Goal: Task Accomplishment & Management: Manage account settings

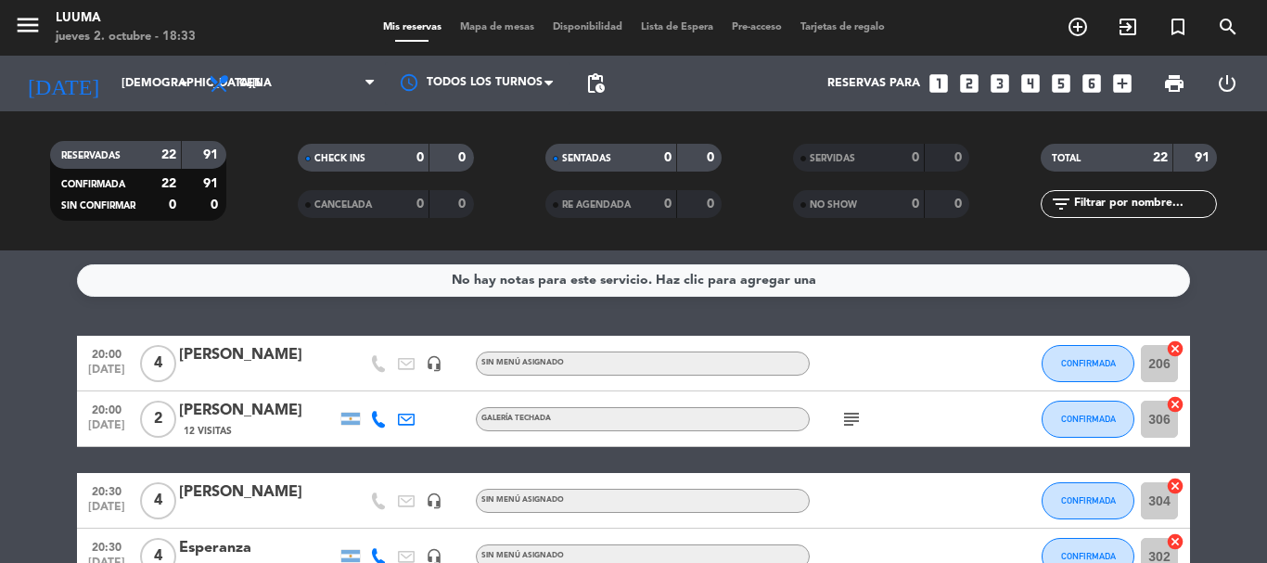
click at [252, 162] on filter-checkbox "RESERVADAS 22 91 CONFIRMADA 22 91 SIN CONFIRMAR 0 0" at bounding box center [138, 181] width 248 height 80
click at [302, 172] on div "CHECK INS 0 0" at bounding box center [385, 167] width 248 height 46
click at [511, 33] on div "Mis reservas Mapa de mesas Disponibilidad Lista de Espera Pre-acceso Tarjetas d…" at bounding box center [634, 27] width 520 height 17
click at [510, 27] on span "Mapa de mesas" at bounding box center [497, 27] width 93 height 10
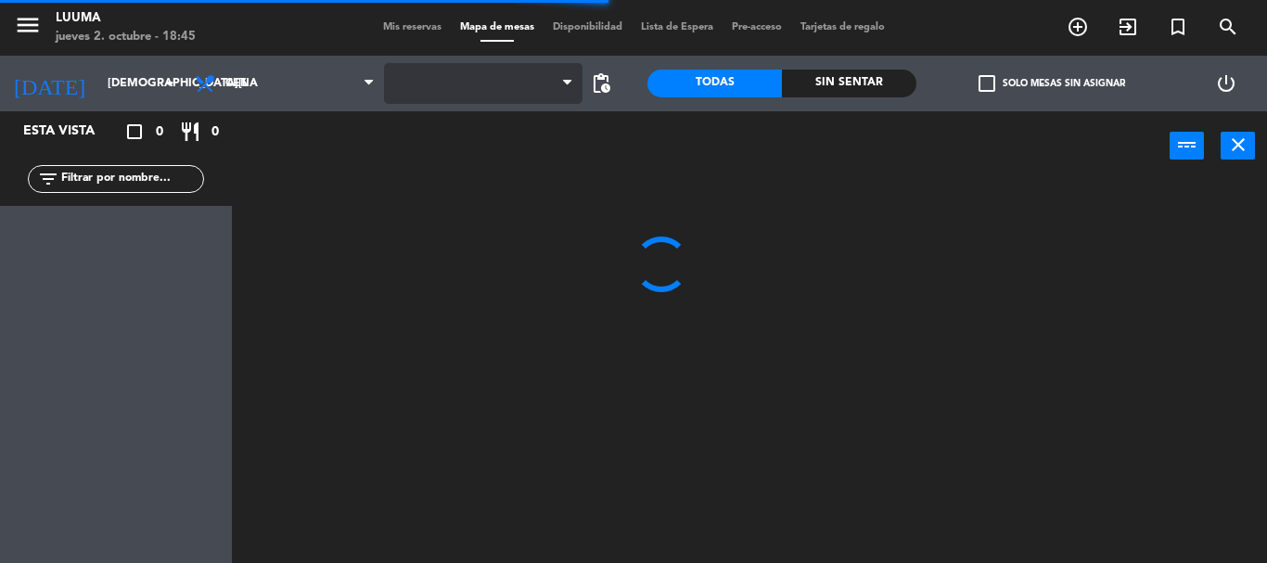
click at [466, 90] on span at bounding box center [483, 83] width 198 height 41
click at [435, 98] on span "Cava" at bounding box center [483, 83] width 198 height 41
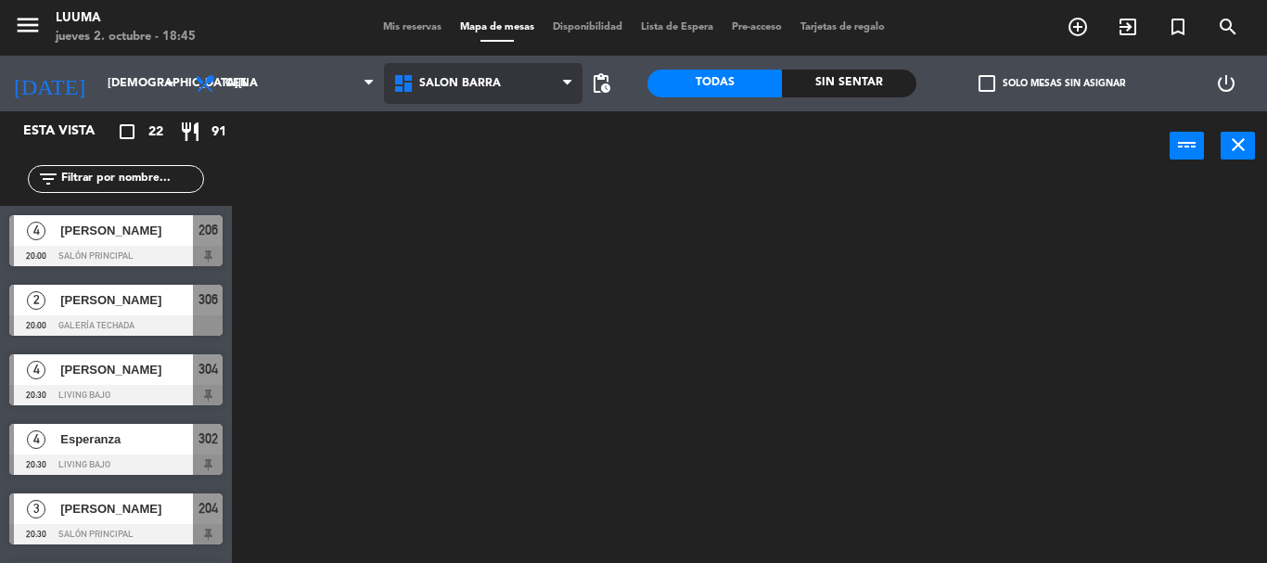
click at [509, 331] on ng-component "menu Luuma [DATE] 2. octubre - 18:45 Mis reservas Mapa de mesas Disponibilidad …" at bounding box center [633, 281] width 1267 height 563
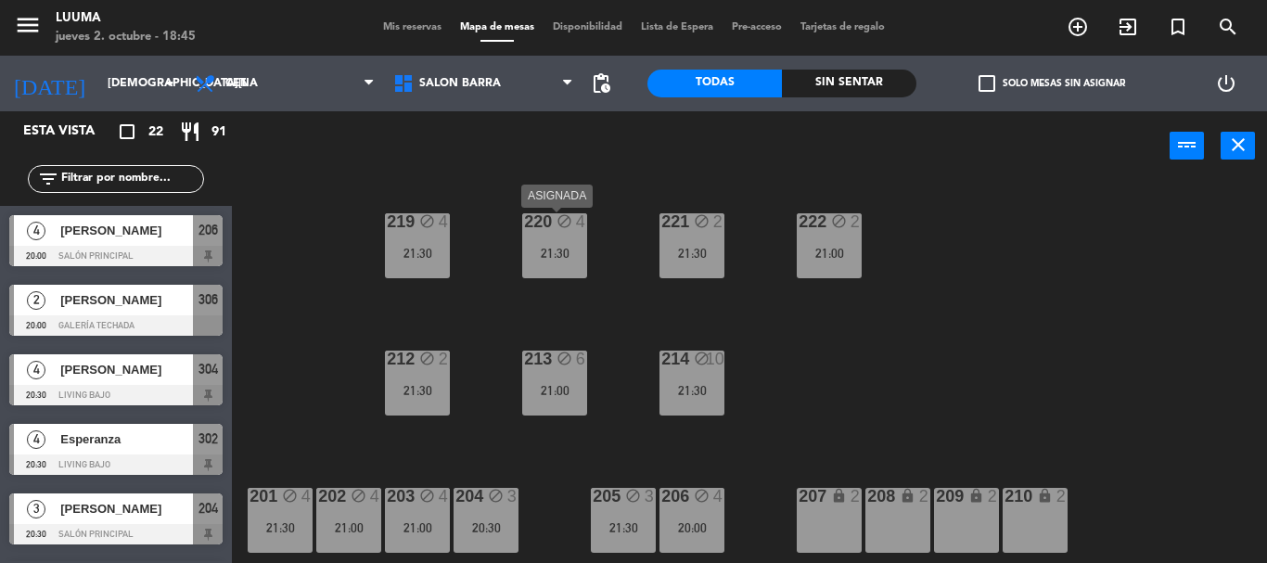
click at [542, 254] on div "21:30" at bounding box center [554, 253] width 65 height 13
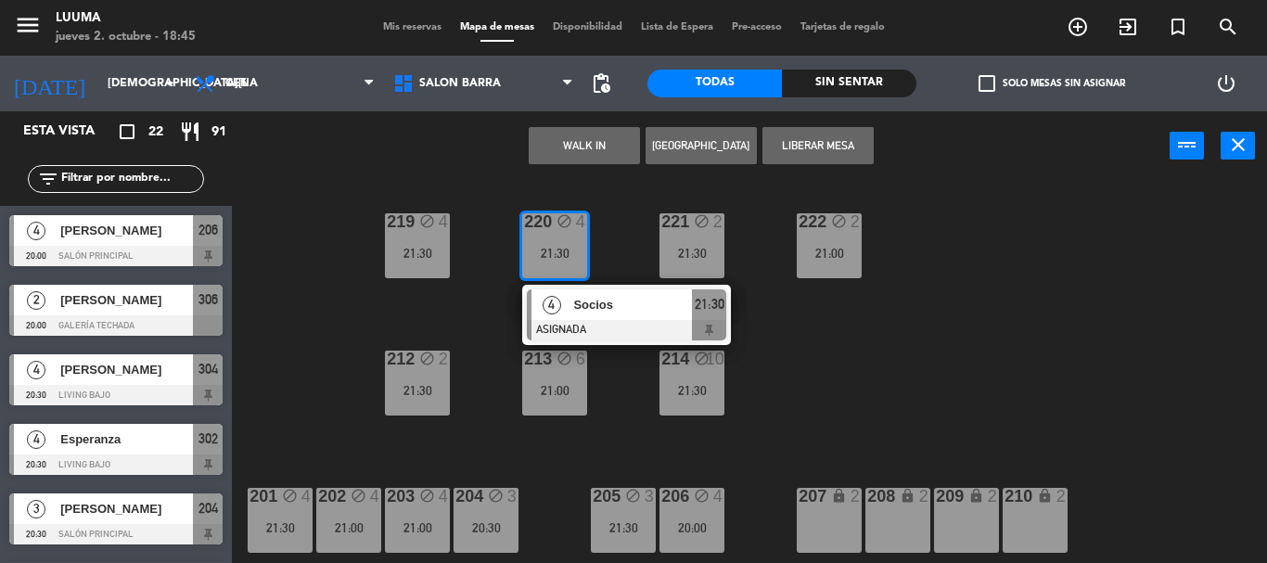
click at [934, 430] on div "220 block 4 21:30 4 Socios ASIGNADA 21:30 221 block 2 21:30 219 block 4 21:30 2…" at bounding box center [756, 372] width 1022 height 382
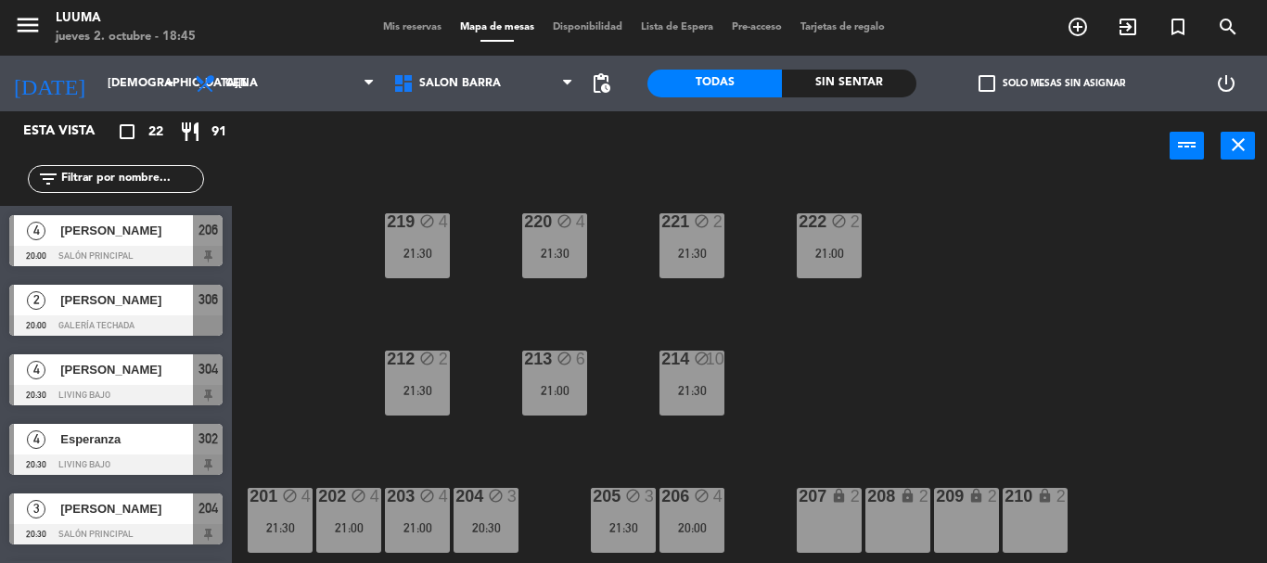
click at [623, 501] on div "block" at bounding box center [622, 497] width 31 height 18
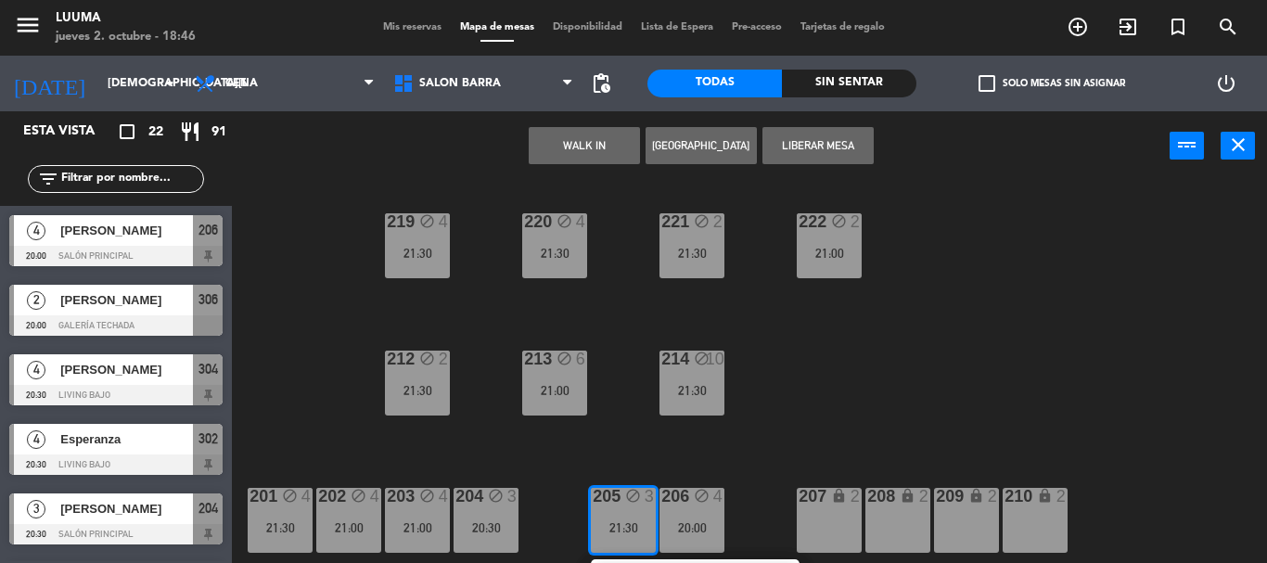
scroll to position [57, 0]
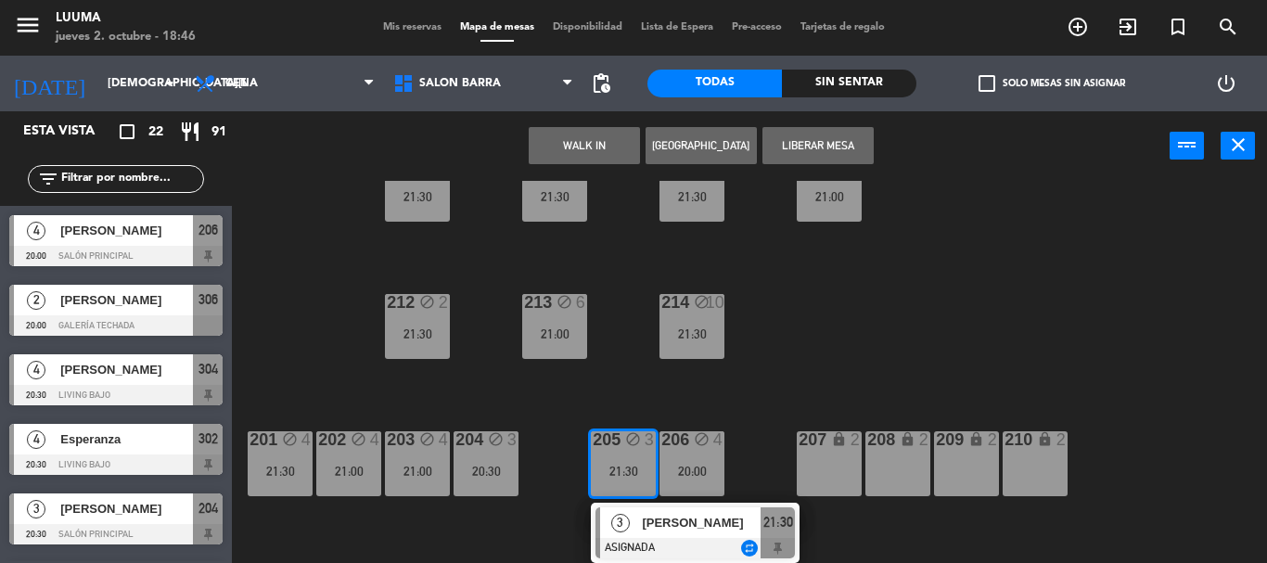
click at [788, 380] on div "220 block 4 21:30 221 block 2 21:30 219 block 4 21:30 222 block 2 21:00 213 blo…" at bounding box center [756, 372] width 1022 height 382
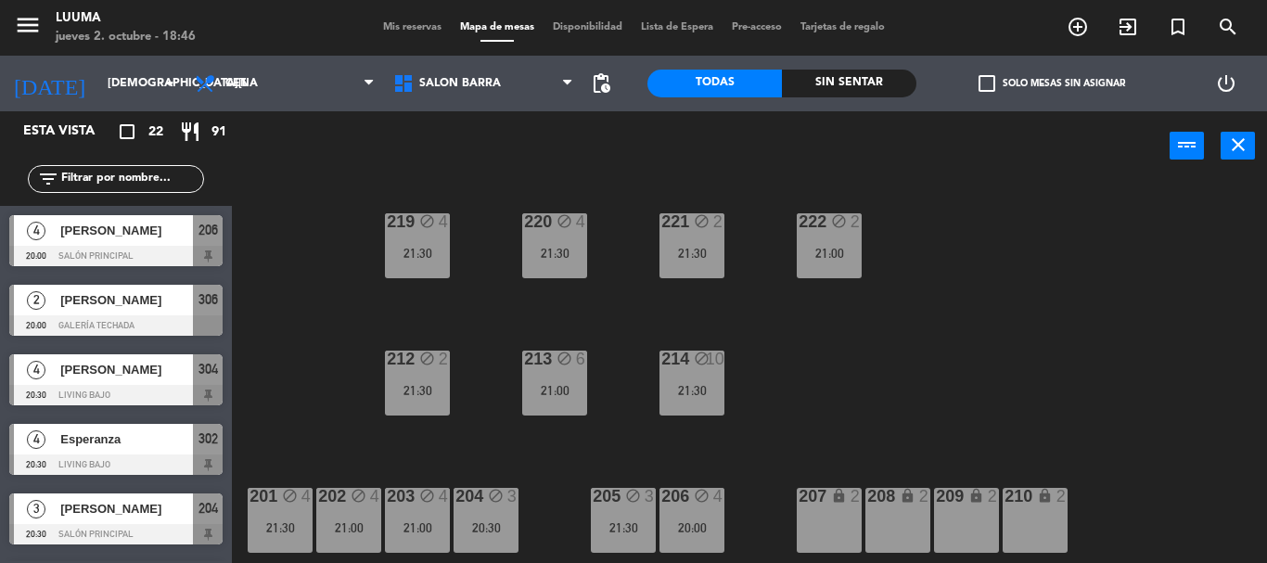
click at [707, 523] on div "20:00" at bounding box center [691, 527] width 65 height 13
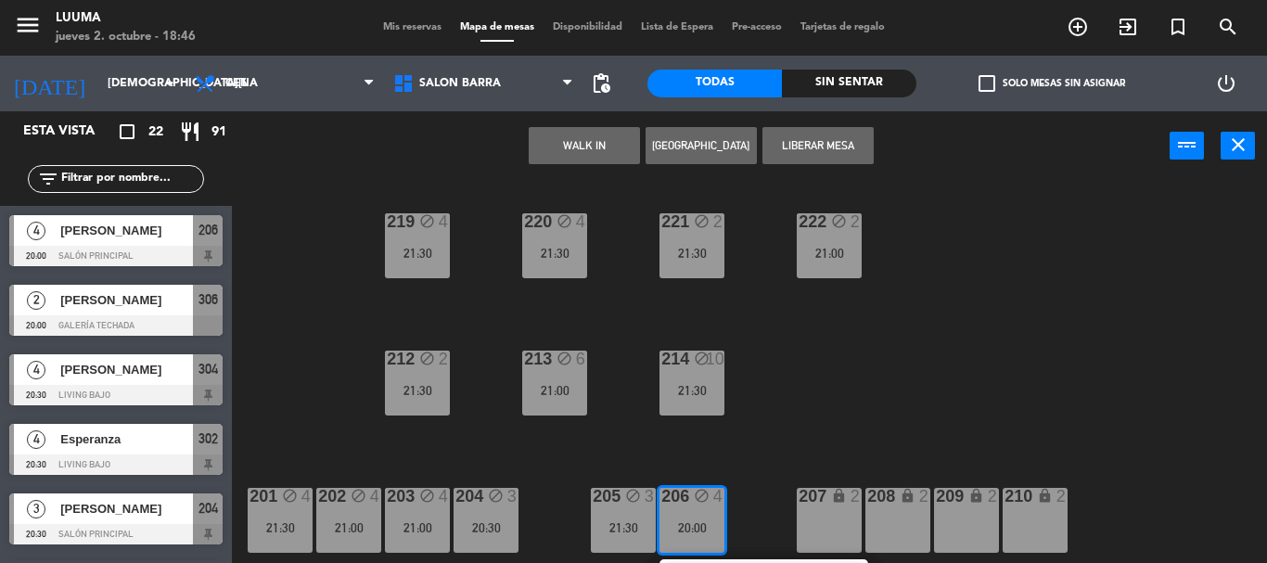
click at [550, 260] on div "21:30" at bounding box center [554, 253] width 65 height 13
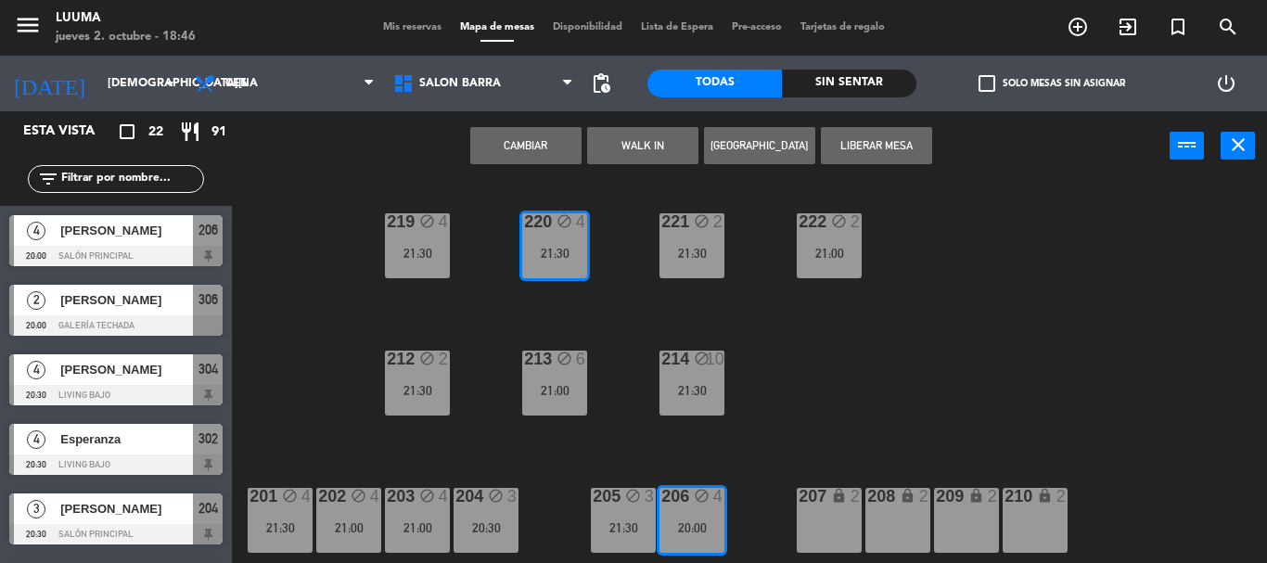
click at [531, 142] on button "Cambiar" at bounding box center [525, 145] width 111 height 37
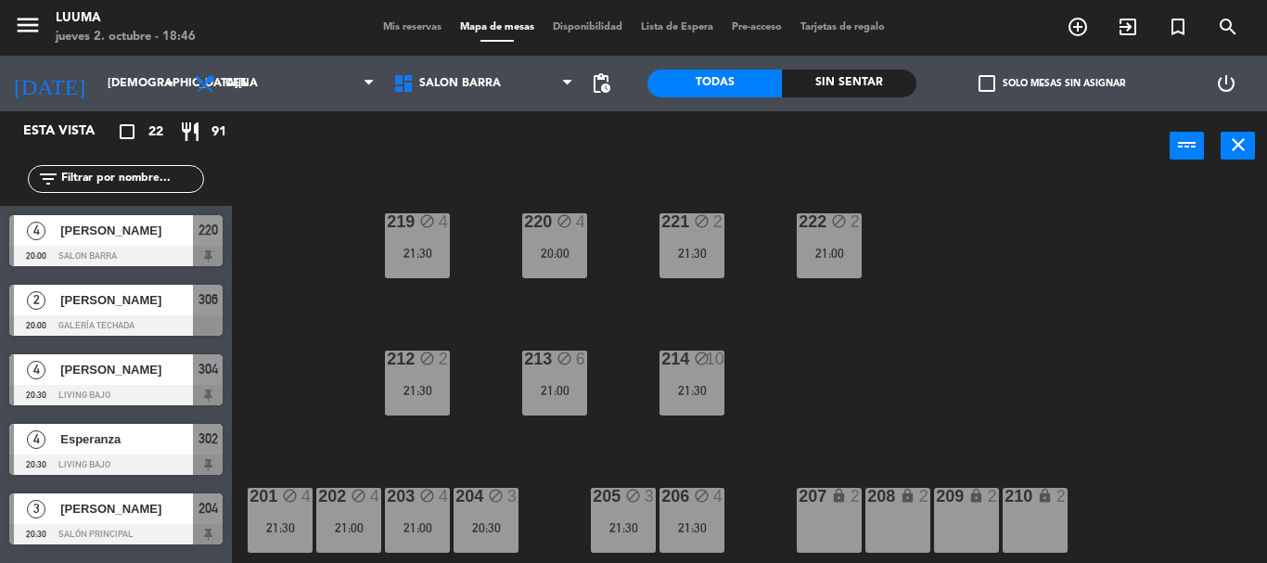
click at [769, 384] on div "220 block 4 20:00 221 block 2 21:30 219 block 4 21:30 222 block 2 21:00 213 blo…" at bounding box center [756, 372] width 1022 height 382
click at [712, 525] on div "21:30" at bounding box center [691, 527] width 65 height 13
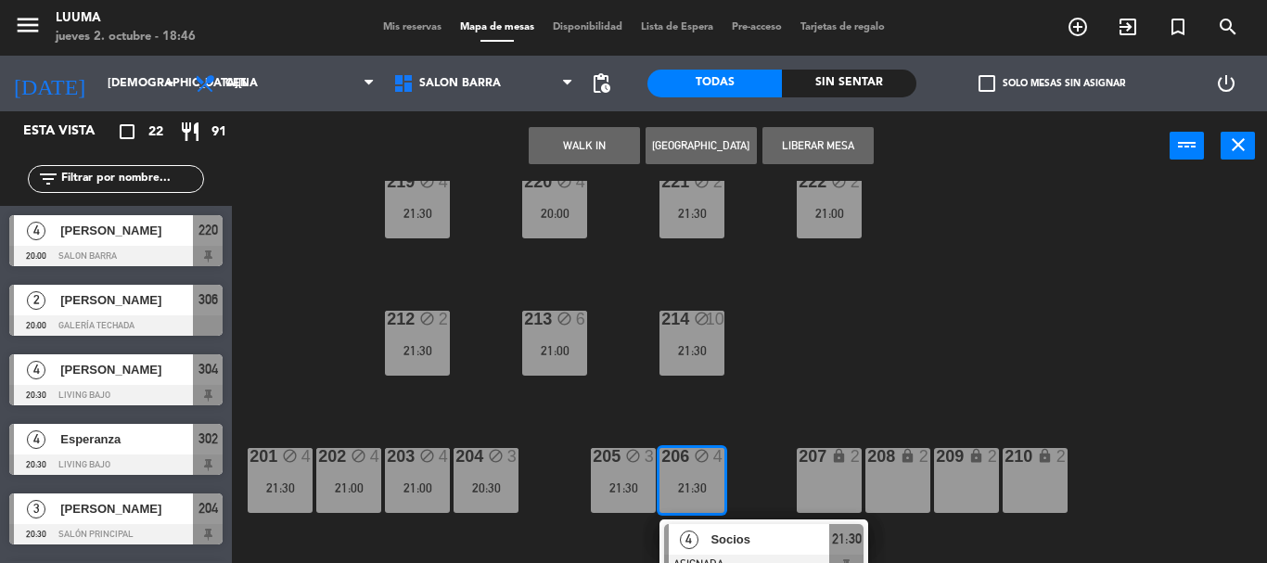
scroll to position [57, 0]
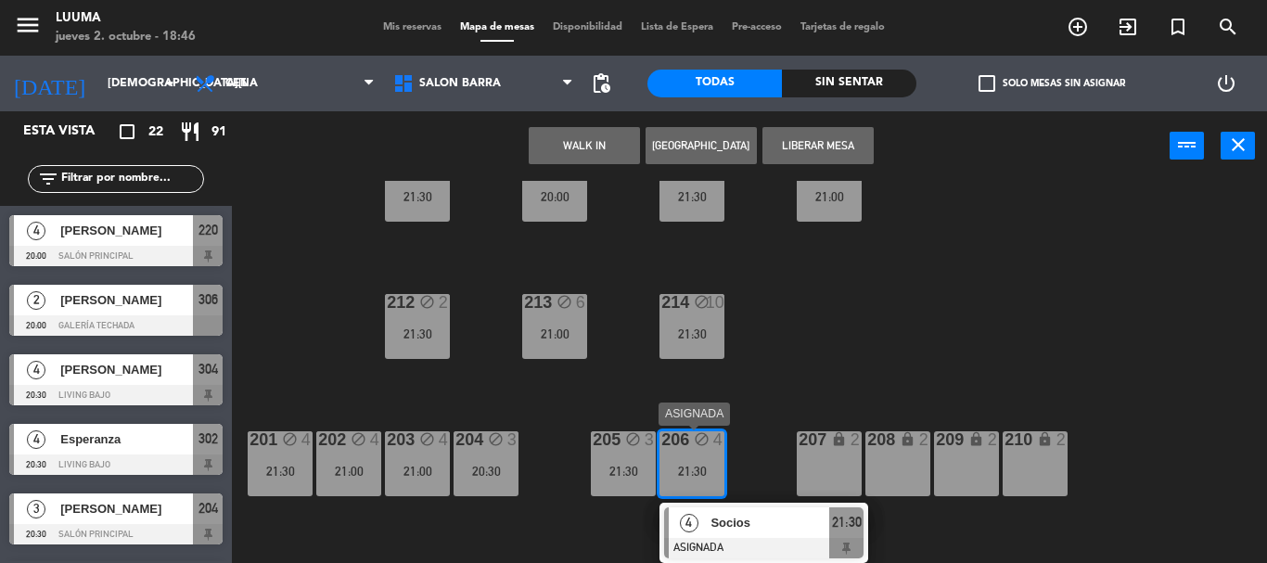
click at [758, 529] on span "Socios" at bounding box center [769, 522] width 119 height 19
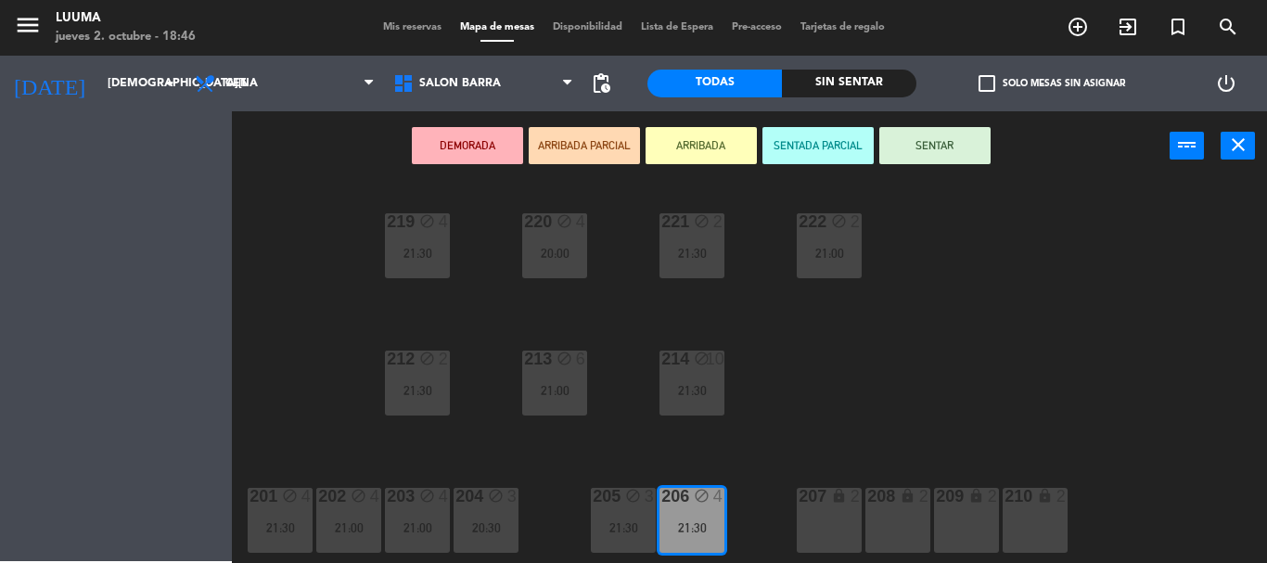
scroll to position [0, 0]
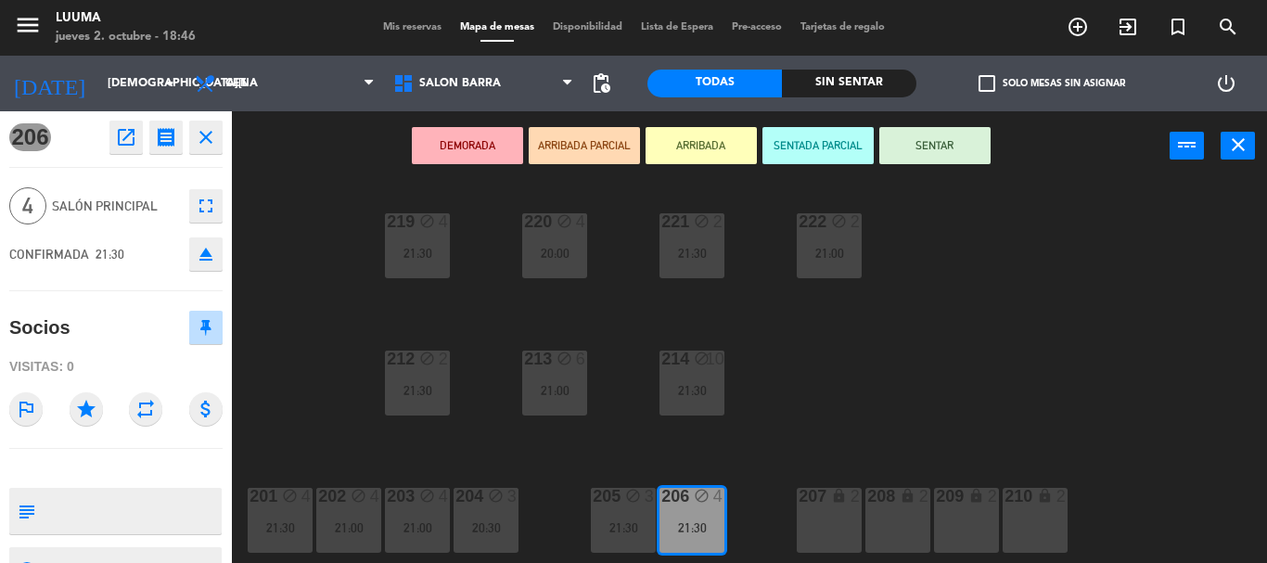
click at [725, 436] on div "220 block 4 20:00 221 block 2 21:30 219 block 4 21:30 222 block 2 21:00 213 blo…" at bounding box center [756, 372] width 1022 height 382
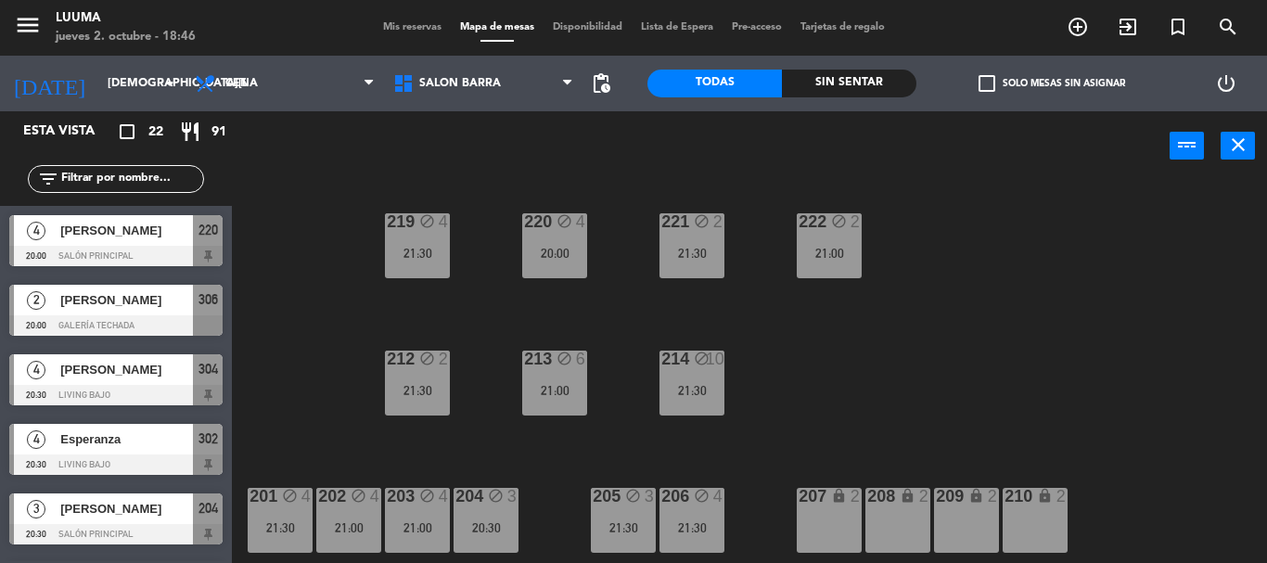
scroll to position [404, 0]
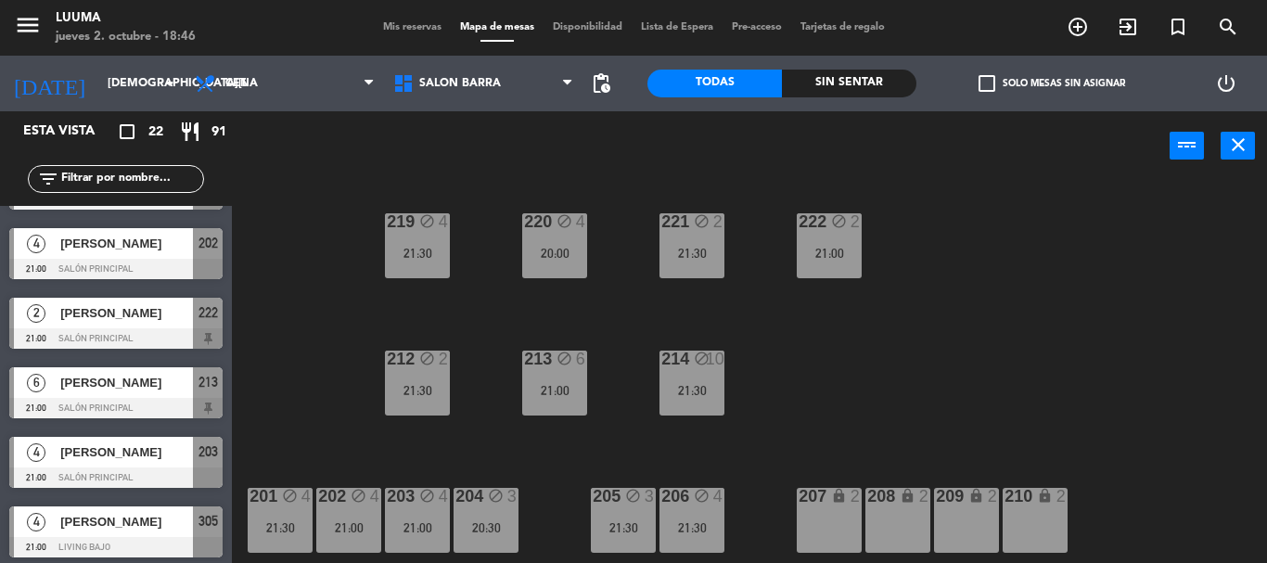
click at [651, 543] on div "205 block 3 21:30" at bounding box center [623, 520] width 65 height 65
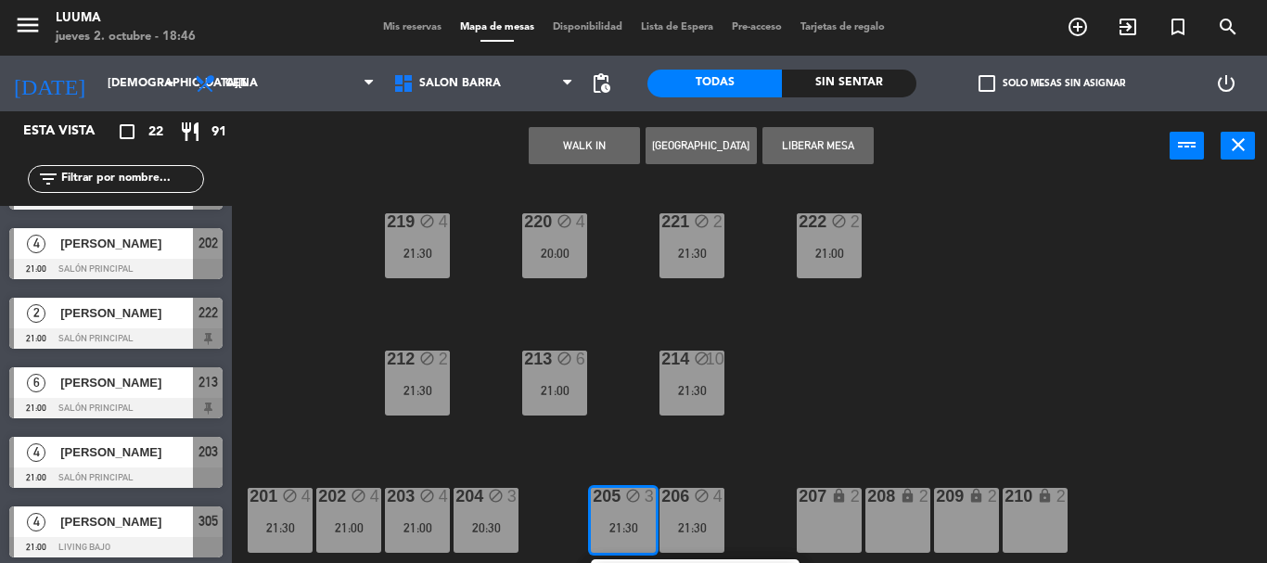
click at [768, 478] on div "220 block 4 20:00 221 block 2 21:30 219 block 4 21:30 222 block 2 21:00 213 blo…" at bounding box center [756, 372] width 1022 height 382
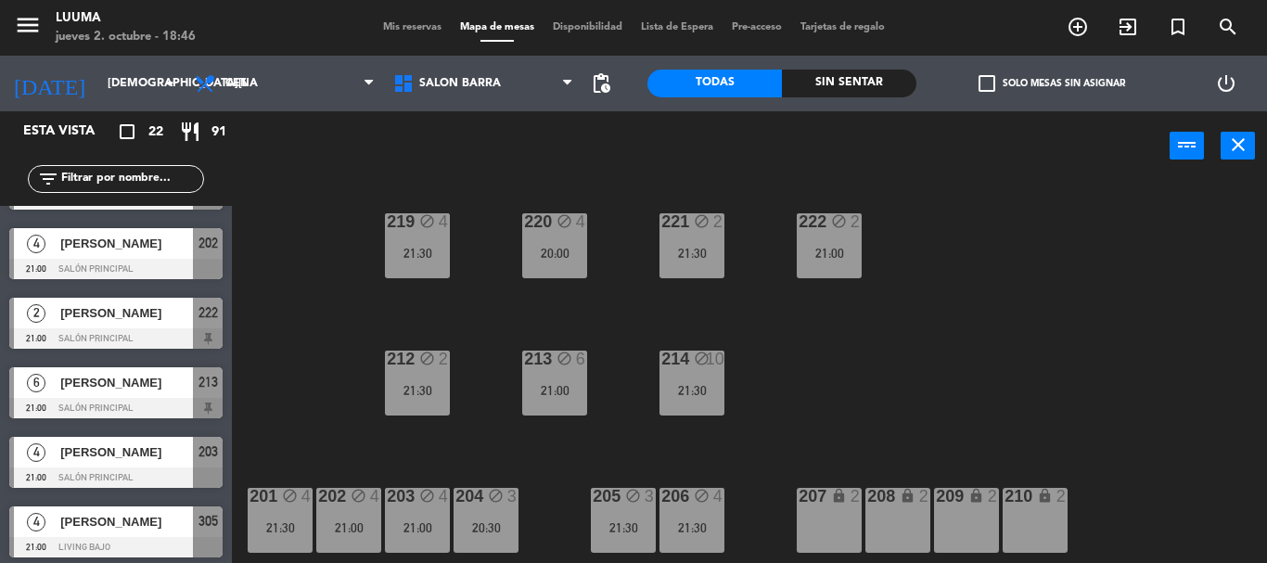
click at [676, 517] on div "206 block 4 21:30" at bounding box center [691, 520] width 65 height 65
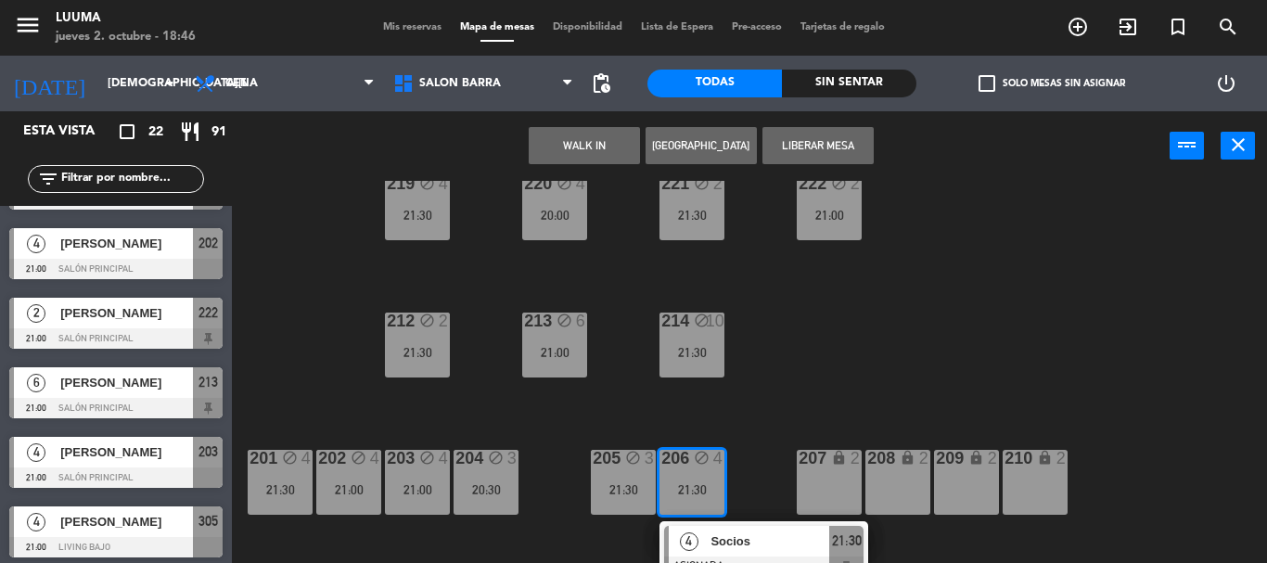
scroll to position [57, 0]
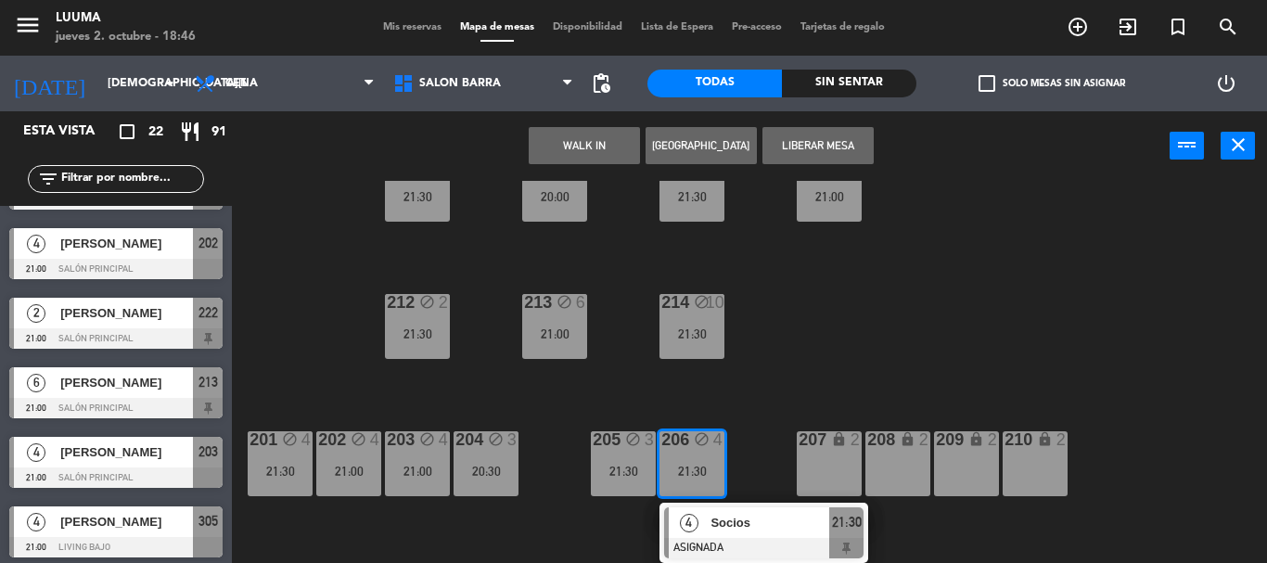
click at [736, 546] on div at bounding box center [763, 548] width 199 height 20
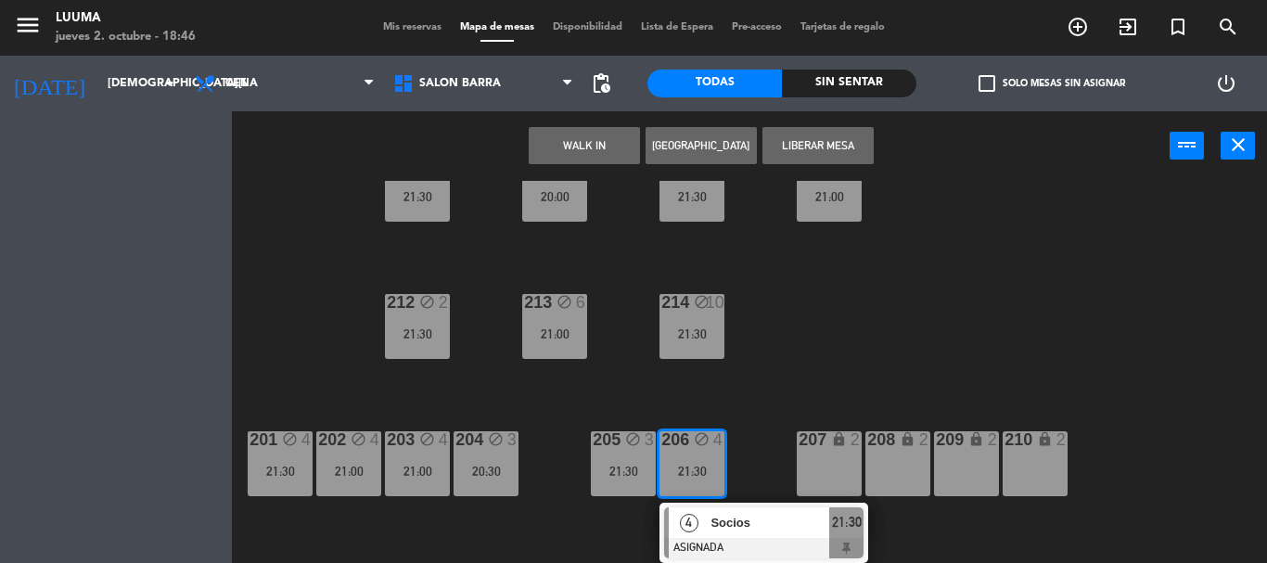
scroll to position [0, 0]
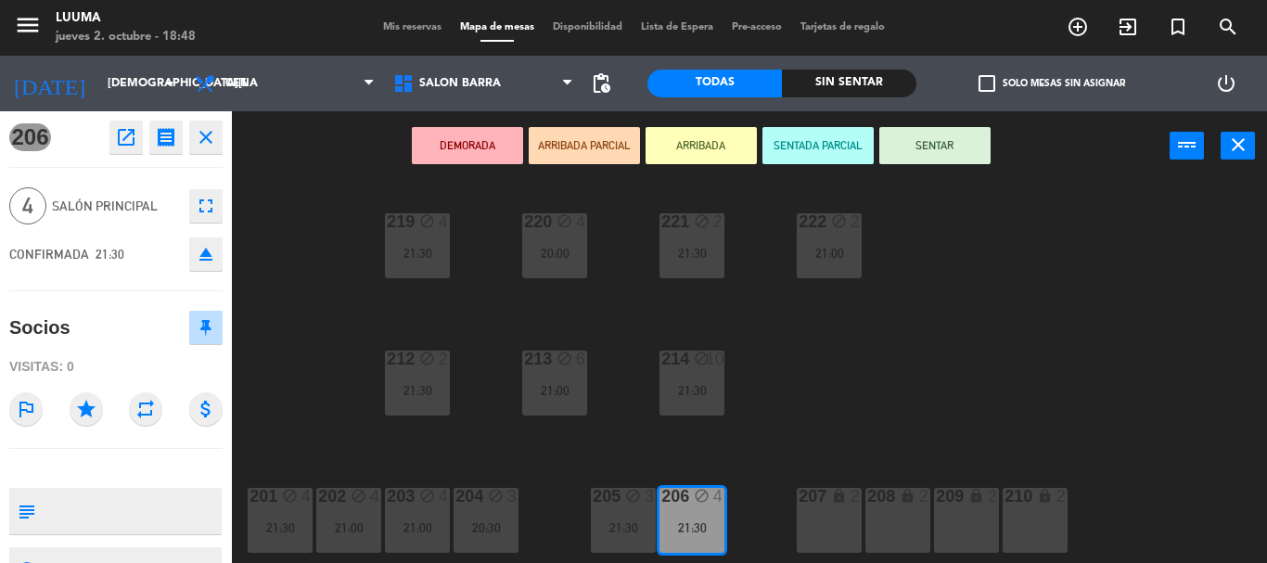
click at [414, 20] on div "Mis reservas Mapa de mesas Disponibilidad Lista de Espera Pre-acceso Tarjetas d…" at bounding box center [634, 27] width 520 height 17
click at [414, 26] on span "Mis reservas" at bounding box center [412, 27] width 77 height 10
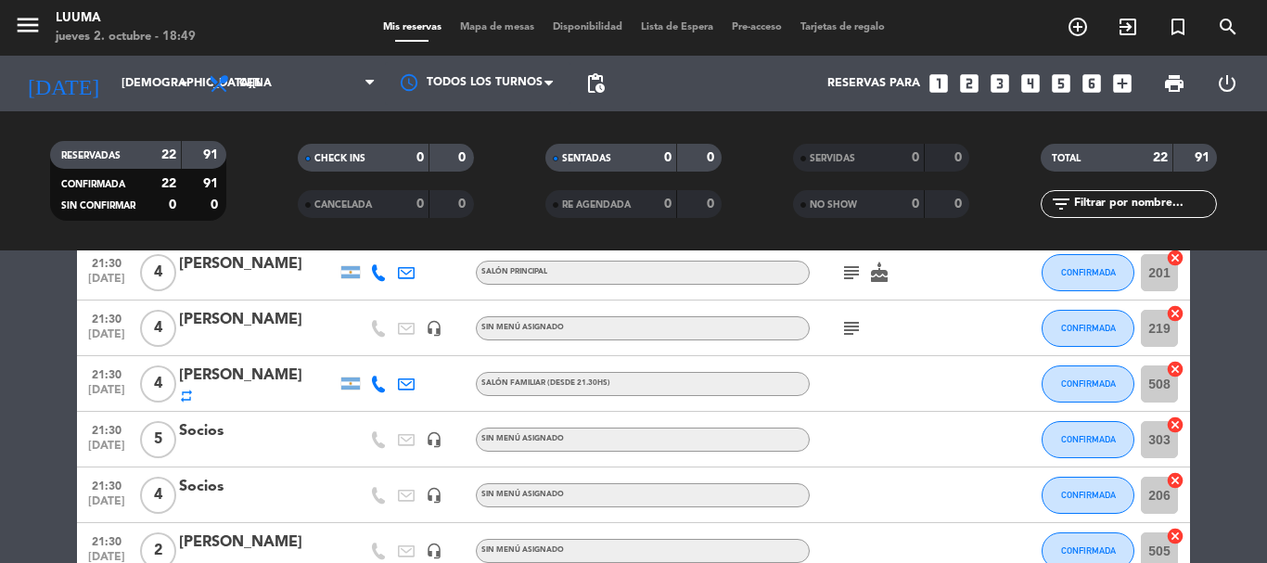
scroll to position [1167, 0]
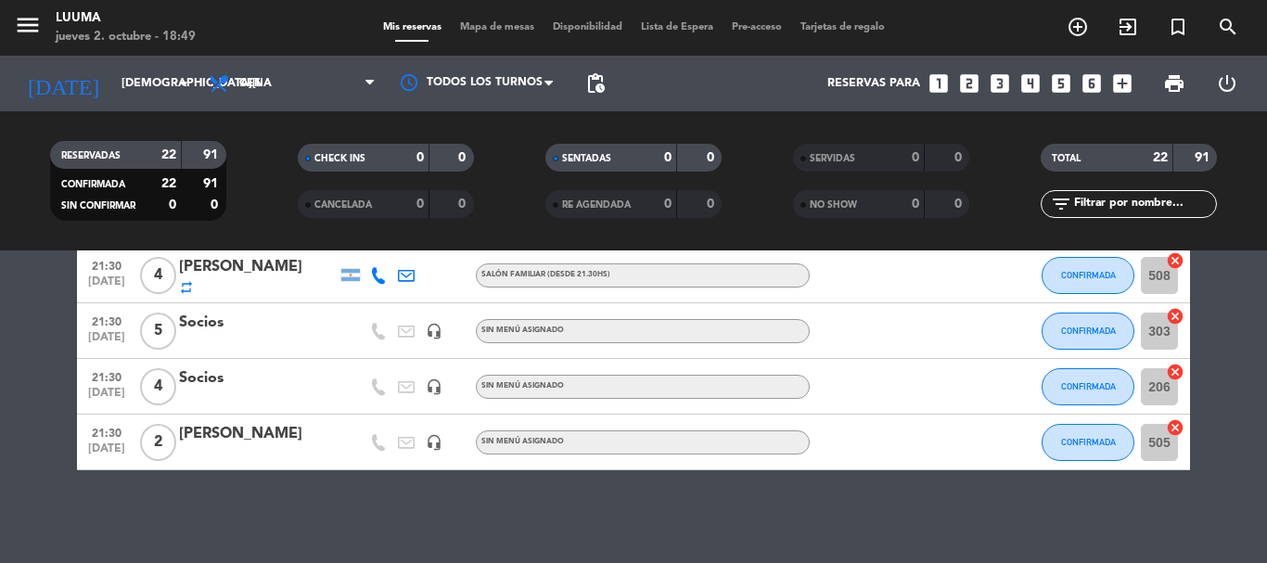
click at [222, 379] on div "Socios" at bounding box center [258, 378] width 158 height 24
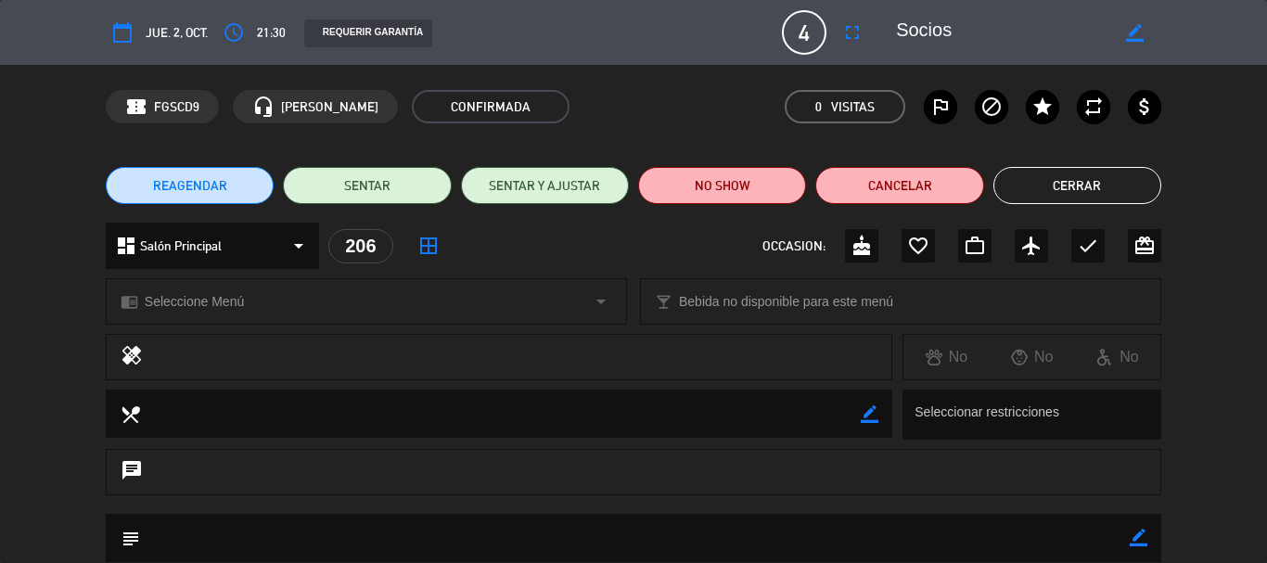
click at [1140, 22] on div "border_color" at bounding box center [1134, 32] width 53 height 33
click at [1140, 26] on icon "border_color" at bounding box center [1135, 33] width 18 height 18
drag, startPoint x: 1032, startPoint y: 33, endPoint x: 810, endPoint y: 18, distance: 222.2
click at [812, 18] on div "calendar_today [DEMOGRAPHIC_DATA]. 2, oct. access_time 21:30 REQUERIR GARANTÍA …" at bounding box center [633, 32] width 1055 height 45
paste textarea "[PERSON_NAME]"
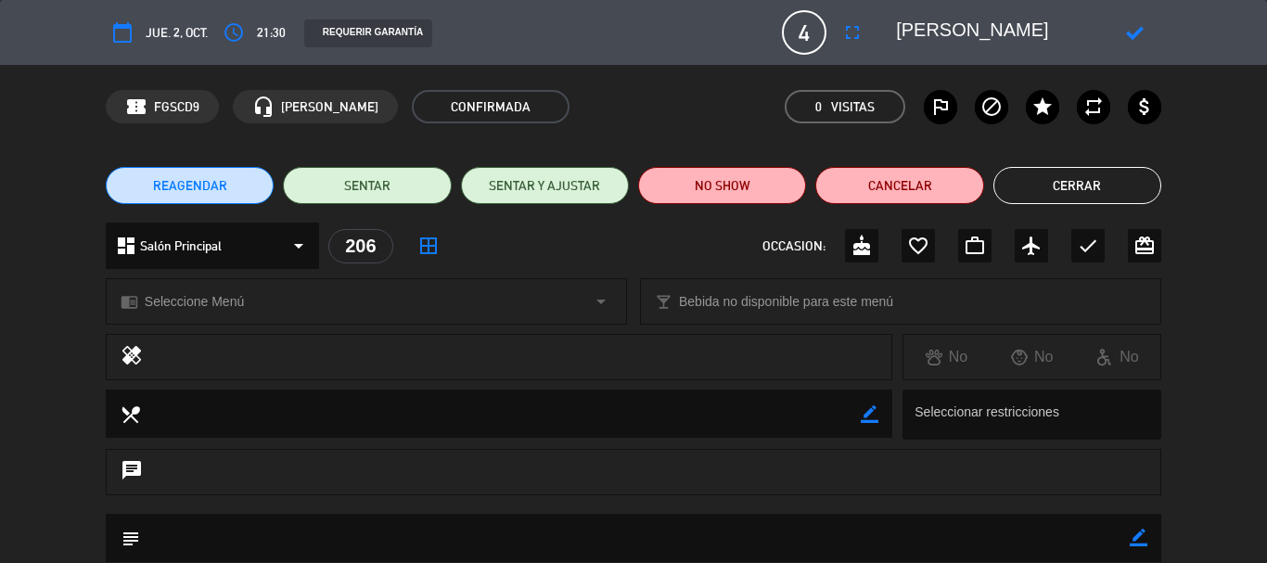
type textarea "[PERSON_NAME]"
click at [1137, 28] on icon at bounding box center [1135, 33] width 18 height 18
click at [1084, 181] on button "Cerrar" at bounding box center [1077, 185] width 168 height 37
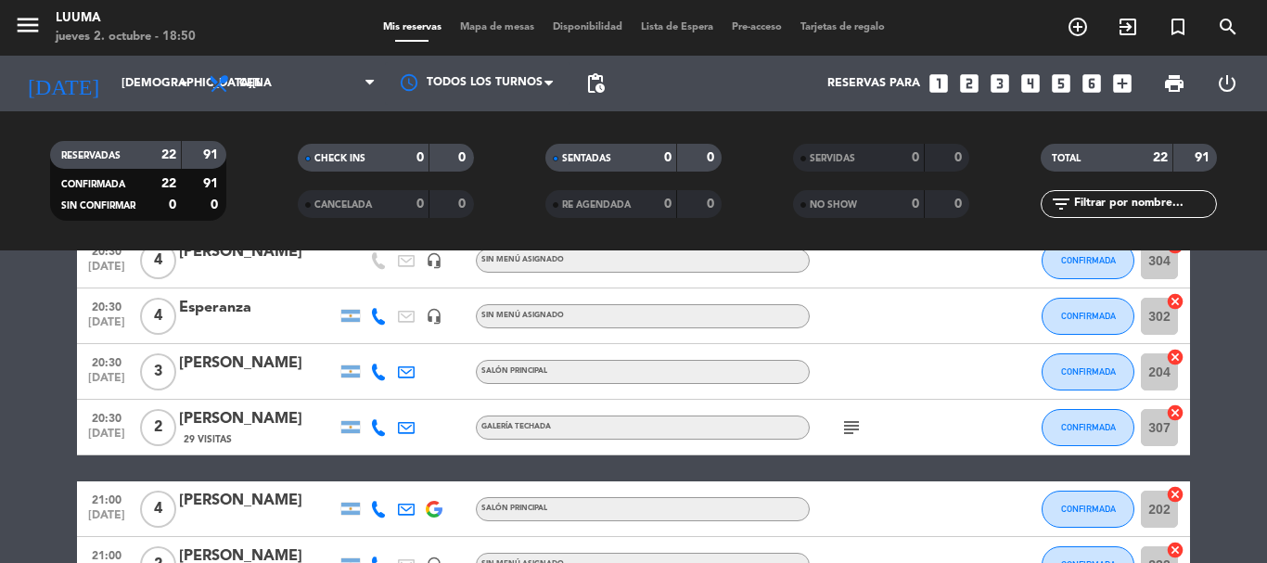
scroll to position [0, 0]
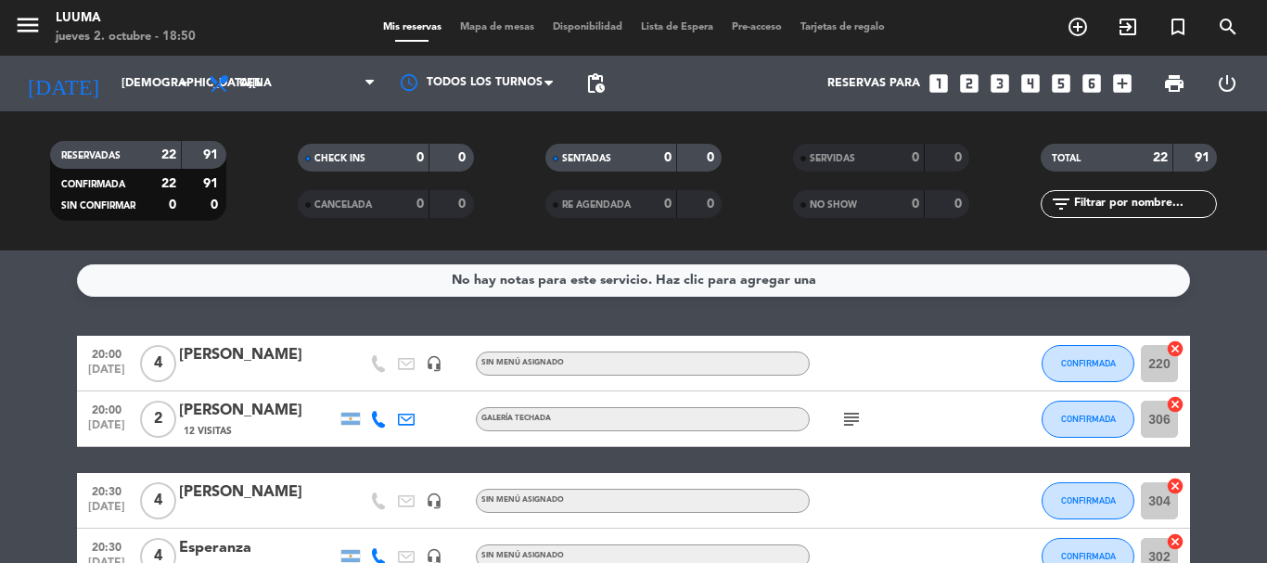
click at [268, 200] on filter-checkbox "CANCELADA 0 0" at bounding box center [385, 204] width 248 height 28
click at [1175, 84] on span "print" at bounding box center [1174, 83] width 22 height 22
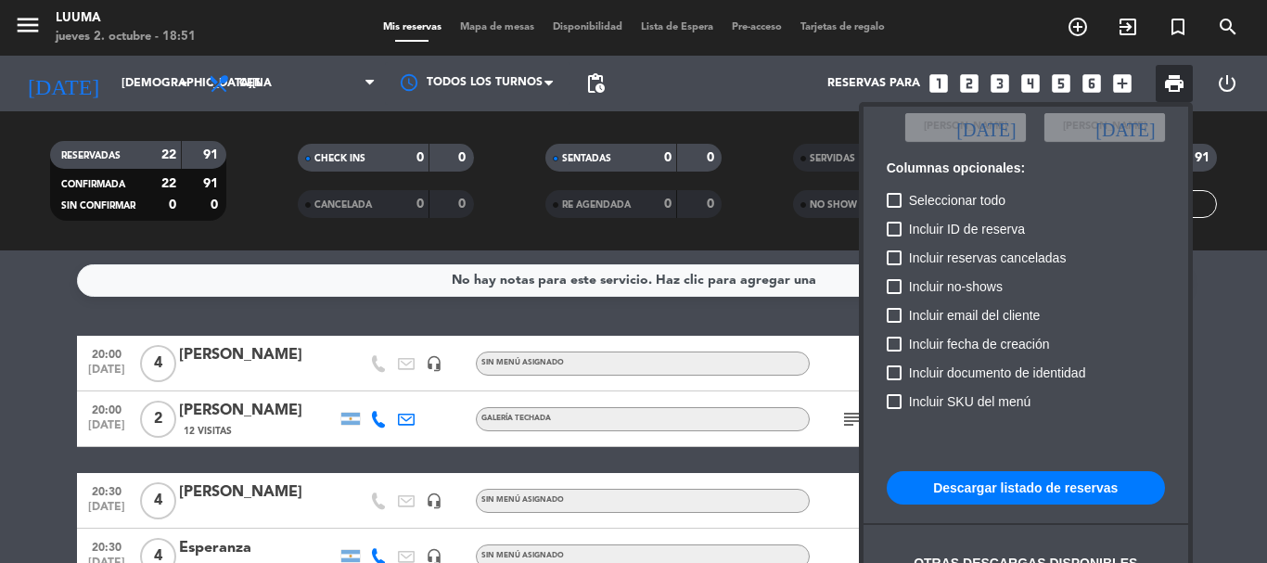
scroll to position [113, 0]
click at [1045, 479] on button "Descargar listado de reservas" at bounding box center [1025, 486] width 278 height 33
click at [1001, 478] on button "Descargar listado de reservas" at bounding box center [1025, 486] width 278 height 33
click at [656, 93] on div at bounding box center [633, 281] width 1267 height 563
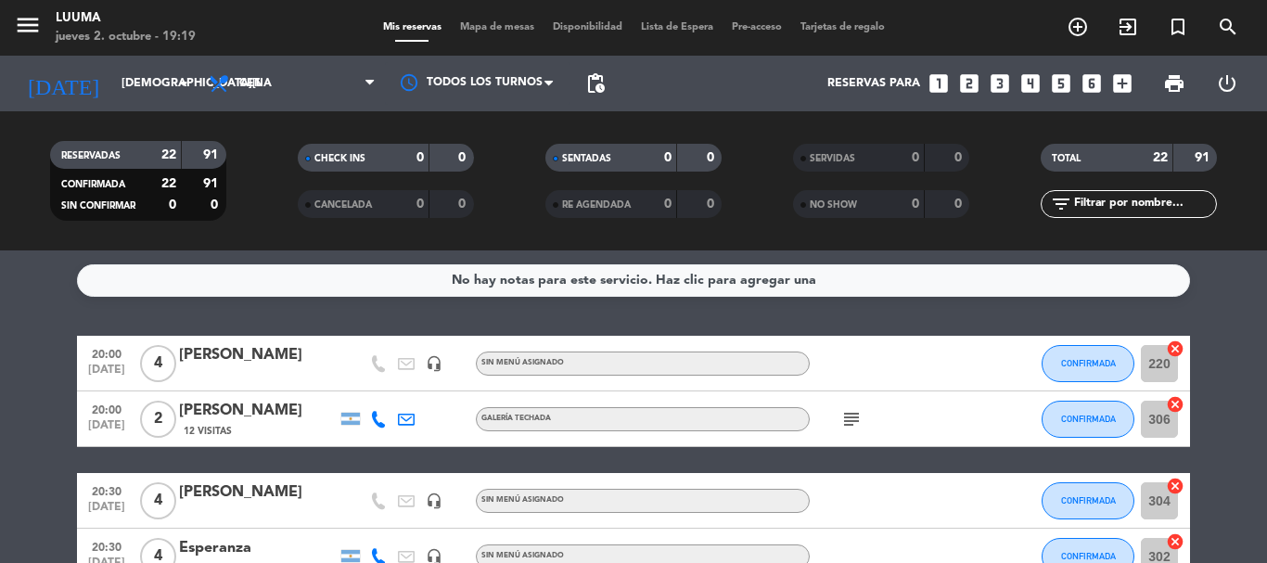
click at [479, 32] on span "Mapa de mesas" at bounding box center [497, 27] width 93 height 10
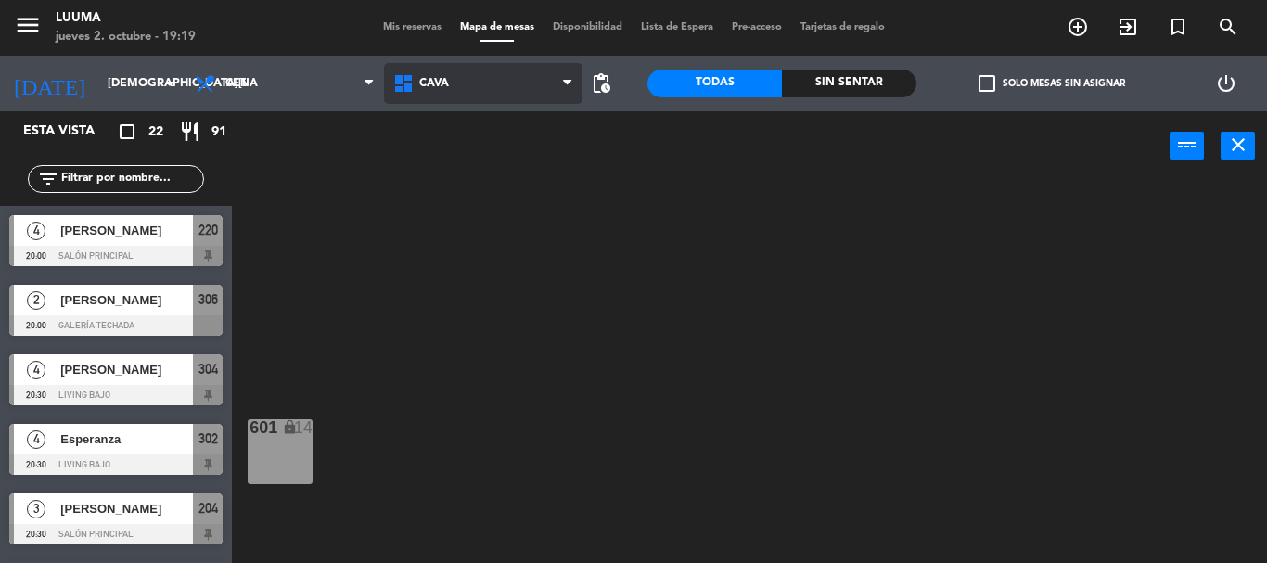
click at [474, 95] on span "Cava" at bounding box center [483, 83] width 198 height 41
click at [462, 287] on ng-component "menu Luuma [DATE] 2. octubre - 19:19 Mis reservas Mapa de mesas Disponibilidad …" at bounding box center [633, 281] width 1267 height 563
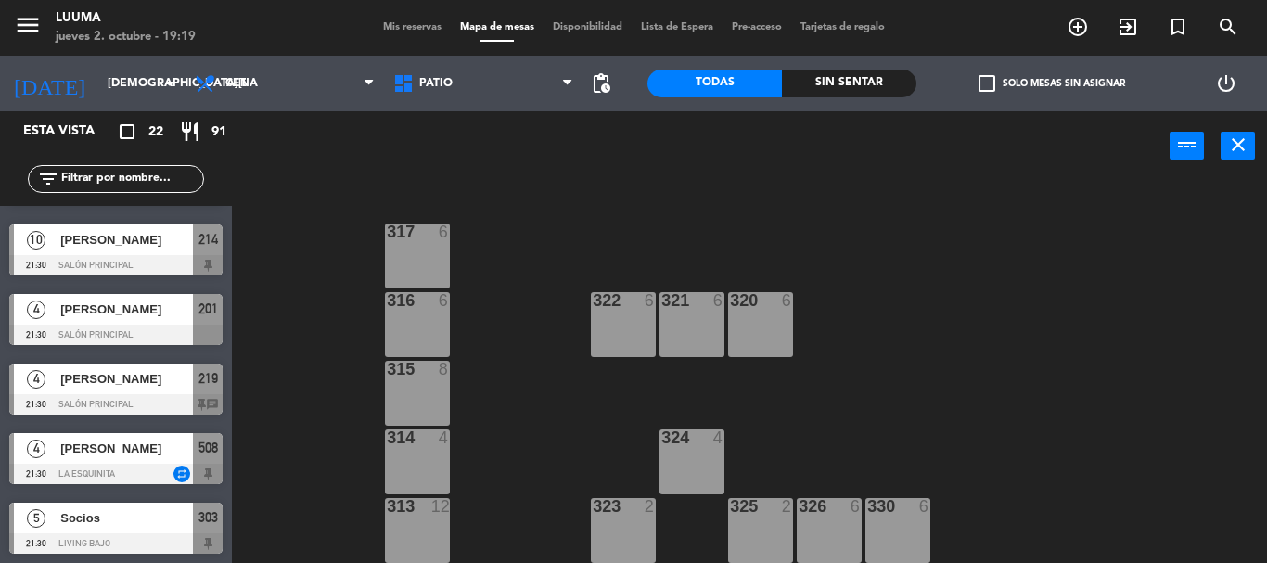
scroll to position [1175, 0]
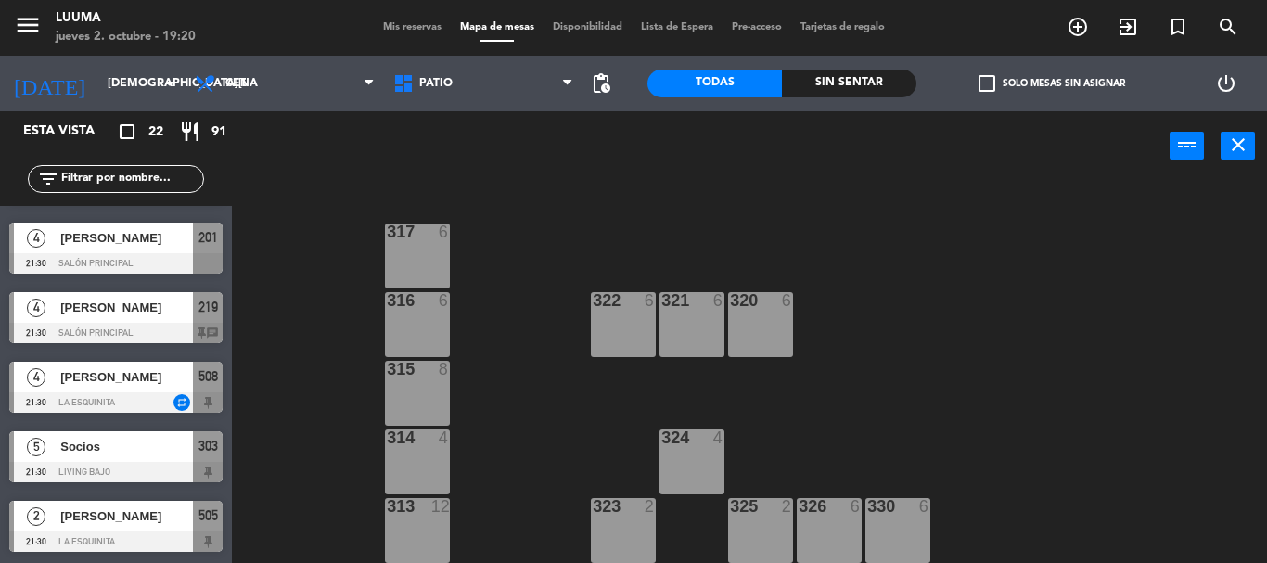
click at [684, 304] on div at bounding box center [691, 300] width 31 height 17
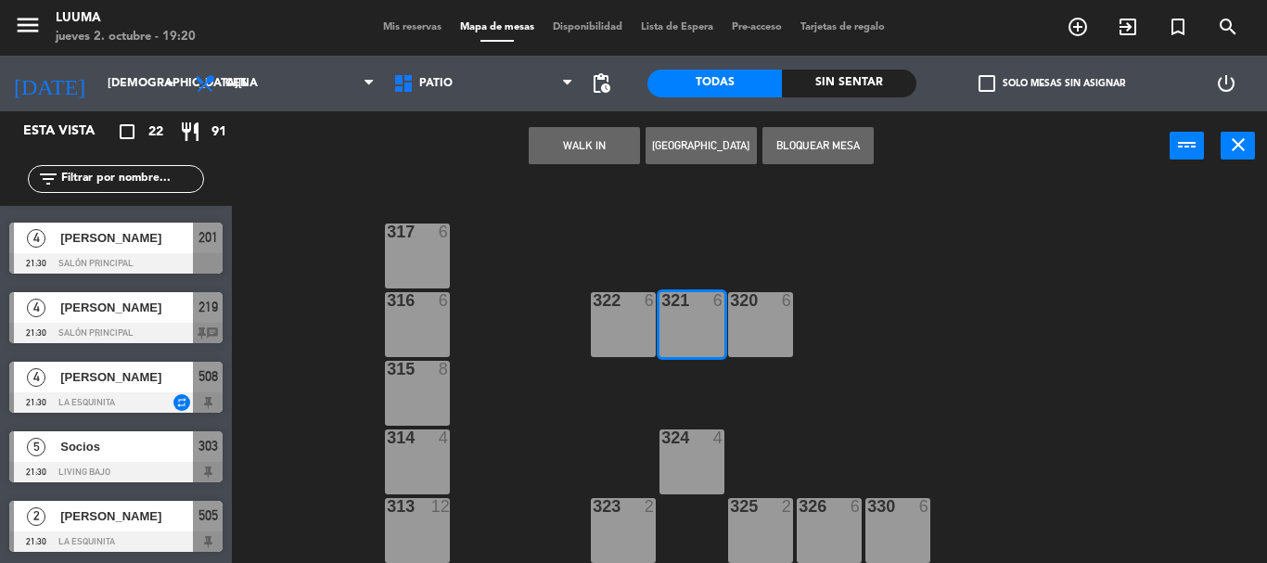
click at [677, 148] on button "[GEOGRAPHIC_DATA]" at bounding box center [700, 145] width 111 height 37
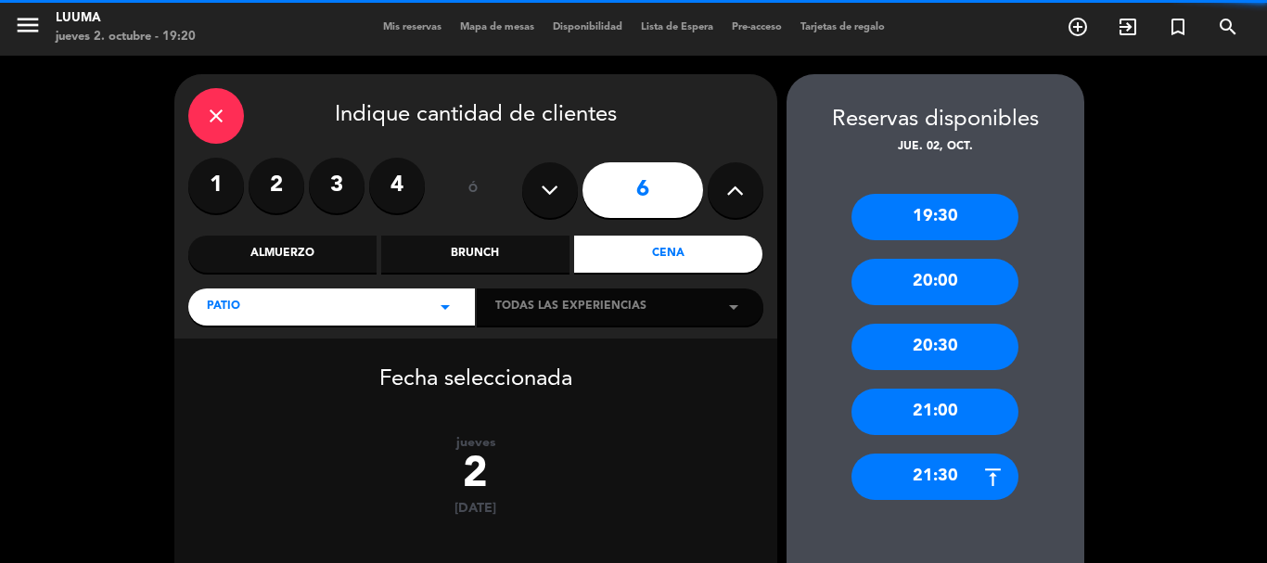
click at [550, 198] on icon at bounding box center [550, 190] width 18 height 28
type input "5"
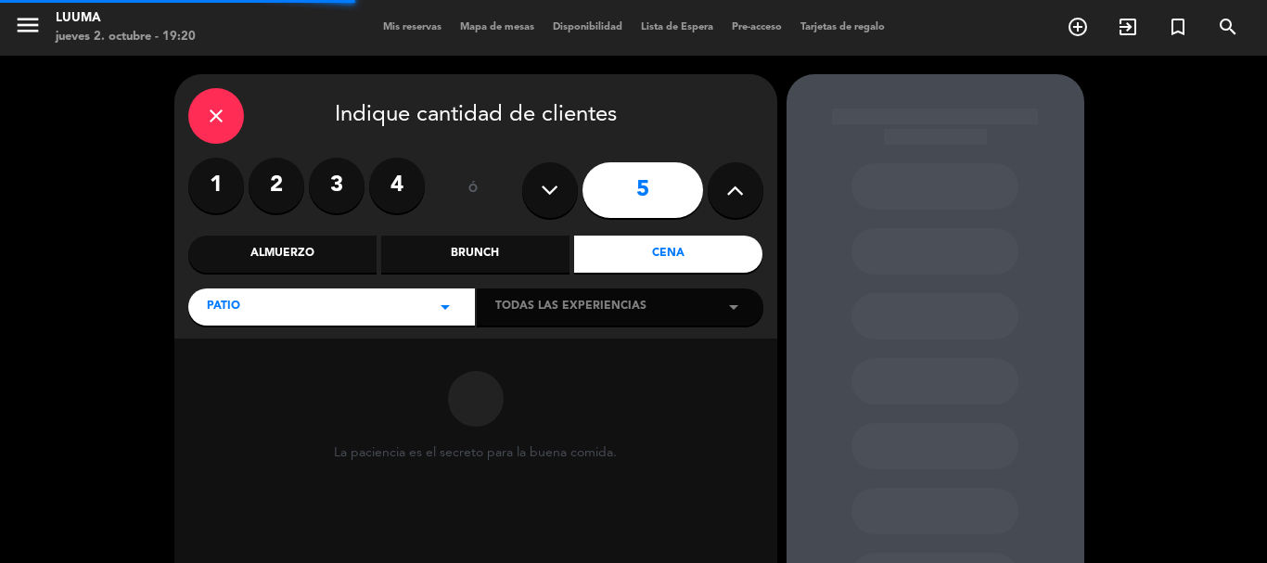
click at [550, 198] on icon at bounding box center [550, 190] width 18 height 28
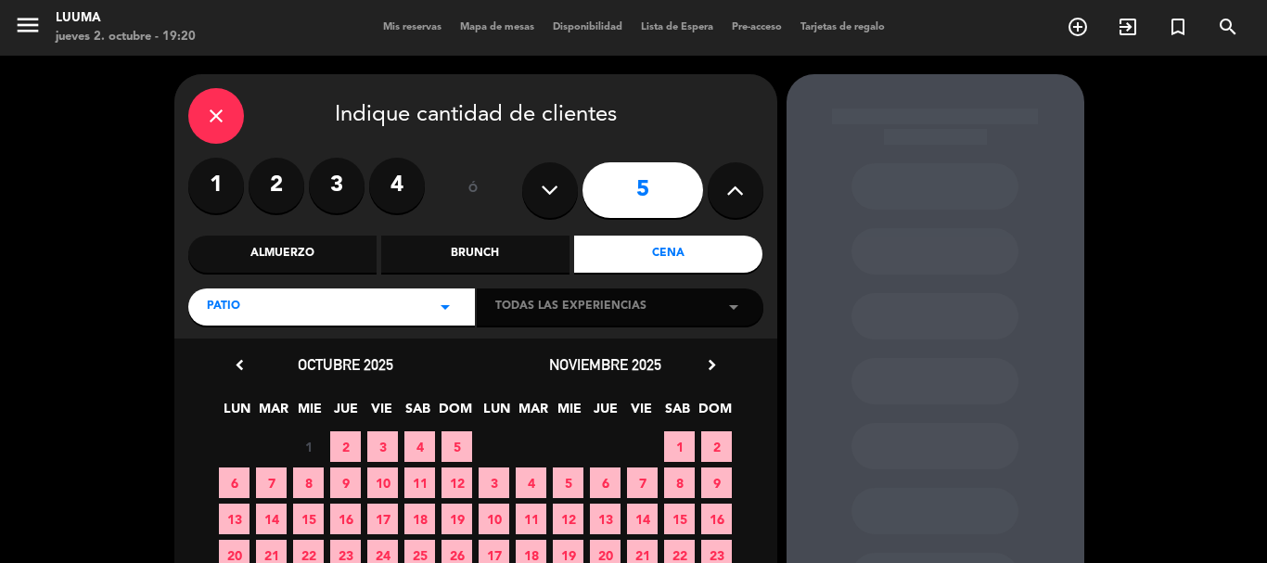
click at [550, 198] on icon at bounding box center [550, 190] width 18 height 28
click at [555, 201] on icon at bounding box center [550, 190] width 18 height 28
click at [342, 187] on label "3" at bounding box center [337, 186] width 56 height 56
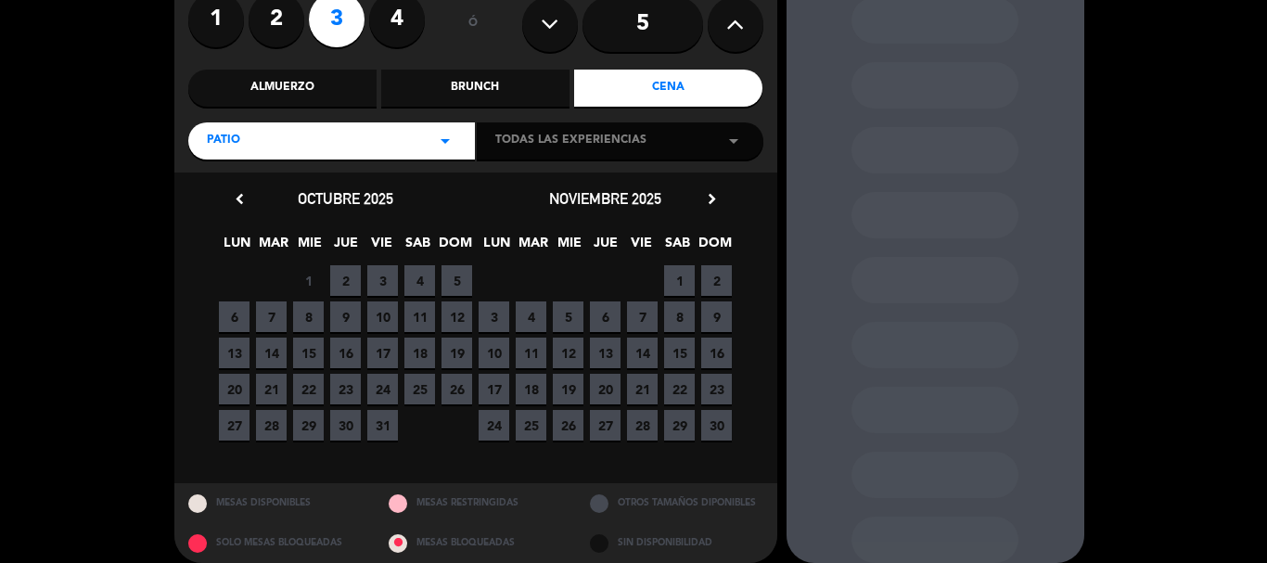
scroll to position [185, 0]
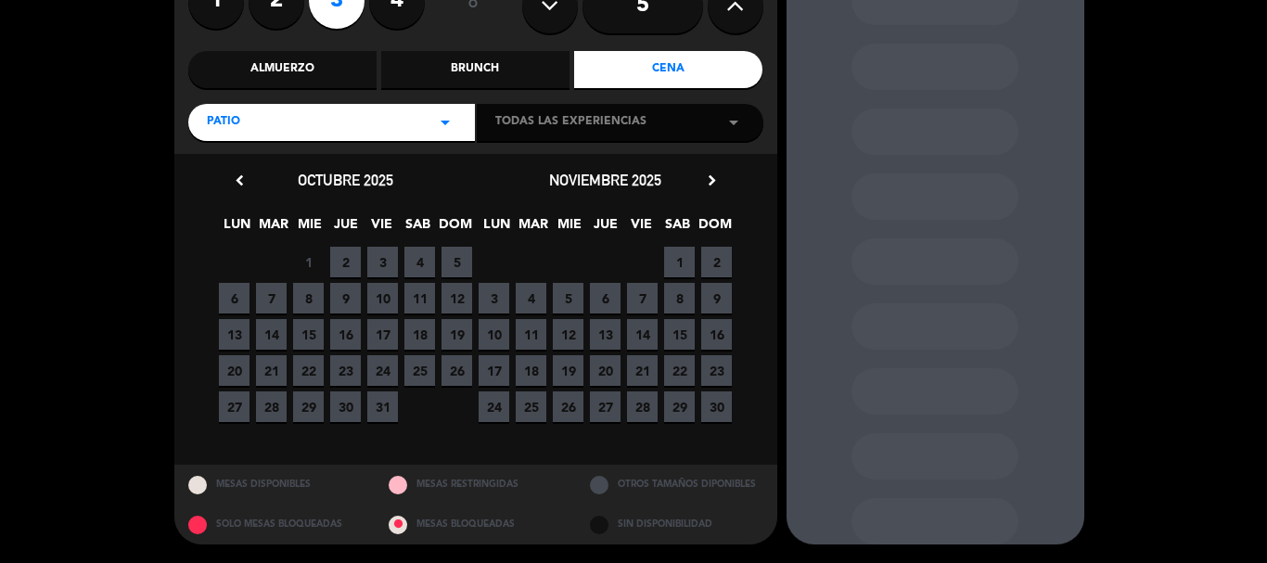
click at [352, 264] on span "2" at bounding box center [345, 262] width 31 height 31
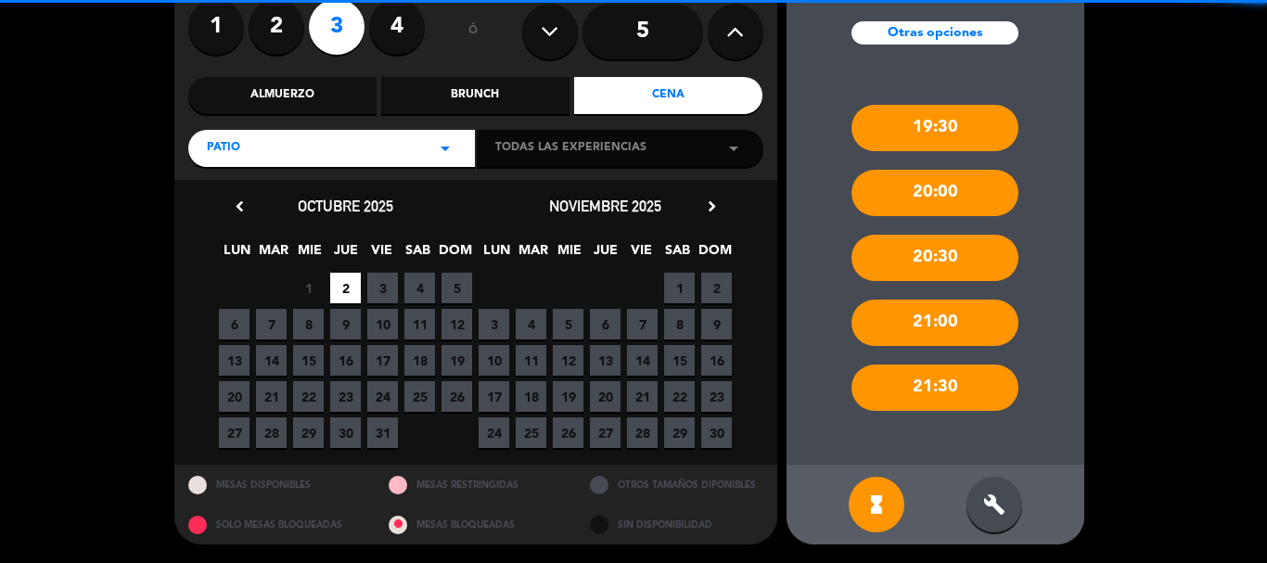
scroll to position [158, 0]
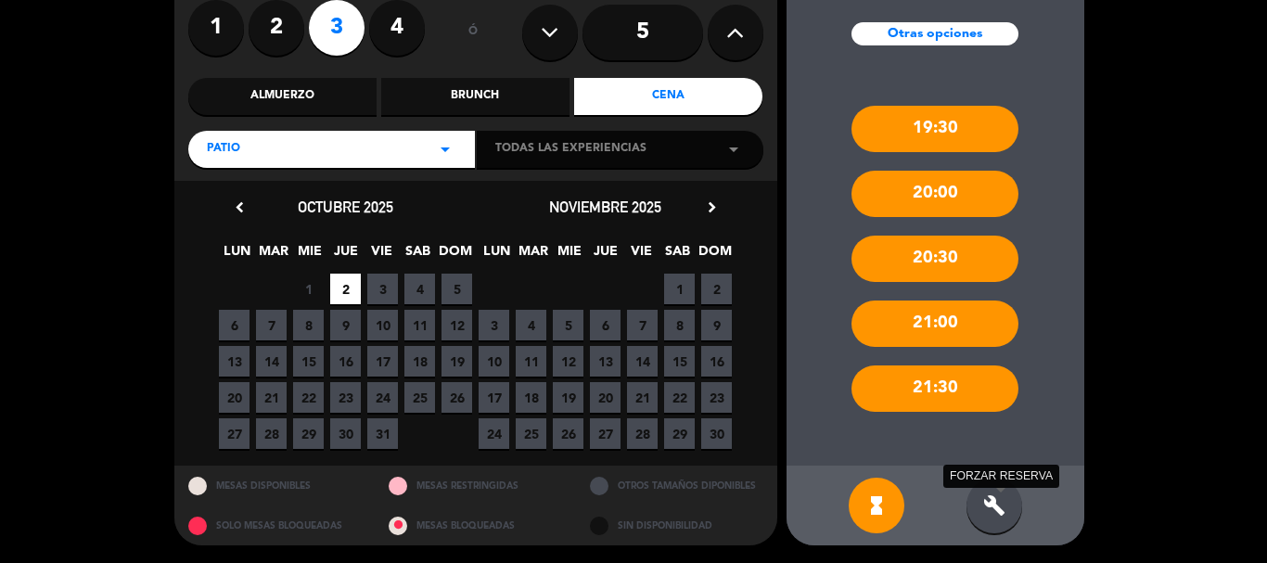
click at [988, 496] on icon "build" at bounding box center [994, 505] width 22 height 22
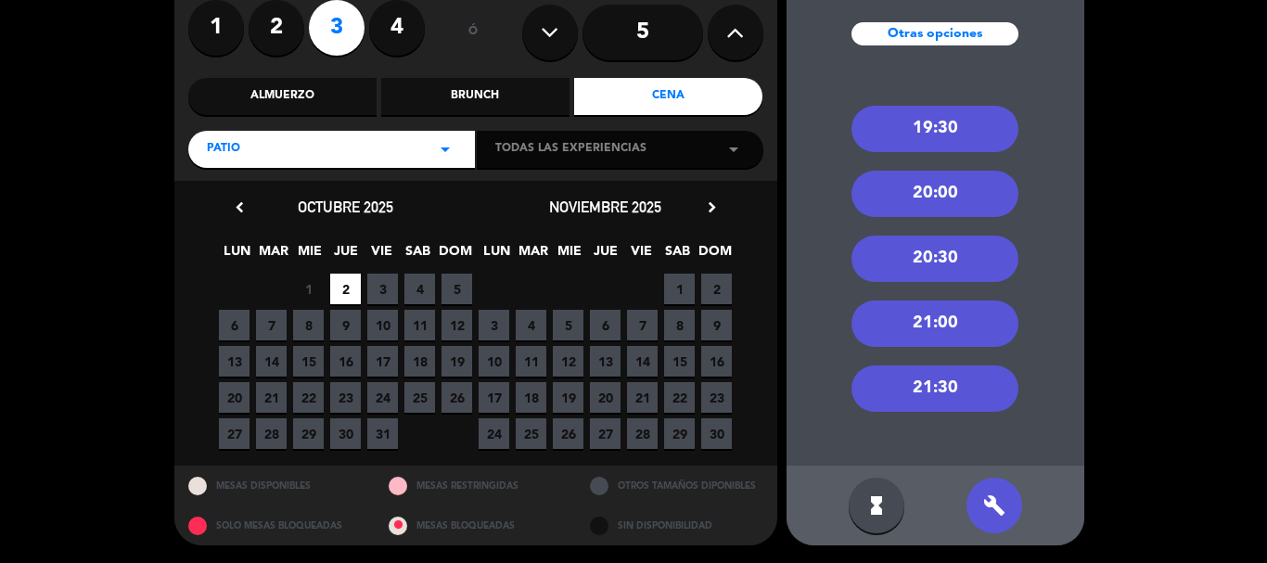
click at [930, 271] on div "20:30" at bounding box center [934, 259] width 167 height 46
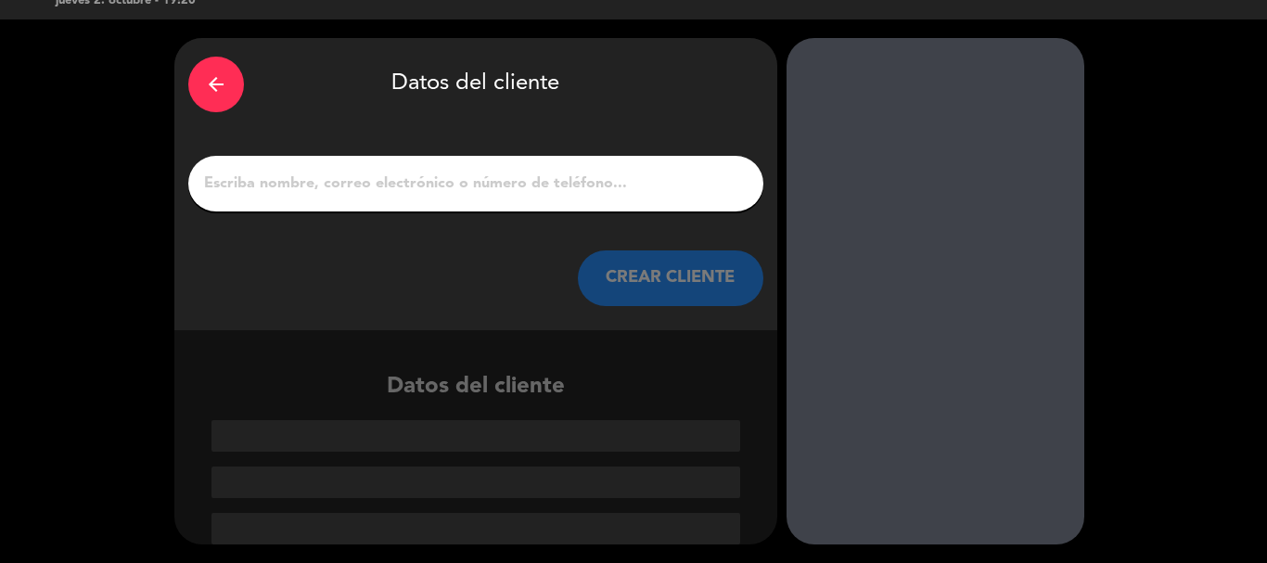
click at [271, 187] on input "1" at bounding box center [475, 184] width 547 height 26
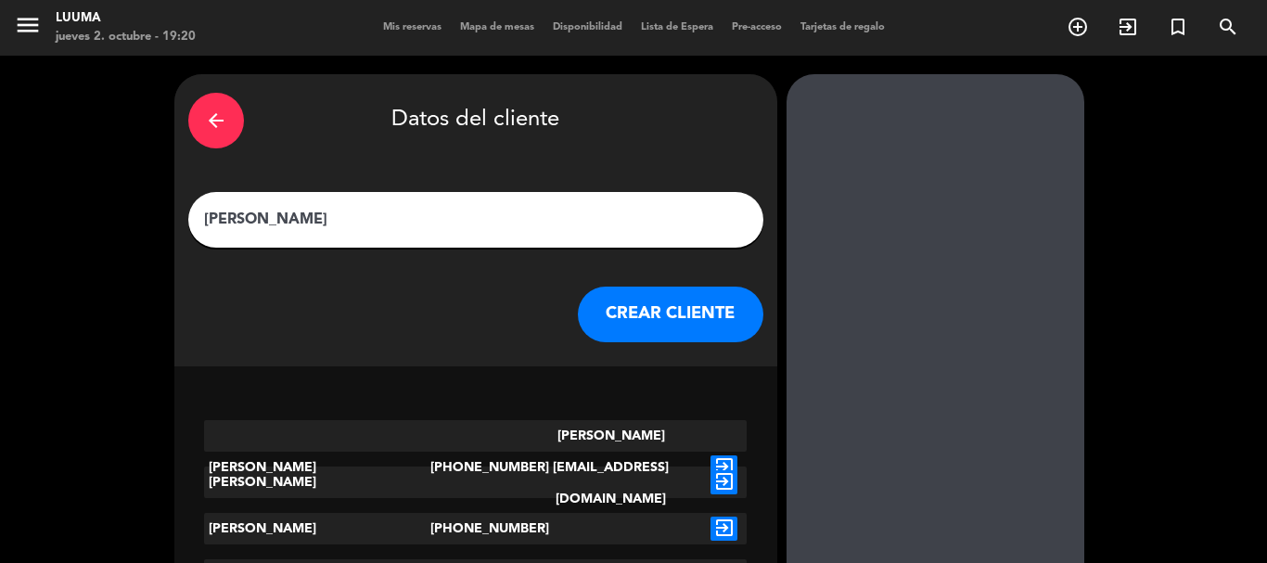
type input "[PERSON_NAME]"
click at [718, 455] on icon "exit_to_app" at bounding box center [723, 467] width 27 height 24
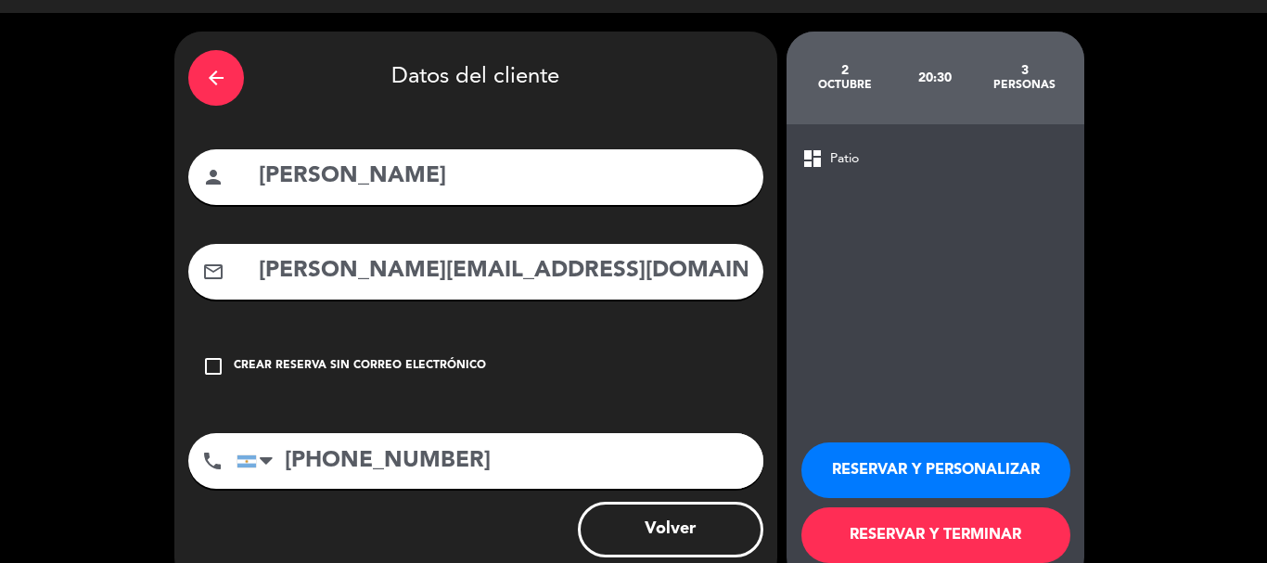
scroll to position [83, 0]
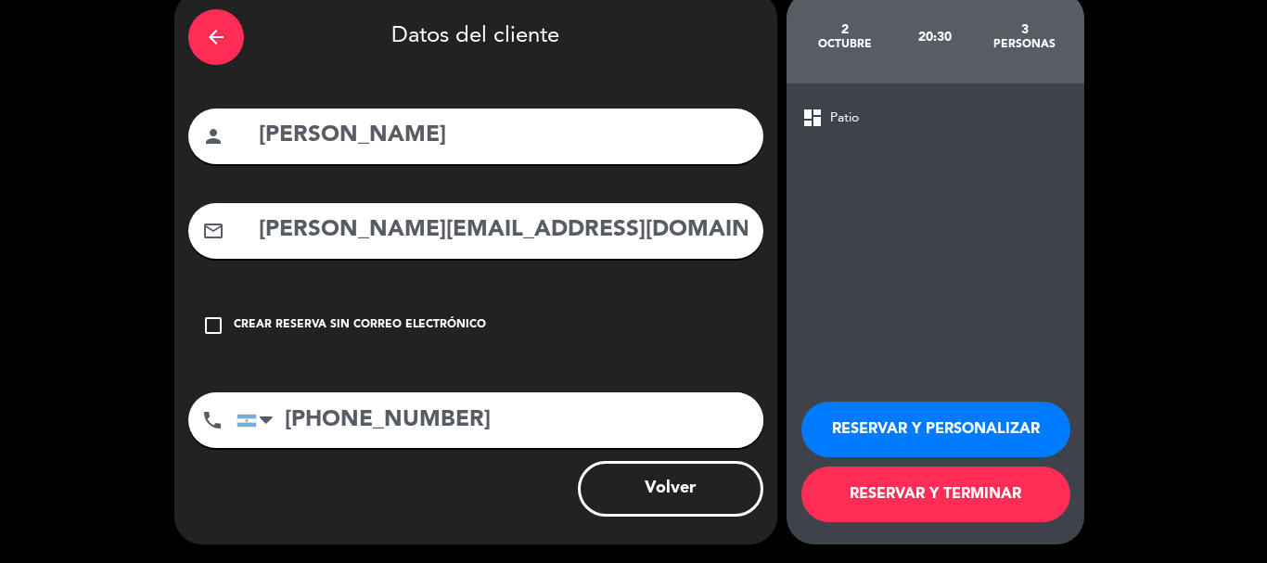
click at [218, 316] on icon "check_box_outline_blank" at bounding box center [213, 325] width 22 height 22
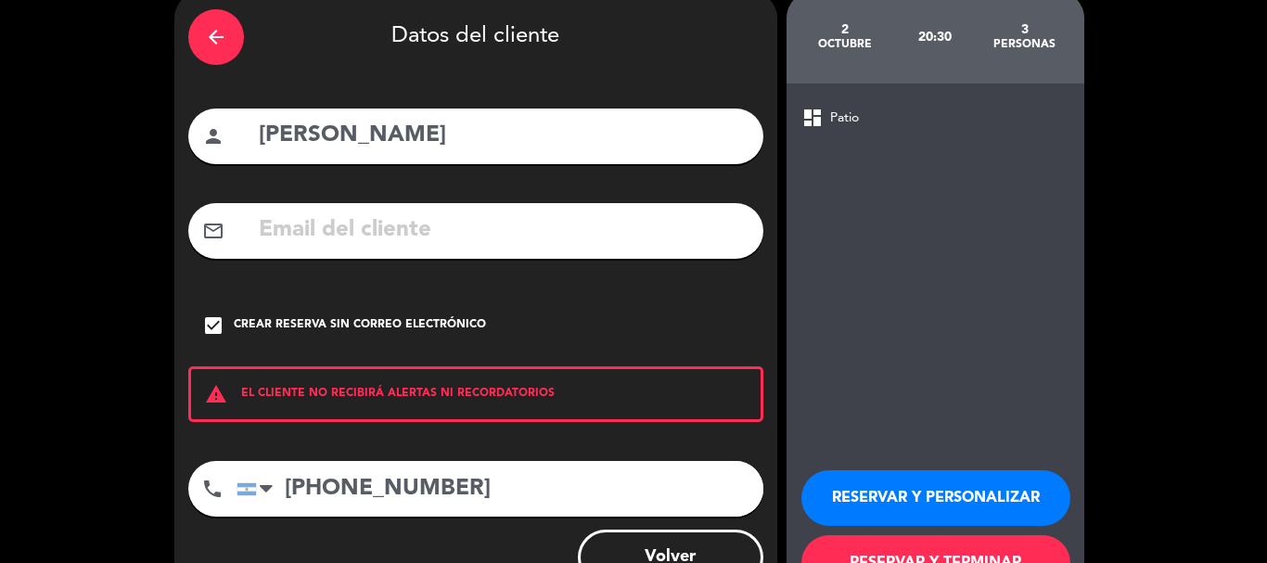
click at [870, 534] on div "RESERVAR Y PERSONALIZAR RESERVAR Y TERMINAR" at bounding box center [935, 522] width 268 height 182
click at [876, 551] on button "RESERVAR Y TERMINAR" at bounding box center [935, 563] width 269 height 56
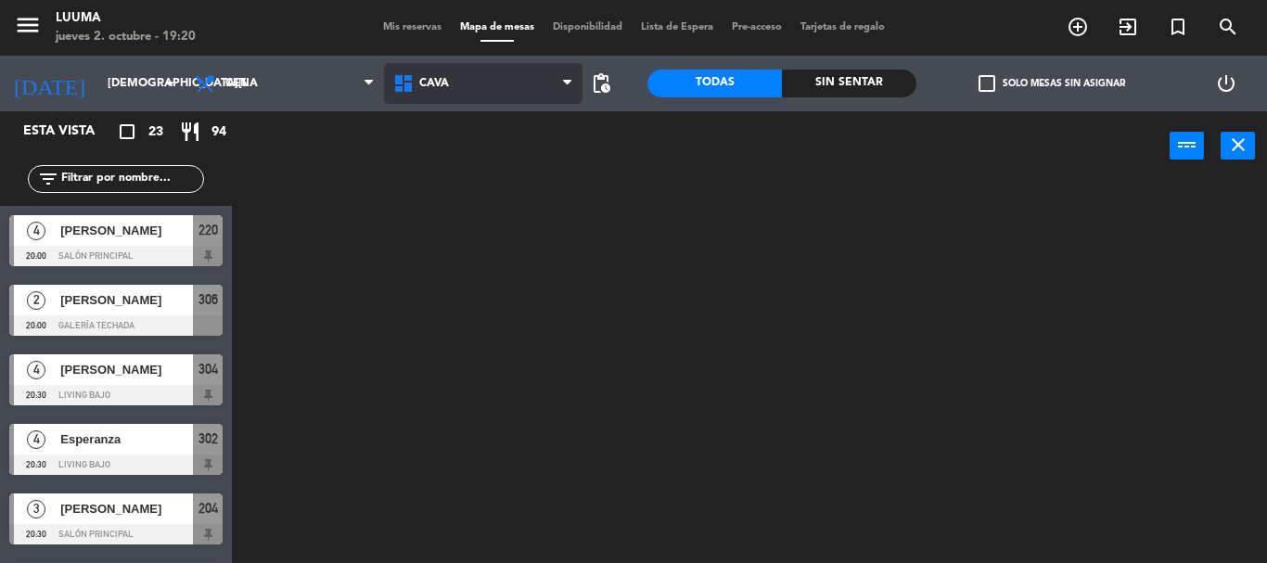
click at [501, 97] on span "Cava" at bounding box center [483, 83] width 198 height 41
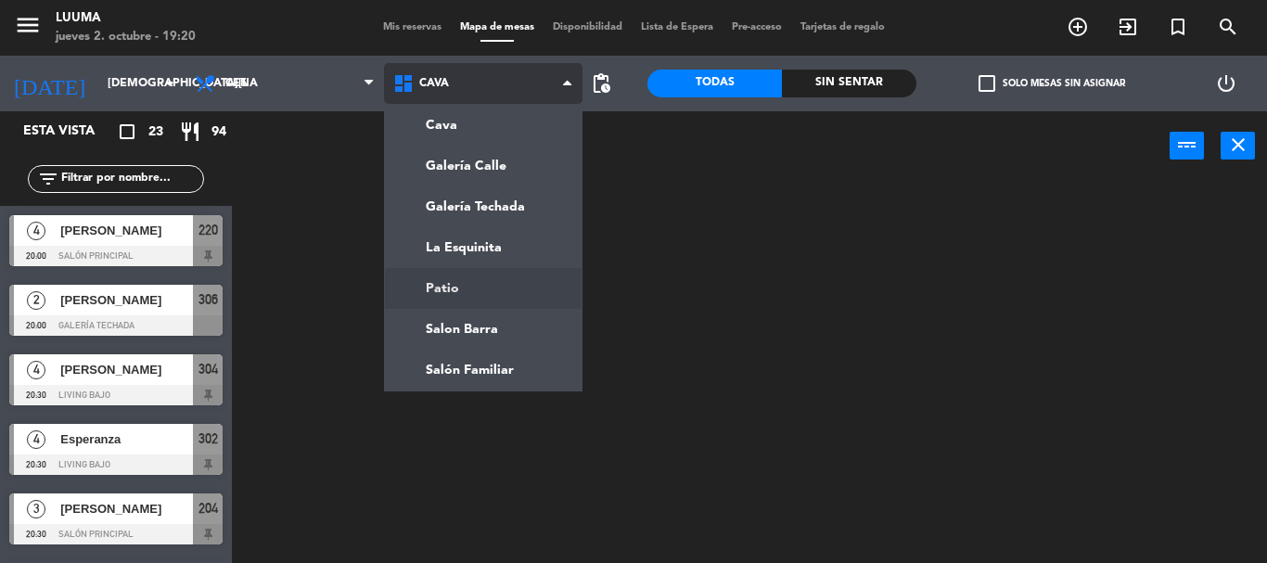
click at [491, 291] on ng-component "menu Luuma [DATE] 2. octubre - 19:20 Mis reservas Mapa de mesas Disponibilidad …" at bounding box center [633, 281] width 1267 height 563
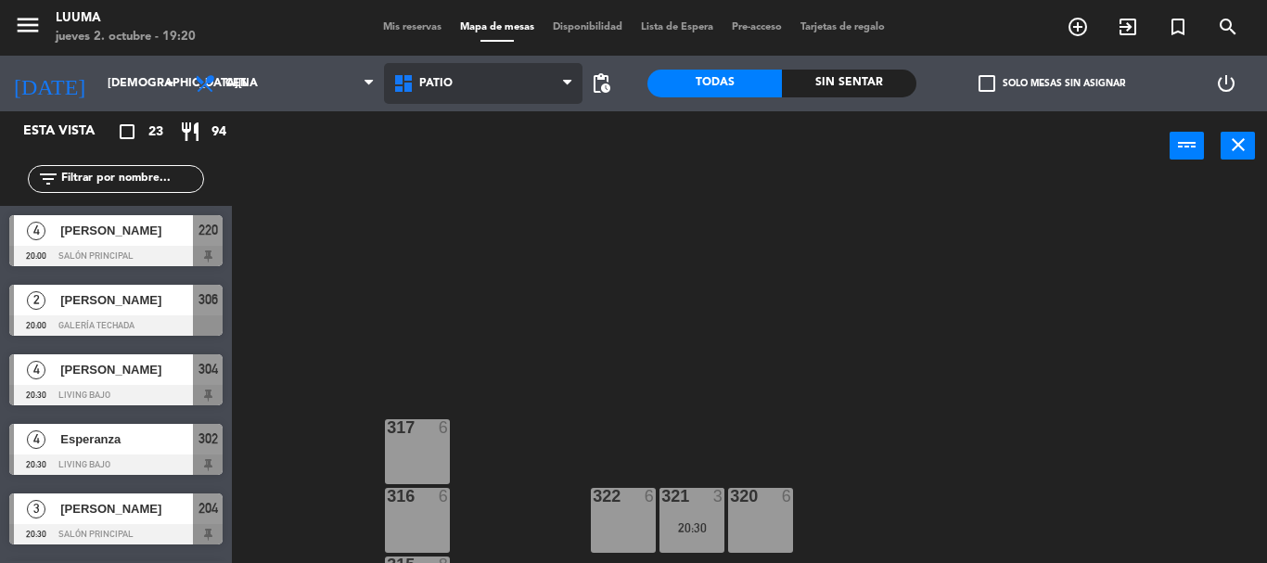
click at [478, 85] on span "Patio" at bounding box center [483, 83] width 198 height 41
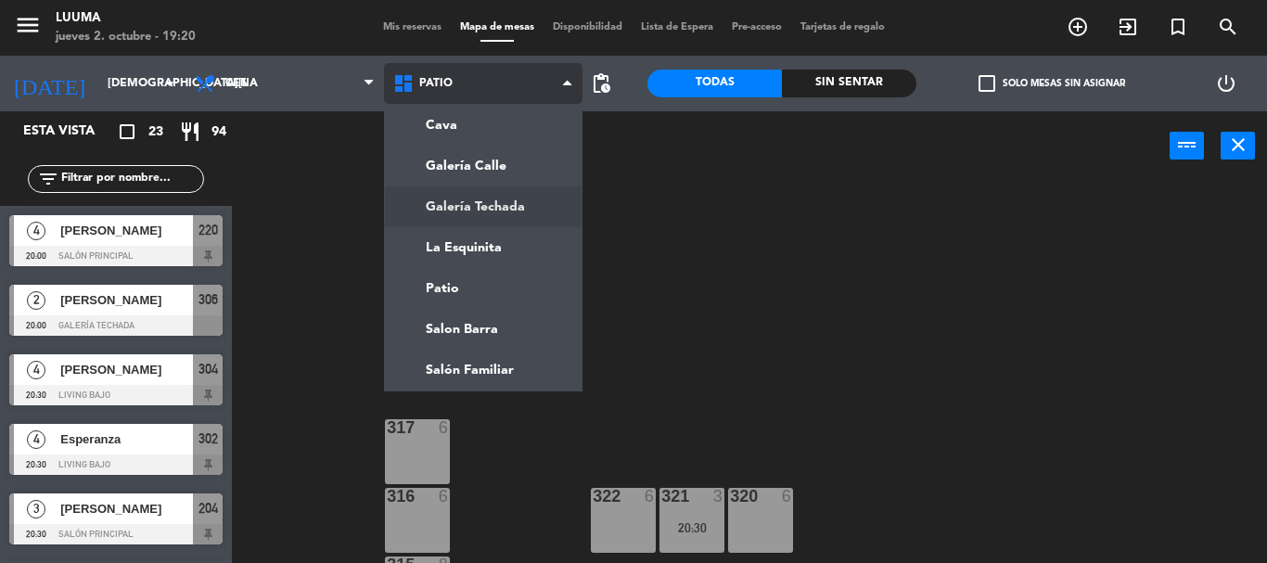
click at [470, 212] on ng-component "menu Luuma [DATE] 2. octubre - 19:20 Mis reservas Mapa de mesas Disponibilidad …" at bounding box center [633, 281] width 1267 height 563
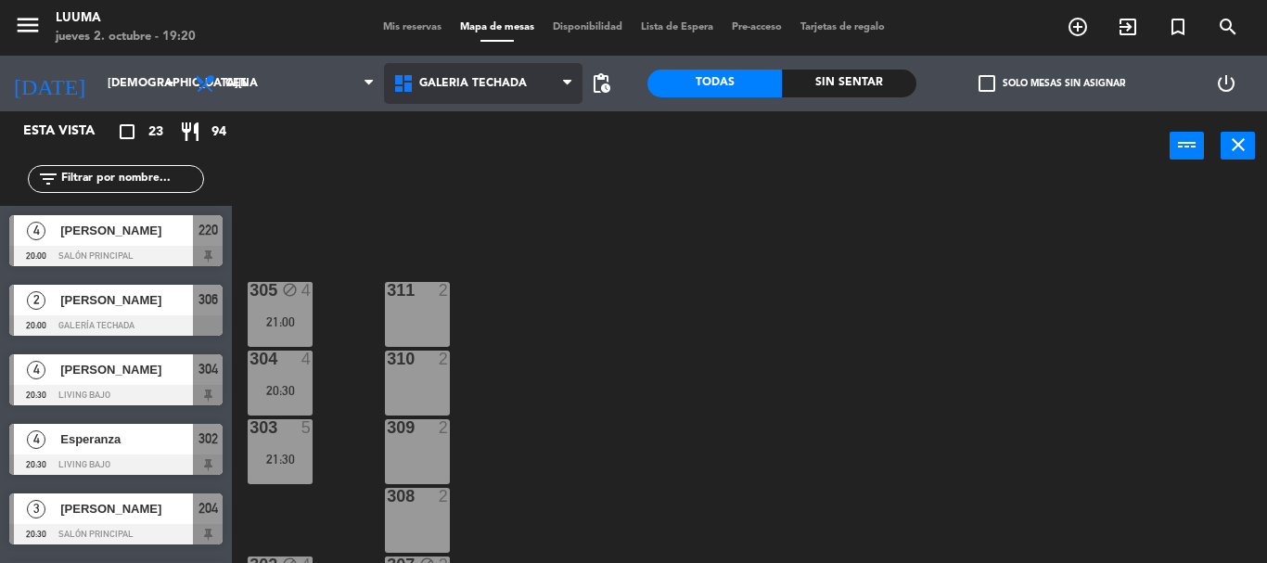
click at [508, 95] on span "Galería Techada" at bounding box center [483, 83] width 198 height 41
drag, startPoint x: 848, startPoint y: 465, endPoint x: 355, endPoint y: 470, distance: 492.4
click at [847, 465] on div "305 block 4 21:00 311 2 304 4 20:30 310 2 303 5 21:30 309 2 308 2 302 block 4 2…" at bounding box center [756, 372] width 1022 height 382
click at [291, 452] on div "21:30" at bounding box center [280, 458] width 65 height 13
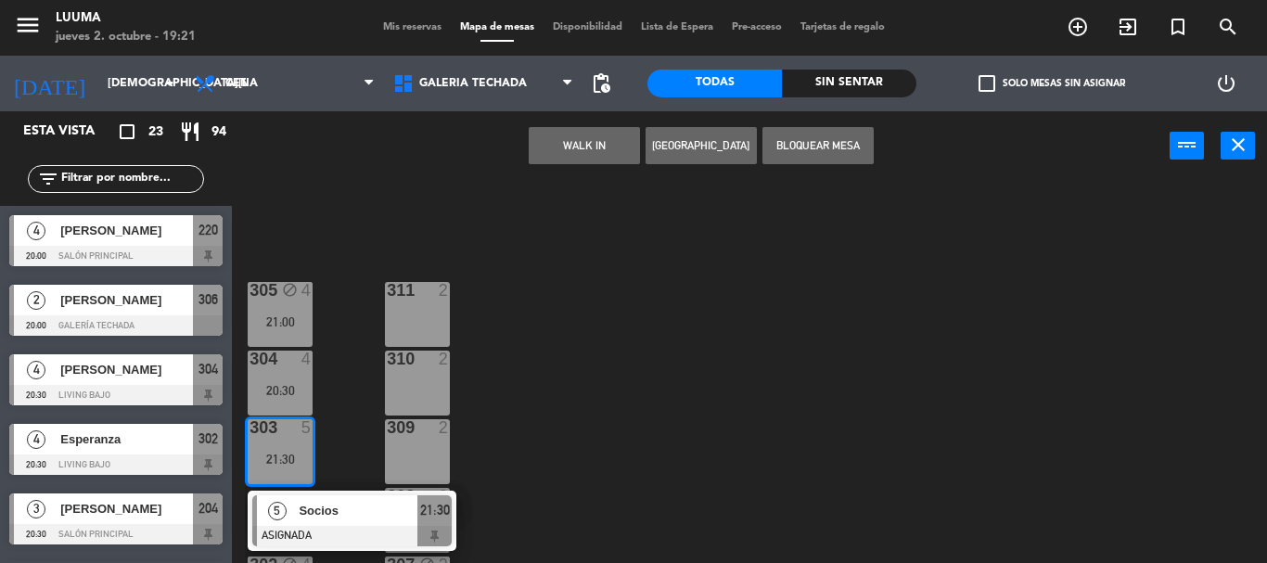
click at [334, 534] on div at bounding box center [351, 536] width 199 height 20
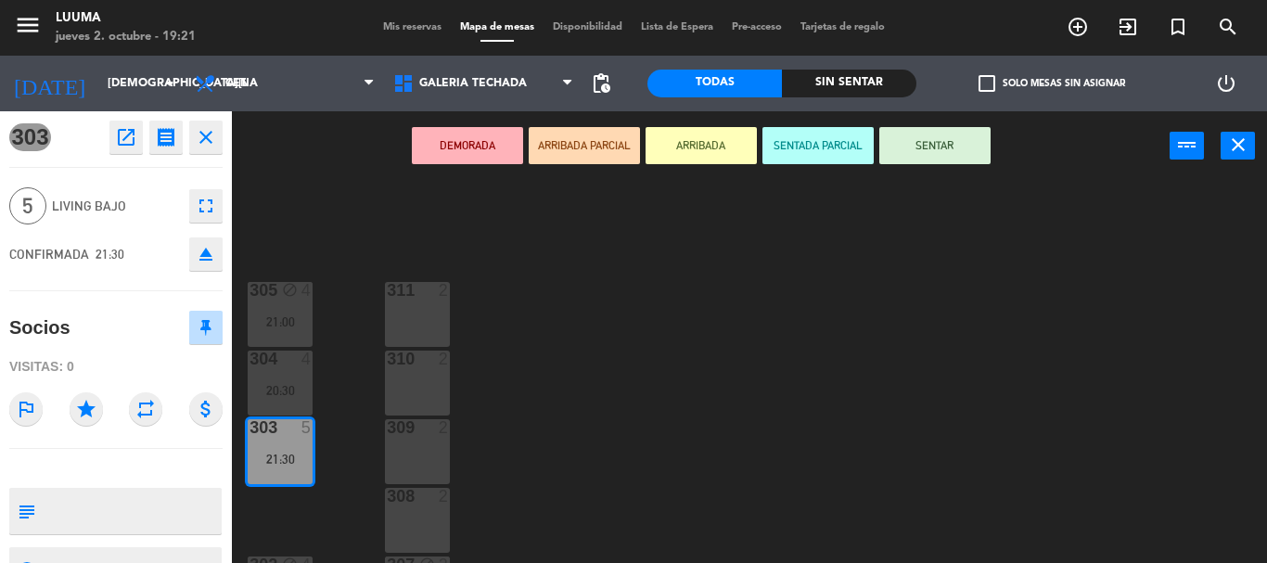
click at [210, 194] on button "fullscreen" at bounding box center [205, 205] width 33 height 33
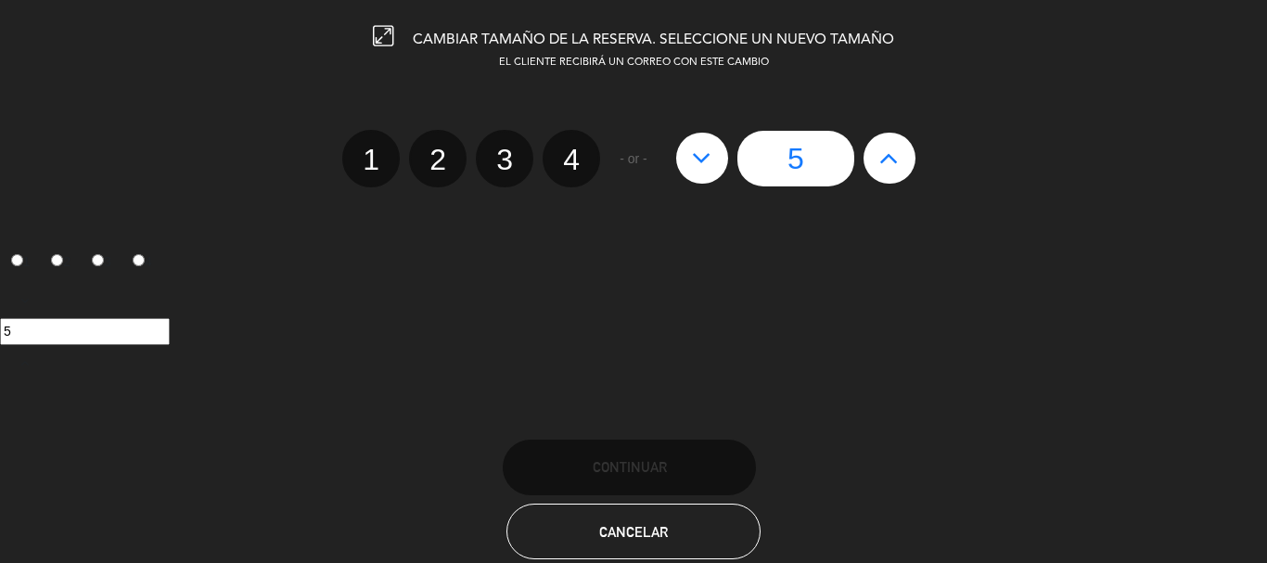
click at [689, 159] on button at bounding box center [702, 158] width 52 height 50
click at [697, 160] on icon at bounding box center [701, 158] width 19 height 30
click at [492, 159] on label "3" at bounding box center [504, 158] width 57 height 57
click at [496, 149] on input "3" at bounding box center [502, 143] width 12 height 12
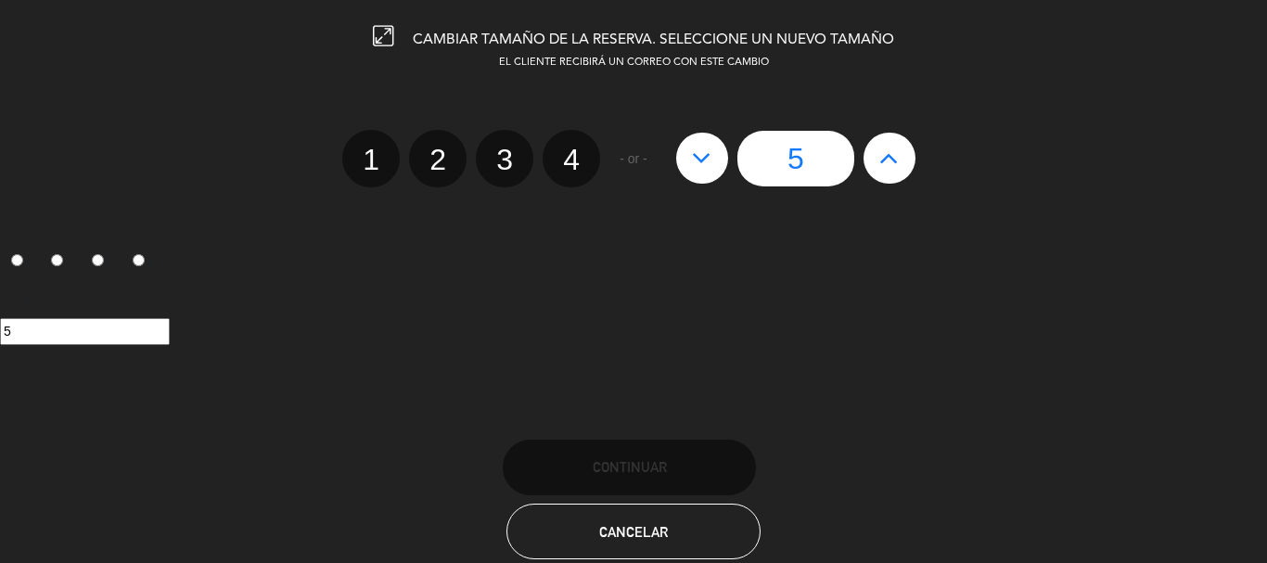
radio input "true"
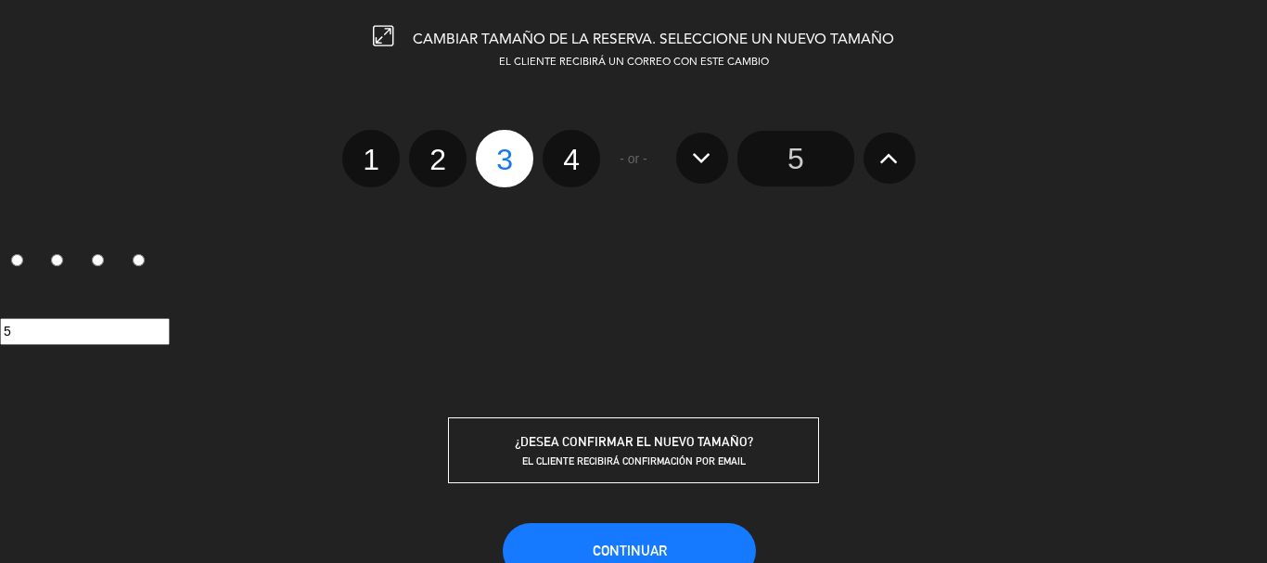
radio input "false"
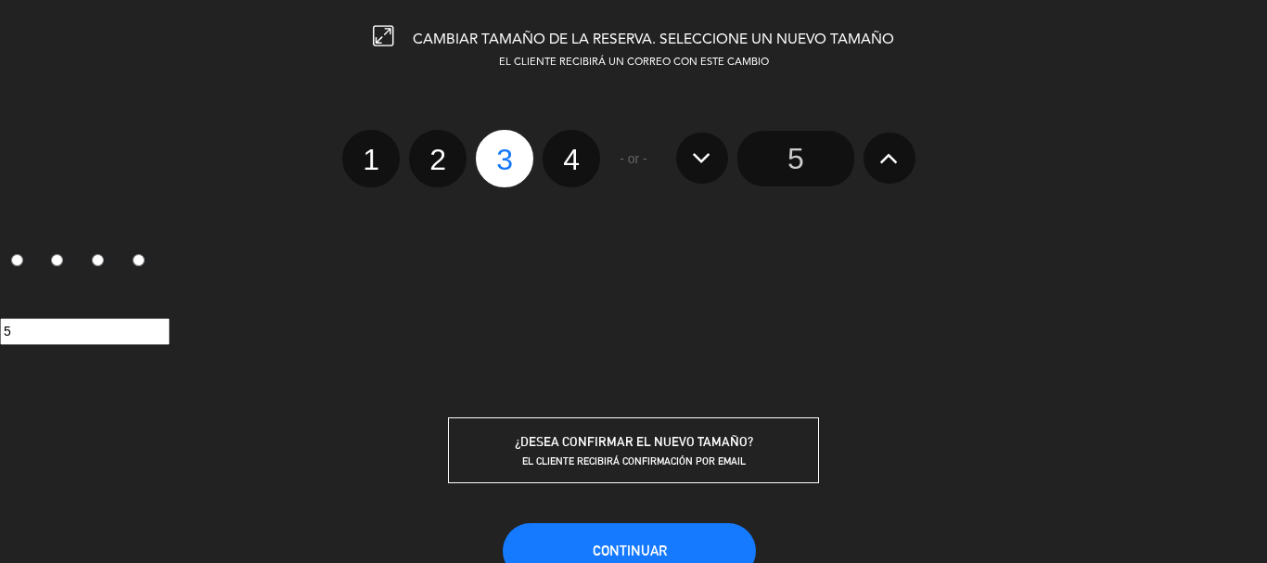
radio input "false"
radio input "true"
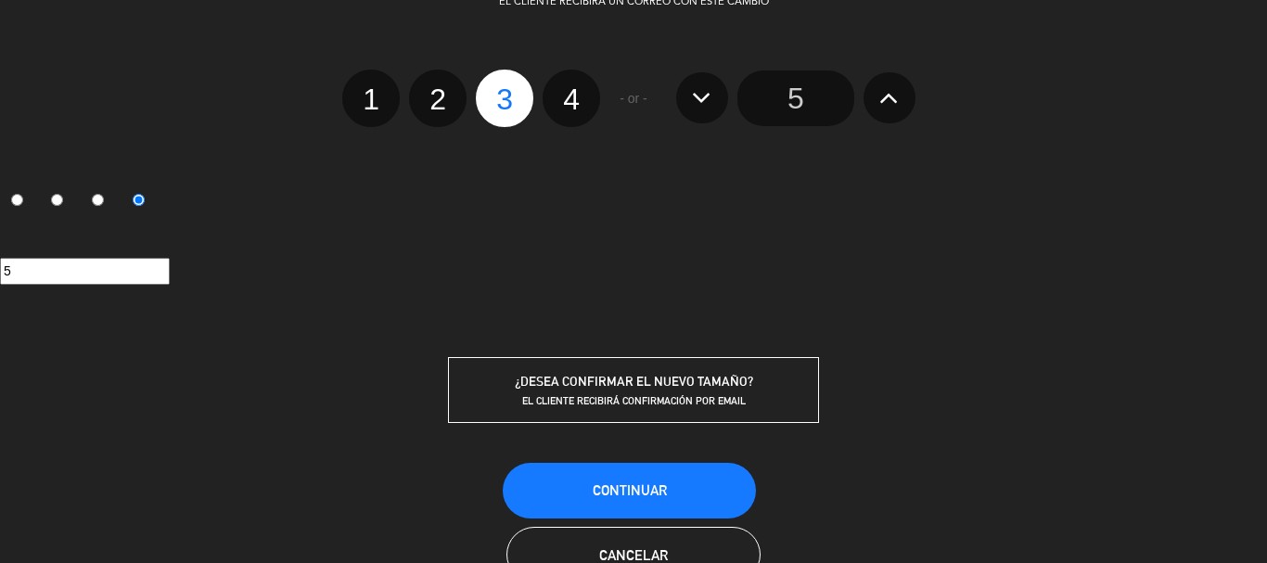
scroll to position [120, 0]
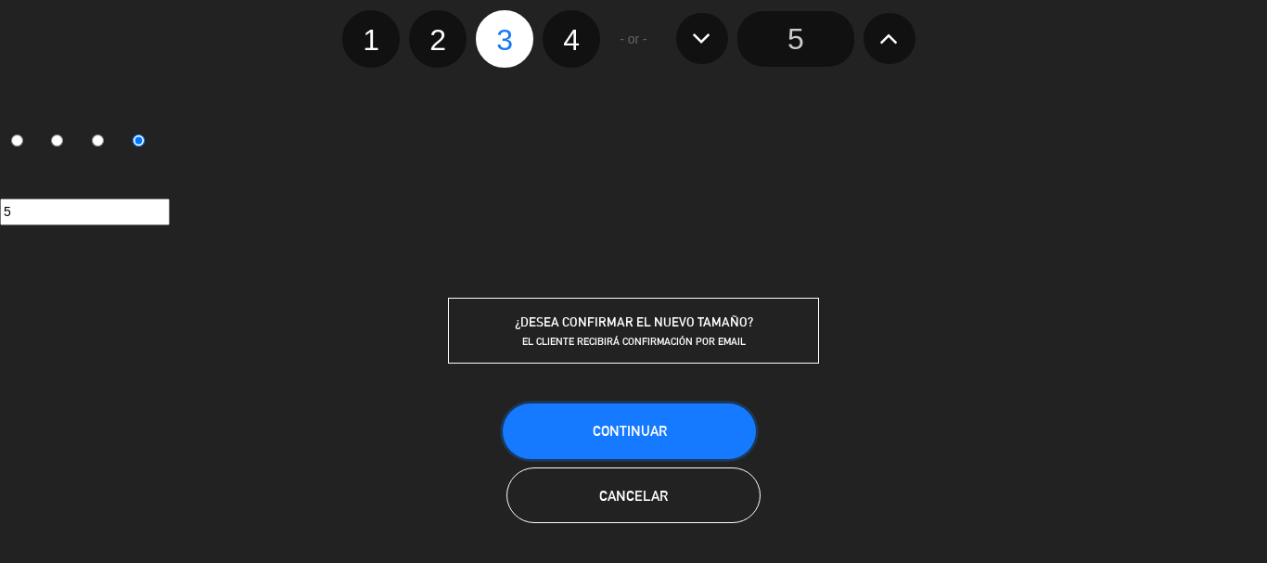
click at [656, 424] on span "Continuar" at bounding box center [630, 431] width 74 height 16
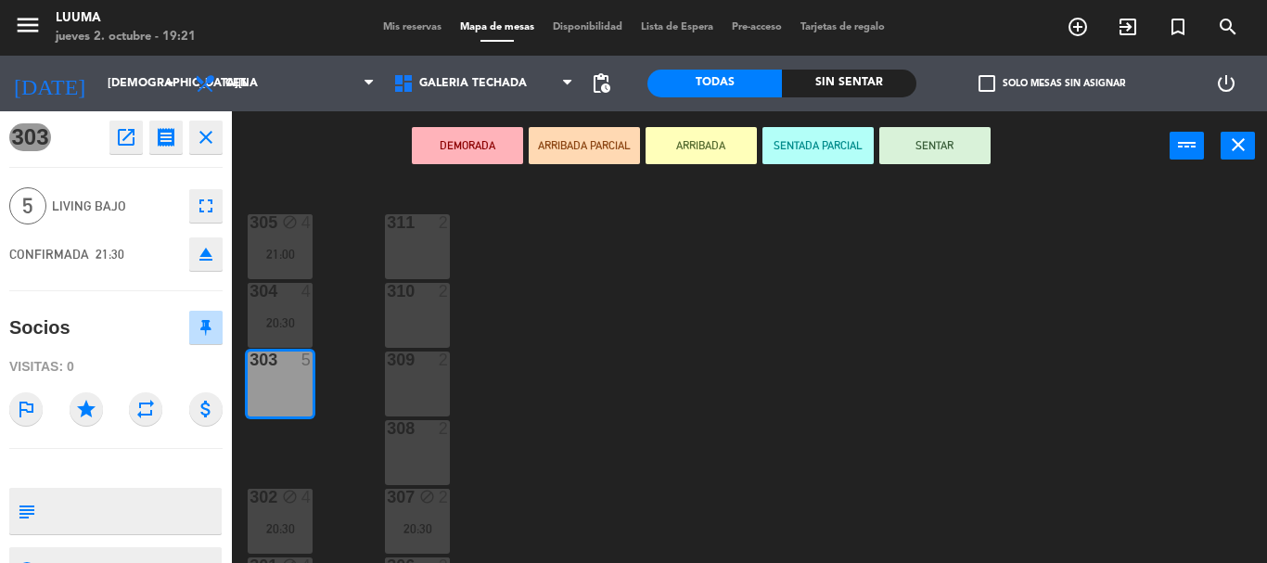
scroll to position [127, 0]
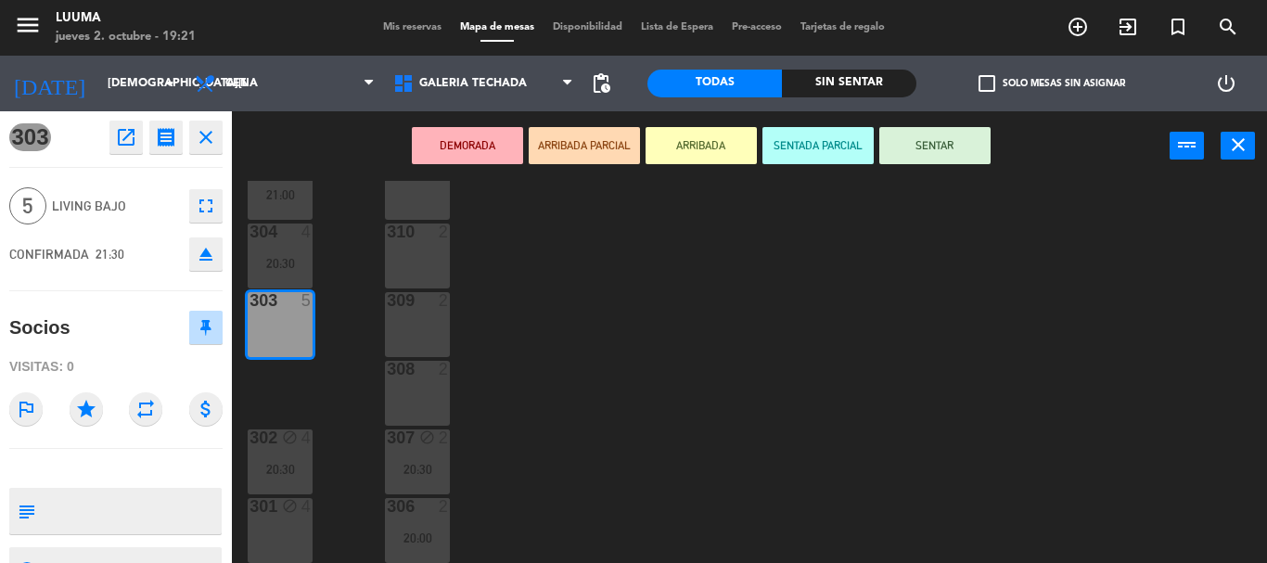
click at [198, 208] on icon "fullscreen" at bounding box center [206, 206] width 22 height 22
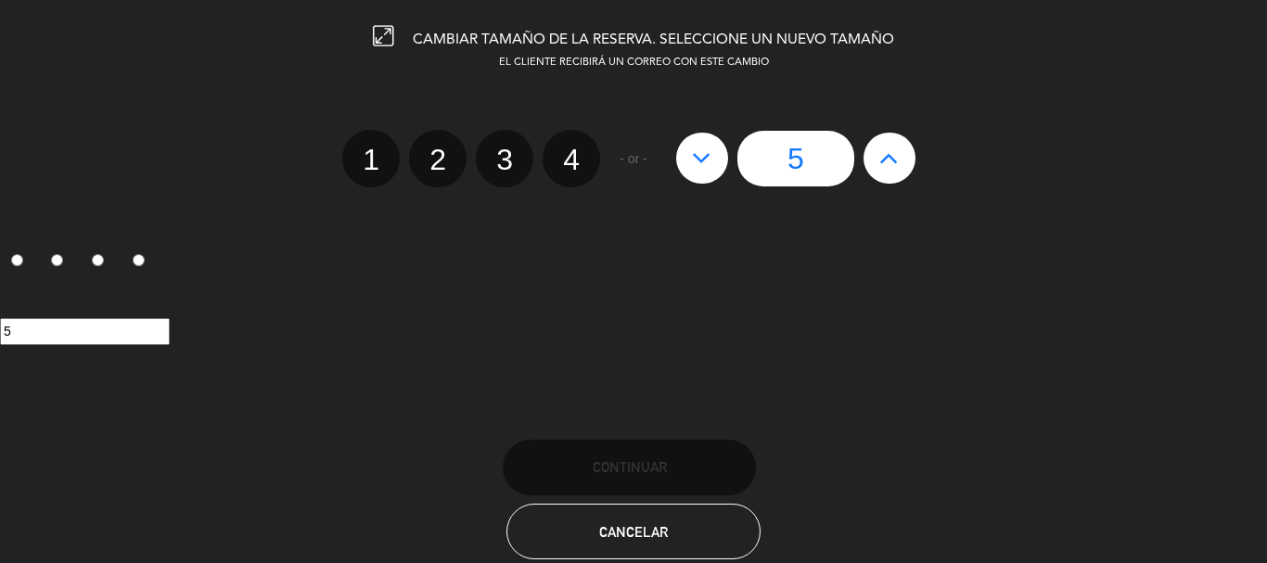
click at [500, 161] on label "3" at bounding box center [504, 158] width 57 height 57
click at [500, 149] on input "3" at bounding box center [502, 143] width 12 height 12
radio input "true"
radio input "false"
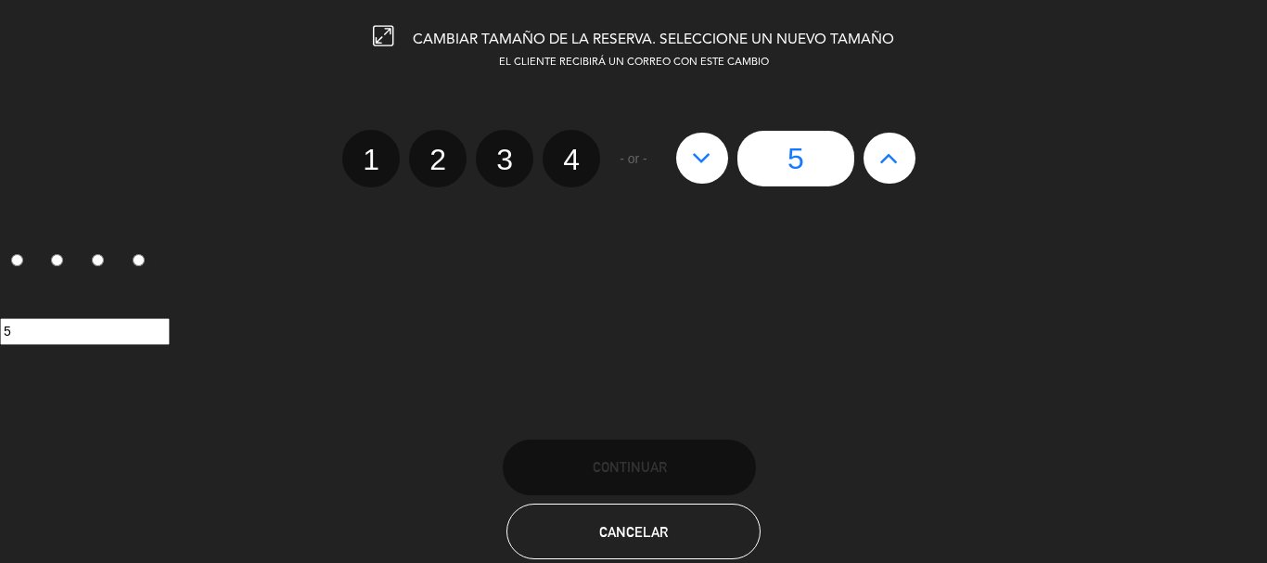
radio input "false"
radio input "true"
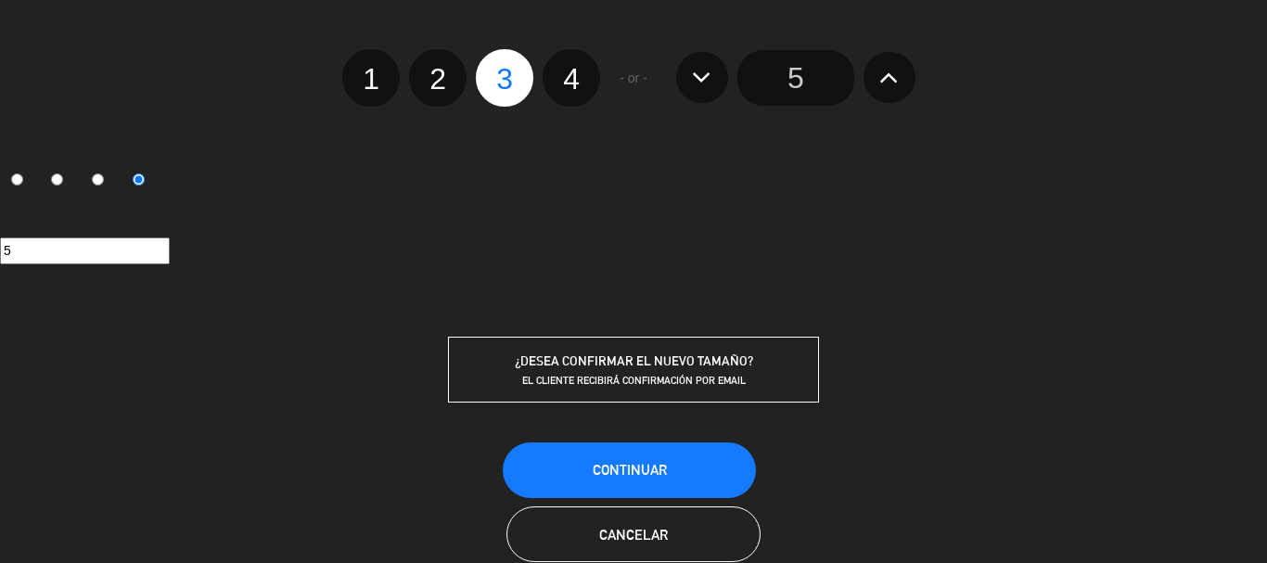
scroll to position [120, 0]
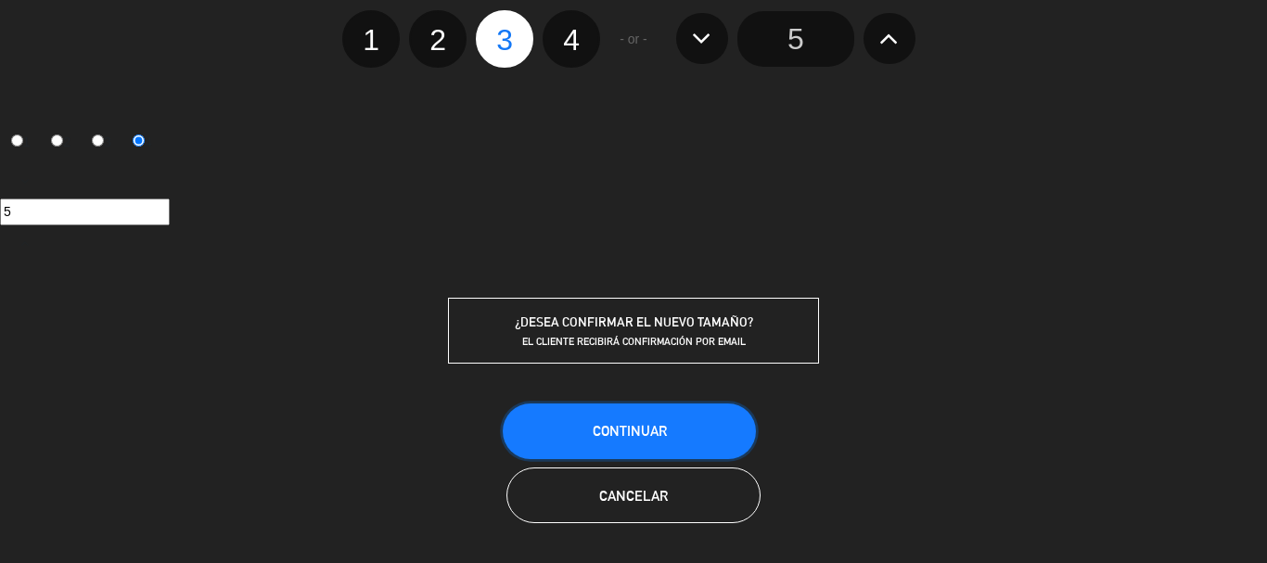
click at [648, 433] on span "Continuar" at bounding box center [630, 431] width 74 height 16
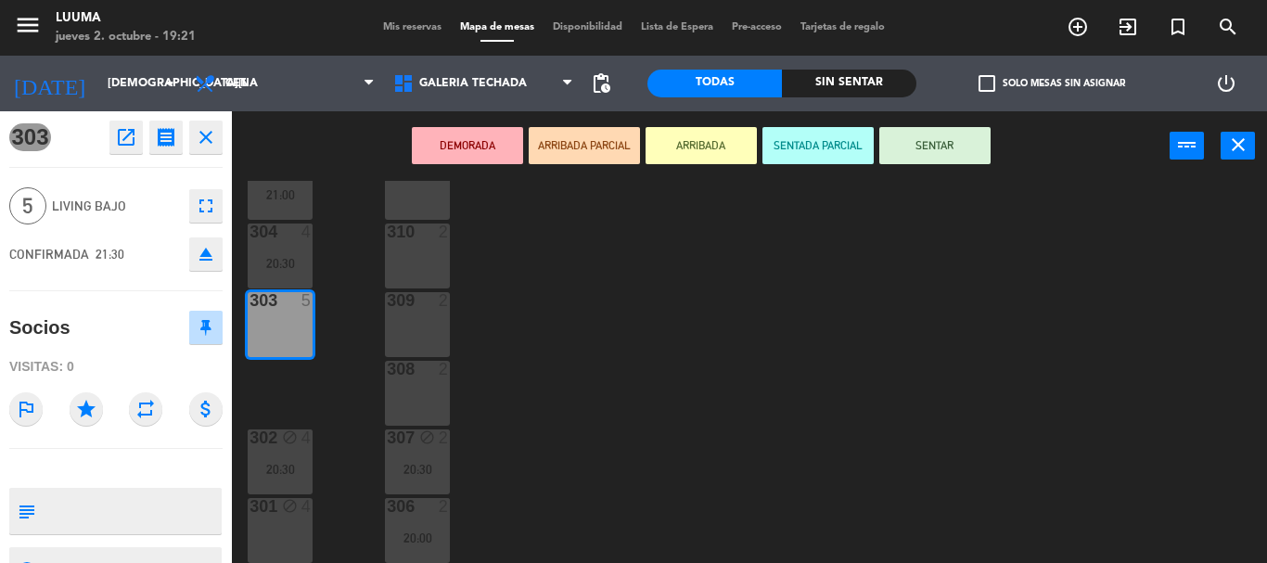
click at [275, 311] on div "303 5" at bounding box center [280, 301] width 65 height 19
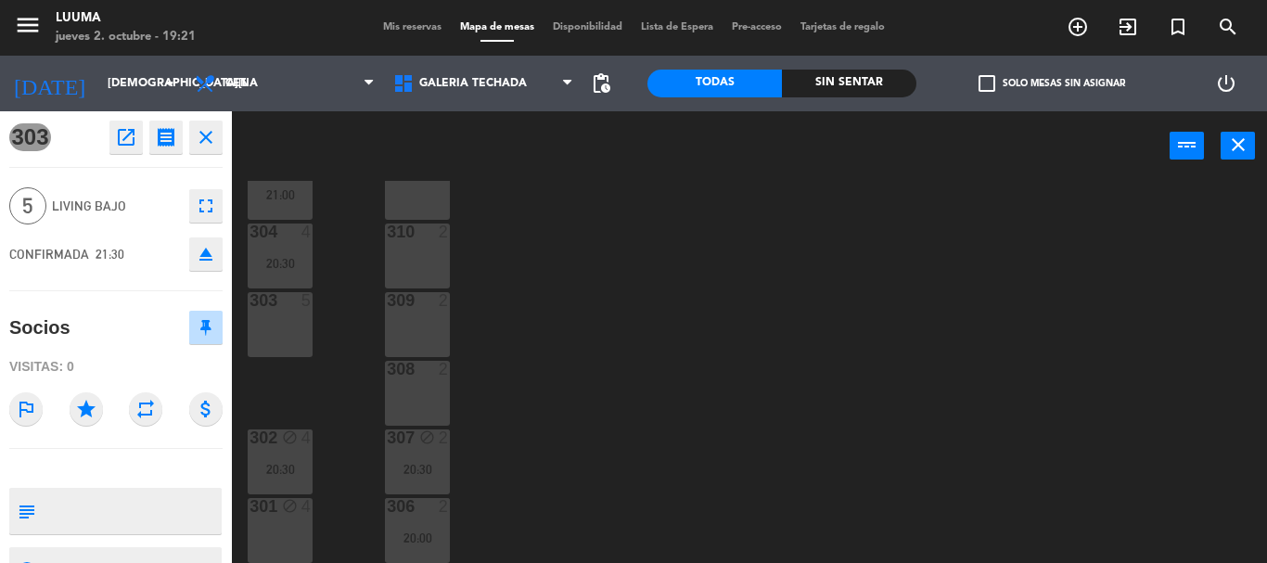
click at [275, 311] on div "303 5" at bounding box center [280, 301] width 65 height 19
click at [191, 207] on button "fullscreen" at bounding box center [205, 205] width 33 height 33
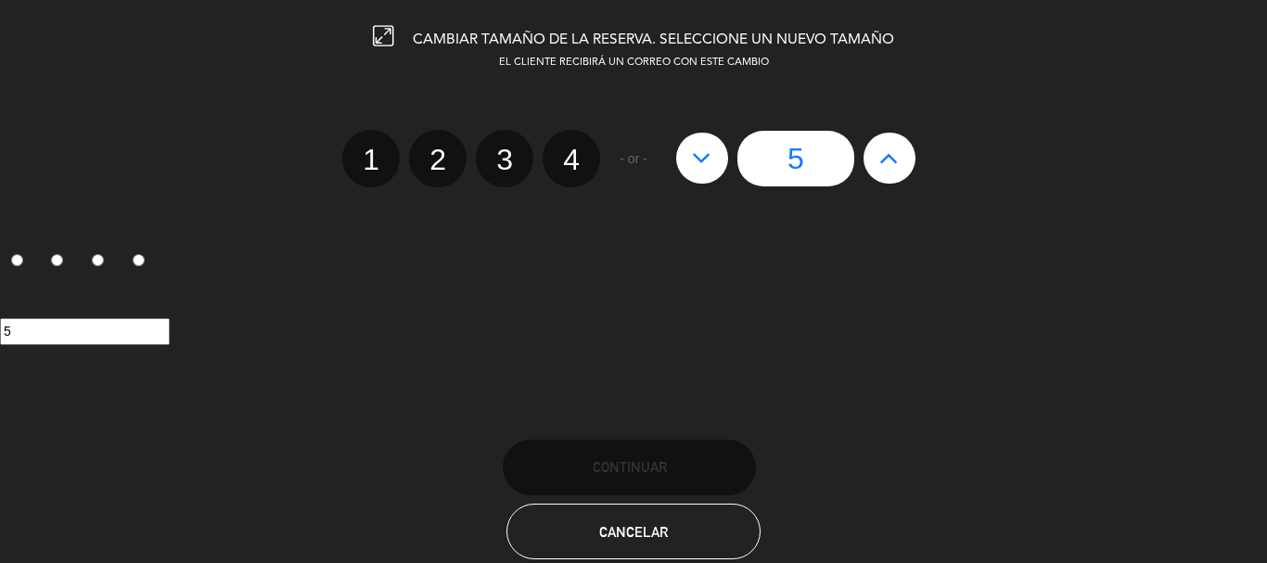
click at [696, 147] on icon at bounding box center [701, 158] width 19 height 30
click at [695, 157] on icon at bounding box center [701, 158] width 19 height 30
click at [489, 172] on label "3" at bounding box center [504, 158] width 57 height 57
click at [496, 149] on input "3" at bounding box center [502, 143] width 12 height 12
radio input "true"
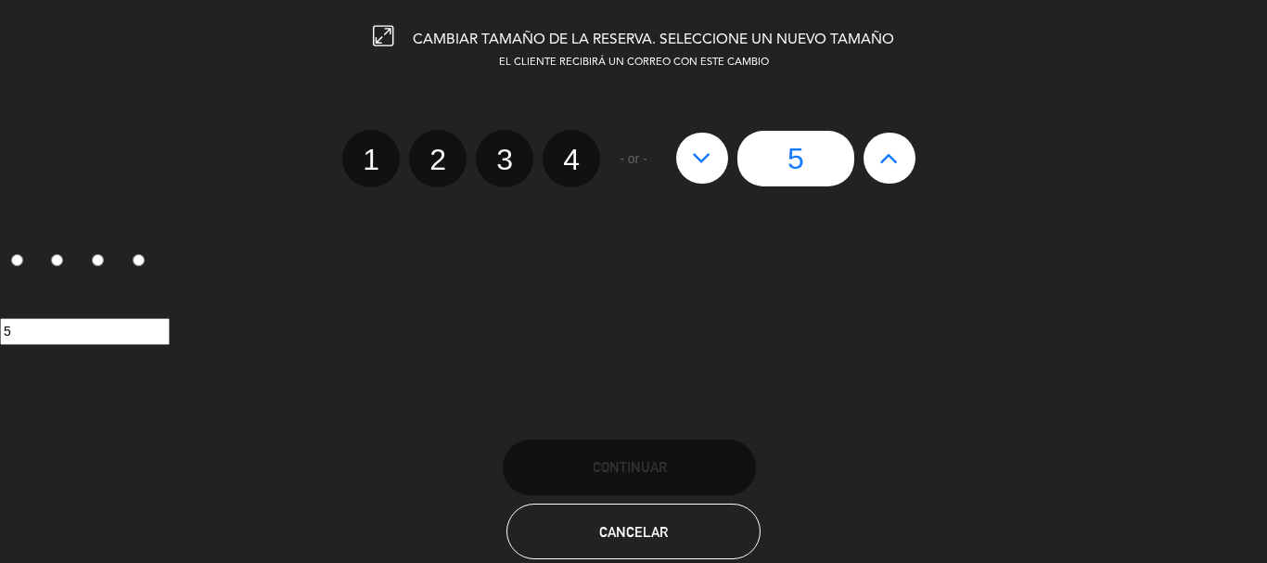
radio input "false"
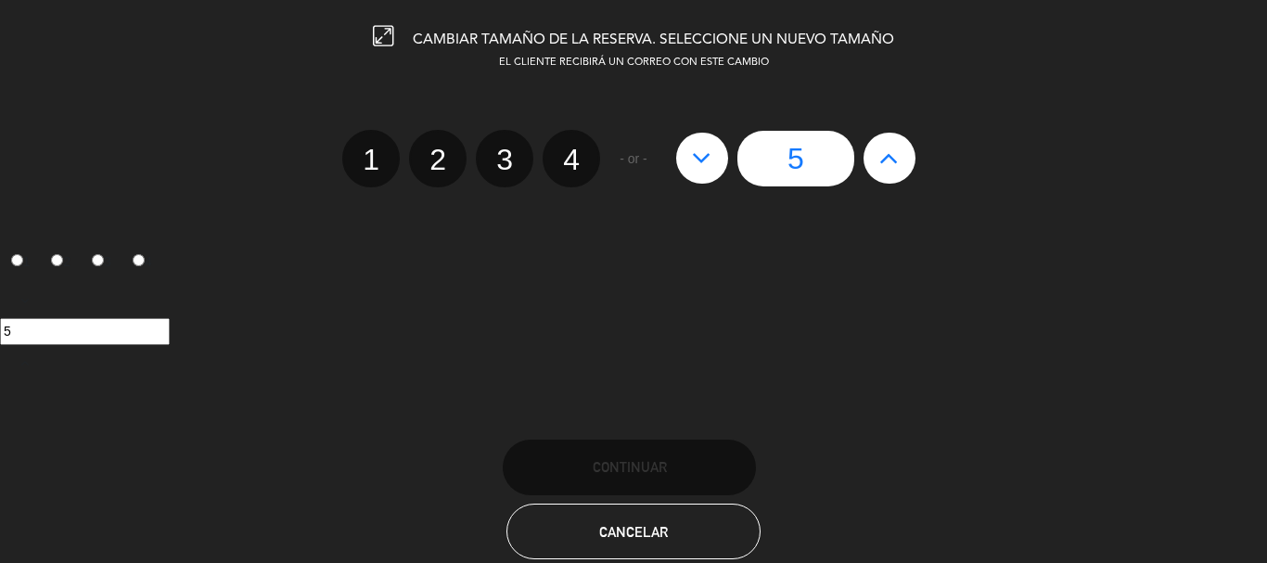
radio input "false"
radio input "true"
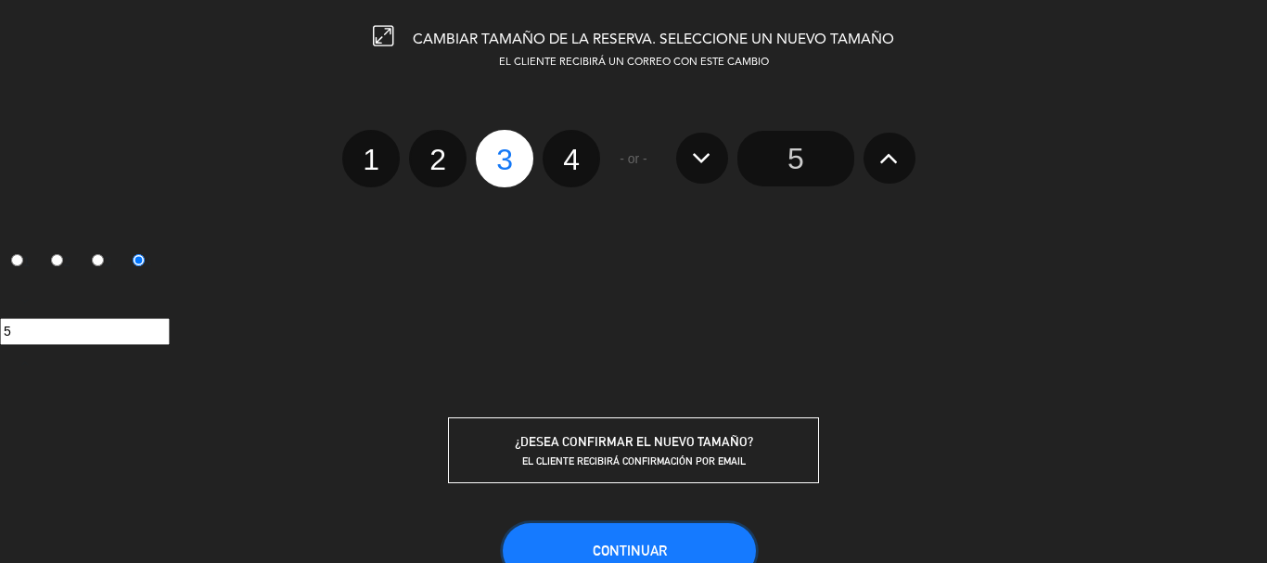
drag, startPoint x: 651, startPoint y: 529, endPoint x: 941, endPoint y: 359, distance: 336.7
click at [941, 361] on div "CAMBIAR TAMAÑO DE LA RESERVA. SELECCIONE UN NUEVO TAMAÑO EL CLIENTE RECIBIRÁ UN…" at bounding box center [633, 281] width 1267 height 563
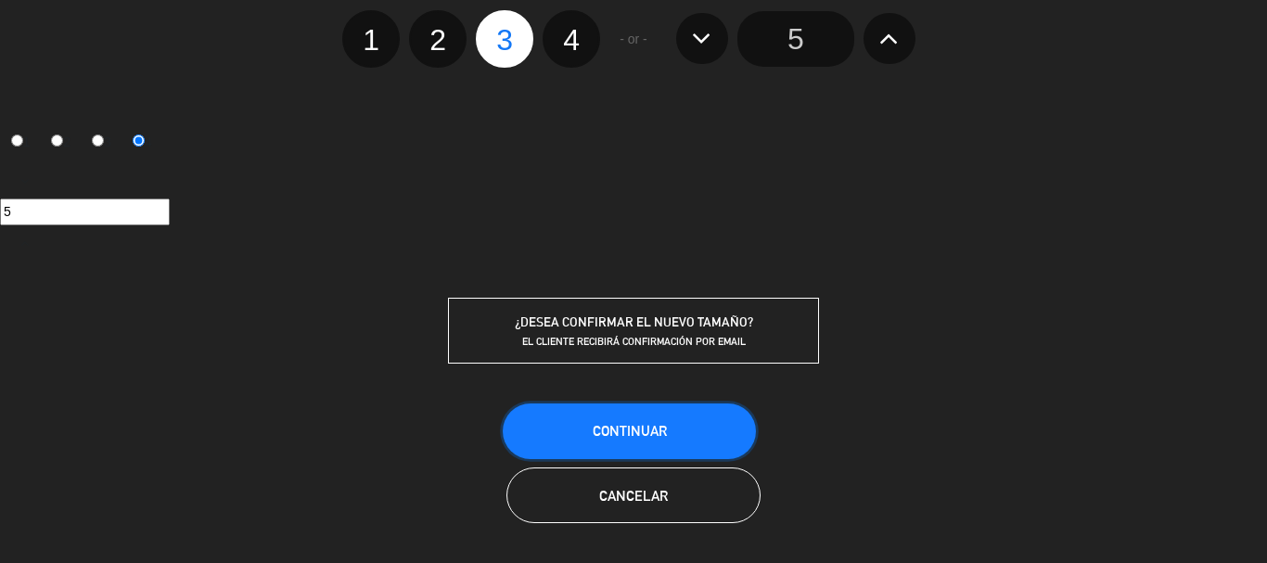
click at [657, 427] on span "Continuar" at bounding box center [630, 431] width 74 height 16
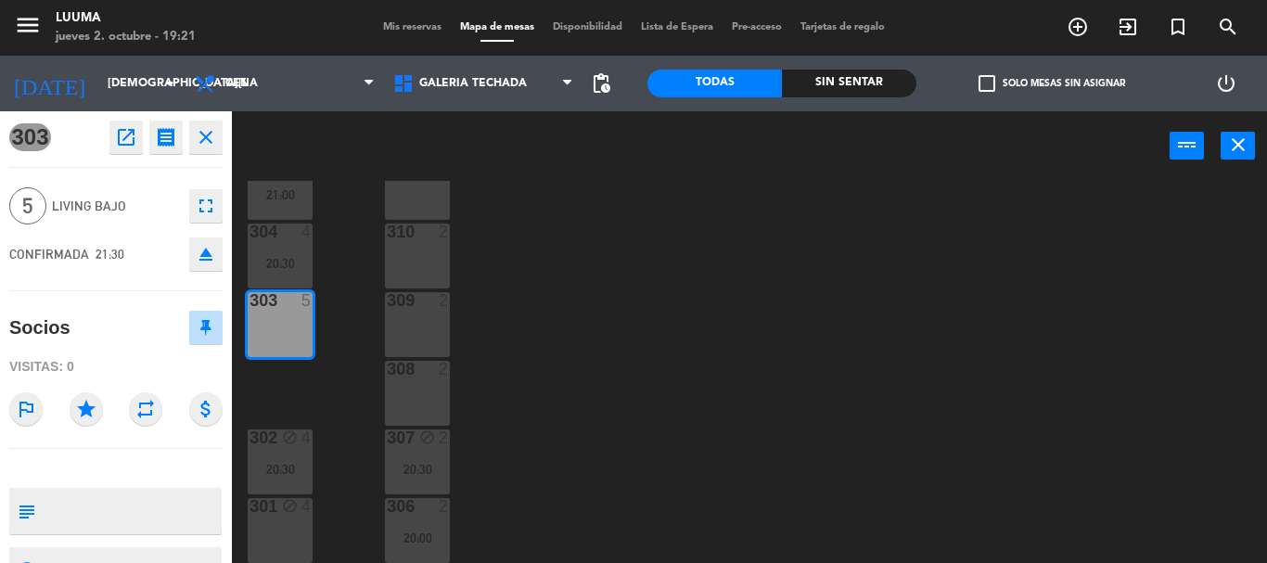
click at [198, 129] on icon "close" at bounding box center [206, 137] width 22 height 22
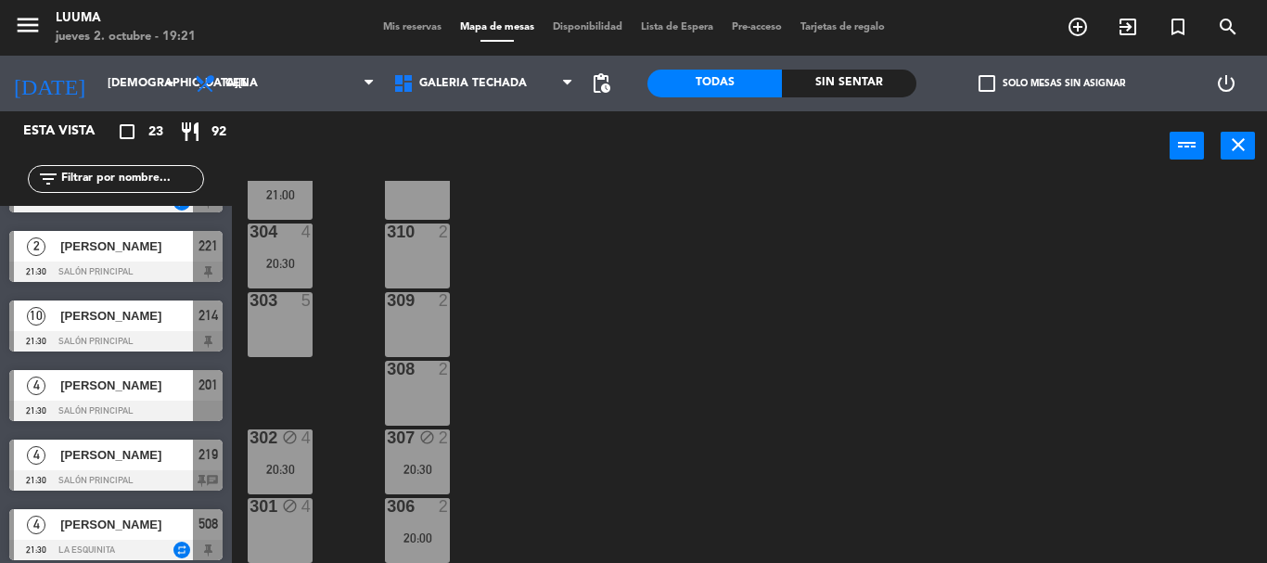
scroll to position [1244, 0]
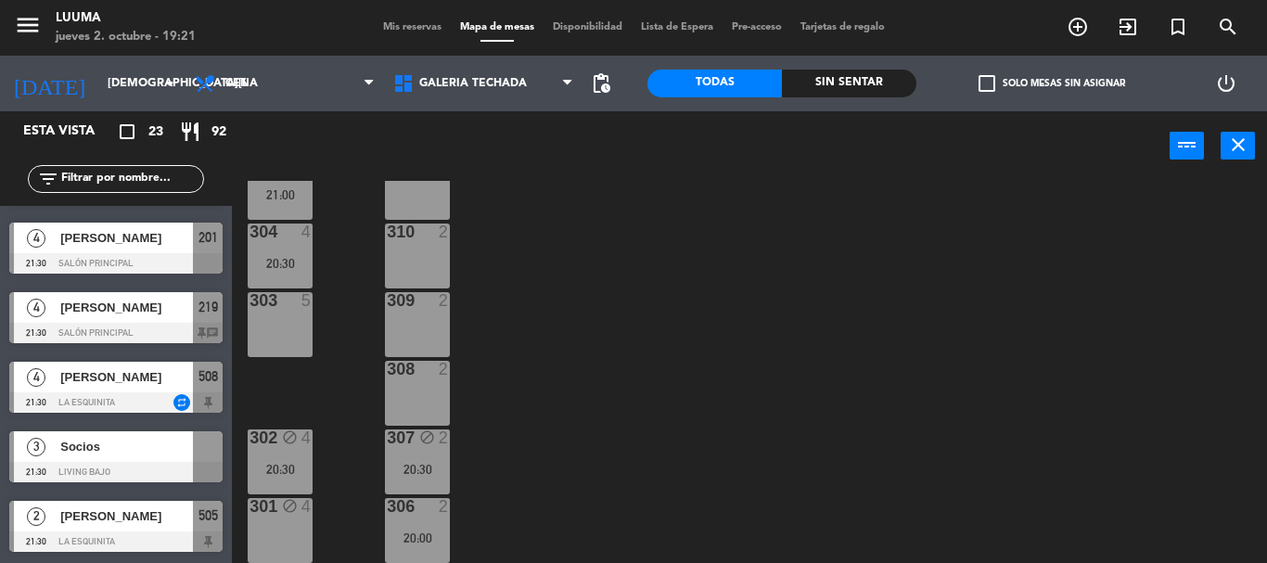
click at [128, 447] on span "Socios" at bounding box center [126, 446] width 133 height 19
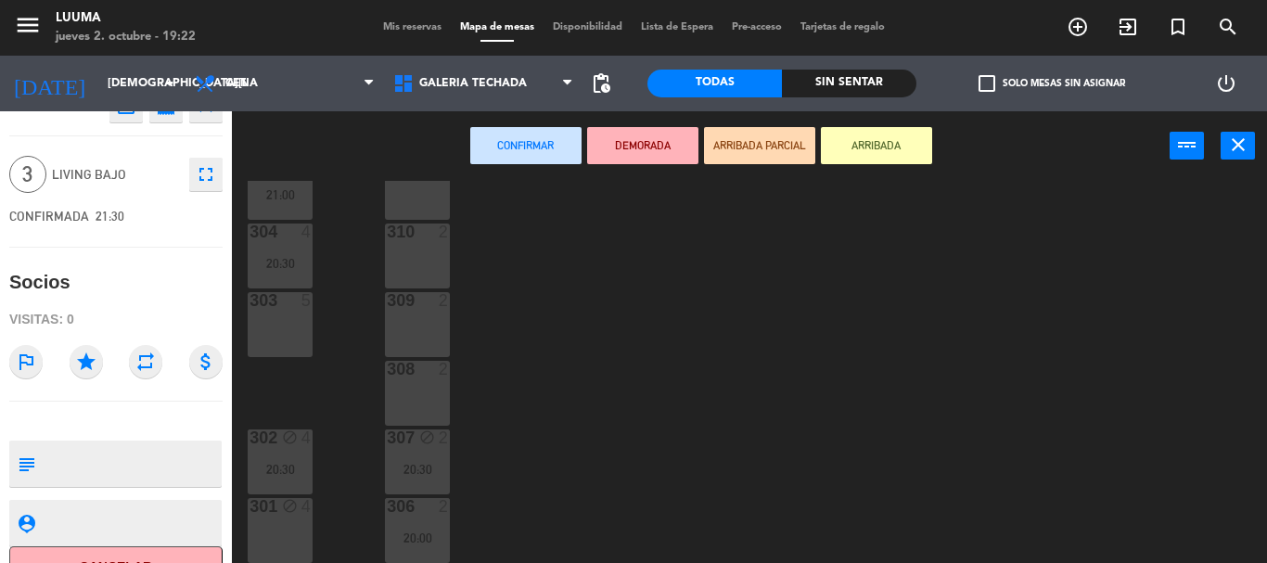
scroll to position [0, 0]
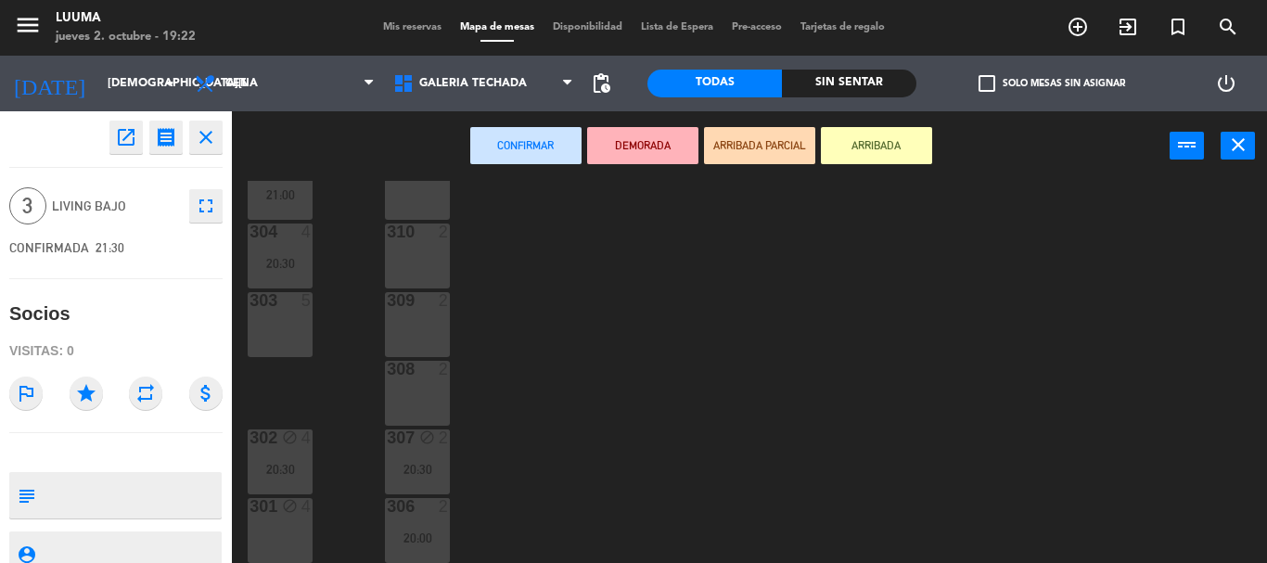
click at [202, 201] on icon "fullscreen" at bounding box center [206, 206] width 22 height 22
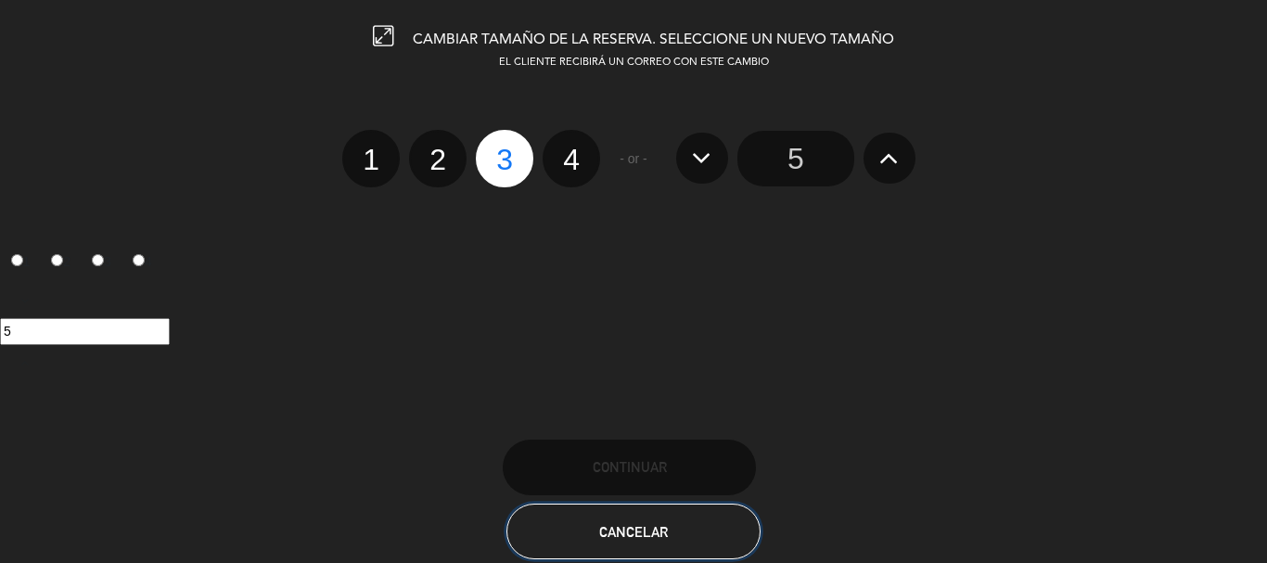
click at [659, 530] on span "Cancelar" at bounding box center [633, 532] width 69 height 16
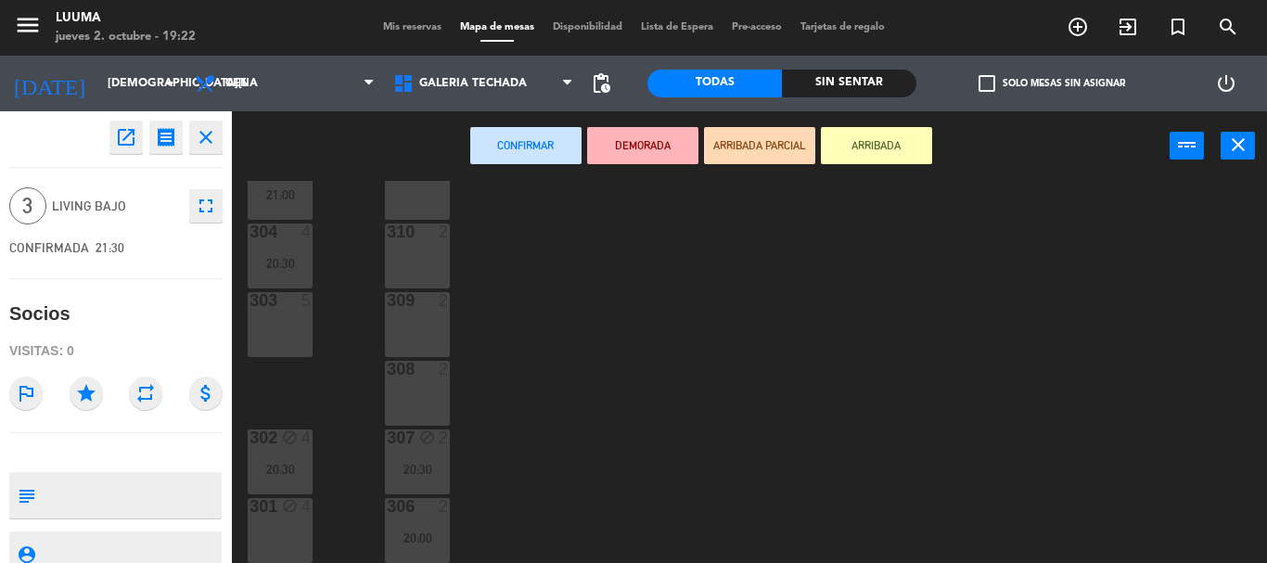
click at [35, 307] on div "Socios" at bounding box center [39, 314] width 61 height 31
click at [83, 312] on div "Socios" at bounding box center [115, 314] width 213 height 44
drag, startPoint x: 70, startPoint y: 311, endPoint x: 13, endPoint y: 311, distance: 56.6
click at [13, 311] on div "Socios" at bounding box center [39, 314] width 61 height 31
click at [129, 138] on icon "open_in_new" at bounding box center [126, 137] width 22 height 22
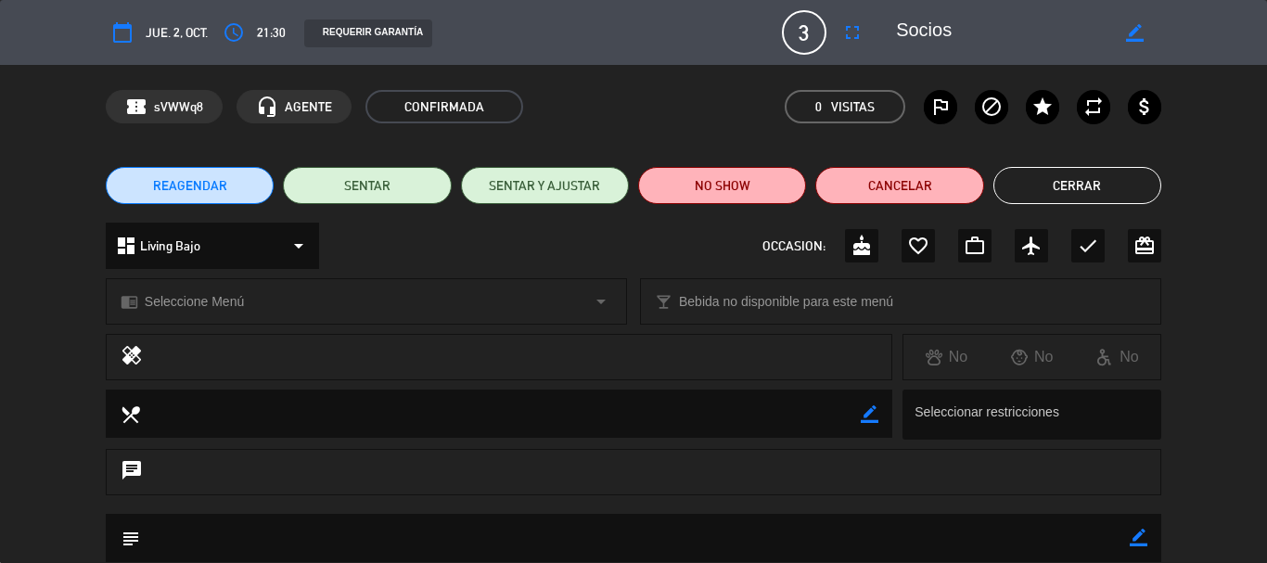
click at [1128, 32] on icon "border_color" at bounding box center [1135, 33] width 18 height 18
type textarea "S"
type textarea "[PERSON_NAME]"
click at [1133, 31] on icon at bounding box center [1135, 33] width 18 height 18
click at [1068, 184] on button "Cerrar" at bounding box center [1077, 185] width 168 height 37
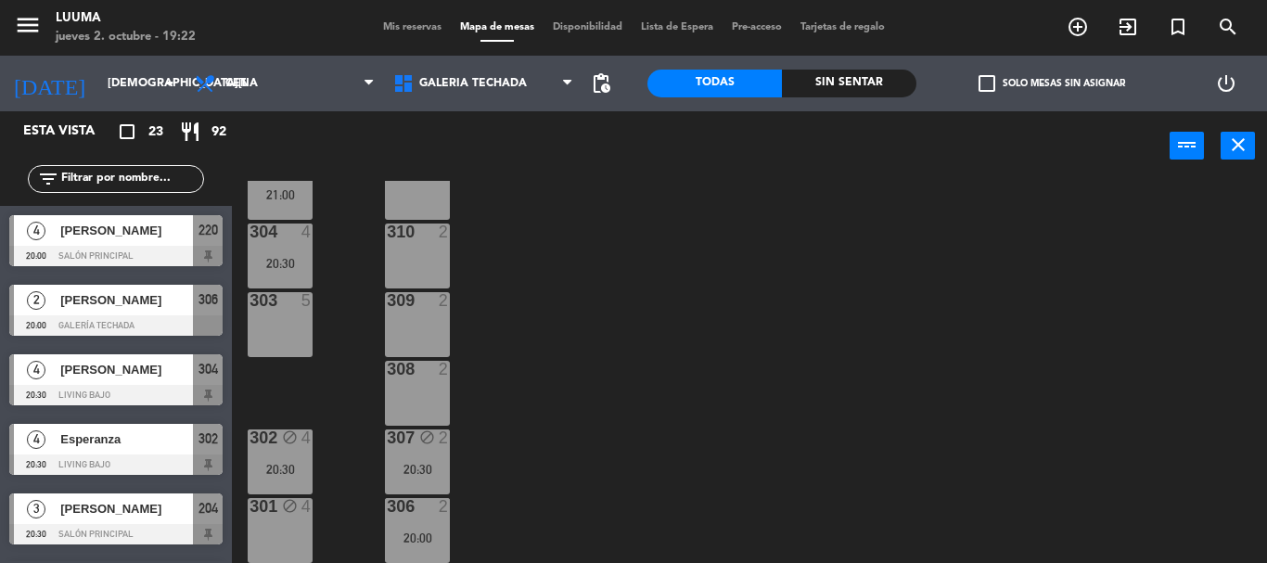
scroll to position [428, 0]
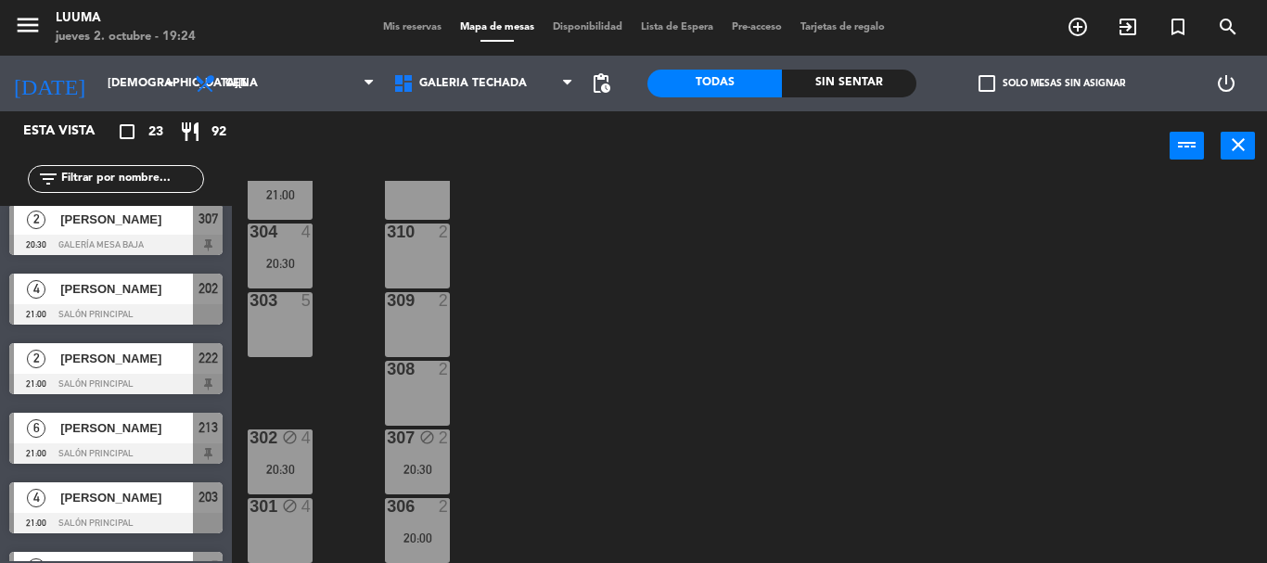
click at [414, 22] on span "Mis reservas" at bounding box center [412, 27] width 77 height 10
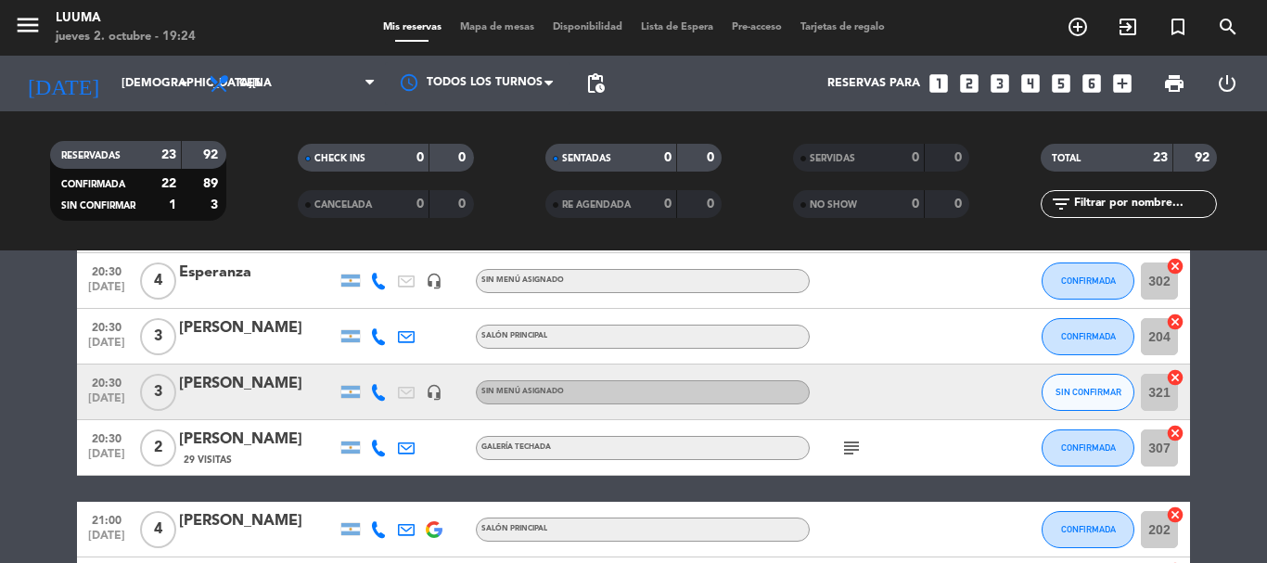
scroll to position [278, 0]
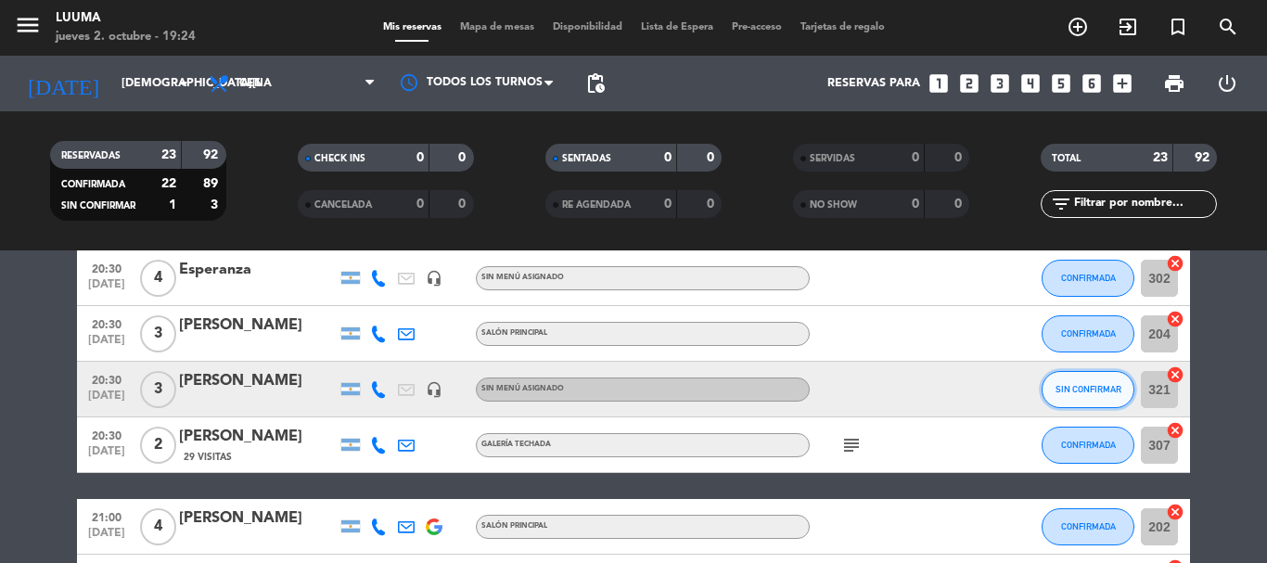
click at [1106, 389] on span "SIN CONFIRMAR" at bounding box center [1088, 389] width 66 height 10
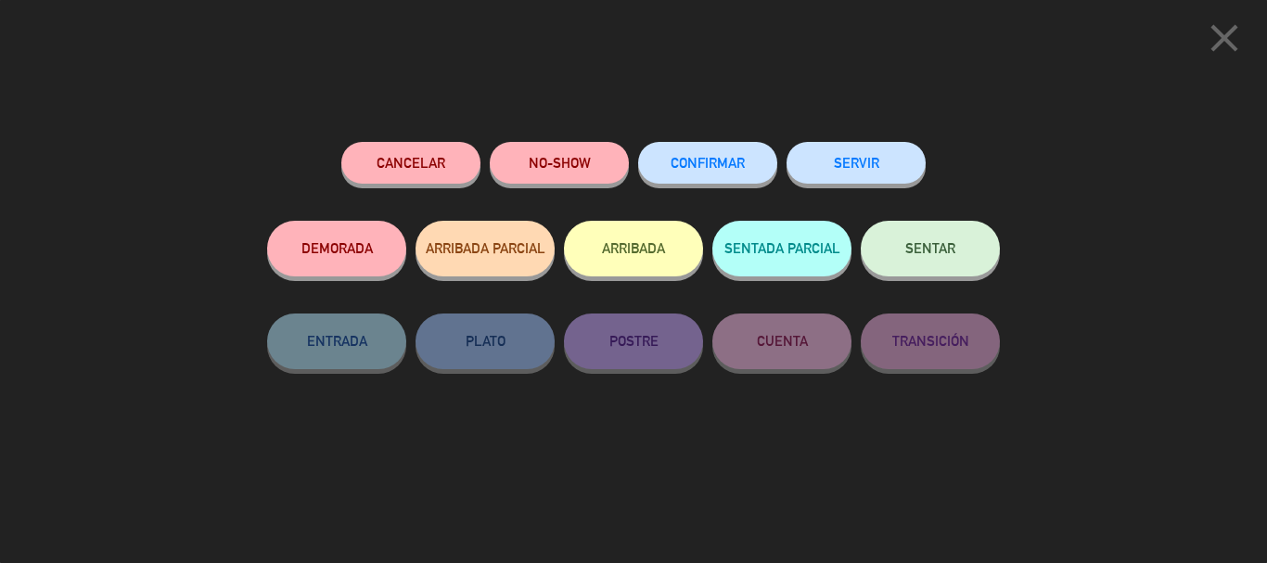
click at [721, 150] on button "CONFIRMAR" at bounding box center [707, 163] width 139 height 42
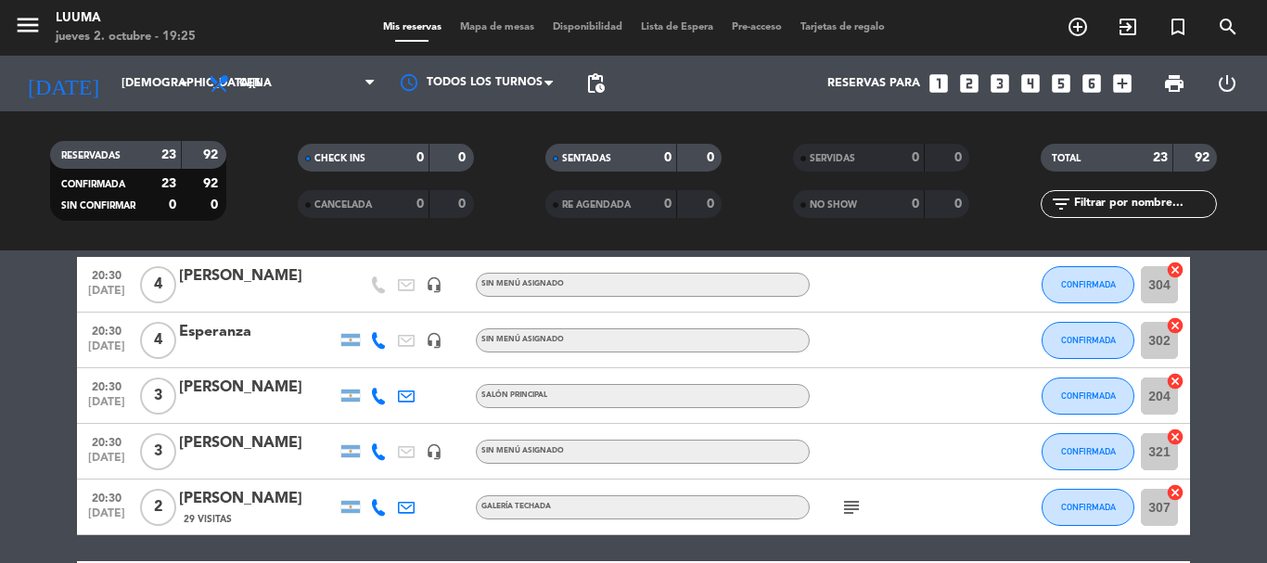
scroll to position [185, 0]
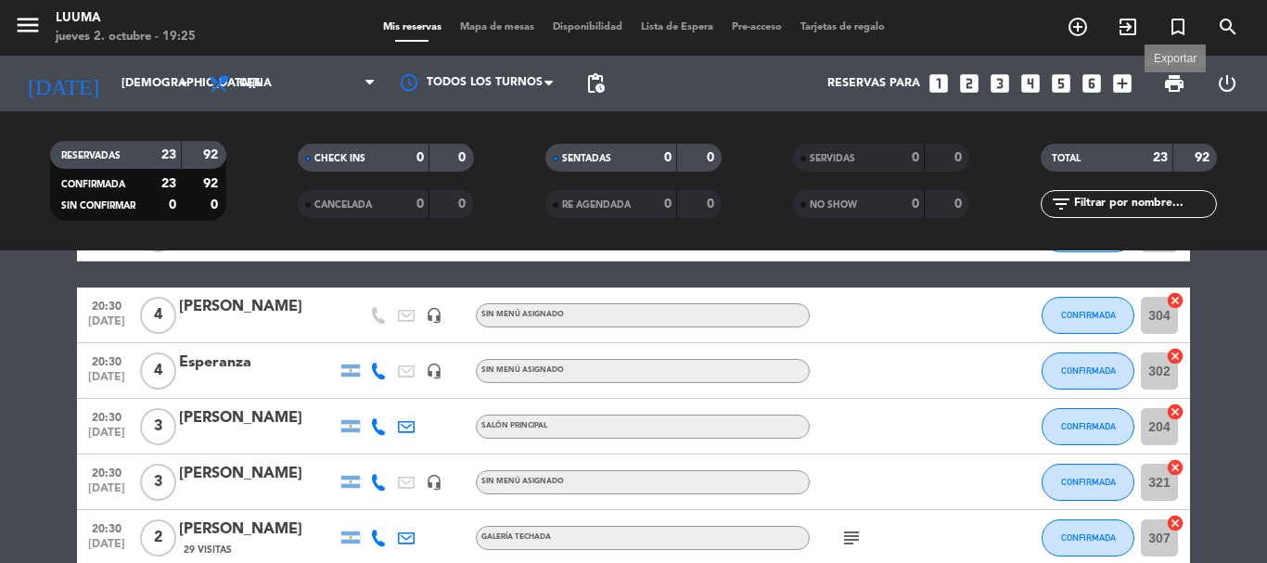
click at [1179, 85] on span "print" at bounding box center [1174, 83] width 22 height 22
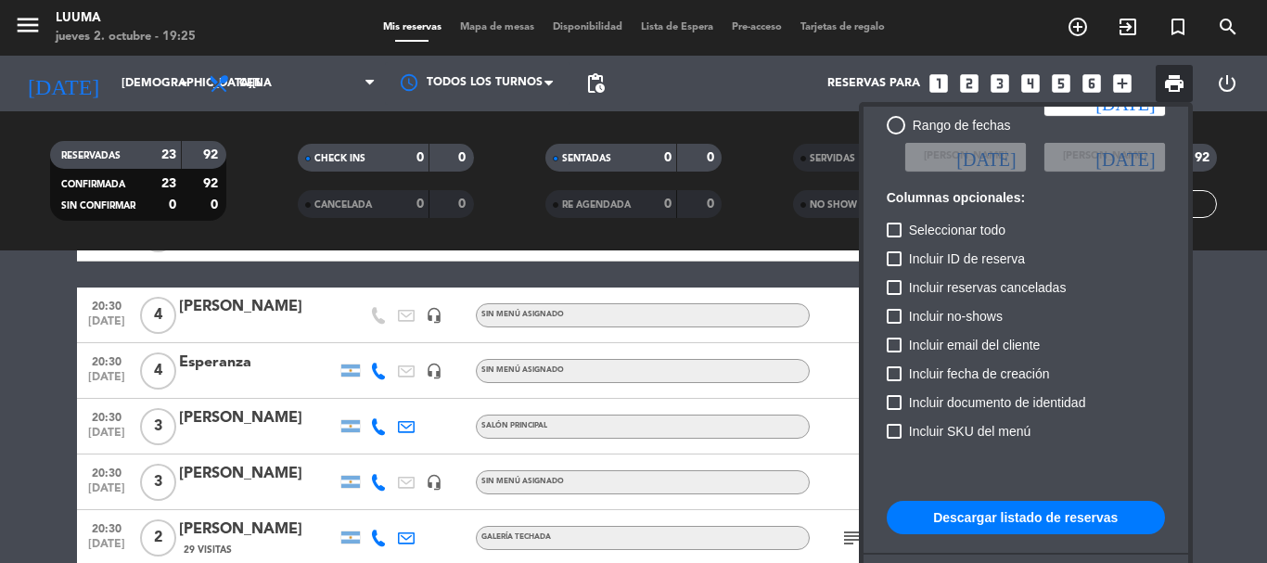
scroll to position [113, 0]
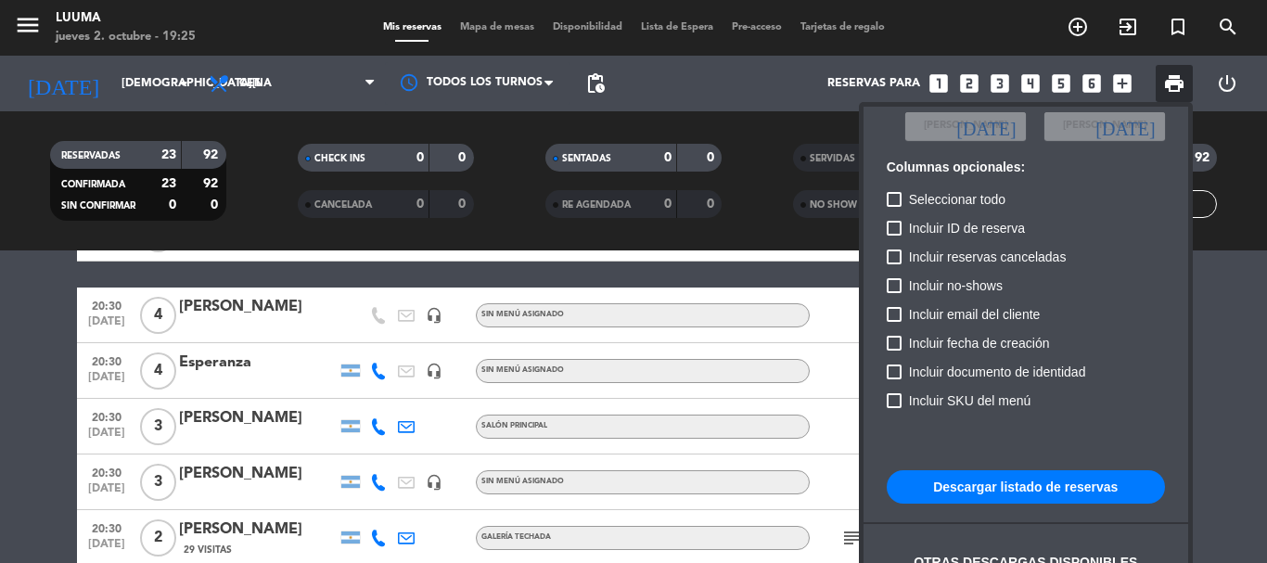
click at [1058, 499] on button "Descargar listado de reservas" at bounding box center [1025, 486] width 278 height 33
click at [420, 247] on div at bounding box center [633, 281] width 1267 height 563
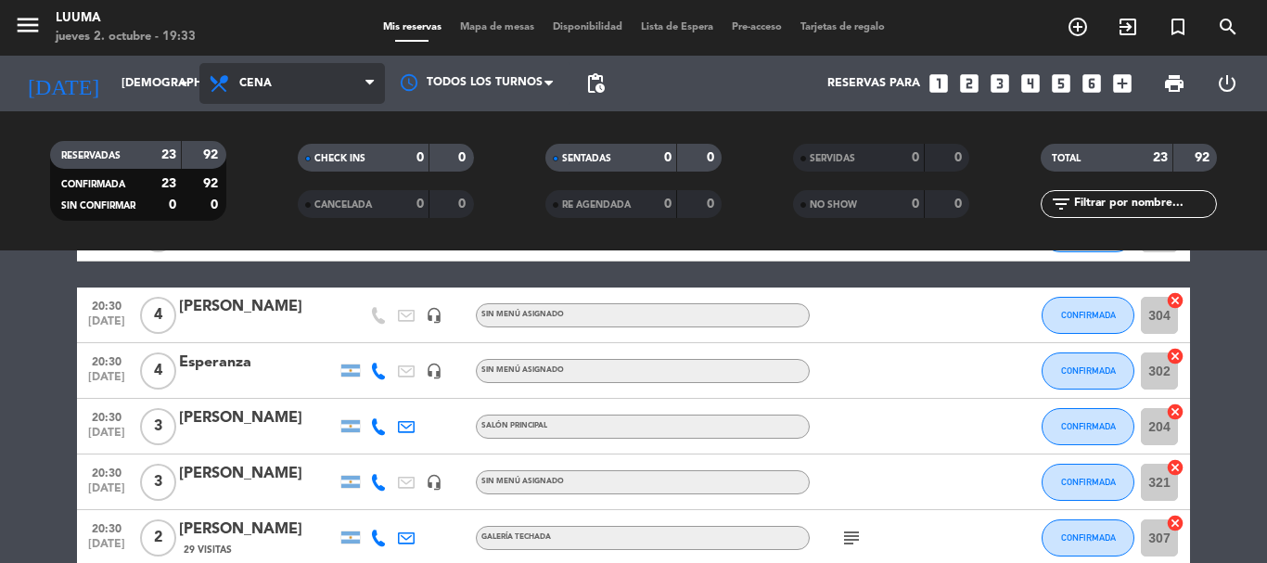
click at [269, 96] on span "Cena" at bounding box center [291, 83] width 185 height 41
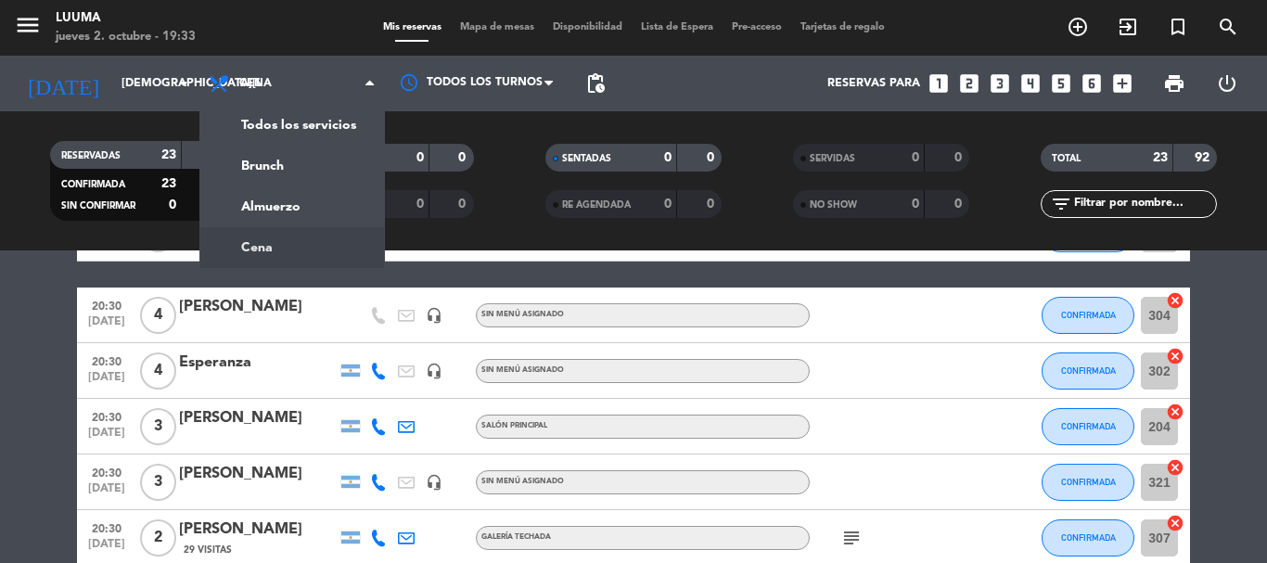
click at [503, 27] on span "Mapa de mesas" at bounding box center [497, 27] width 93 height 10
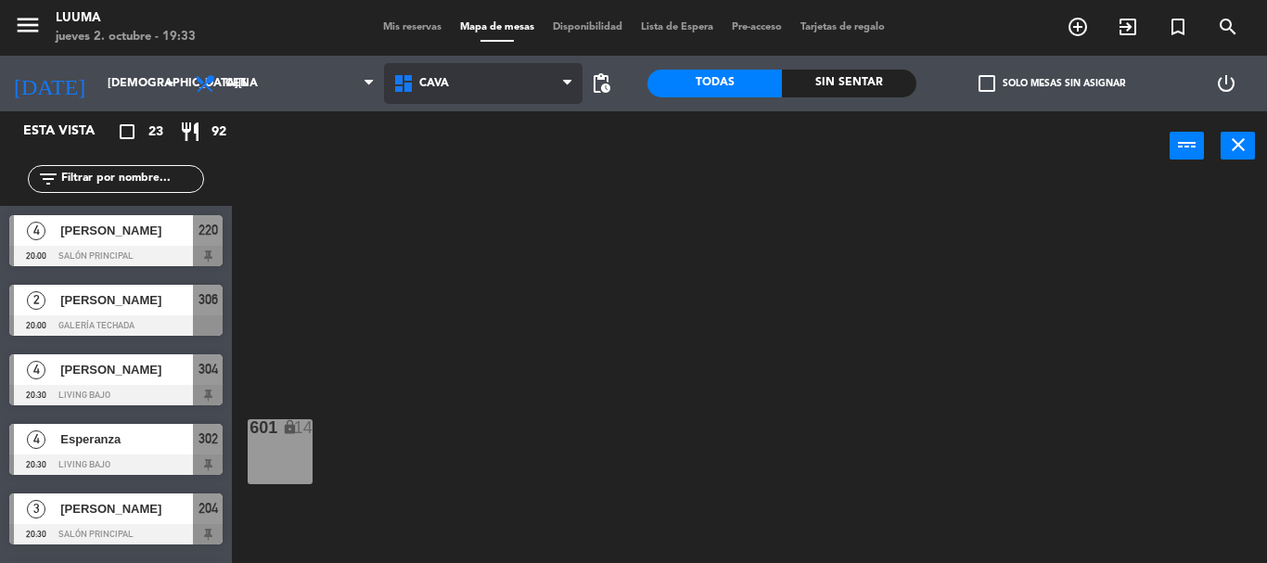
click at [484, 87] on span "Cava" at bounding box center [483, 83] width 198 height 41
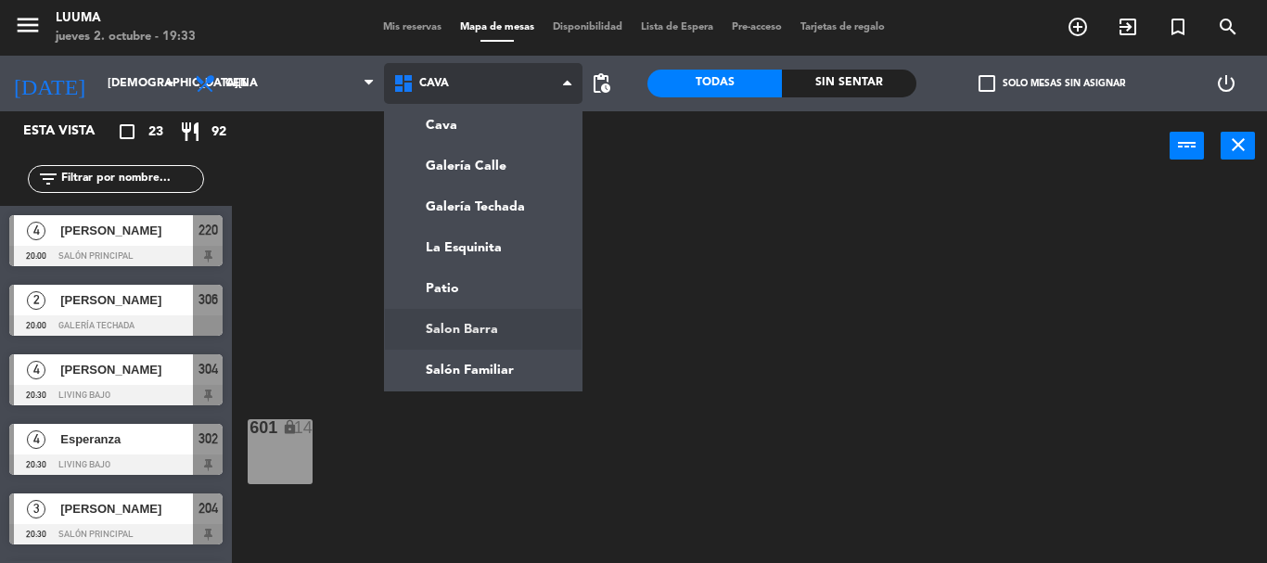
click at [540, 324] on ng-component "menu Luuma [DATE] 2. octubre - 19:33 Mis reservas Mapa de mesas Disponibilidad …" at bounding box center [633, 281] width 1267 height 563
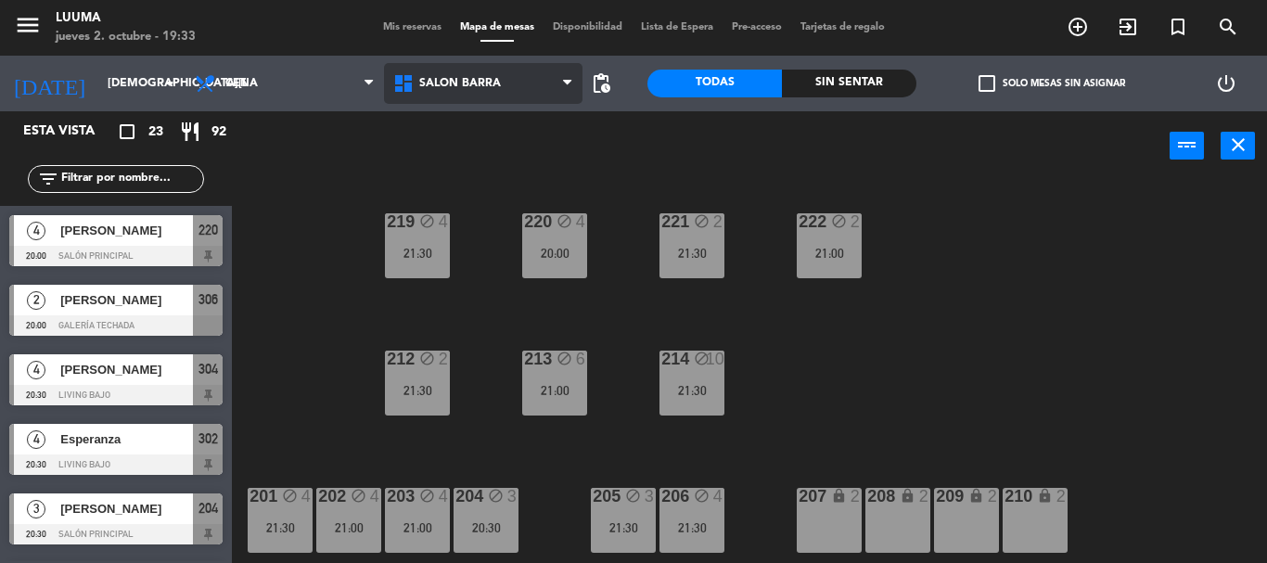
click at [491, 66] on span "Salon Barra" at bounding box center [483, 83] width 198 height 41
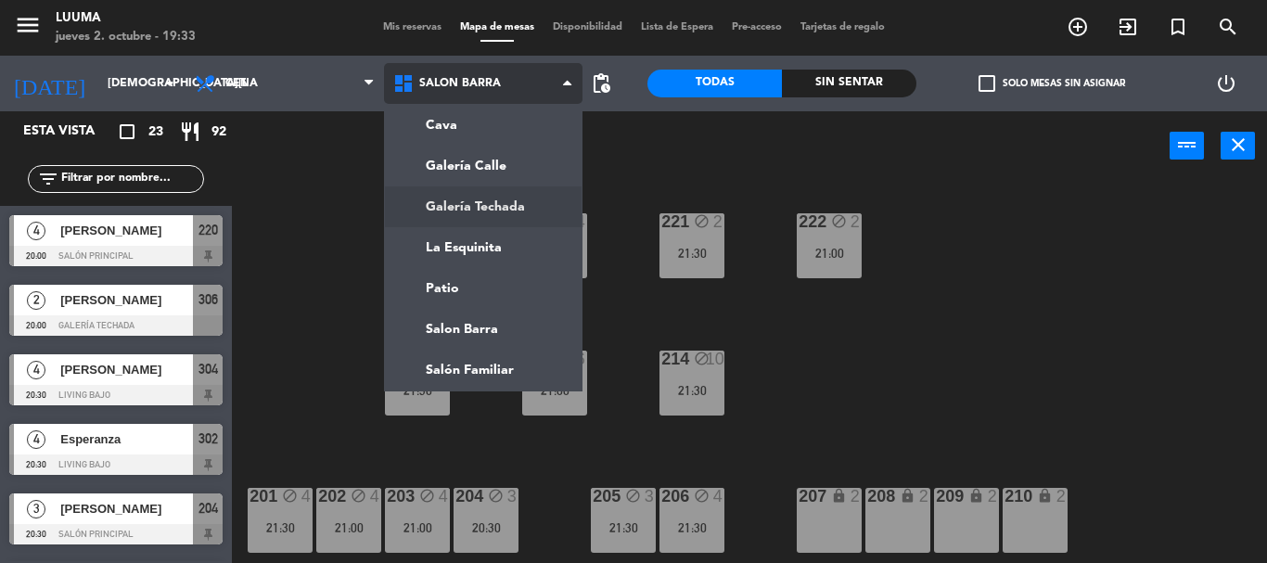
click at [512, 204] on ng-component "menu Luuma [DATE] 2. octubre - 19:33 Mis reservas Mapa de mesas Disponibilidad …" at bounding box center [633, 281] width 1267 height 563
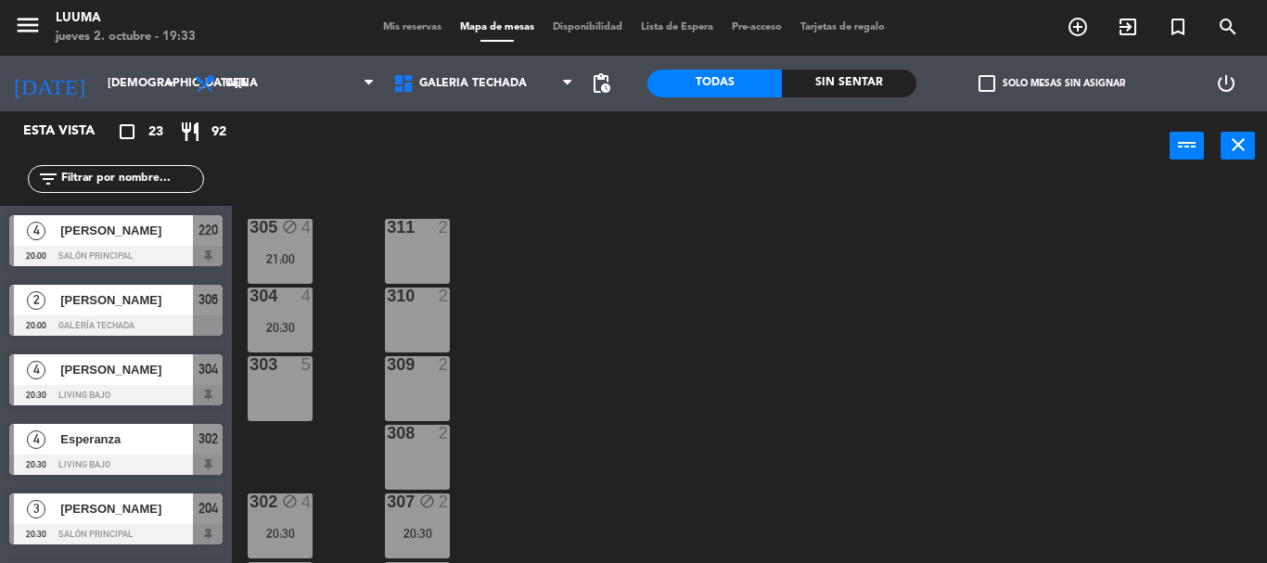
scroll to position [127, 0]
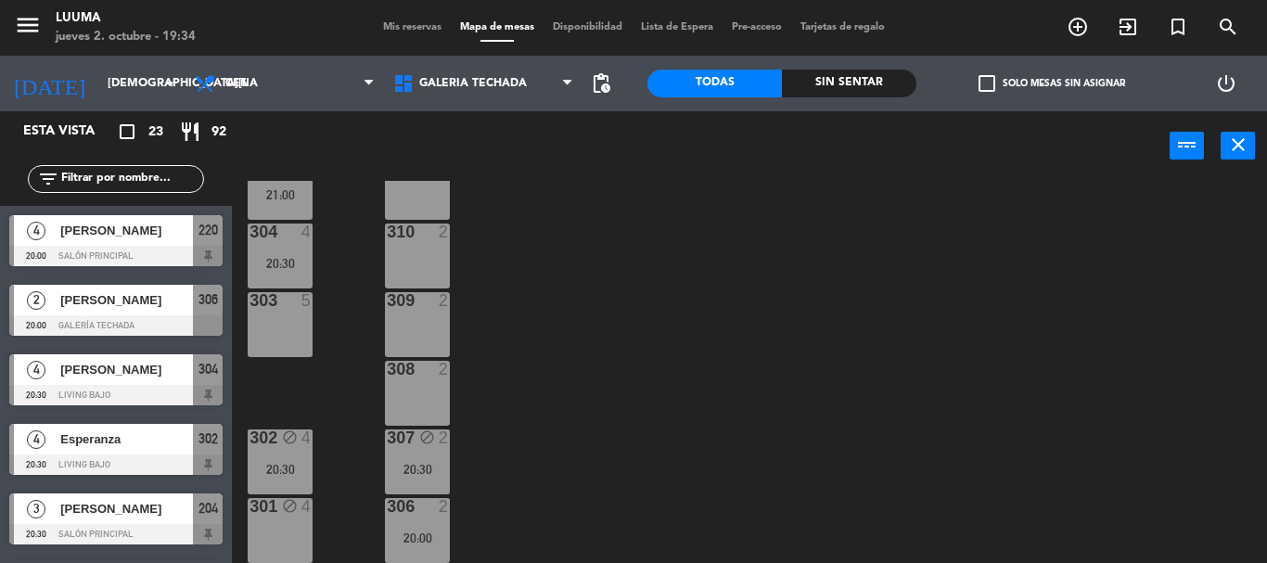
click at [393, 26] on span "Mis reservas" at bounding box center [412, 27] width 77 height 10
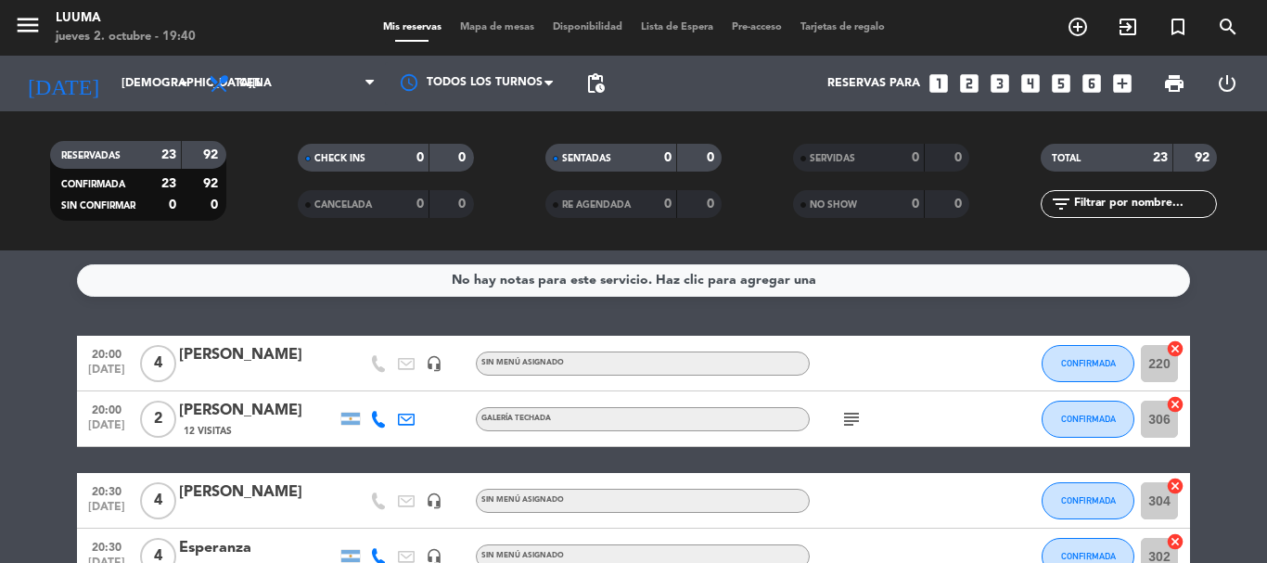
click at [287, 244] on div "RESERVADAS 23 92 CONFIRMADA 23 92 SIN CONFIRMAR 0 0 CHECK INS 0 0 CANCELADA 0 0…" at bounding box center [633, 180] width 1267 height 139
click at [352, 313] on div "No hay notas para este servicio. Haz clic para agregar una 20:00 [DATE] 4 [PERS…" at bounding box center [633, 406] width 1267 height 312
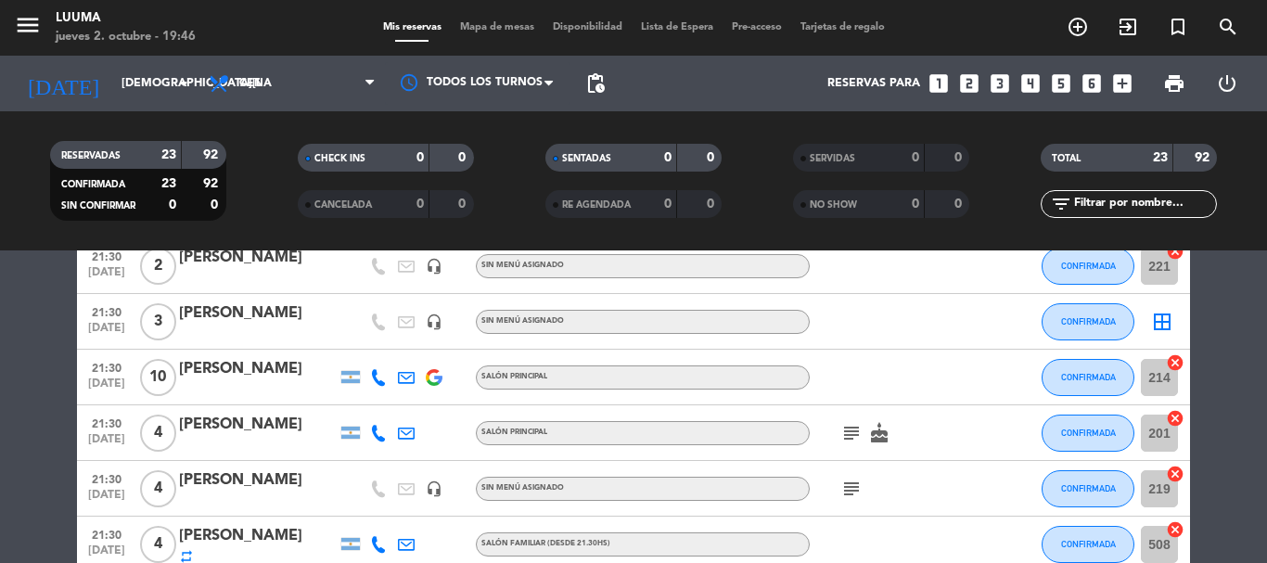
scroll to position [1038, 0]
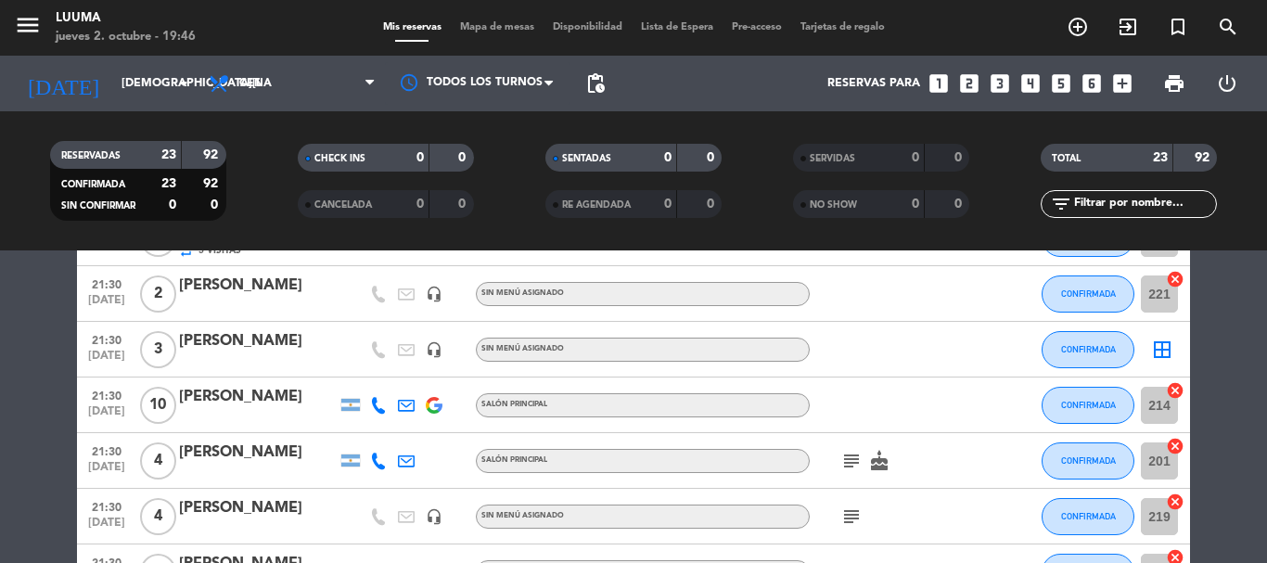
click at [291, 339] on div "[PERSON_NAME]" at bounding box center [258, 341] width 158 height 24
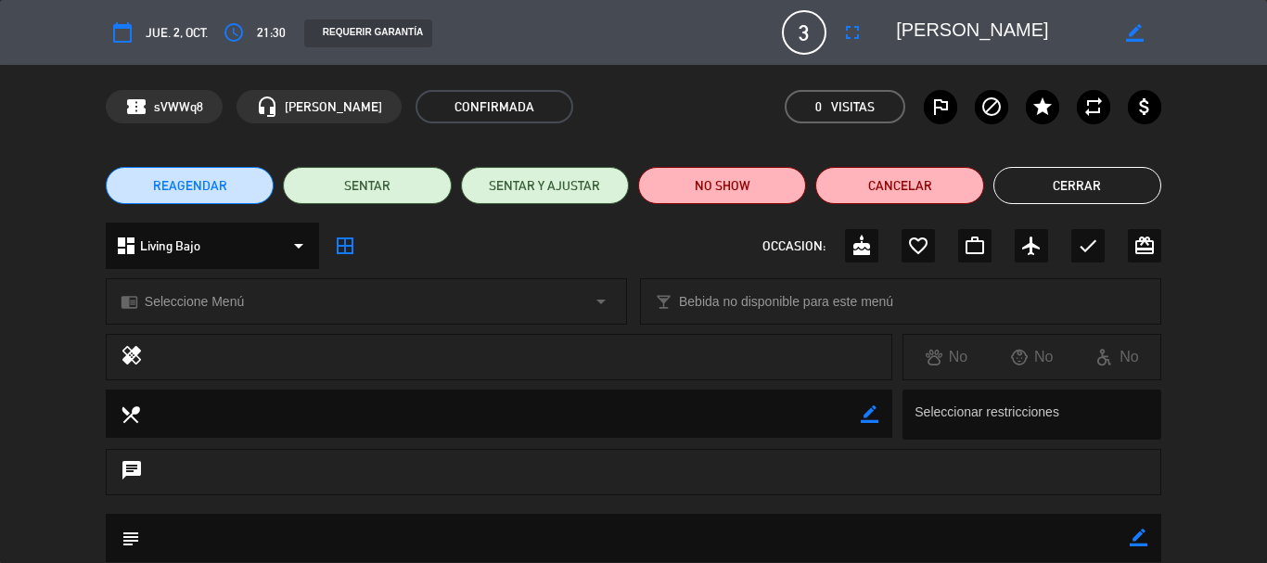
drag, startPoint x: 972, startPoint y: 26, endPoint x: 1064, endPoint y: 45, distance: 93.8
click at [1064, 45] on textarea at bounding box center [1002, 32] width 212 height 33
click at [1077, 184] on button "Cerrar" at bounding box center [1077, 185] width 168 height 37
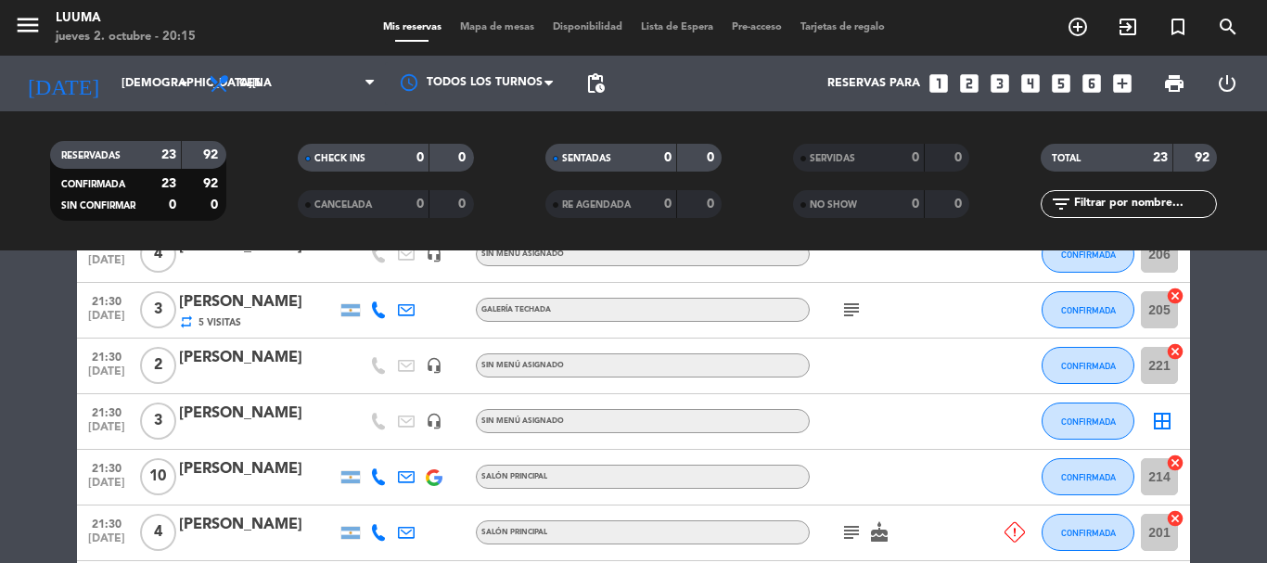
scroll to position [1110, 0]
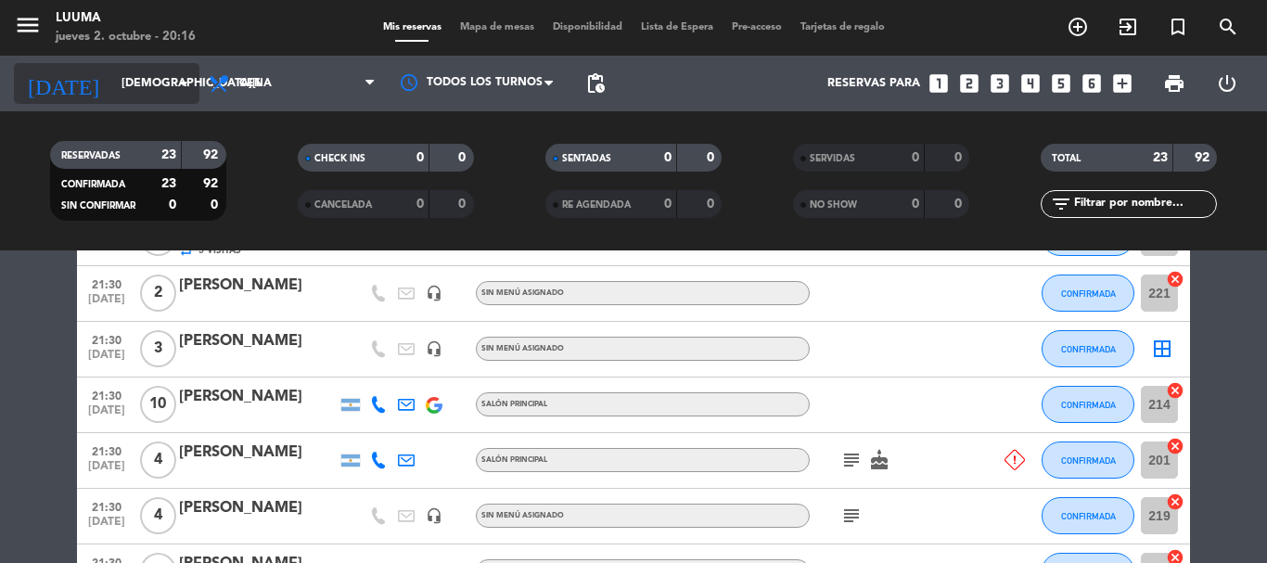
click at [120, 94] on input "[DEMOGRAPHIC_DATA][DATE]" at bounding box center [190, 84] width 157 height 32
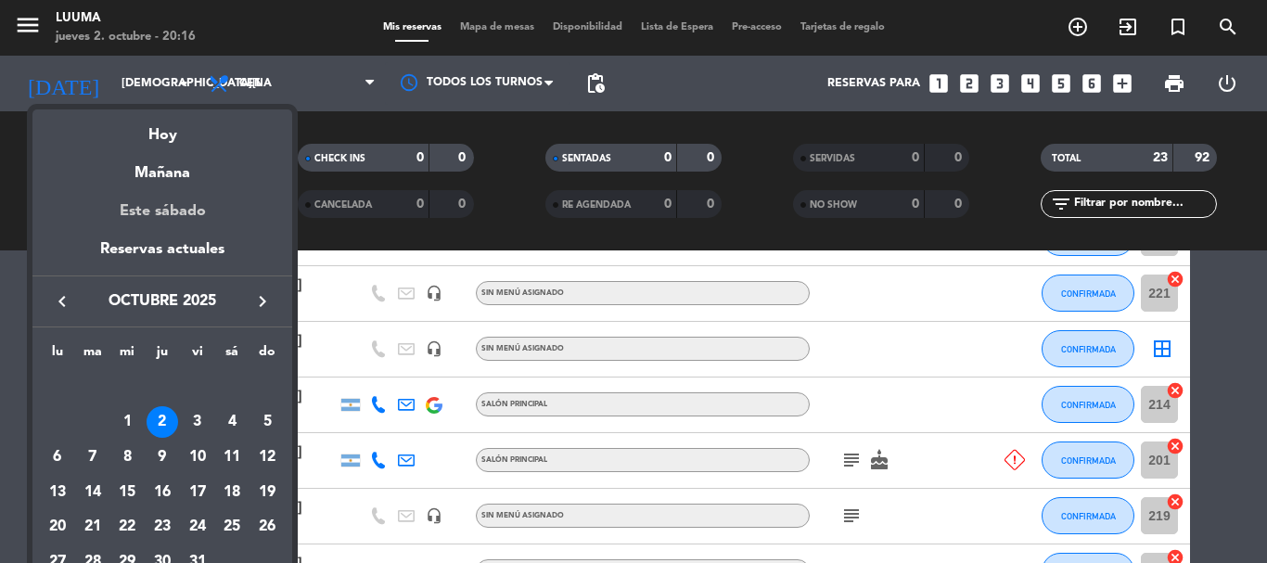
click at [182, 212] on div "Este sábado" at bounding box center [162, 211] width 260 height 52
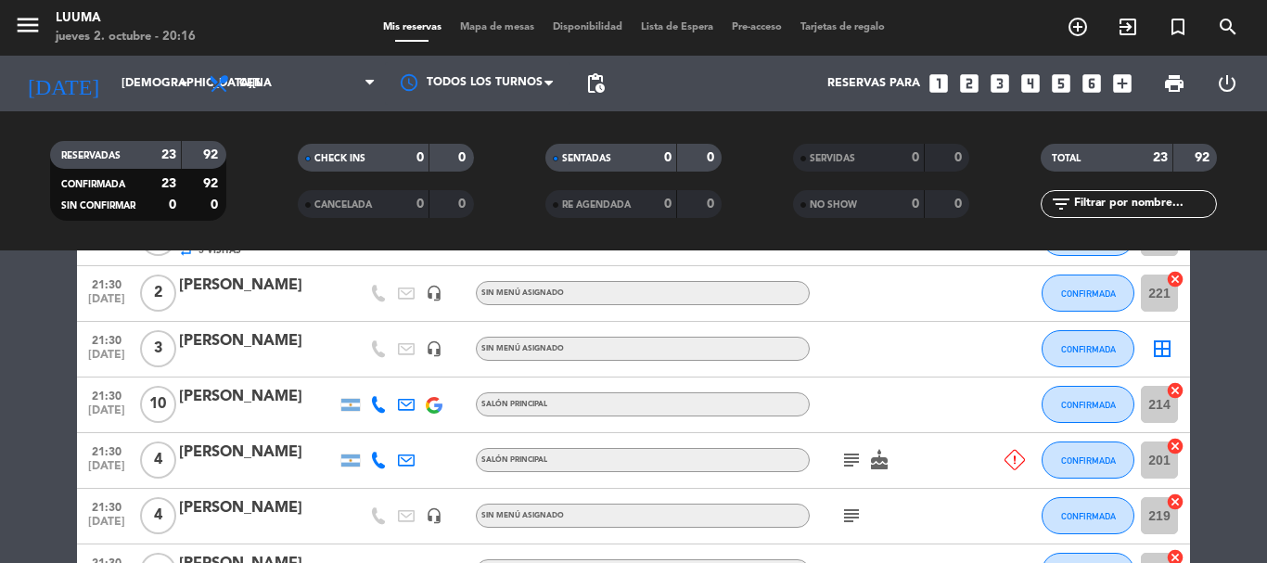
type input "[DATE]"
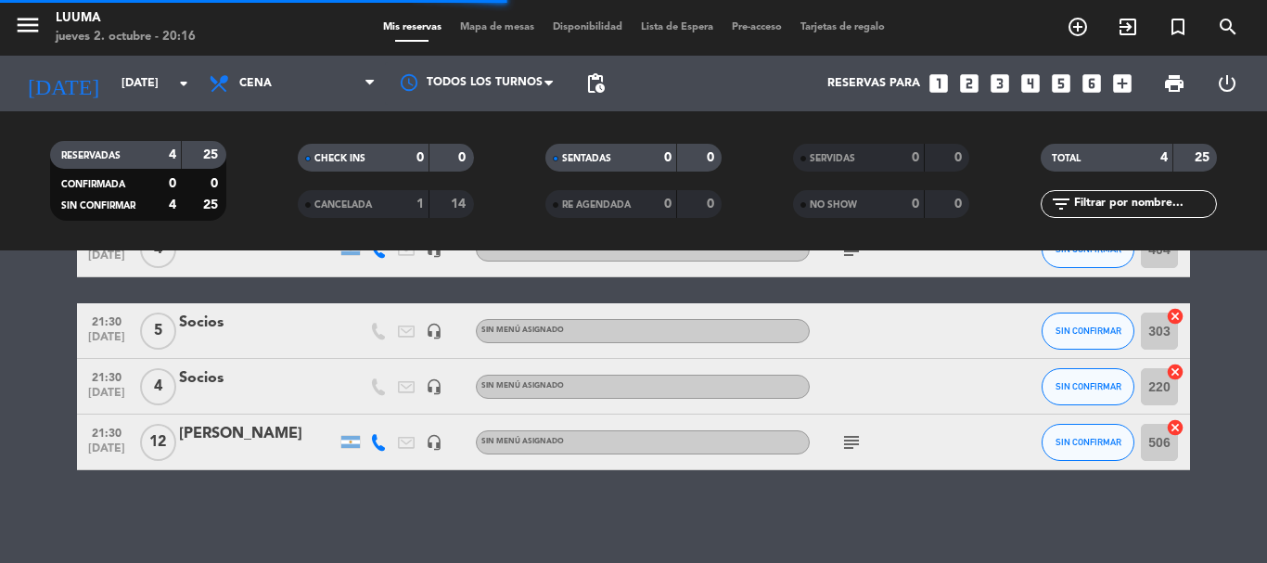
scroll to position [114, 0]
click at [514, 27] on span "Mapa de mesas" at bounding box center [497, 27] width 93 height 10
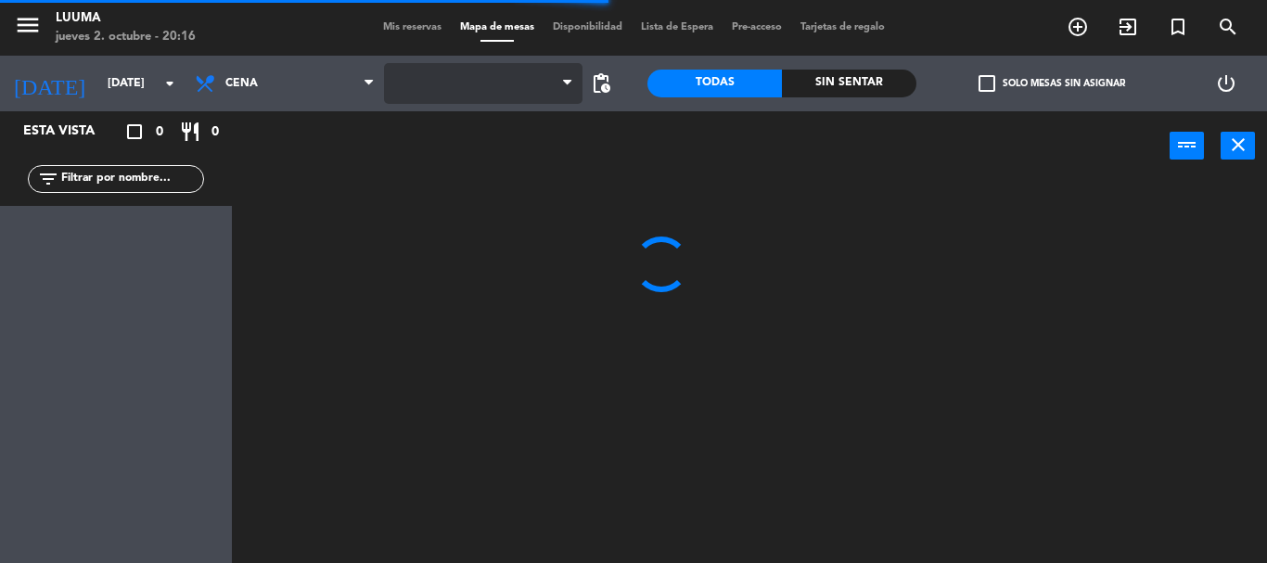
click at [456, 95] on span at bounding box center [483, 83] width 198 height 41
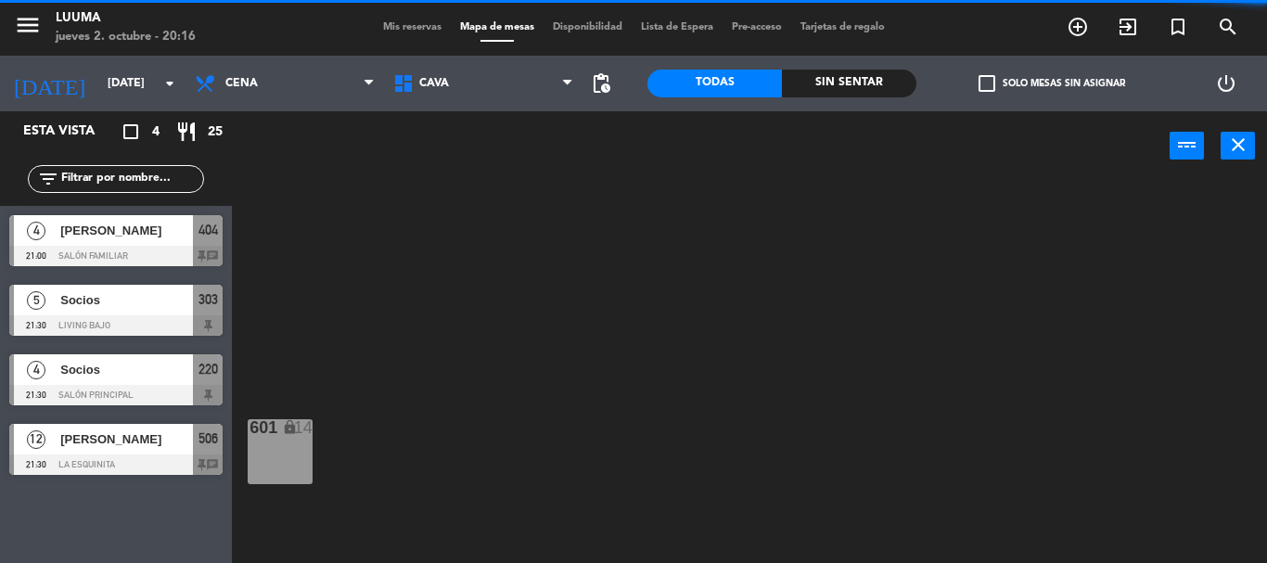
click at [456, 95] on span "Cava" at bounding box center [483, 83] width 198 height 41
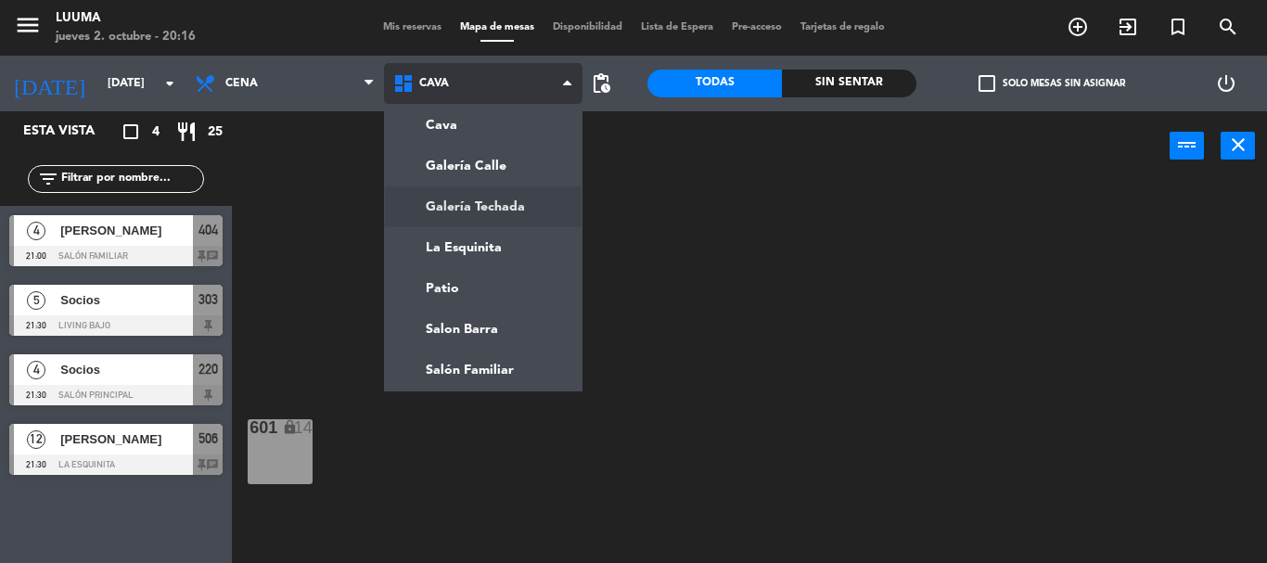
click at [515, 194] on ng-component "menu Luuma [DATE] 2. octubre - 20:16 Mis reservas Mapa de mesas Disponibilidad …" at bounding box center [633, 281] width 1267 height 563
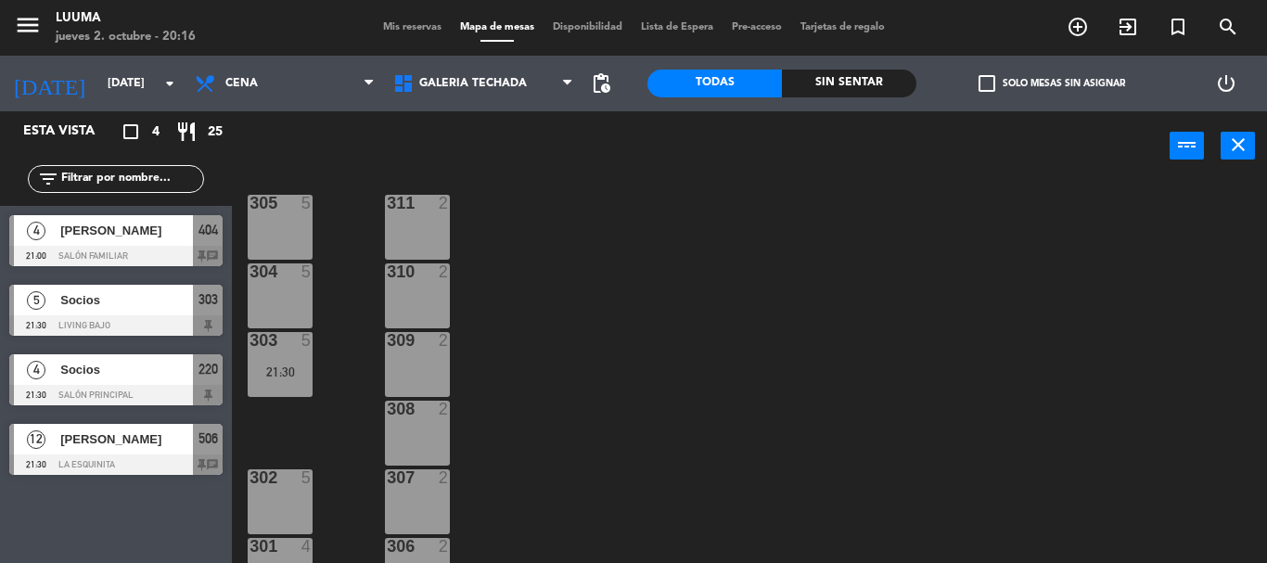
scroll to position [127, 0]
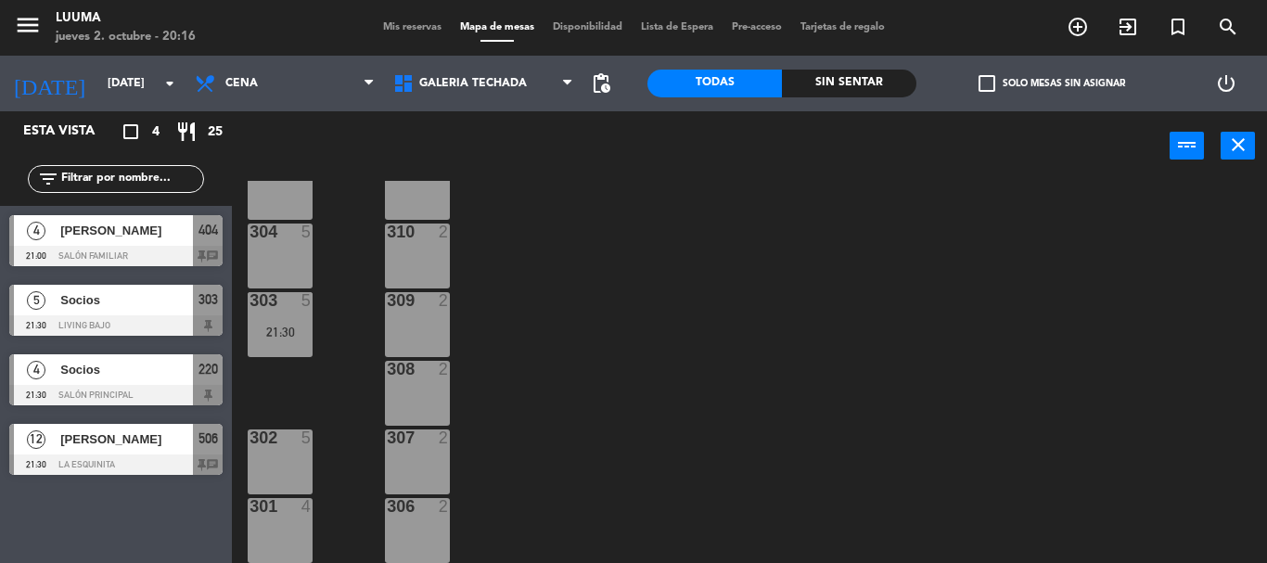
click at [439, 454] on div "307 2" at bounding box center [417, 461] width 65 height 65
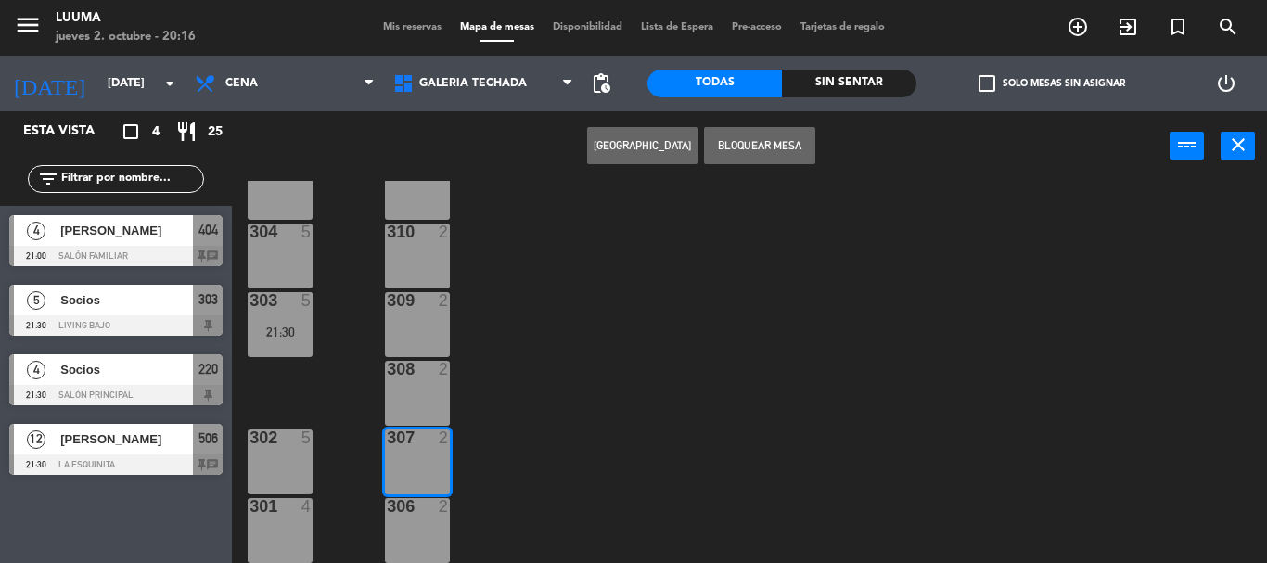
click at [647, 132] on button "[GEOGRAPHIC_DATA]" at bounding box center [642, 145] width 111 height 37
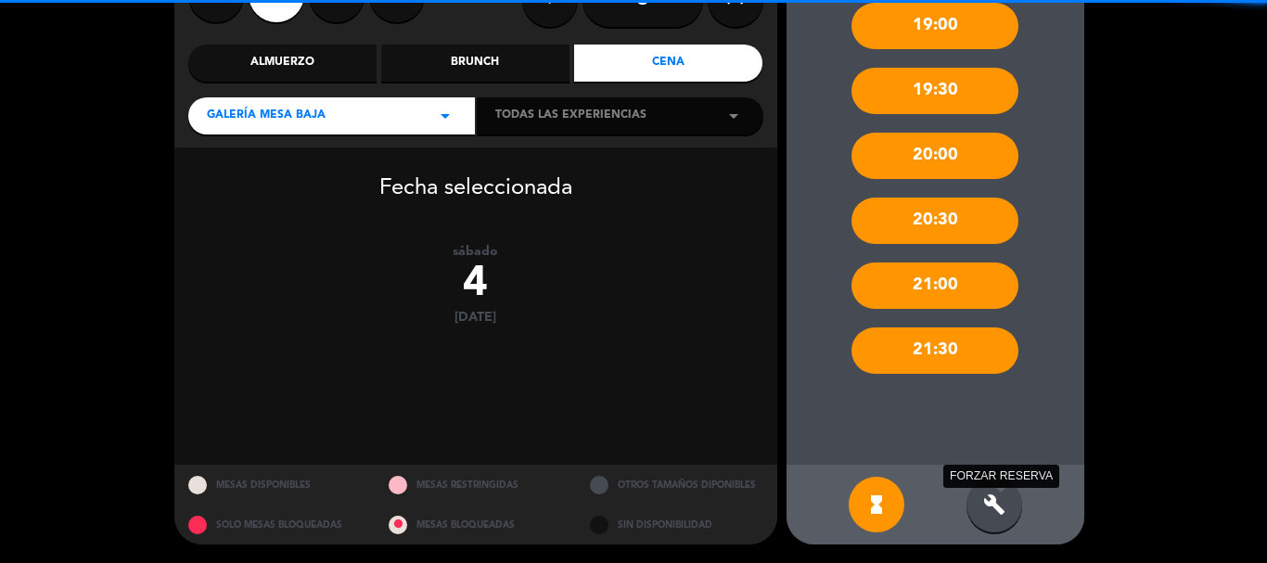
click at [998, 508] on icon "build" at bounding box center [994, 504] width 22 height 22
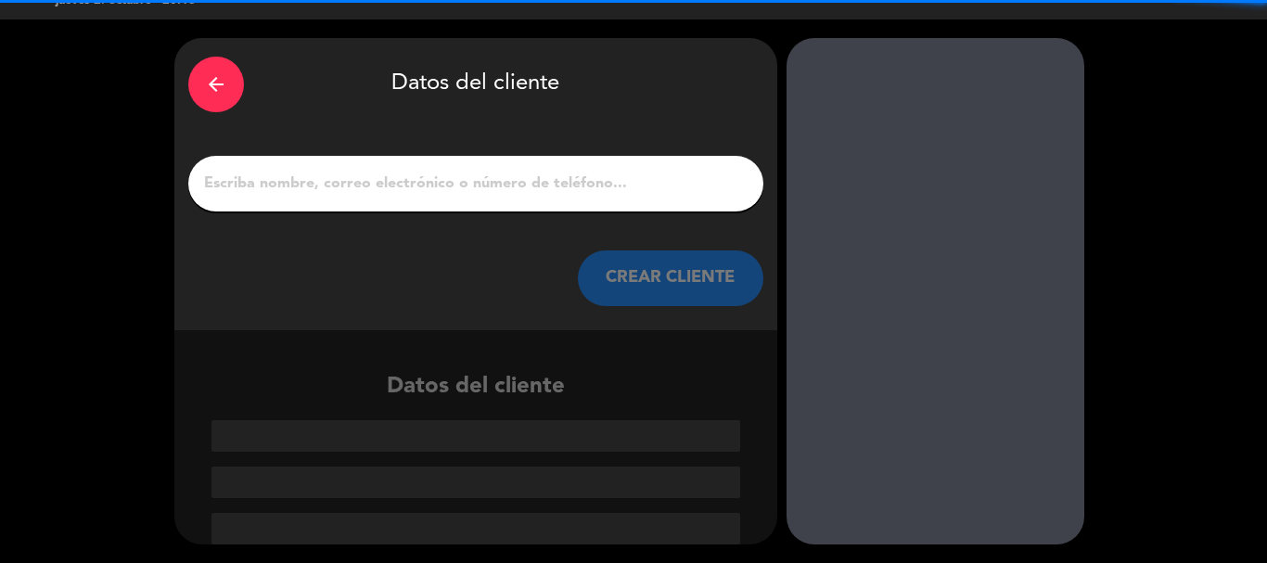
scroll to position [36, 0]
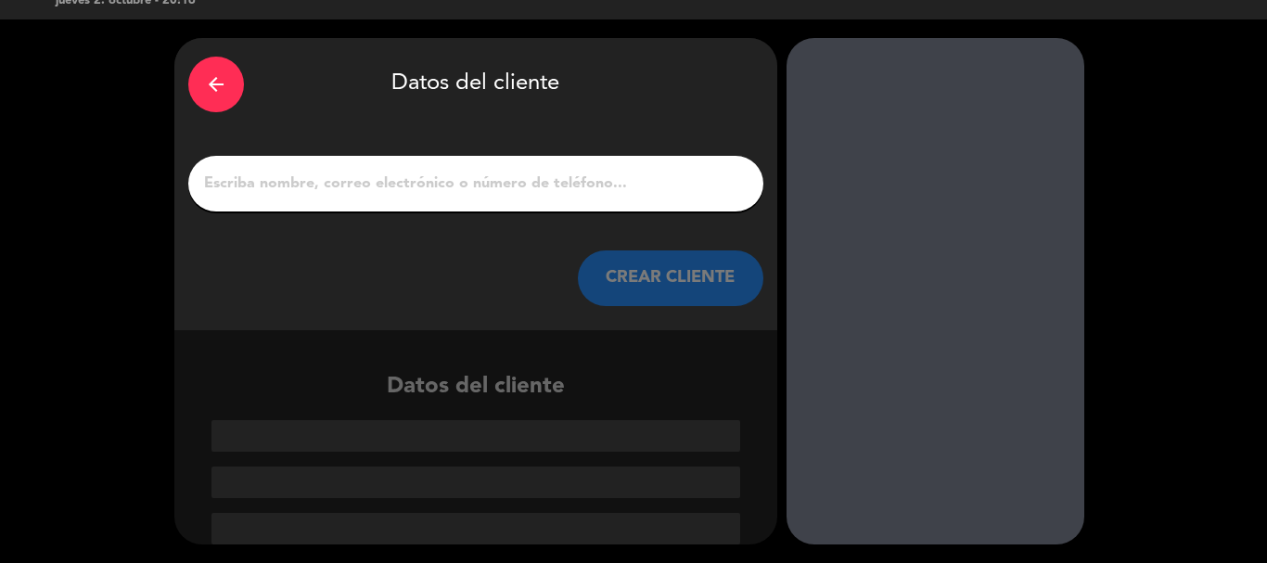
click at [633, 203] on div at bounding box center [475, 184] width 575 height 56
click at [631, 185] on input "1" at bounding box center [475, 184] width 547 height 26
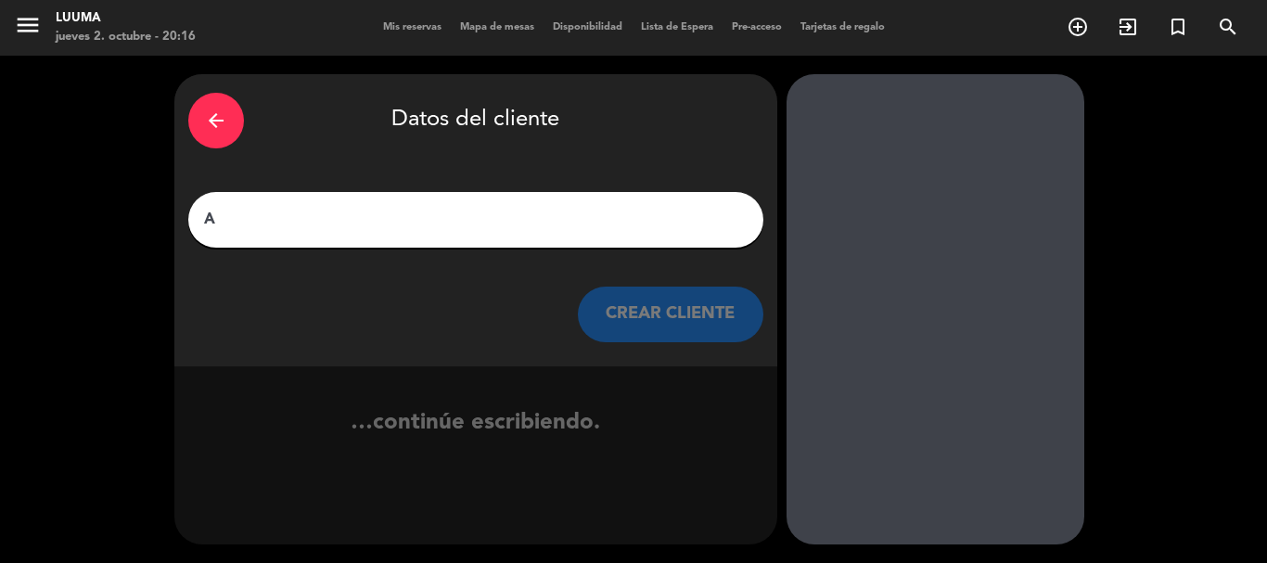
scroll to position [0, 0]
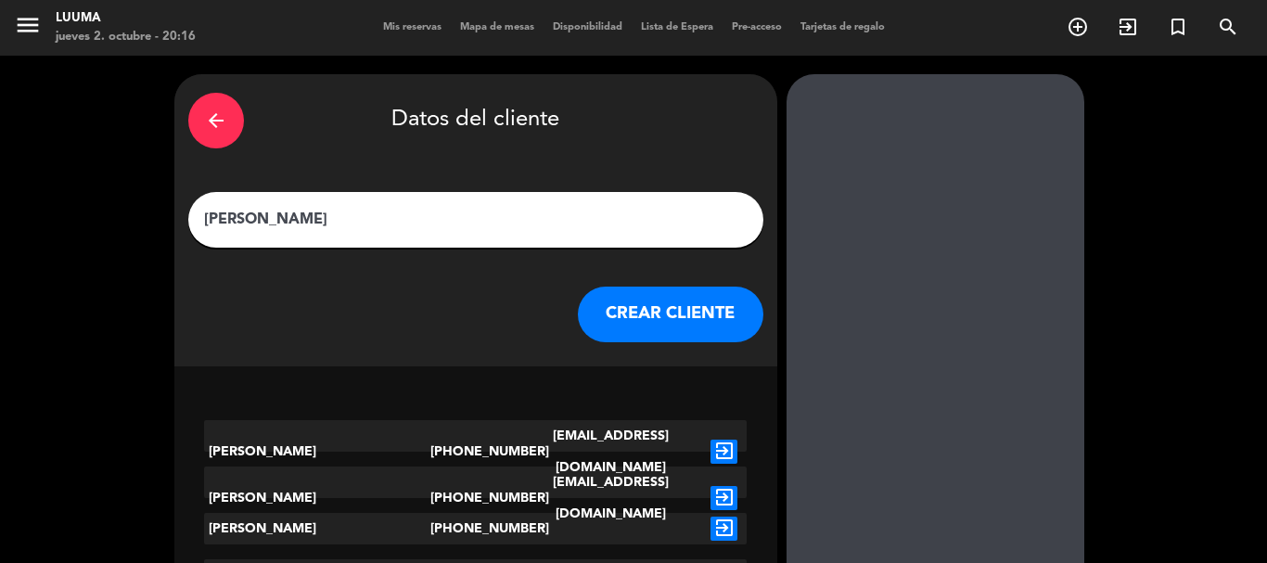
type input "[PERSON_NAME]"
click at [673, 323] on button "CREAR CLIENTE" at bounding box center [670, 315] width 185 height 56
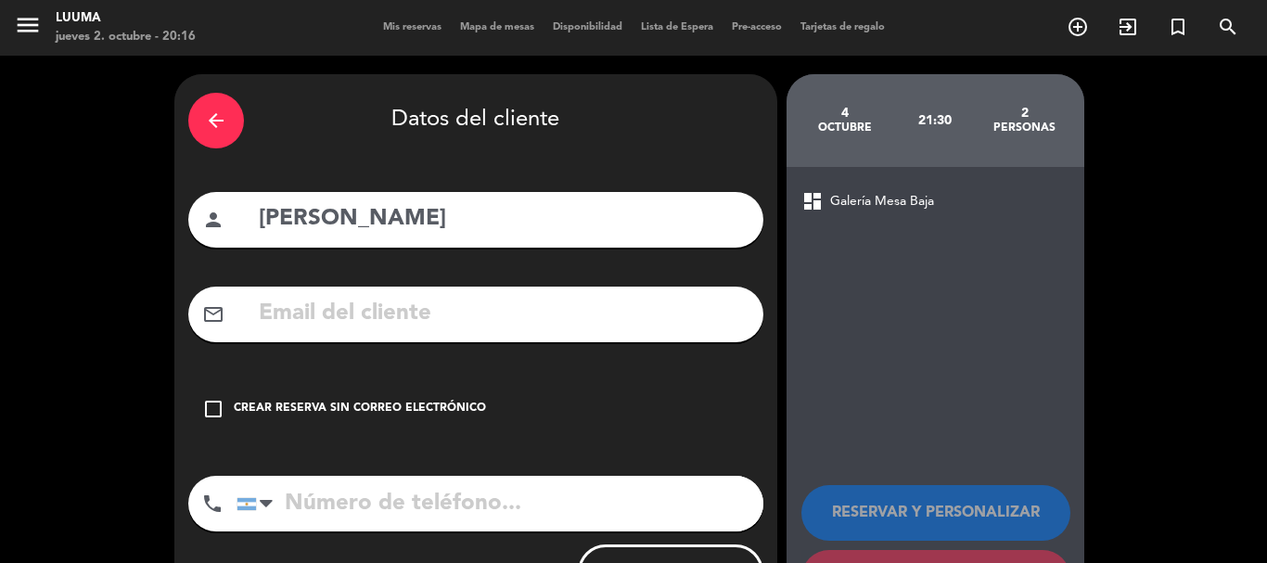
click at [313, 410] on div "Crear reserva sin correo electrónico" at bounding box center [360, 409] width 252 height 19
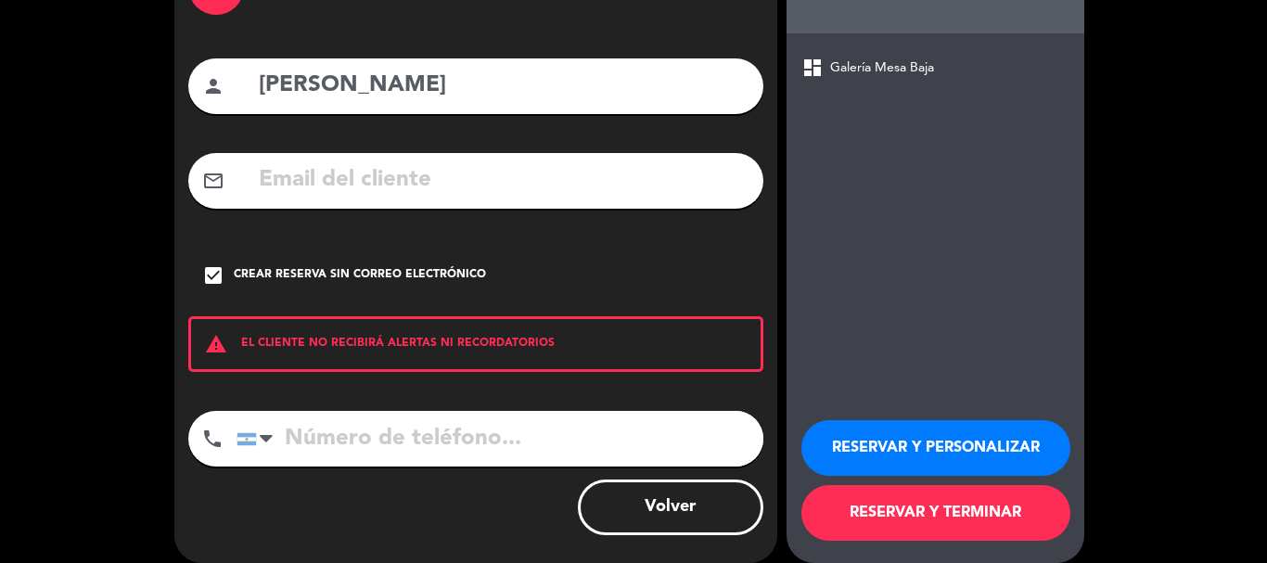
scroll to position [152, 0]
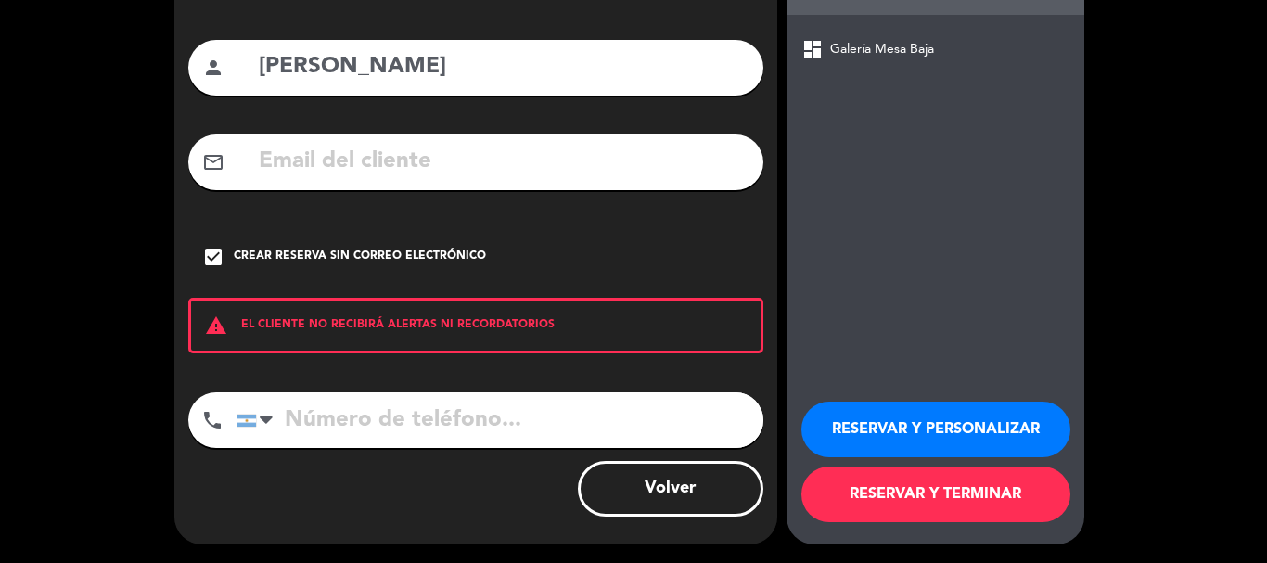
click at [1001, 493] on button "RESERVAR Y TERMINAR" at bounding box center [935, 494] width 269 height 56
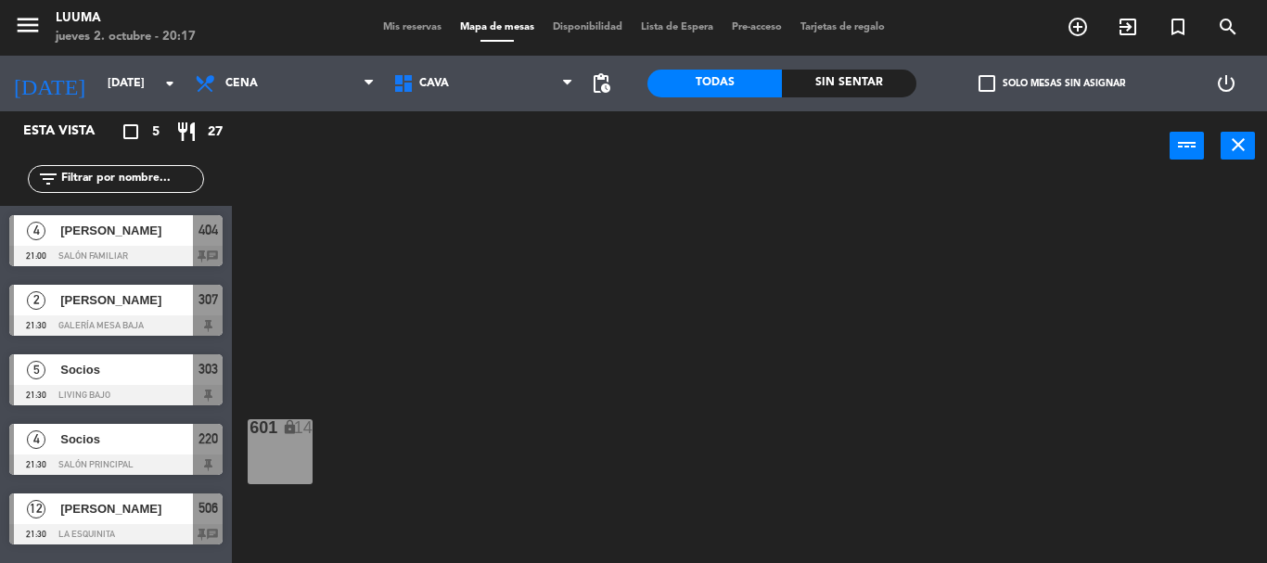
click at [108, 293] on span "[PERSON_NAME]" at bounding box center [126, 299] width 133 height 19
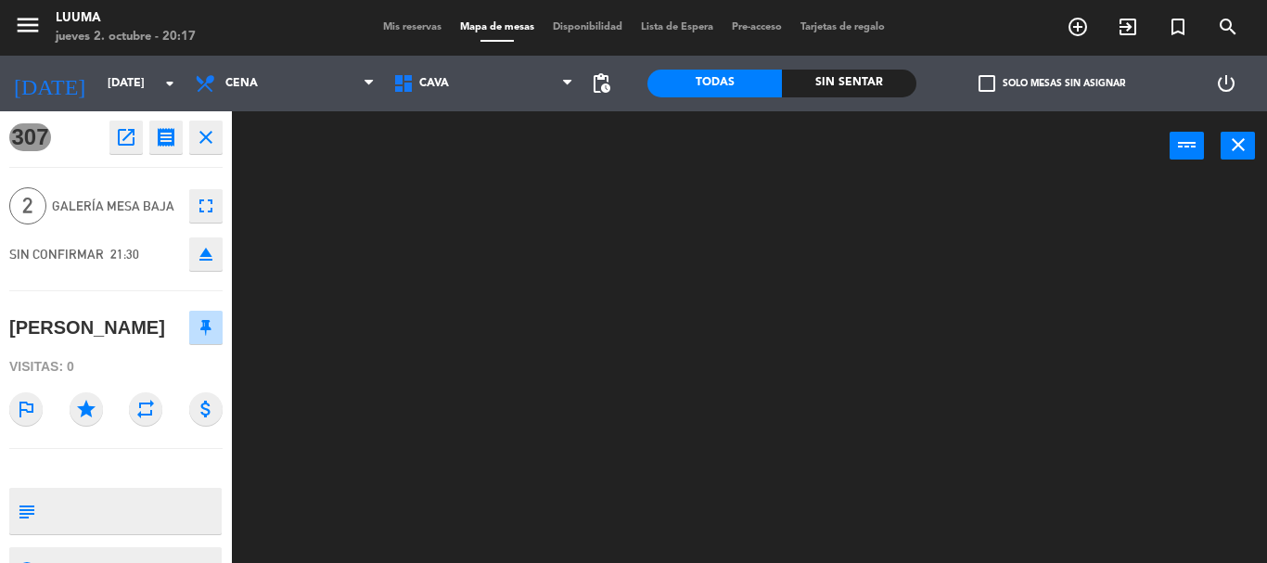
scroll to position [40, 0]
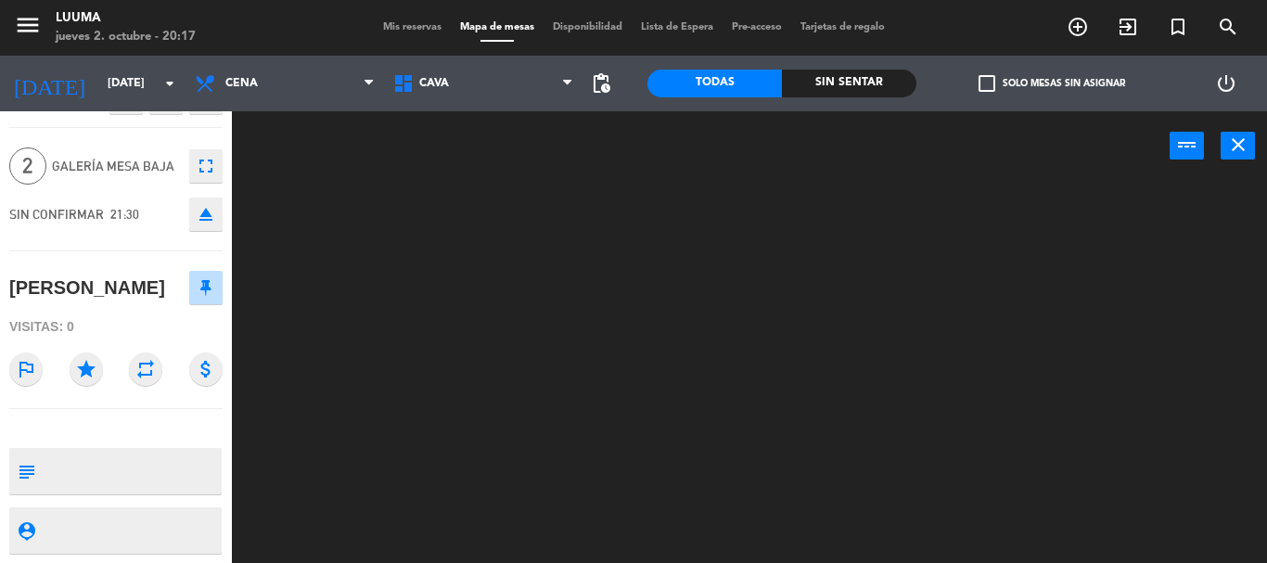
click at [145, 458] on textarea at bounding box center [131, 471] width 177 height 39
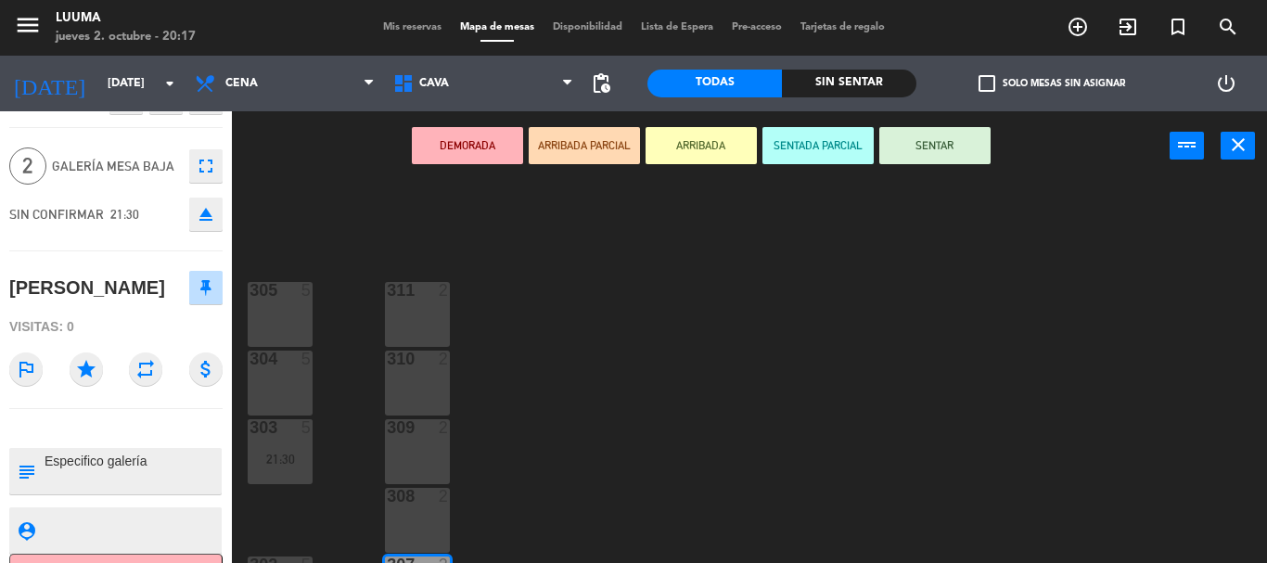
type textarea "Especifico galería"
click at [708, 429] on div "305 5 311 2 304 5 310 2 303 5 21:30 309 2 308 2 302 5 307 2 21:30 306 2 301 4" at bounding box center [756, 372] width 1022 height 382
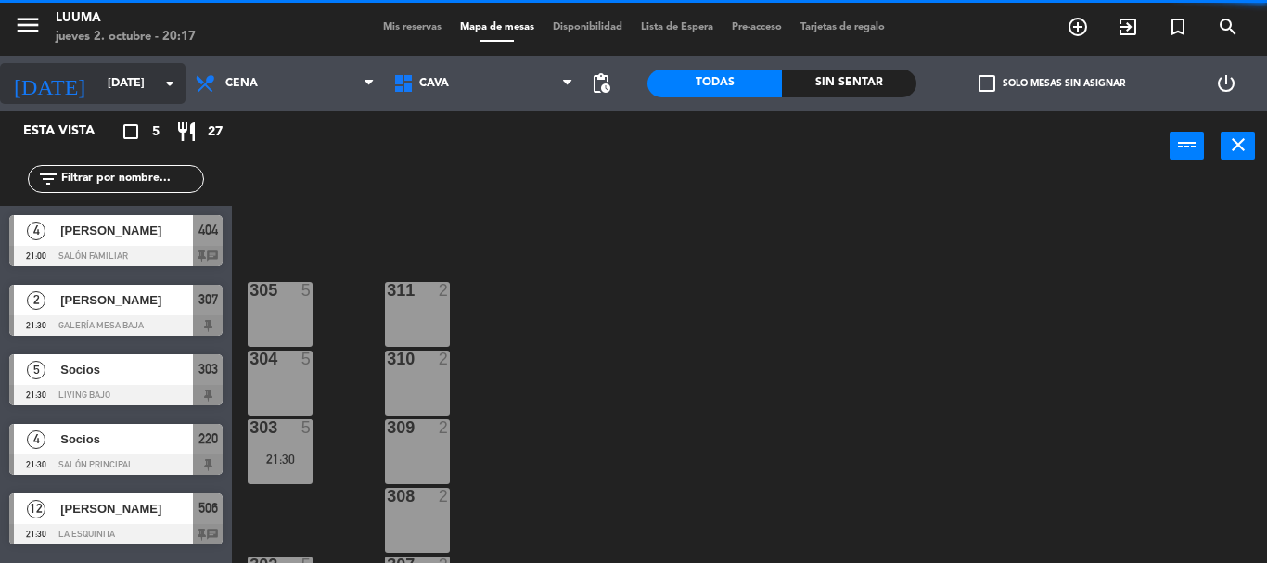
click at [110, 98] on input "[DATE]" at bounding box center [176, 84] width 157 height 32
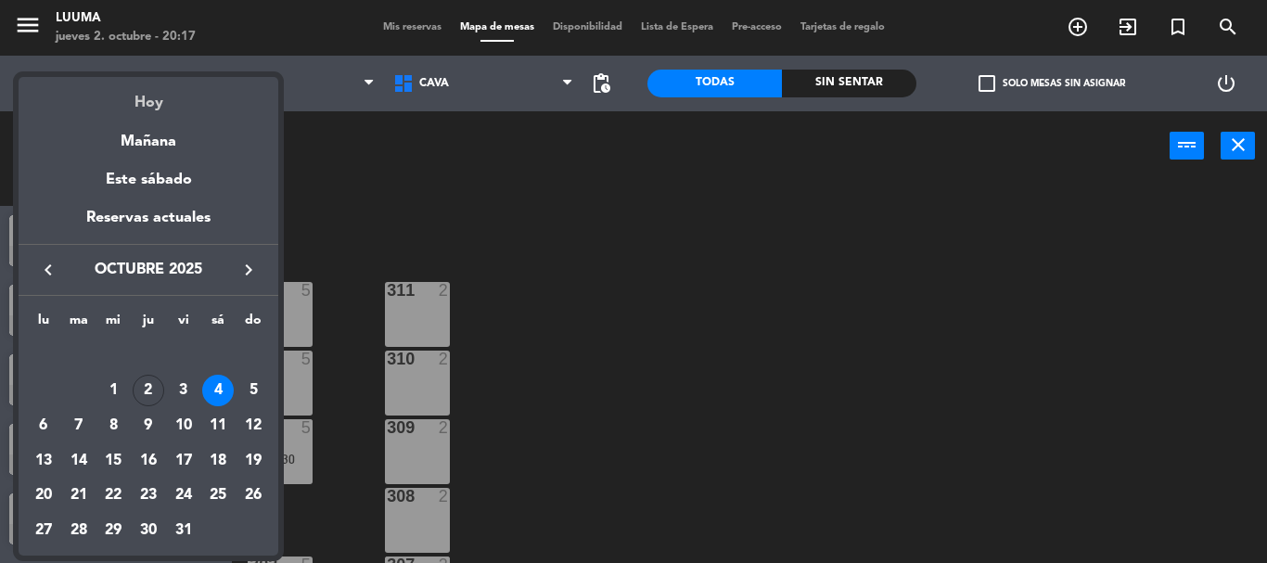
click at [154, 108] on div "Hoy" at bounding box center [149, 96] width 260 height 38
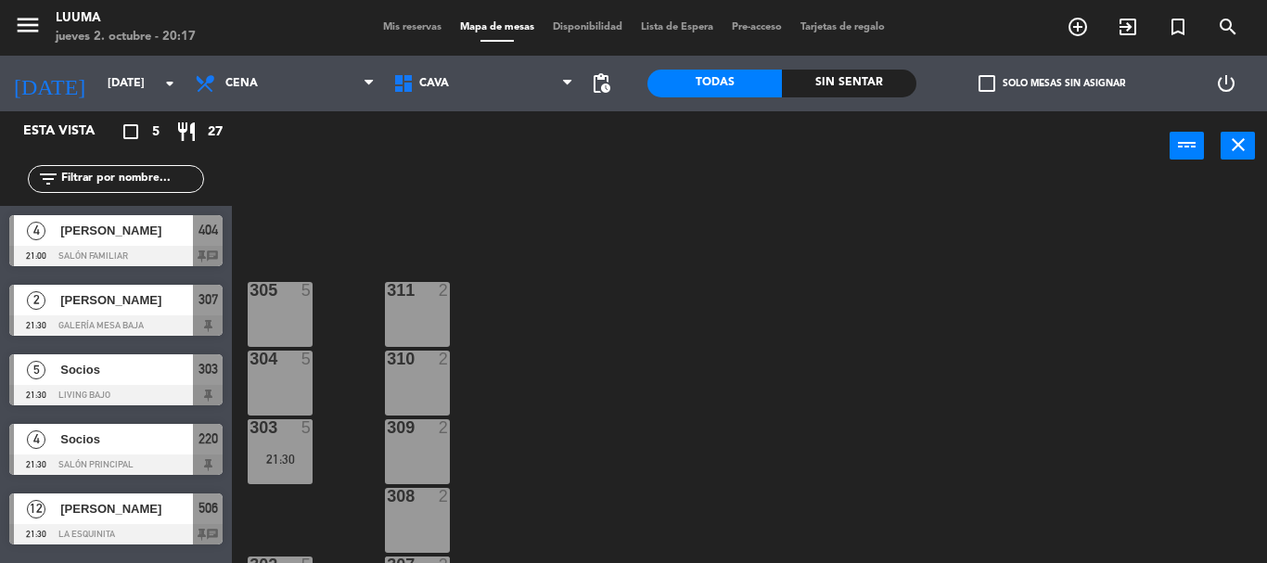
type input "[DEMOGRAPHIC_DATA][DATE]"
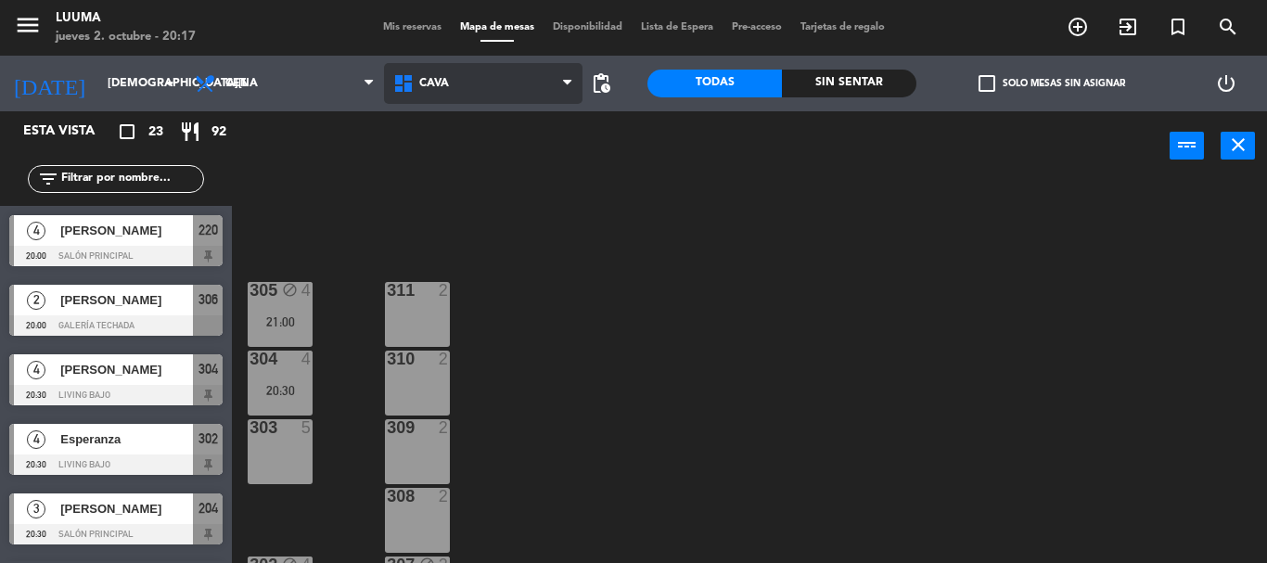
click at [525, 85] on span "Cava" at bounding box center [483, 83] width 198 height 41
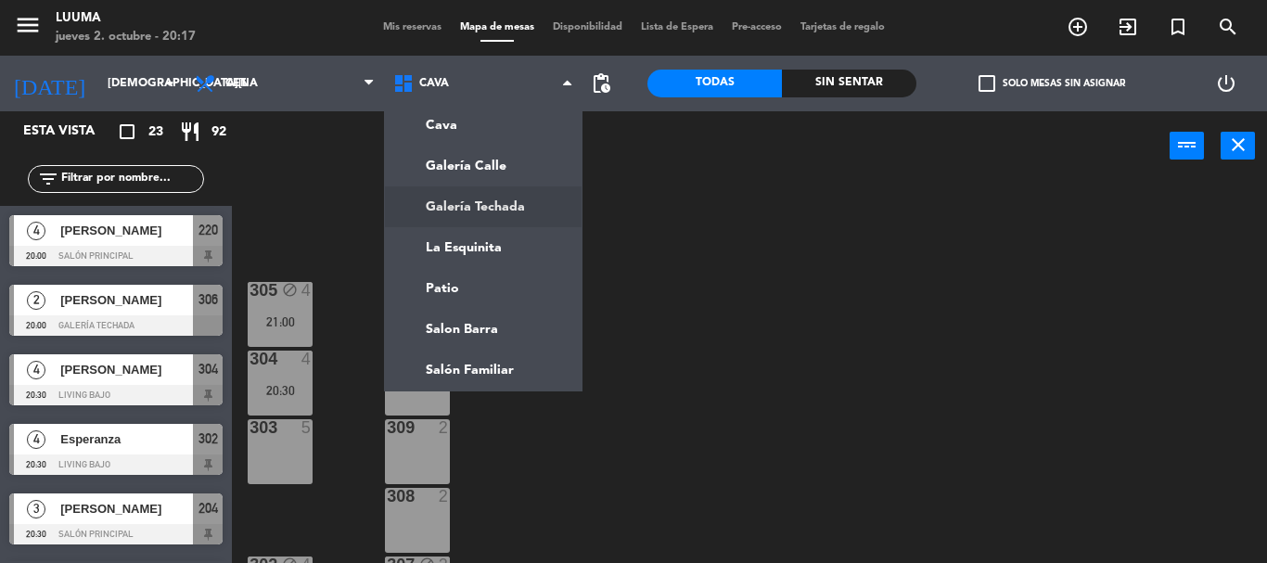
click at [772, 283] on div "305 block 4 21:00 311 2 304 4 20:30 310 2 303 5 309 2 308 2 302 block 4 20:30 3…" at bounding box center [756, 372] width 1022 height 382
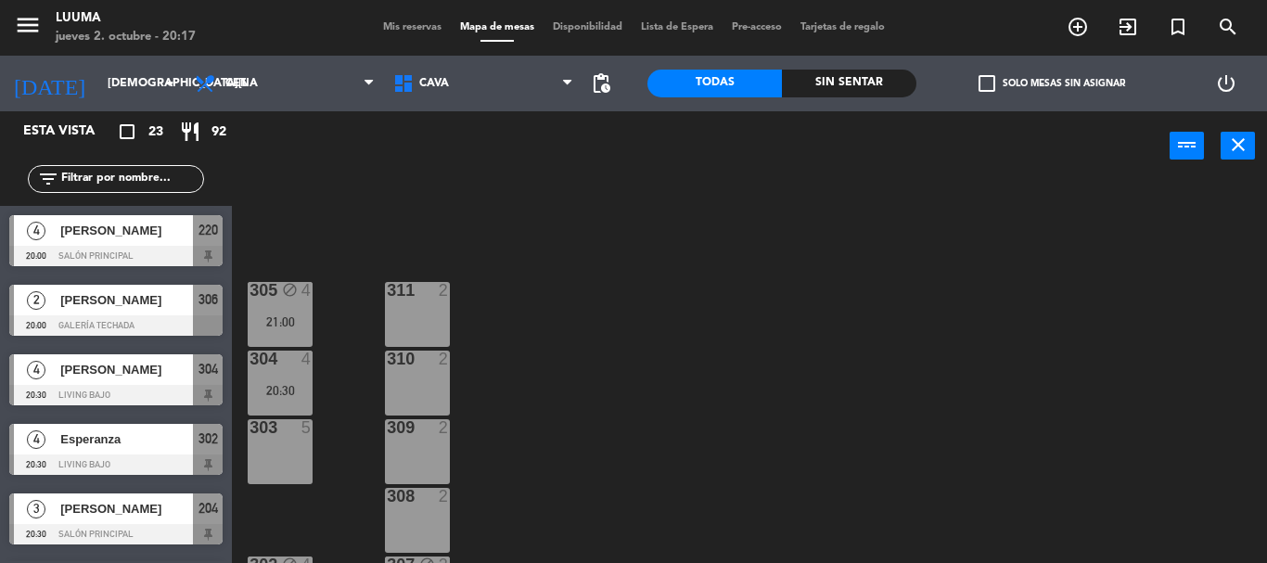
click at [398, 29] on span "Mis reservas" at bounding box center [412, 27] width 77 height 10
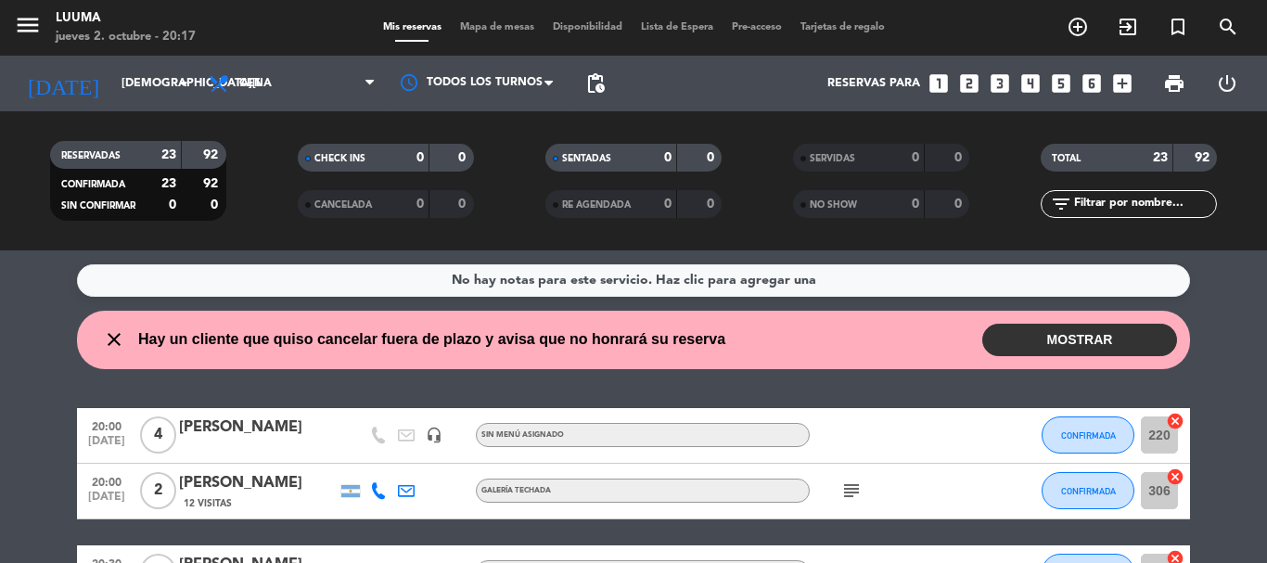
click at [1080, 328] on button "MOSTRAR" at bounding box center [1079, 340] width 195 height 32
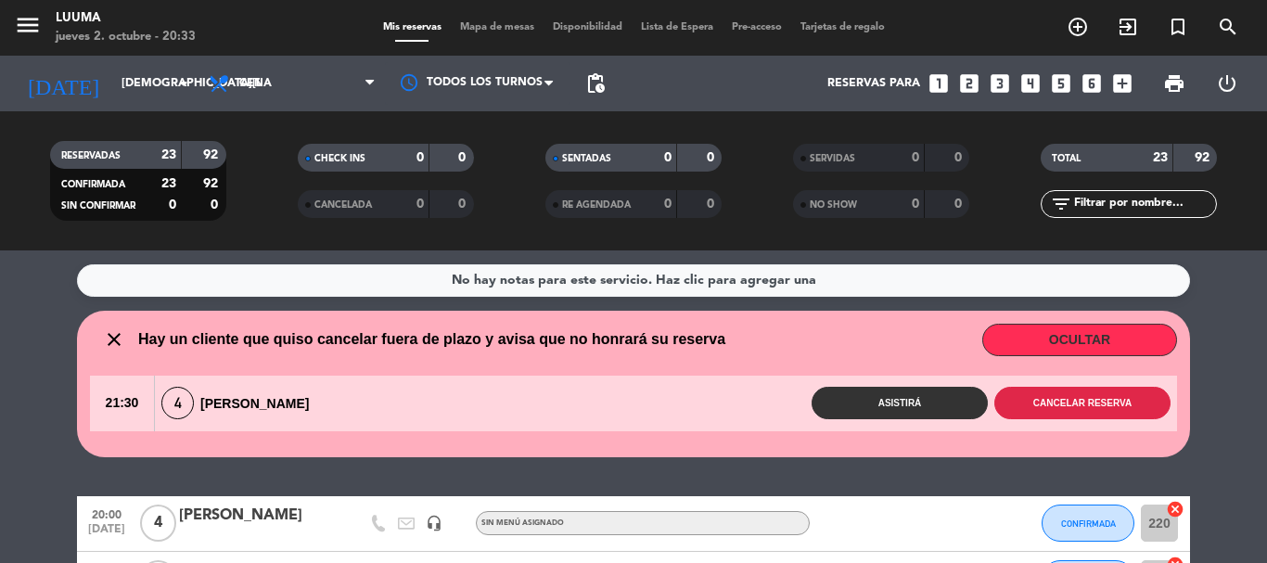
click at [1097, 413] on button "Cancelar reserva" at bounding box center [1082, 403] width 176 height 32
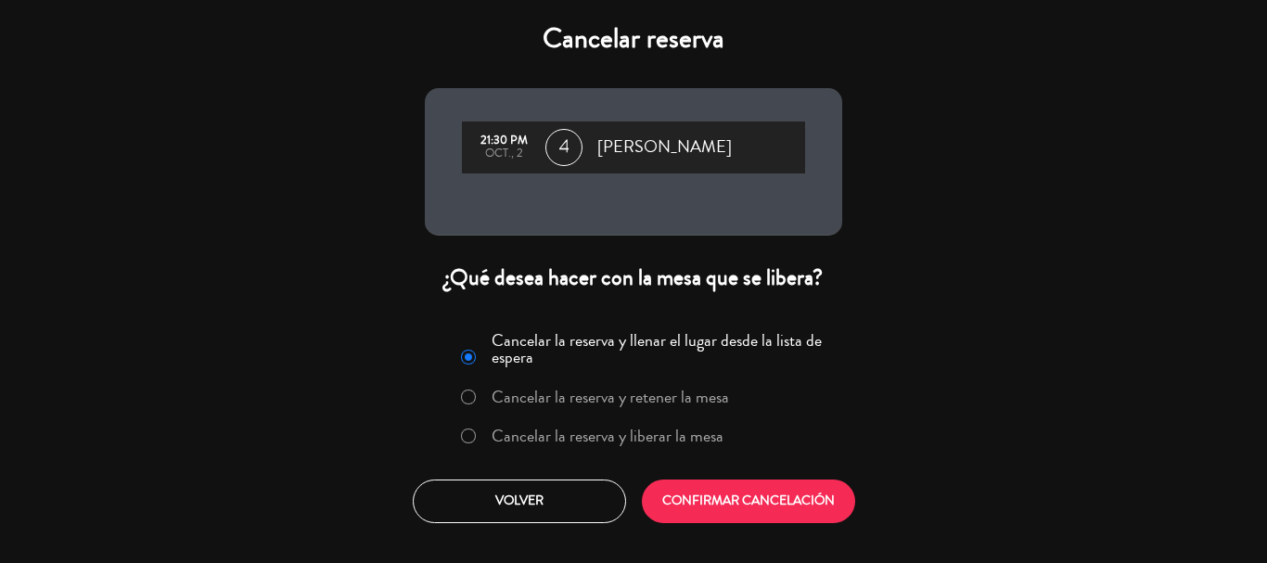
click at [684, 429] on label "Cancelar la reserva y liberar la mesa" at bounding box center [607, 435] width 232 height 17
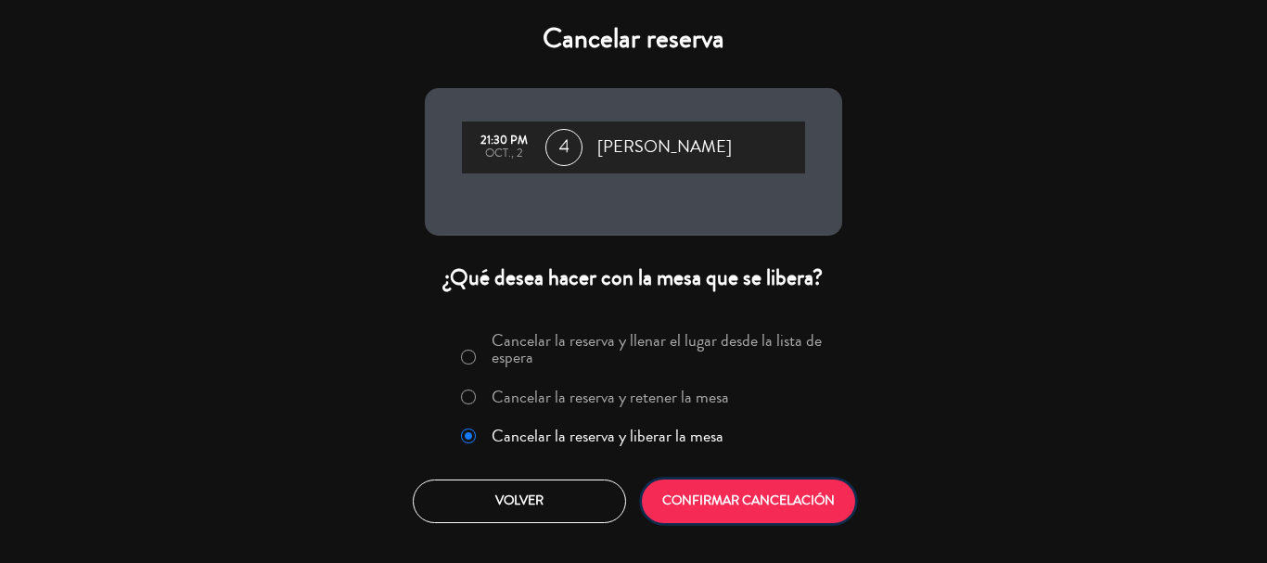
click at [797, 506] on button "CONFIRMAR CANCELACIÓN" at bounding box center [748, 501] width 213 height 44
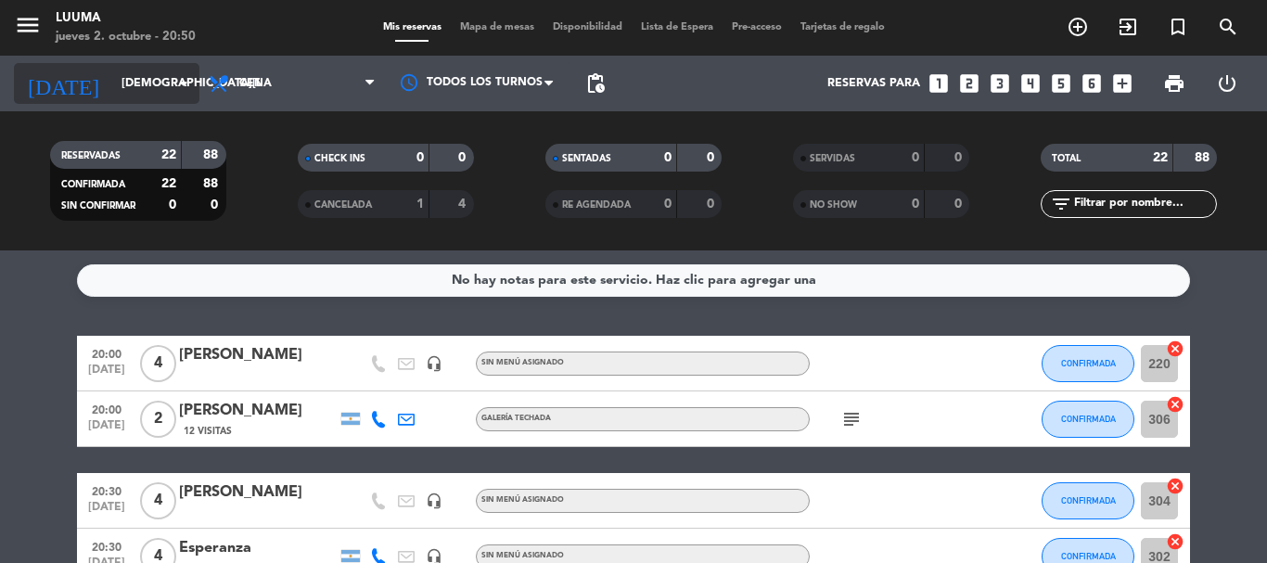
click at [112, 71] on input "[DEMOGRAPHIC_DATA][DATE]" at bounding box center [190, 84] width 157 height 32
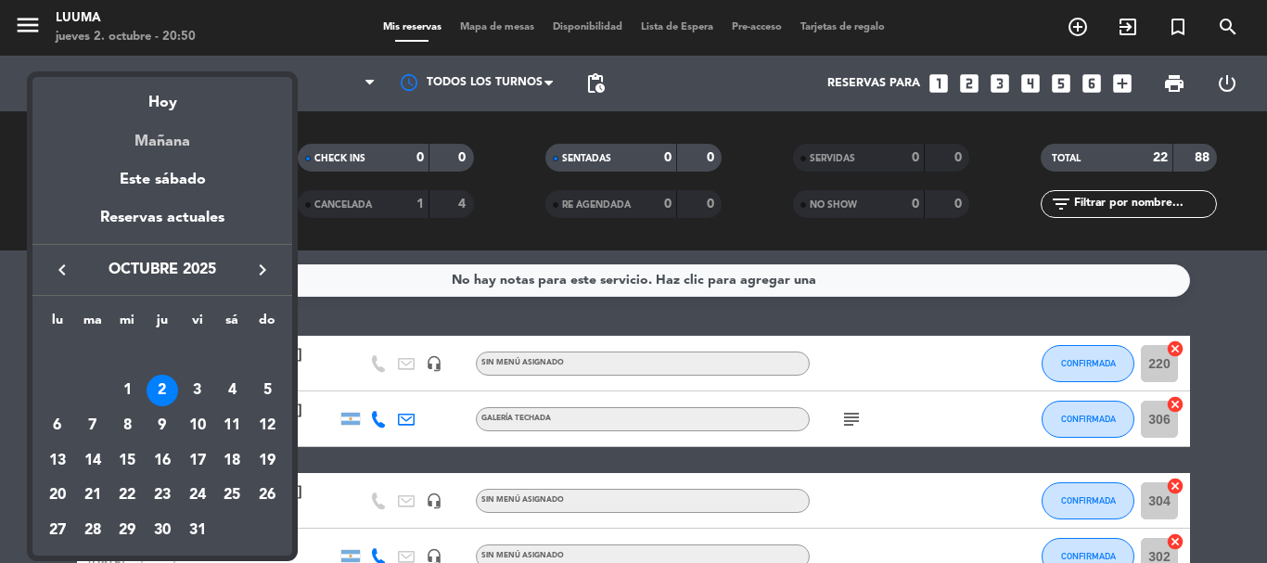
click at [158, 147] on div "Mañana" at bounding box center [162, 135] width 260 height 38
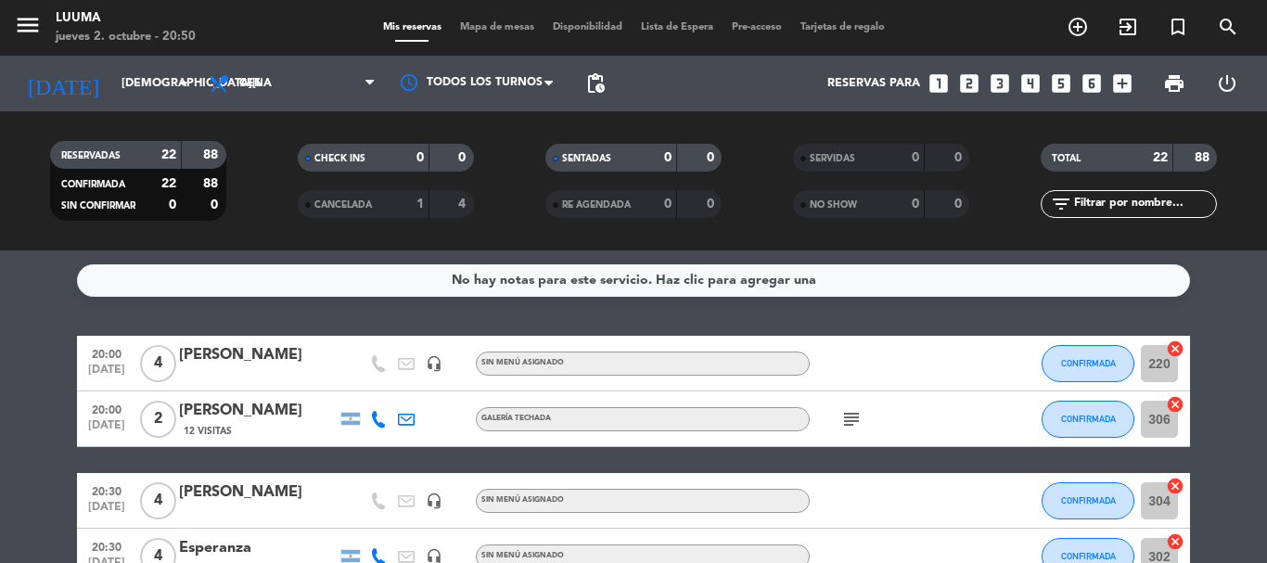
type input "[DATE]"
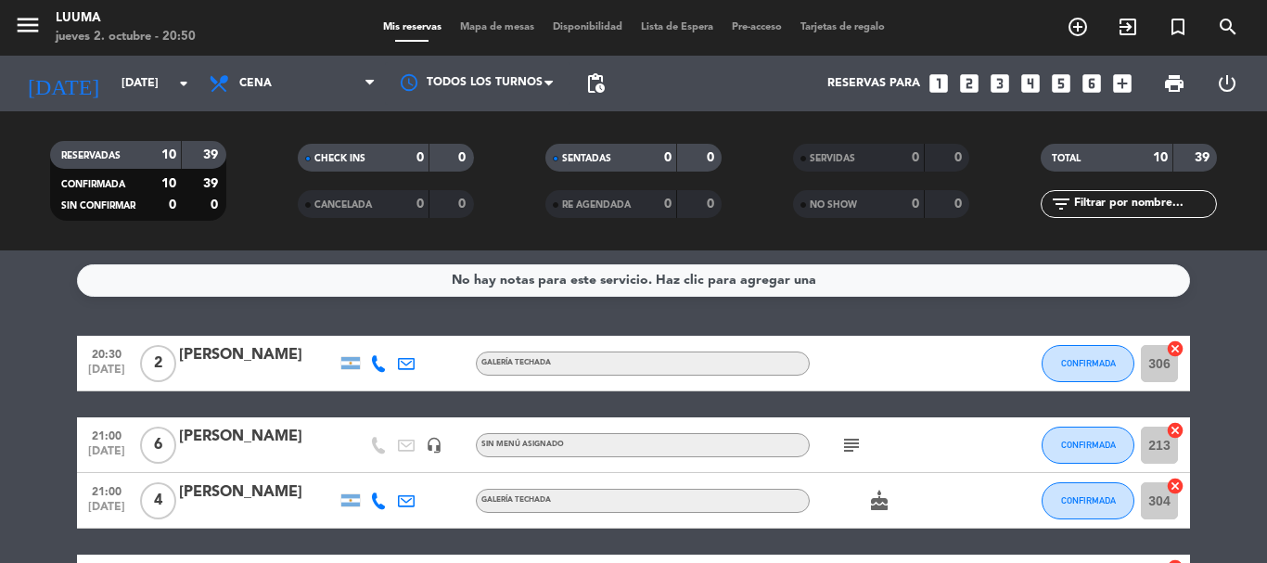
click at [494, 33] on div "Mis reservas Mapa de mesas Disponibilidad Lista de Espera Pre-acceso Tarjetas d…" at bounding box center [634, 27] width 520 height 17
click at [494, 27] on span "Mapa de mesas" at bounding box center [497, 27] width 93 height 10
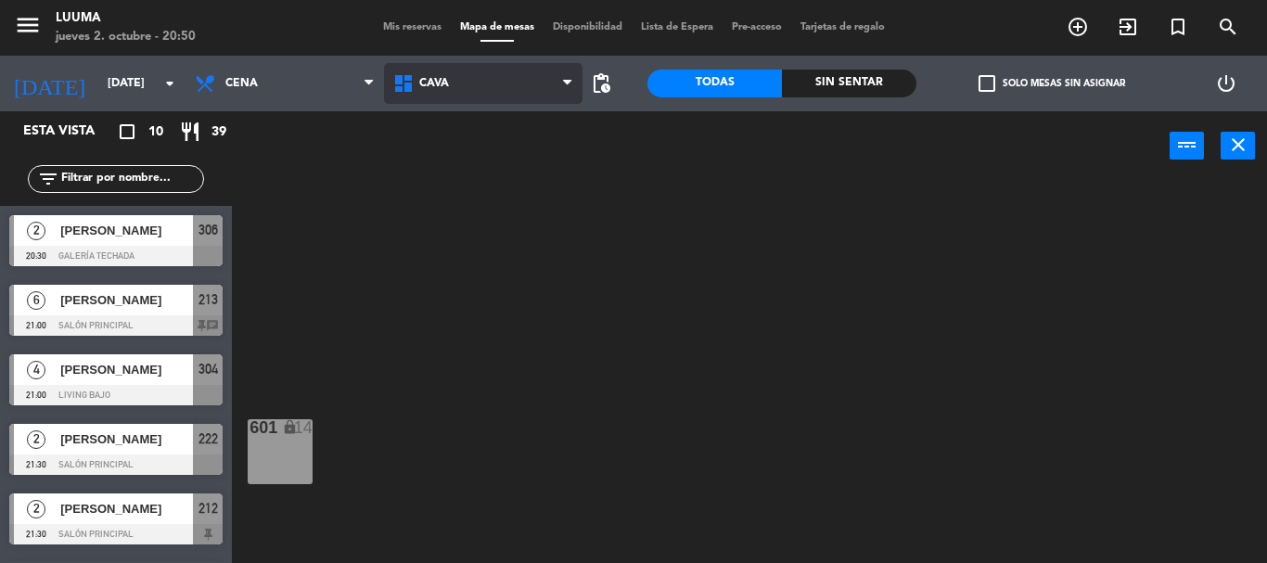
click at [501, 73] on span "Cava" at bounding box center [483, 83] width 198 height 41
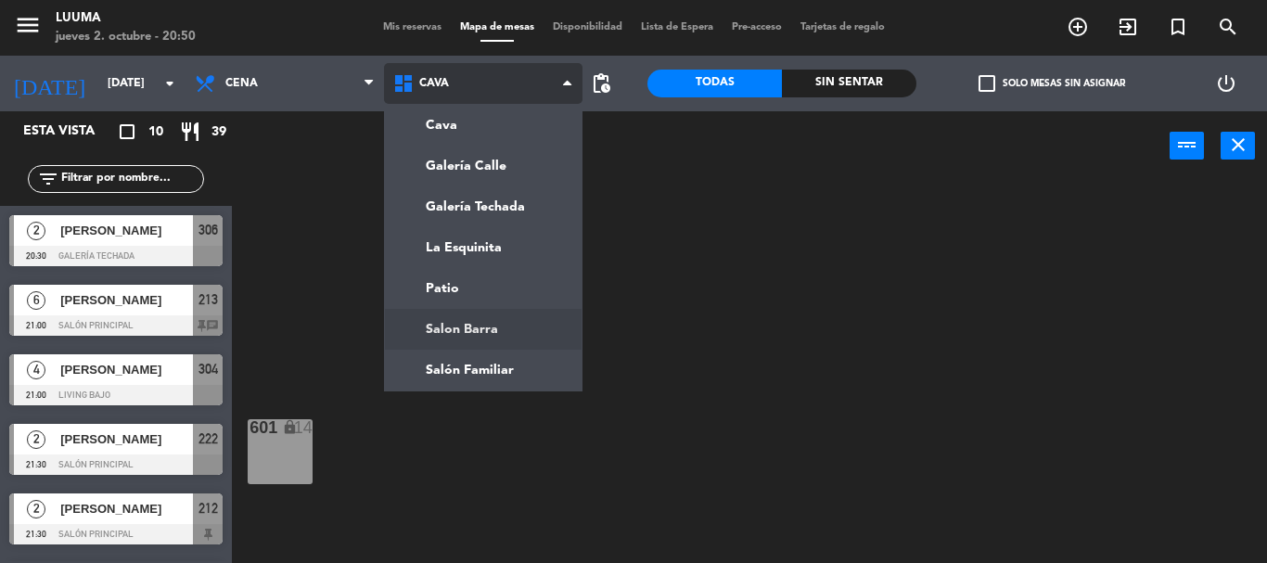
click at [503, 322] on ng-component "menu Luuma [DATE] 2. octubre - 20:50 Mis reservas Mapa de mesas Disponibilidad …" at bounding box center [633, 281] width 1267 height 563
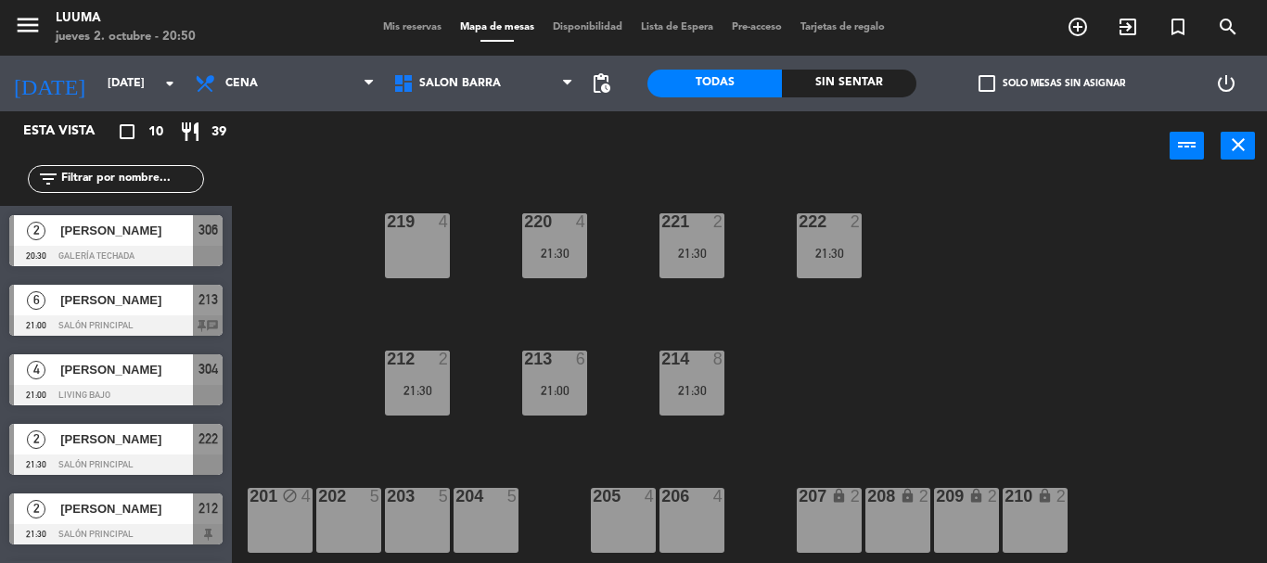
click at [444, 256] on div "219 4" at bounding box center [417, 245] width 65 height 65
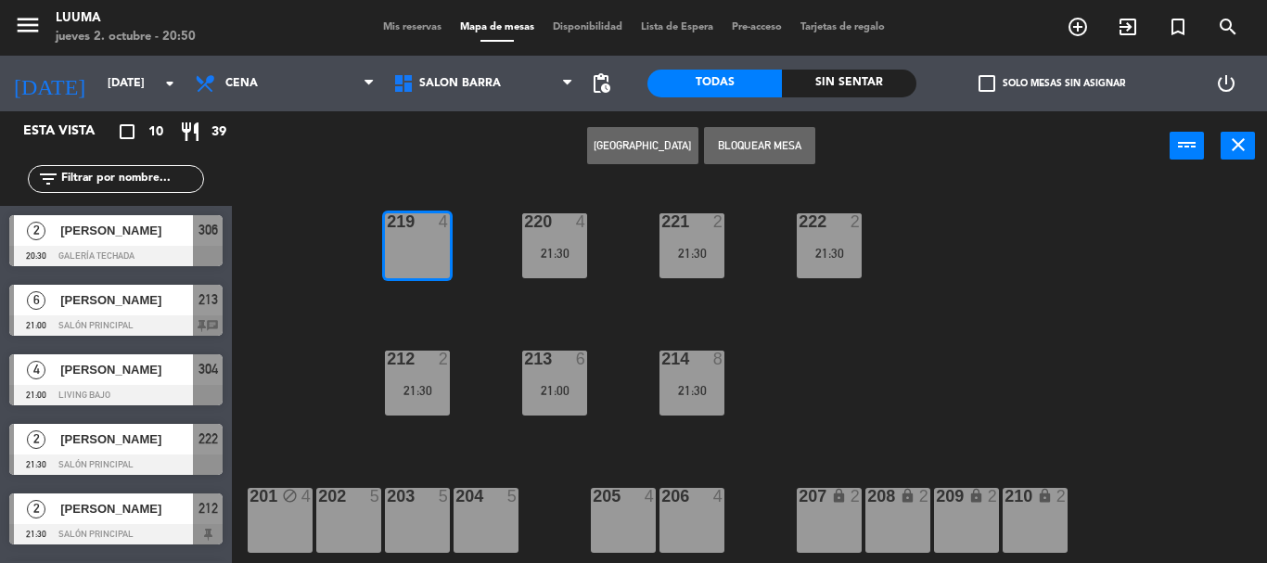
click at [671, 134] on button "[GEOGRAPHIC_DATA]" at bounding box center [642, 145] width 111 height 37
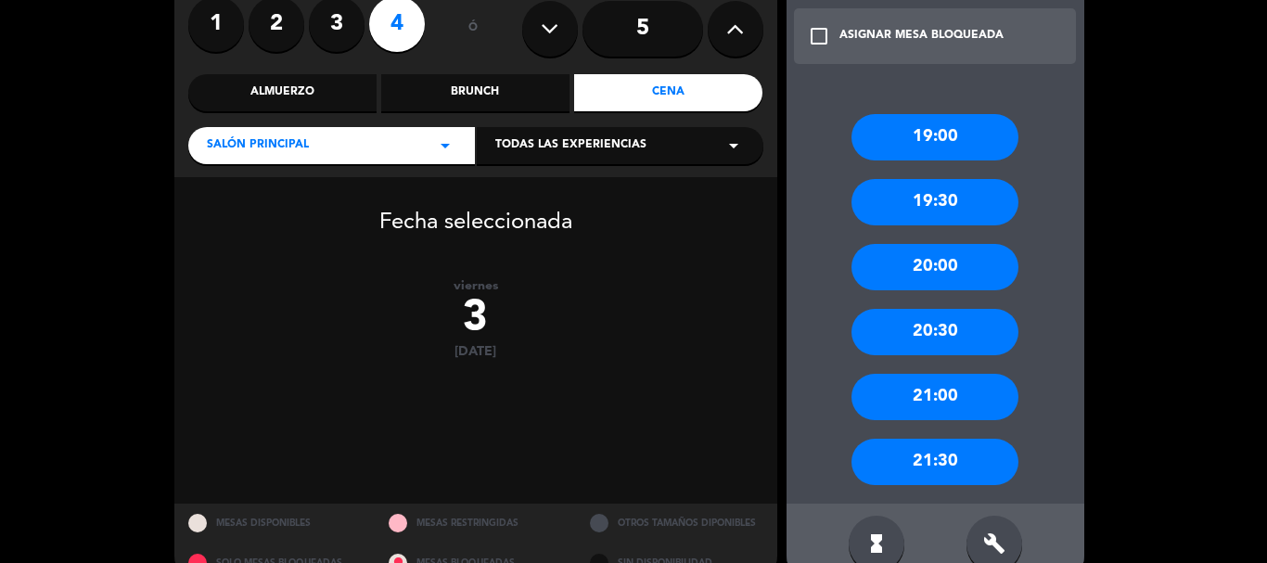
scroll to position [185, 0]
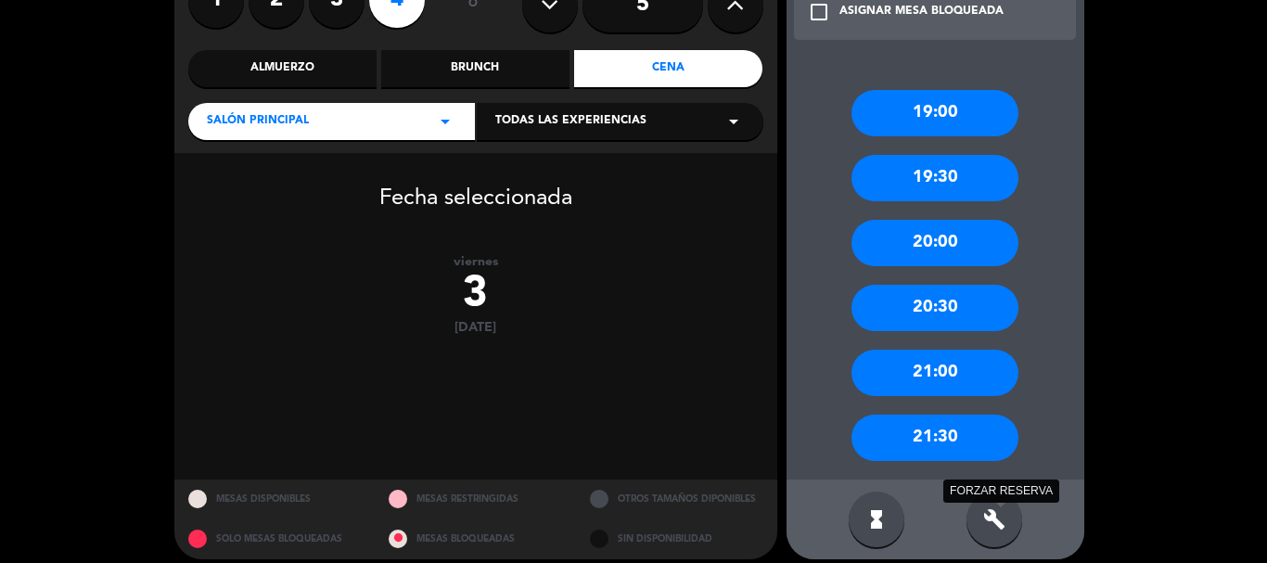
click at [990, 518] on icon "build" at bounding box center [994, 519] width 22 height 22
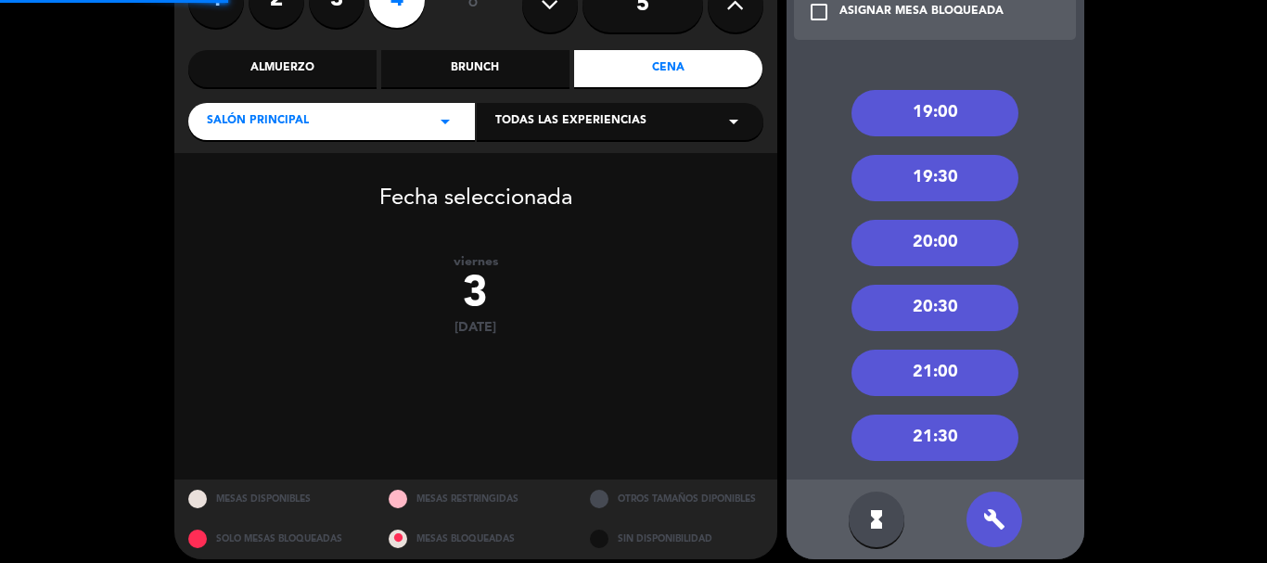
click at [955, 365] on div "21:00" at bounding box center [934, 373] width 167 height 46
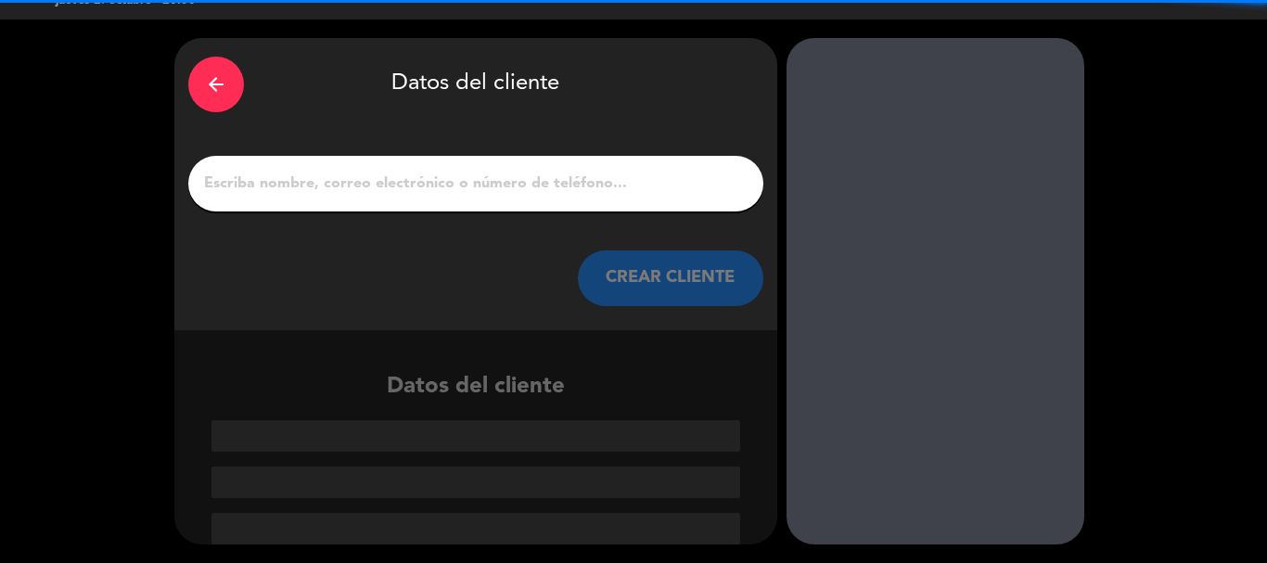
scroll to position [36, 0]
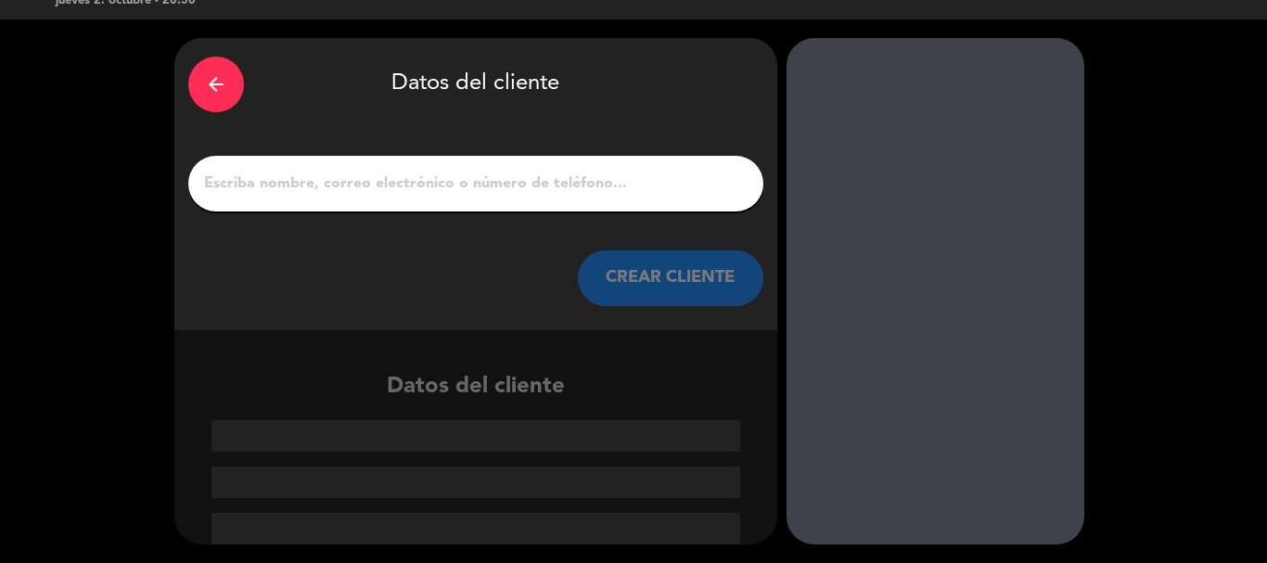
click at [513, 218] on div "arrow_back Datos del cliente CREAR CLIENTE" at bounding box center [475, 184] width 603 height 292
click at [505, 194] on input "1" at bounding box center [475, 184] width 547 height 26
paste input "[PERSON_NAME] " la rana 🐸 " [GEOGRAPHIC_DATA]"
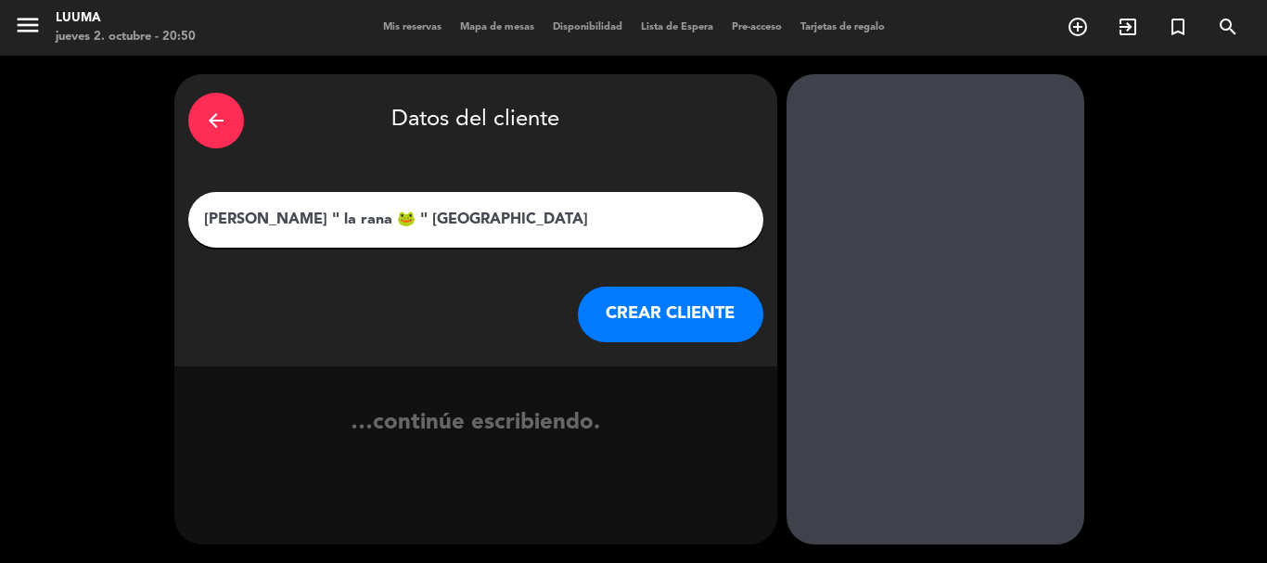
scroll to position [0, 0]
drag, startPoint x: 356, startPoint y: 219, endPoint x: 253, endPoint y: 215, distance: 103.0
click at [253, 215] on input "[PERSON_NAME] " la rana 🐸 " [GEOGRAPHIC_DATA]" at bounding box center [475, 220] width 547 height 26
type input "[PERSON_NAME]"
click at [685, 317] on button "CREAR CLIENTE" at bounding box center [670, 315] width 185 height 56
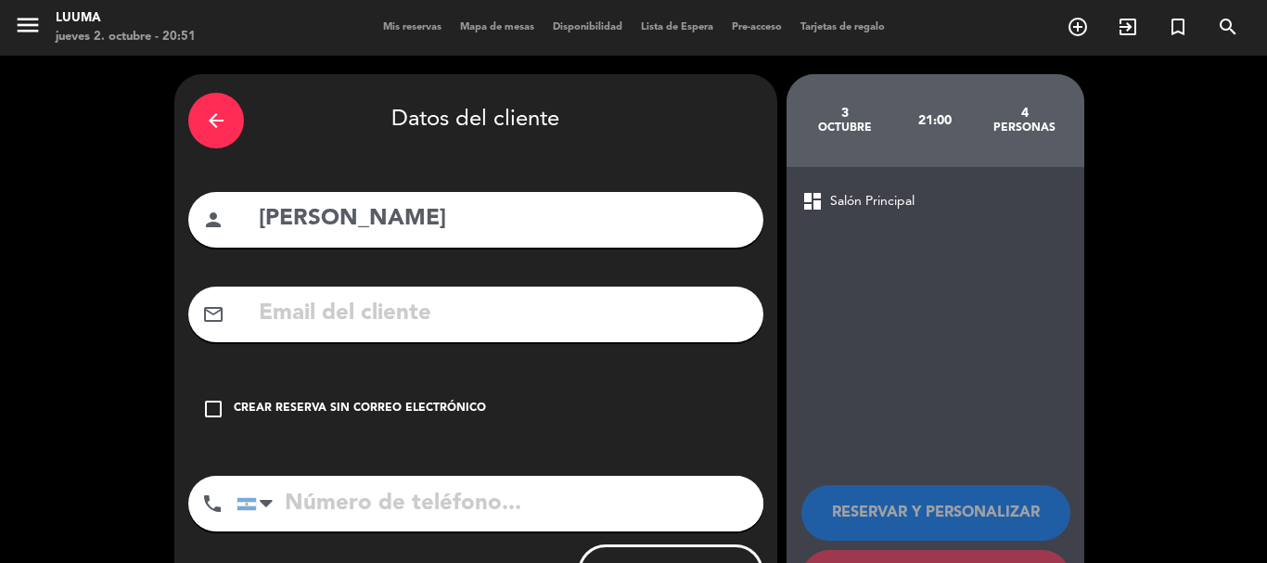
click at [326, 389] on div "check_box_outline_blank Crear reserva sin correo electrónico" at bounding box center [475, 409] width 575 height 56
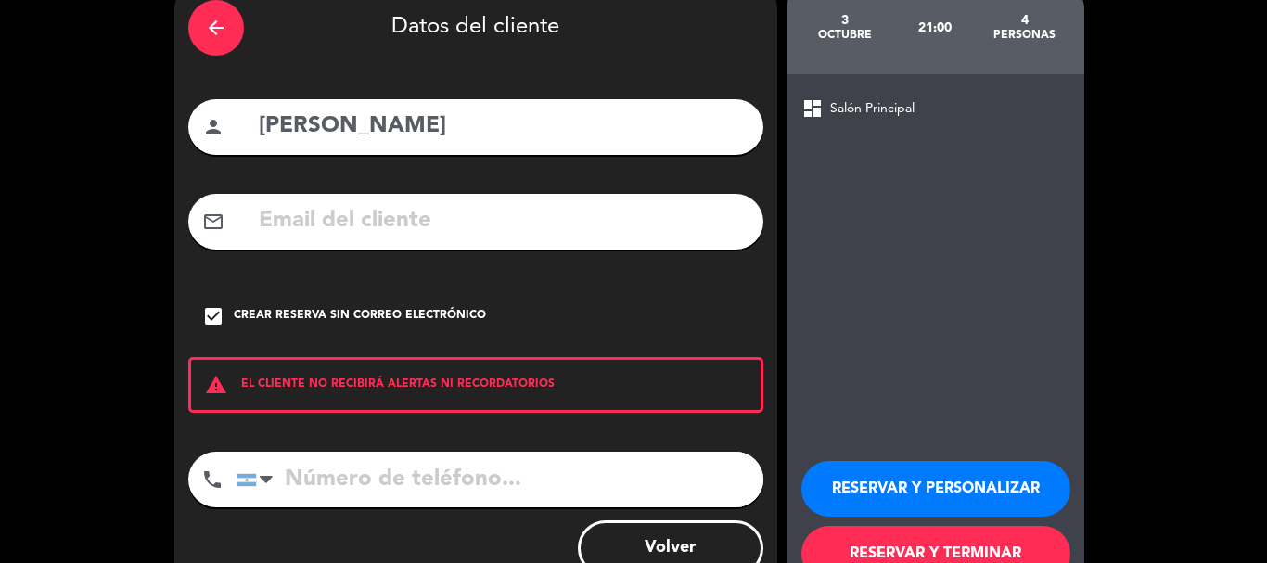
scroll to position [152, 0]
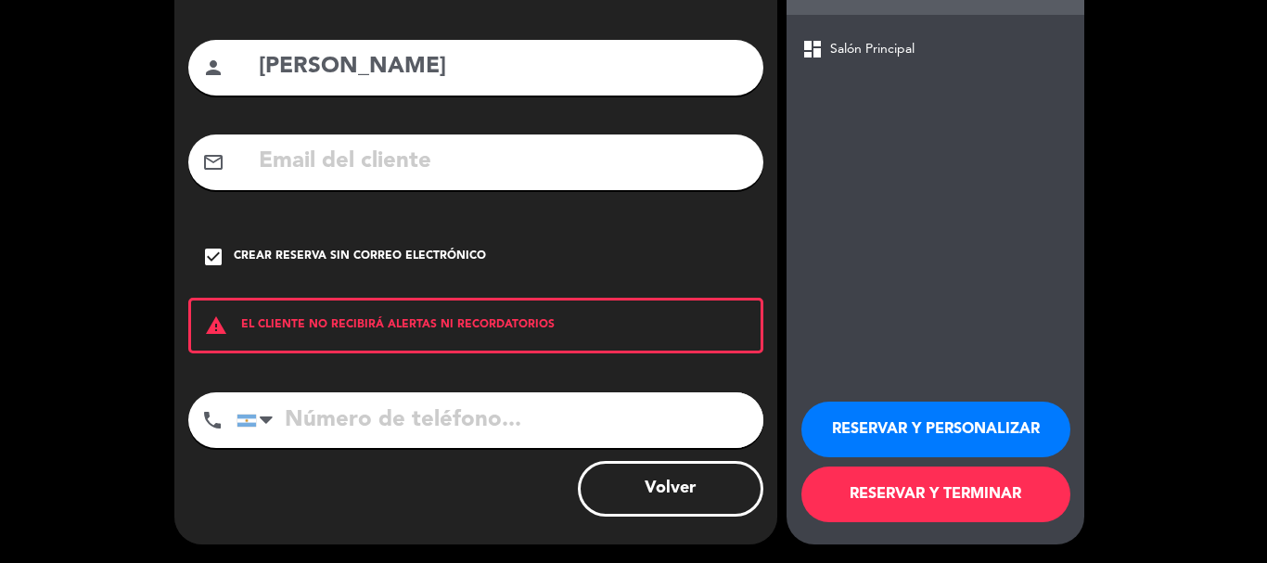
click at [907, 500] on button "RESERVAR Y TERMINAR" at bounding box center [935, 494] width 269 height 56
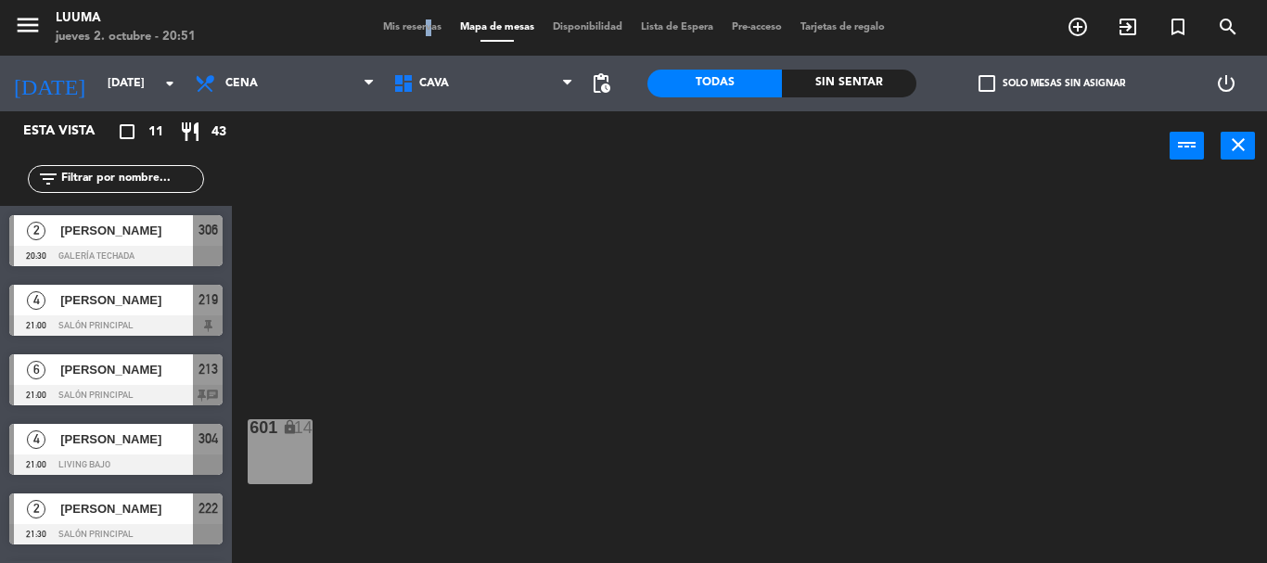
click at [414, 25] on span "Mis reservas" at bounding box center [412, 27] width 77 height 10
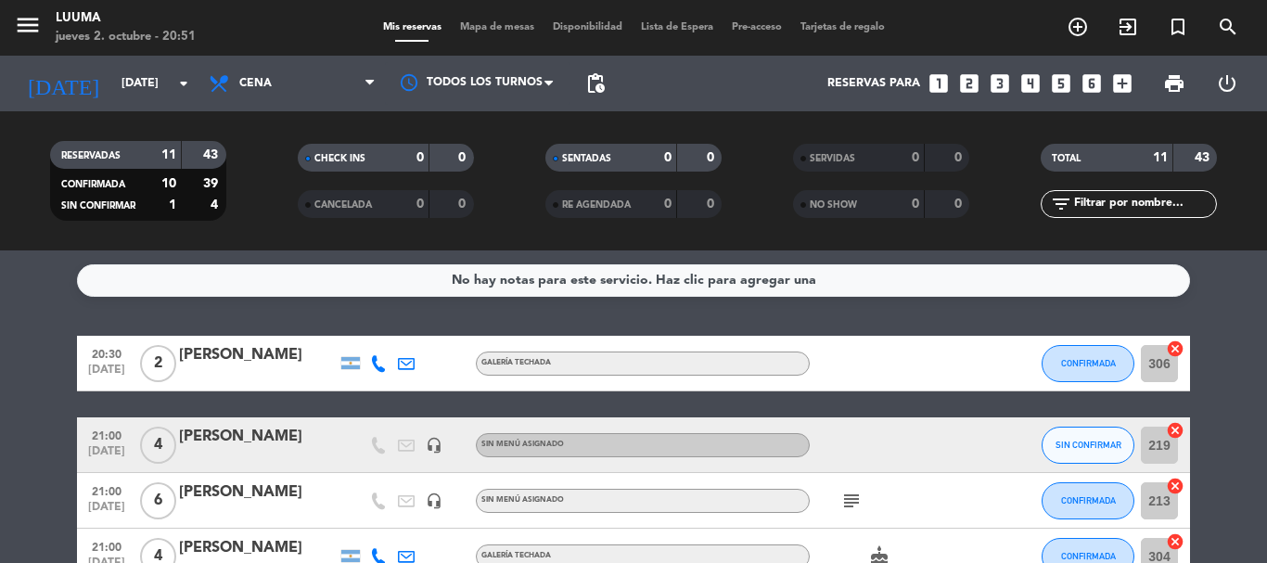
click at [1029, 453] on div "21:00 [DATE] 4 [PERSON_NAME] headset_mic Sin menú asignado SIN CONFIRMAR 219 ca…" at bounding box center [633, 445] width 1113 height 56
click at [1098, 436] on button "SIN CONFIRMAR" at bounding box center [1087, 445] width 93 height 37
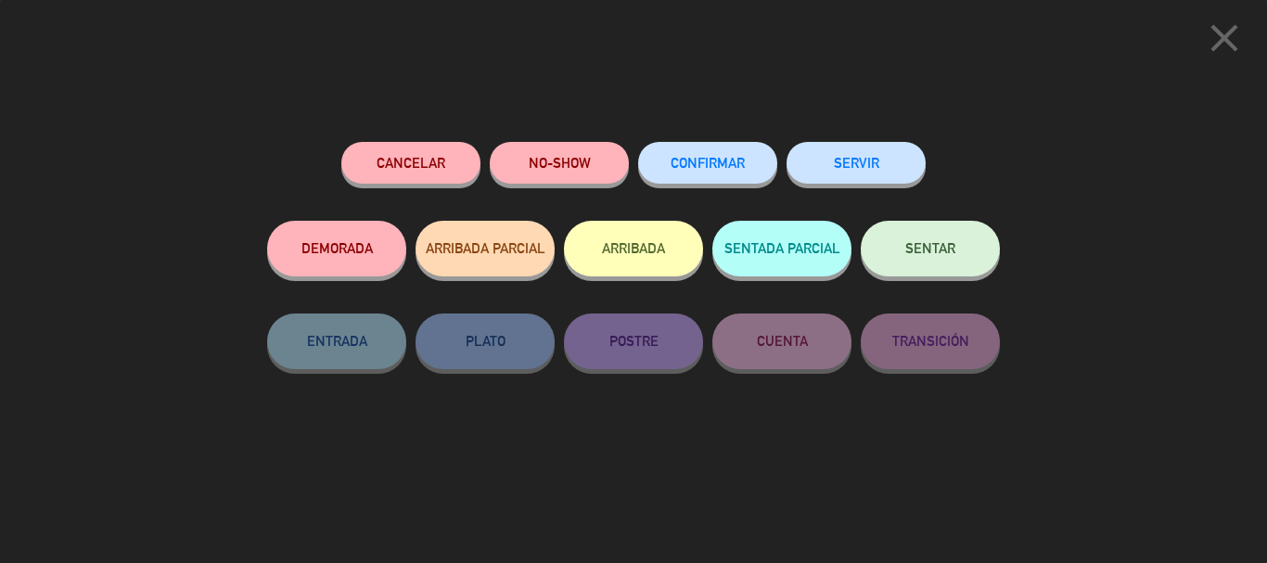
click at [730, 165] on span "CONFIRMAR" at bounding box center [707, 163] width 74 height 16
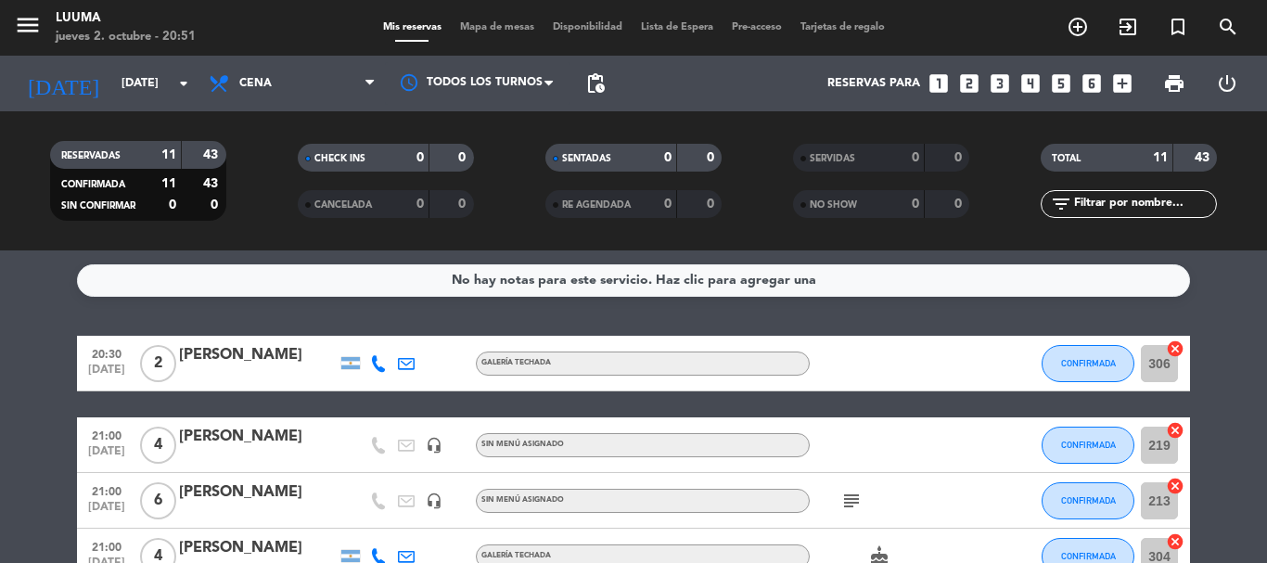
click at [498, 25] on span "Mapa de mesas" at bounding box center [497, 27] width 93 height 10
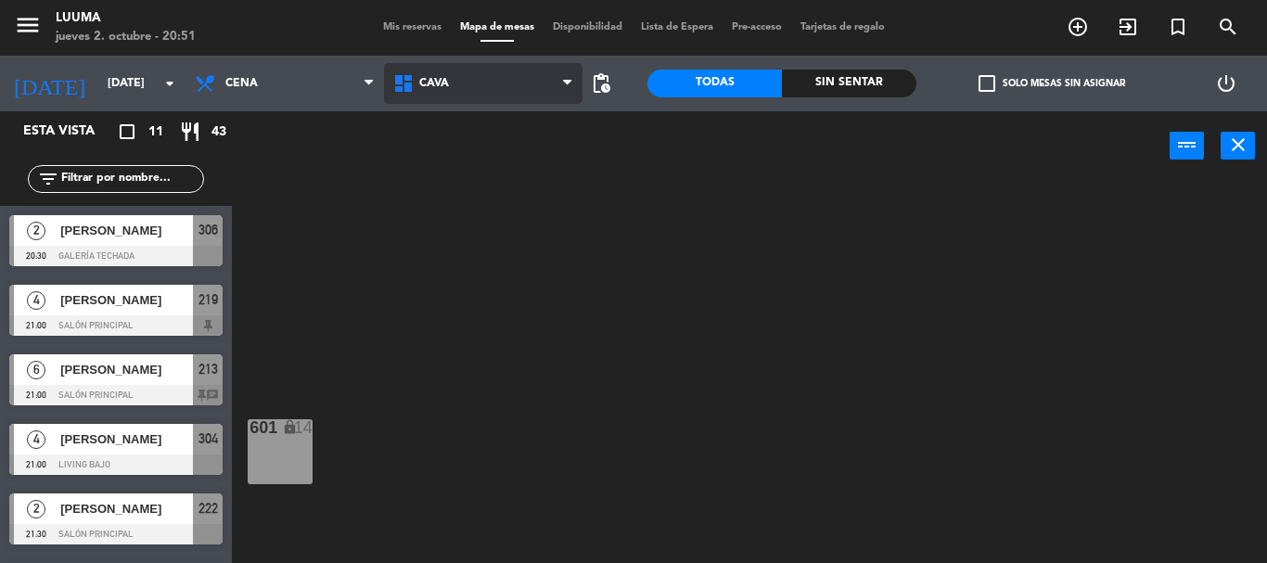
click at [427, 90] on span "Cava" at bounding box center [483, 83] width 198 height 41
click at [505, 338] on ng-component "menu Luuma [DATE] 2. octubre - 20:51 Mis reservas Mapa de mesas Disponibilidad …" at bounding box center [633, 281] width 1267 height 563
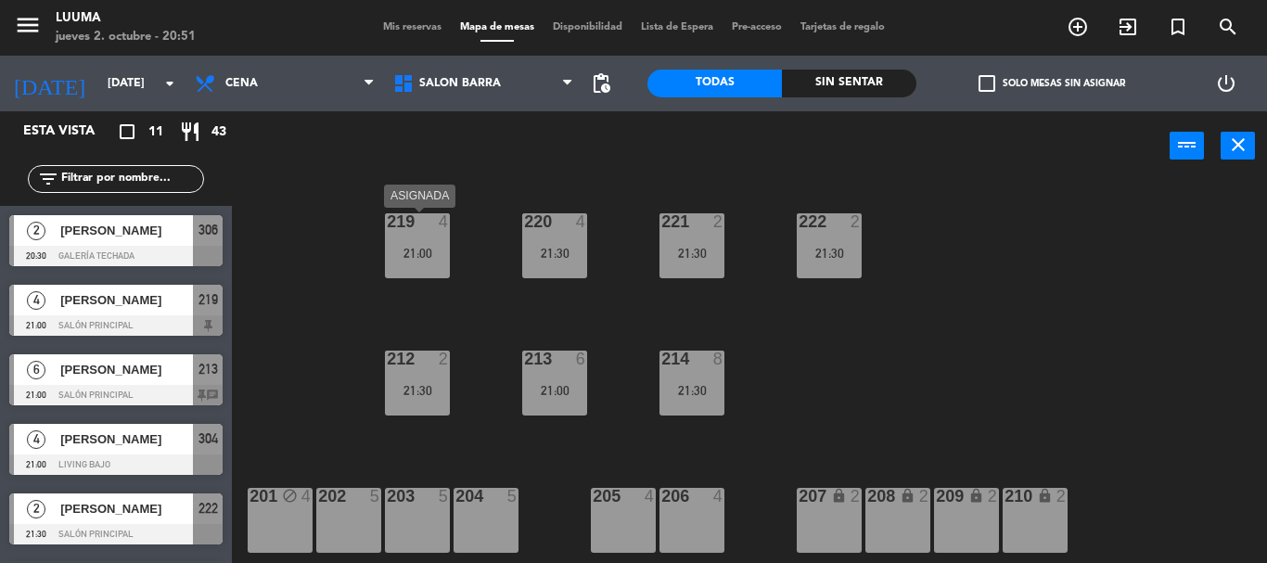
click at [422, 256] on div "21:00" at bounding box center [417, 253] width 65 height 13
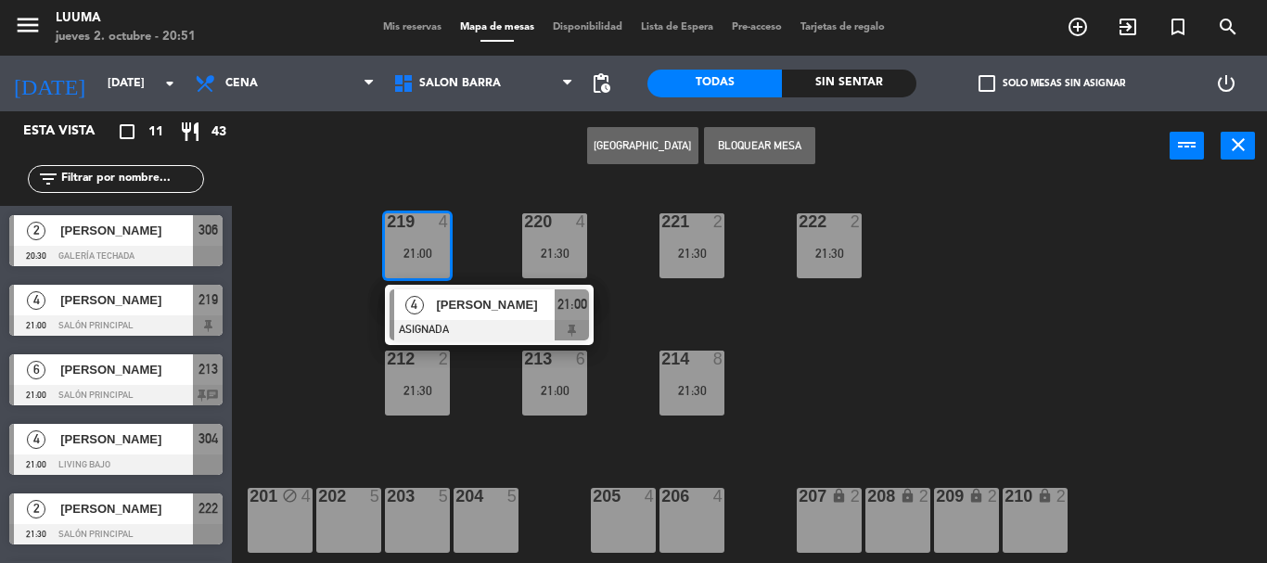
click at [771, 149] on button "Bloquear Mesa" at bounding box center [759, 145] width 111 height 37
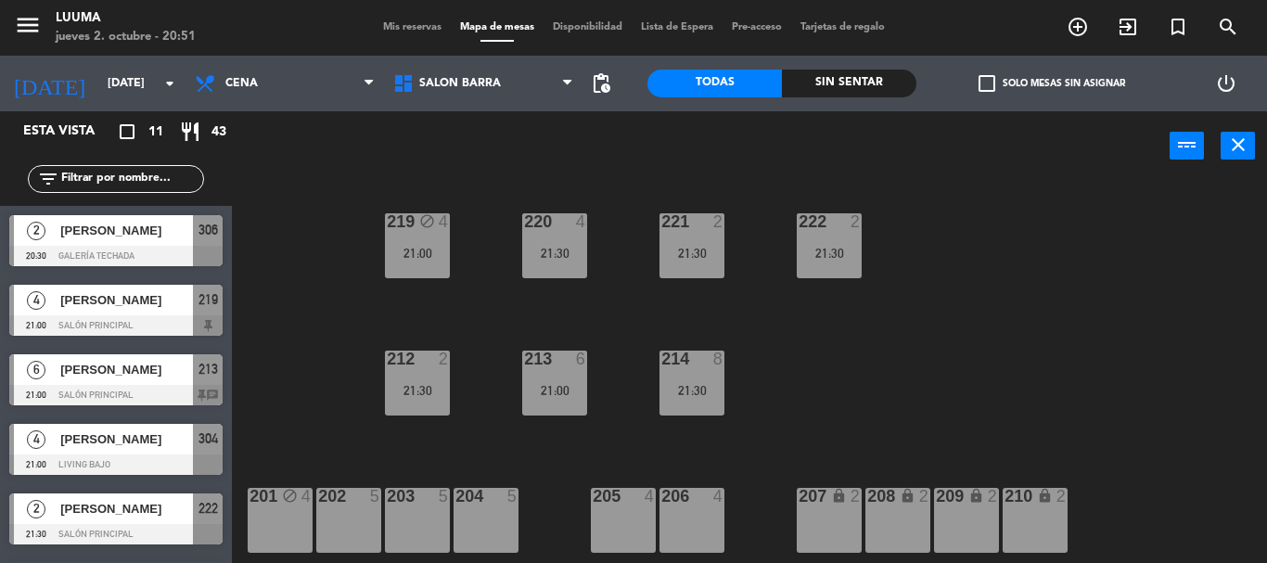
click at [773, 376] on div "220 4 21:30 221 2 21:30 219 block 4 21:00 222 2 21:30 213 6 21:00 214 8 21:30 2…" at bounding box center [756, 372] width 1022 height 382
click at [566, 261] on div "220 4 21:30" at bounding box center [554, 245] width 65 height 65
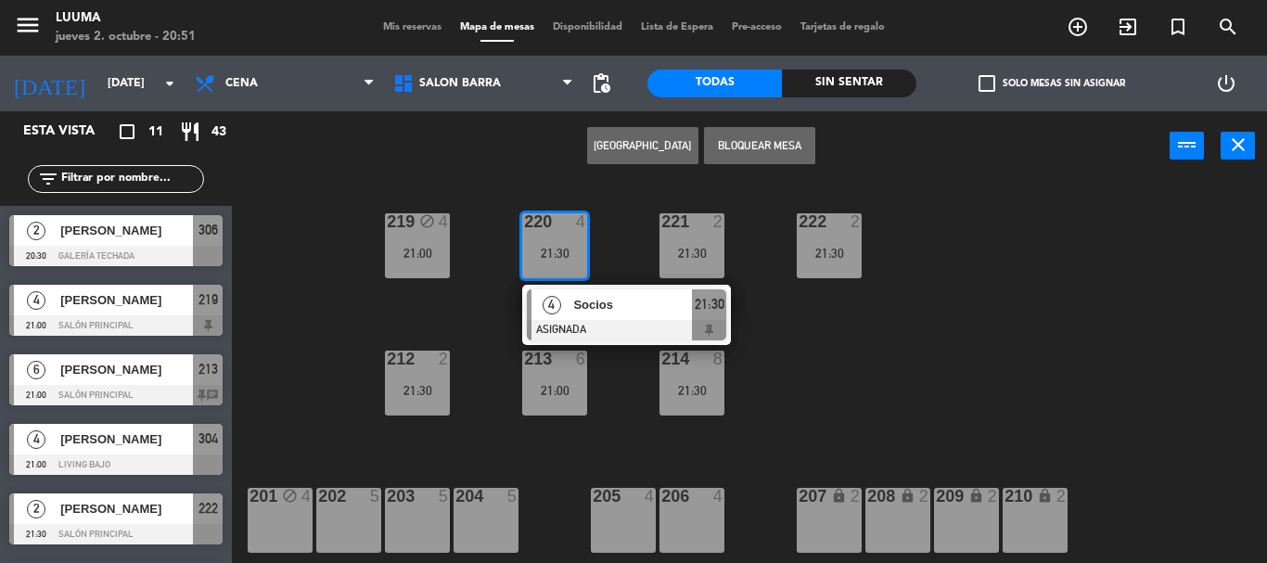
click at [566, 261] on div "220 4 21:30" at bounding box center [554, 245] width 65 height 65
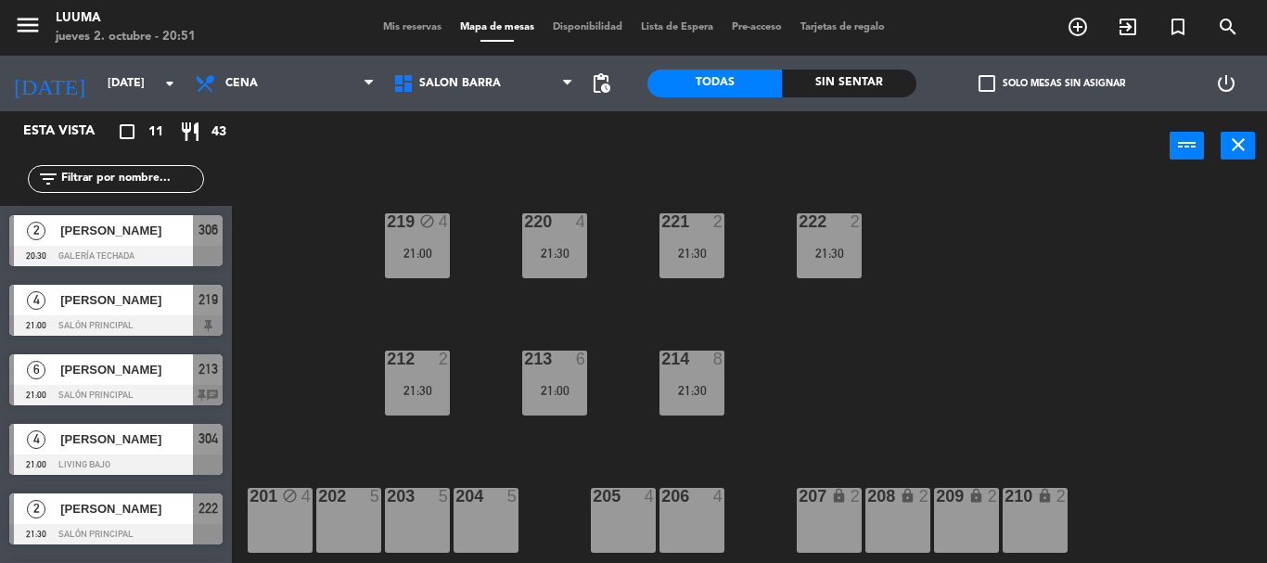
click at [567, 240] on div "220 4 21:30" at bounding box center [554, 245] width 65 height 65
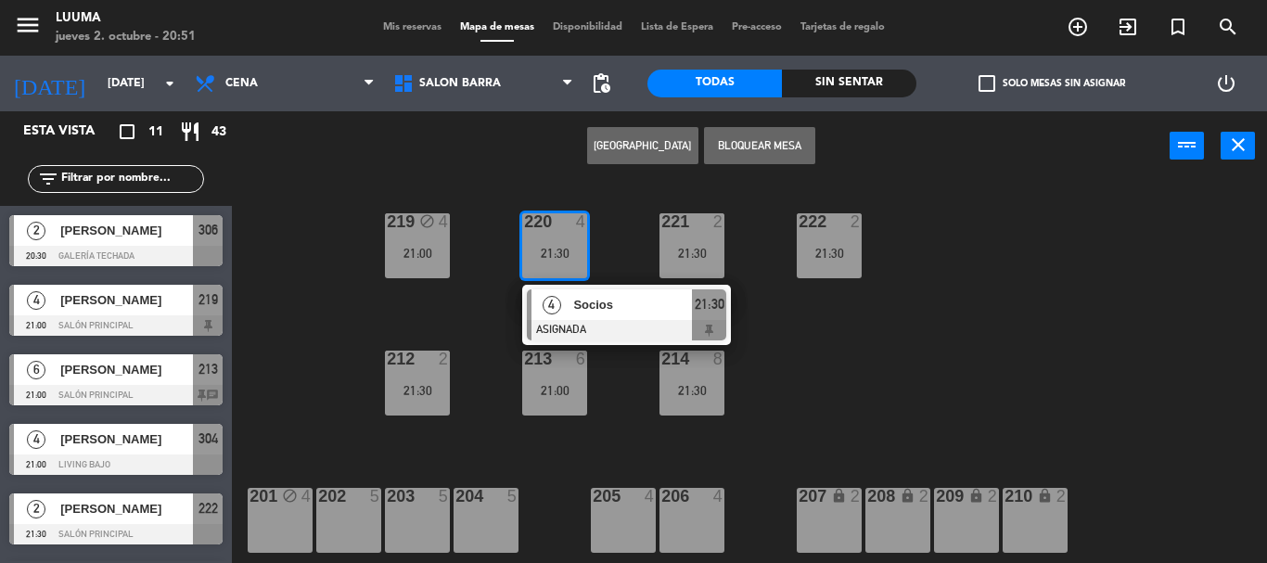
click at [794, 128] on button "Bloquear Mesa" at bounding box center [759, 145] width 111 height 37
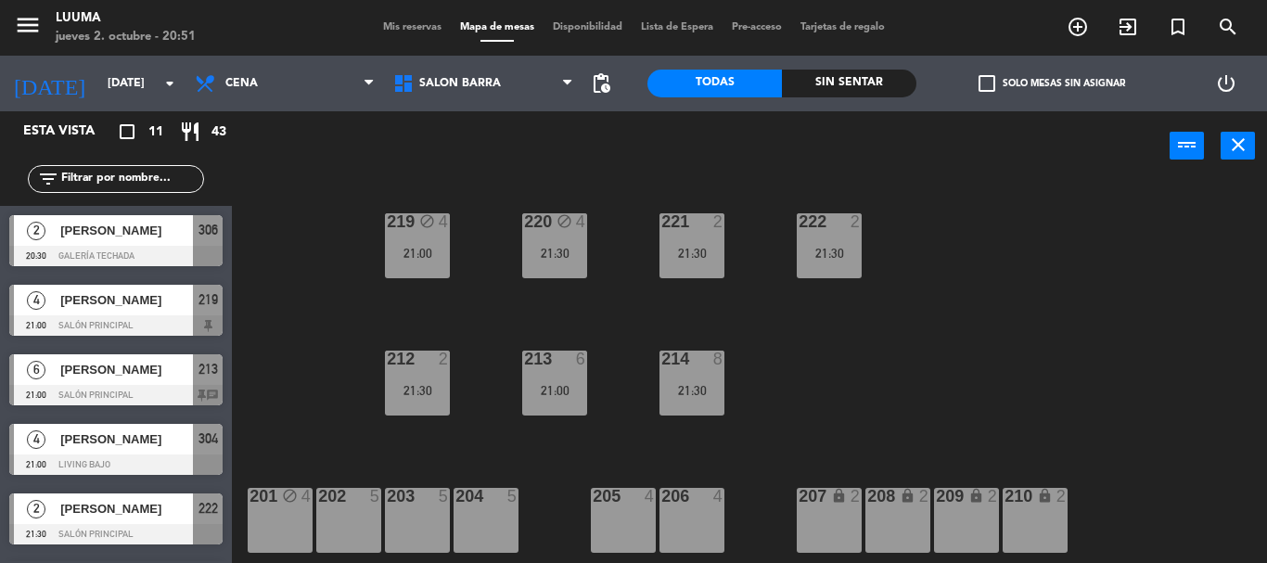
click at [765, 192] on div "220 block 4 21:30 221 2 21:30 219 block 4 21:00 222 2 21:30 213 6 21:00 214 8 2…" at bounding box center [756, 372] width 1022 height 382
click at [697, 223] on div at bounding box center [691, 221] width 31 height 17
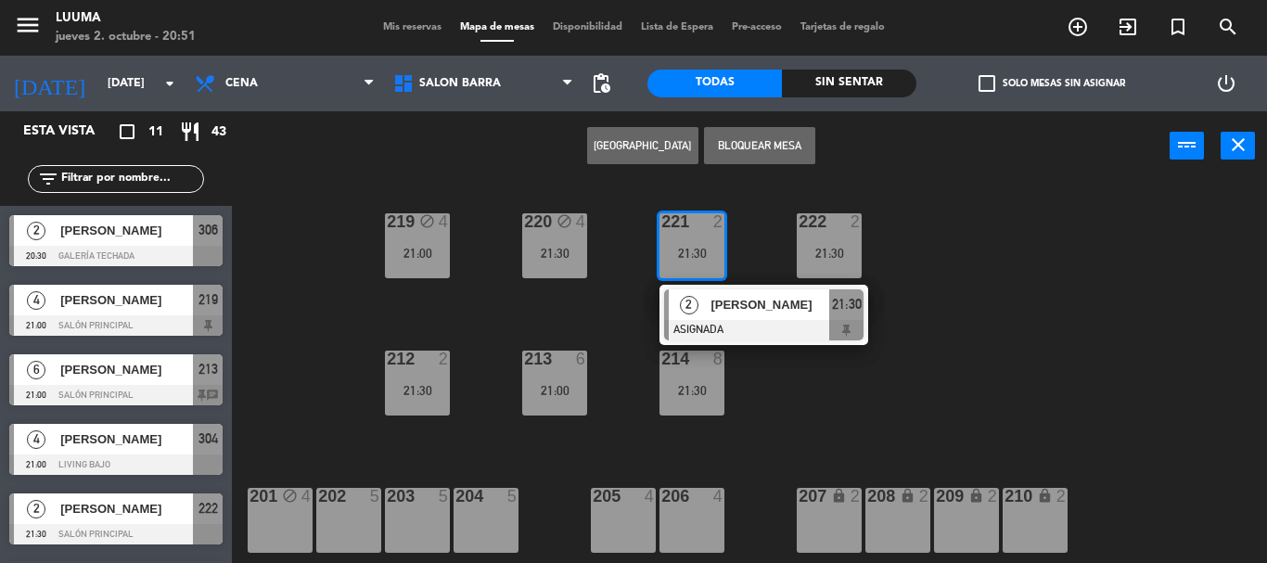
click at [775, 131] on button "Bloquear Mesa" at bounding box center [759, 145] width 111 height 37
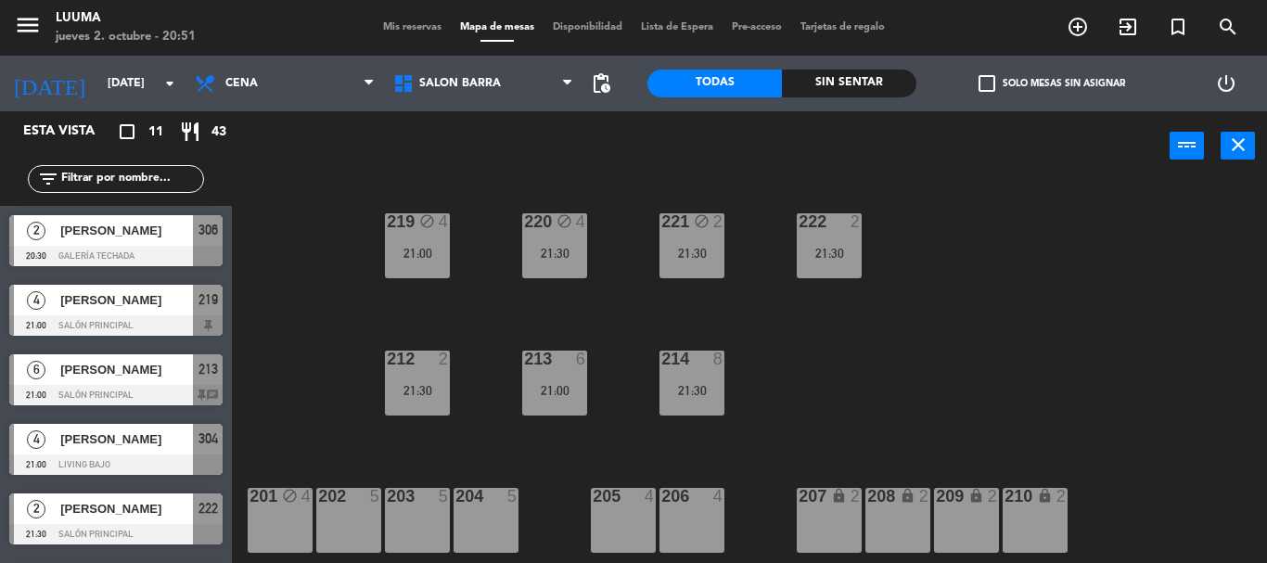
click at [893, 201] on div "220 block 4 21:30 221 block 2 21:30 219 block 4 21:00 222 2 21:30 213 6 21:00 2…" at bounding box center [756, 372] width 1022 height 382
click at [682, 393] on div "21:30" at bounding box center [691, 390] width 65 height 13
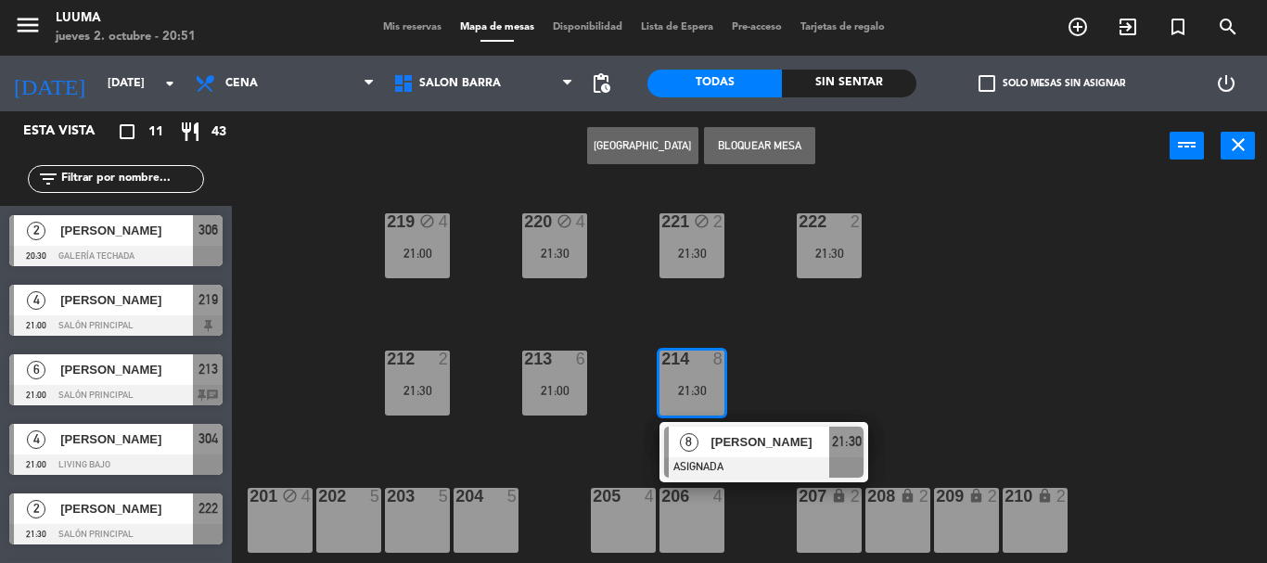
click at [774, 154] on button "Bloquear Mesa" at bounding box center [759, 145] width 111 height 37
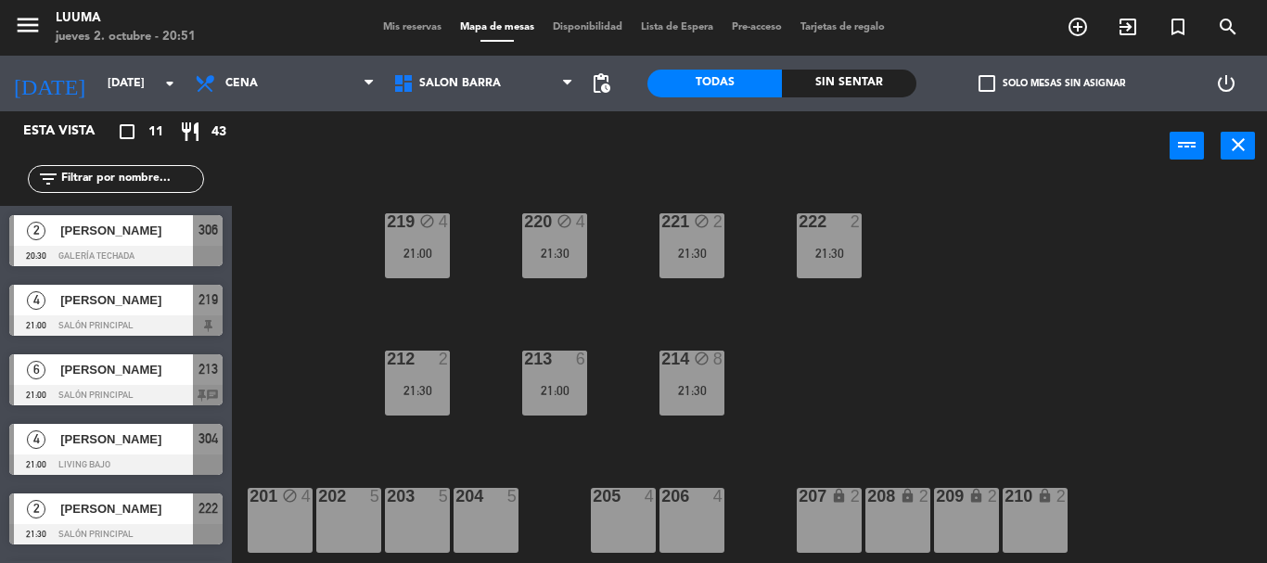
click at [785, 359] on div "220 block 4 21:30 221 block 2 21:30 219 block 4 21:00 222 2 21:30 213 6 21:00 2…" at bounding box center [756, 372] width 1022 height 382
click at [581, 373] on div "213 6 21:00" at bounding box center [554, 382] width 65 height 65
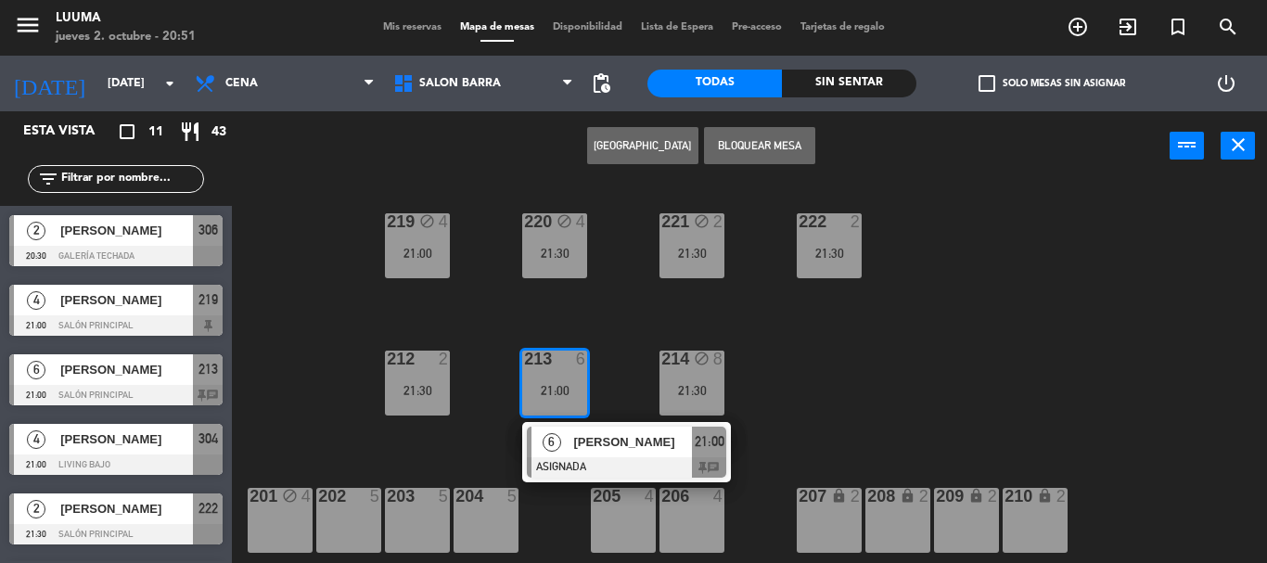
click at [771, 146] on button "Bloquear Mesa" at bounding box center [759, 145] width 111 height 37
click at [787, 408] on div "220 block 4 21:30 221 block 2 21:30 219 block 4 21:00 222 2 21:30 213 6 21:00 6…" at bounding box center [756, 372] width 1022 height 382
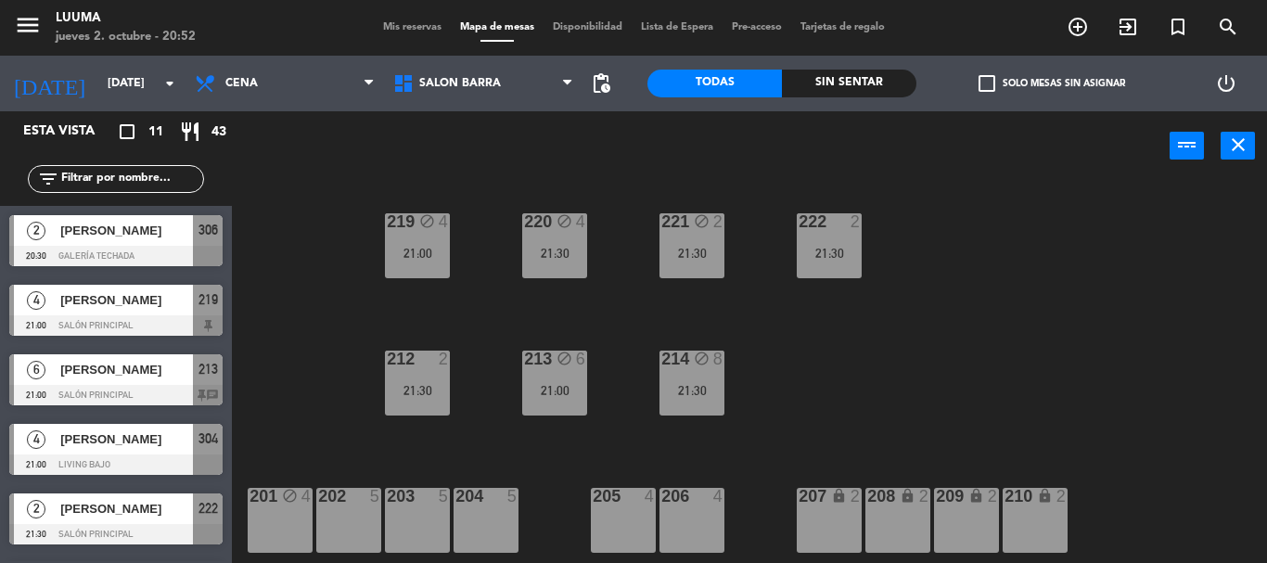
click at [427, 389] on div "21:30" at bounding box center [417, 390] width 65 height 13
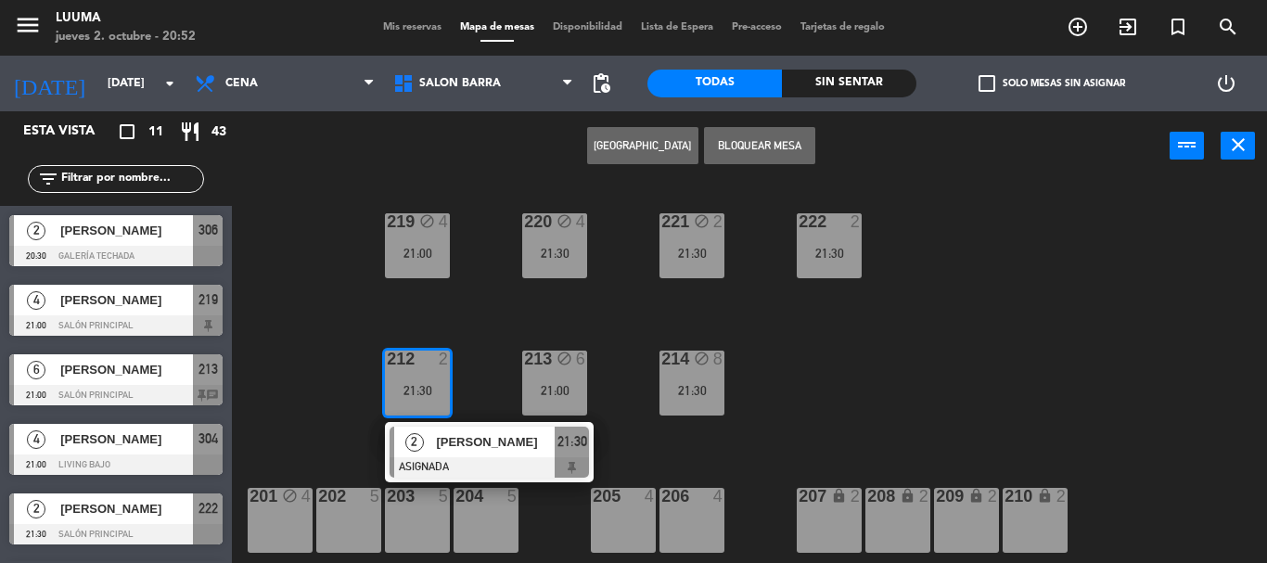
click at [749, 134] on button "Bloquear Mesa" at bounding box center [759, 145] width 111 height 37
click at [838, 256] on div "21:30" at bounding box center [829, 253] width 65 height 13
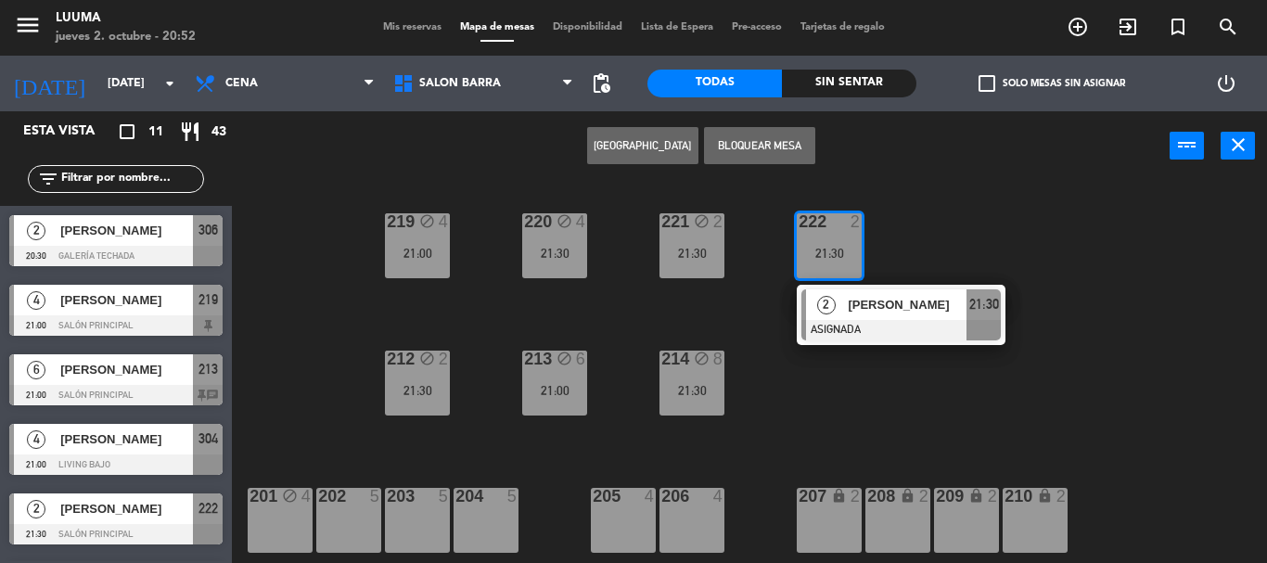
click at [801, 135] on button "Bloquear Mesa" at bounding box center [759, 145] width 111 height 37
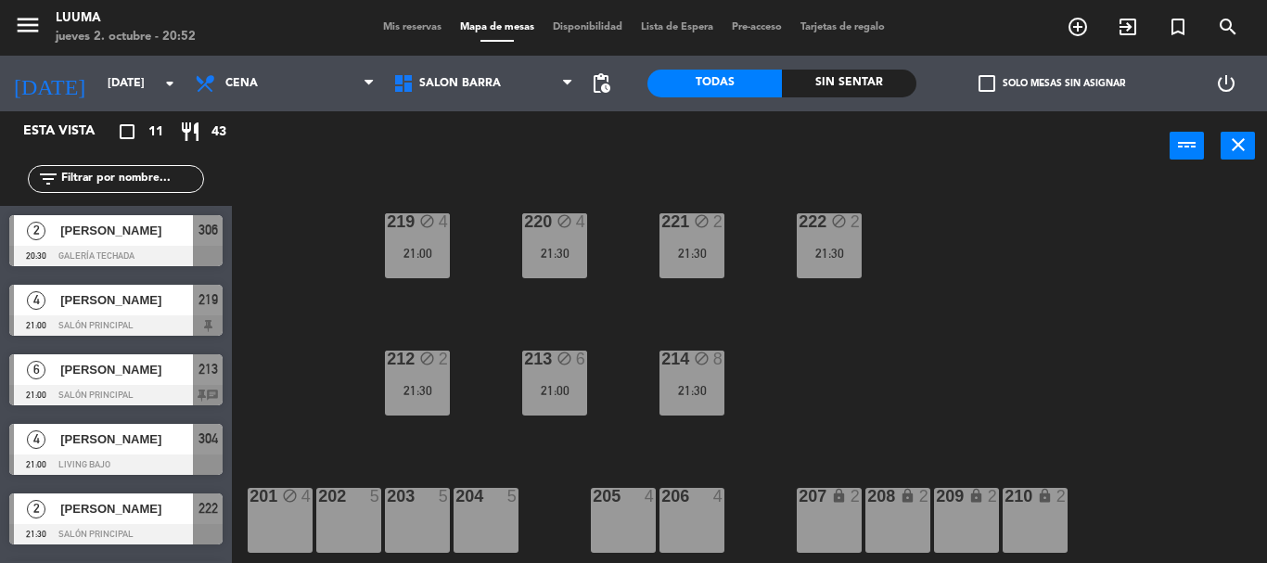
click at [903, 407] on div "220 block 4 21:30 221 block 2 21:30 219 block 4 21:00 222 block 2 21:30 213 blo…" at bounding box center [756, 372] width 1022 height 382
click at [405, 35] on div "Mis reservas Mapa de mesas Disponibilidad Lista de Espera Pre-acceso Tarjetas d…" at bounding box center [634, 27] width 520 height 17
click at [425, 89] on span "Salon Barra" at bounding box center [460, 83] width 82 height 13
drag, startPoint x: 518, startPoint y: 326, endPoint x: 501, endPoint y: 229, distance: 98.9
click at [518, 325] on ng-component "menu Luuma [DATE] 2. octubre - 20:52 Mis reservas Mapa de mesas Disponibilidad …" at bounding box center [633, 281] width 1267 height 563
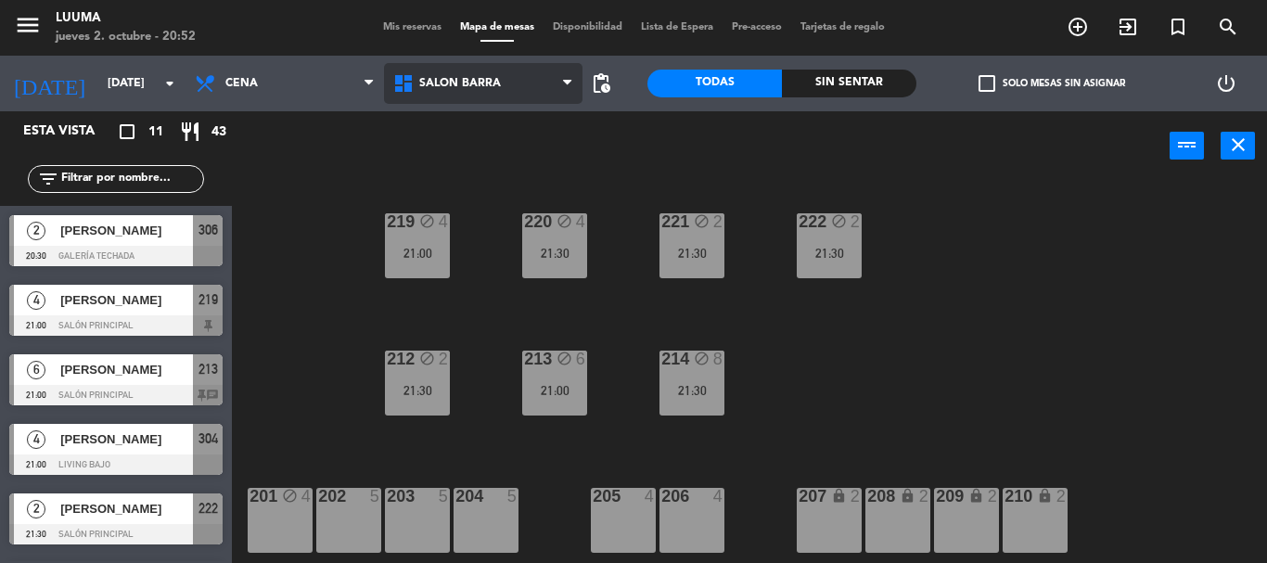
click at [477, 81] on span "Salon Barra" at bounding box center [460, 83] width 82 height 13
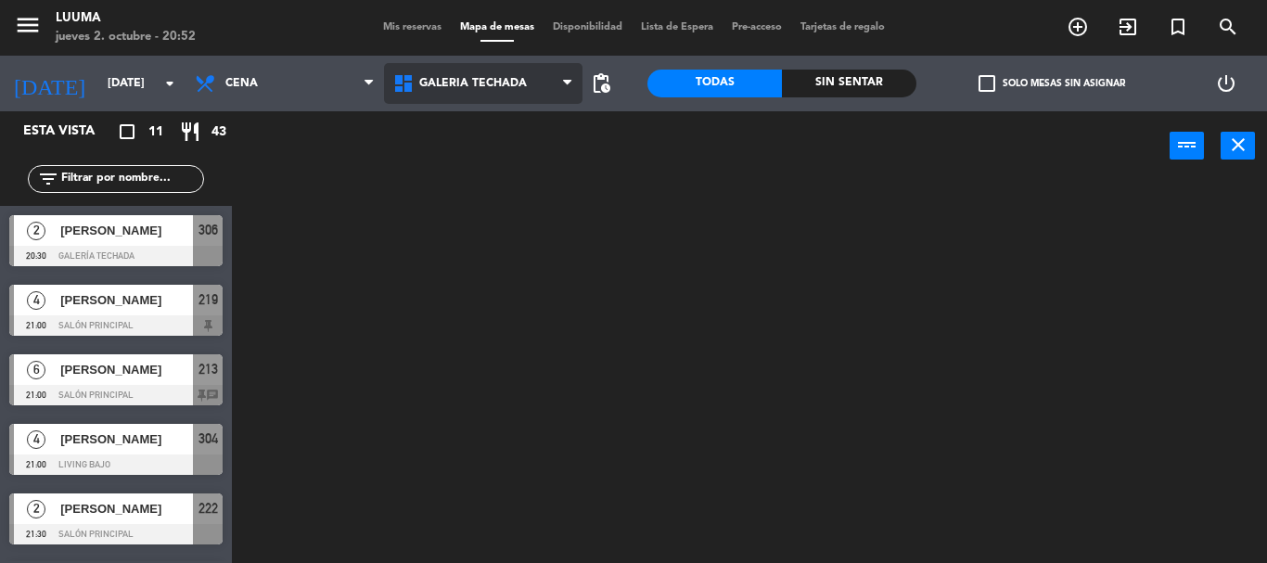
click at [531, 198] on ng-component "menu Luuma [DATE] 2. octubre - 20:52 Mis reservas Mapa de mesas Disponibilidad …" at bounding box center [633, 281] width 1267 height 563
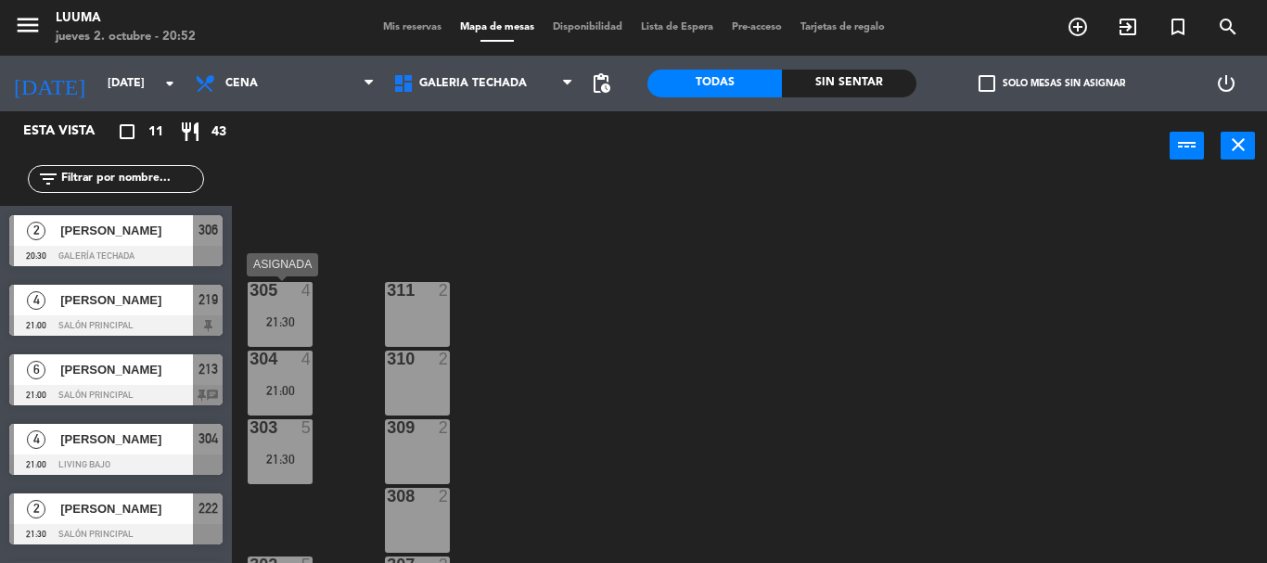
click at [262, 326] on div "21:30" at bounding box center [280, 321] width 65 height 13
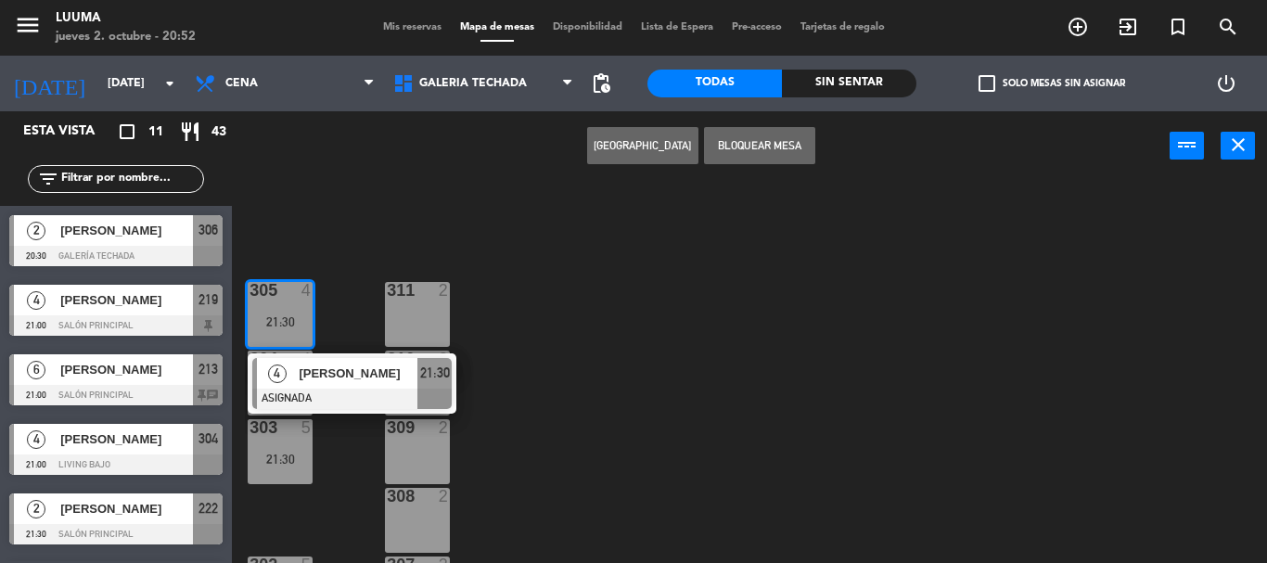
click at [771, 151] on button "Bloquear Mesa" at bounding box center [759, 145] width 111 height 37
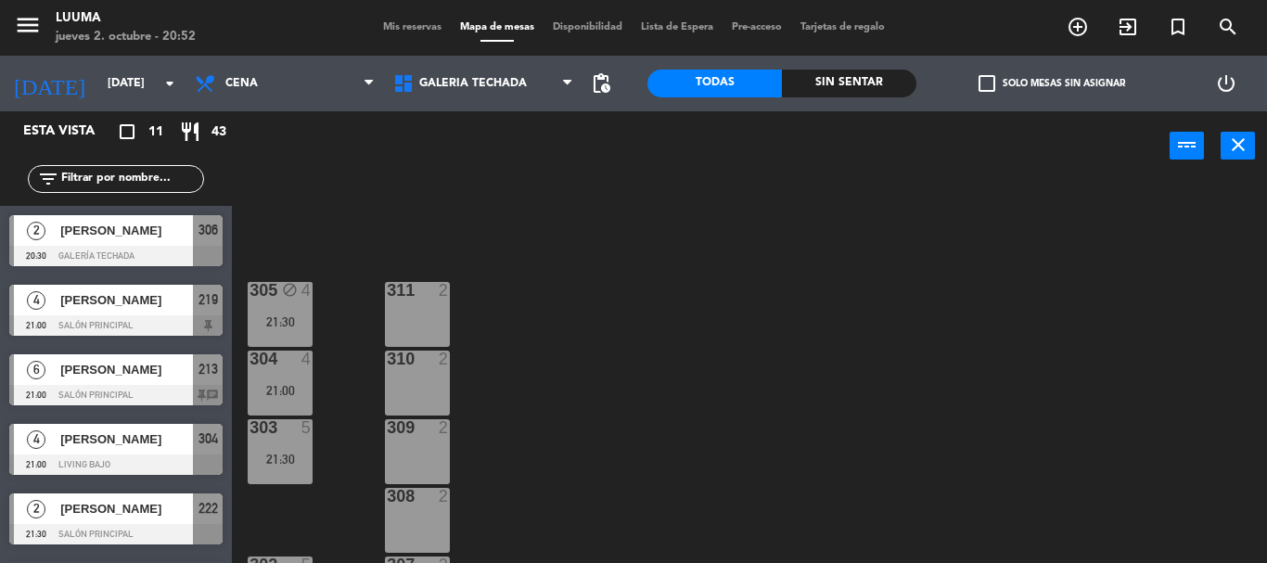
click at [572, 285] on div "305 block 4 21:30 311 2 304 4 21:00 310 2 303 5 21:30 309 2 308 2 302 5 307 2 3…" at bounding box center [756, 372] width 1022 height 382
click at [291, 386] on div "21:00" at bounding box center [280, 390] width 65 height 13
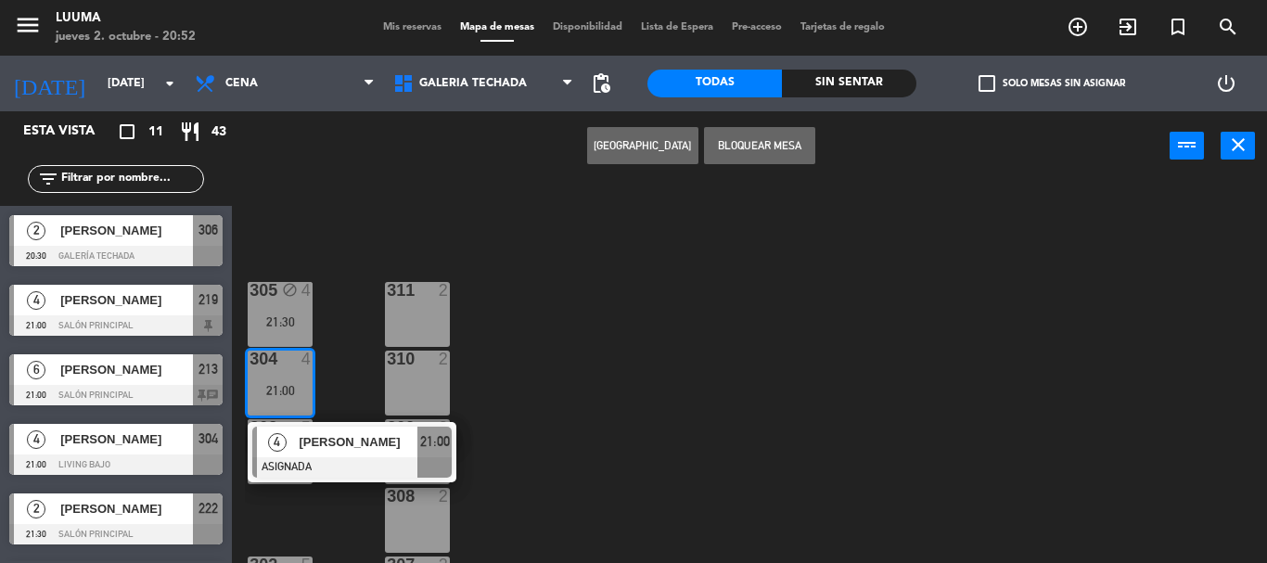
click at [734, 148] on button "Bloquear Mesa" at bounding box center [759, 145] width 111 height 37
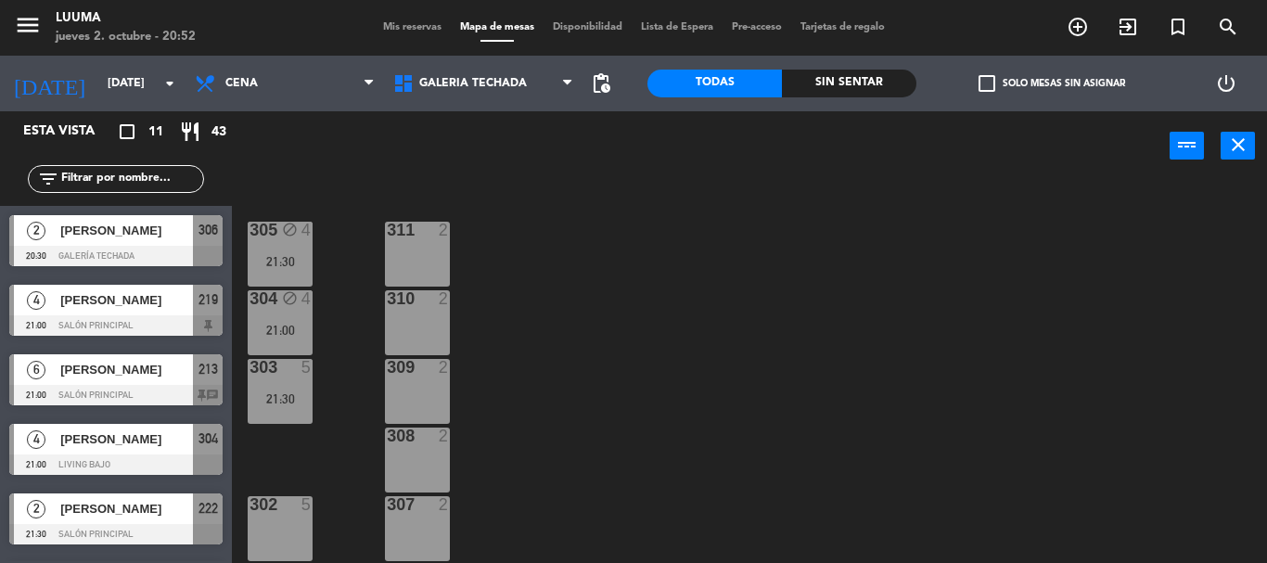
scroll to position [93, 0]
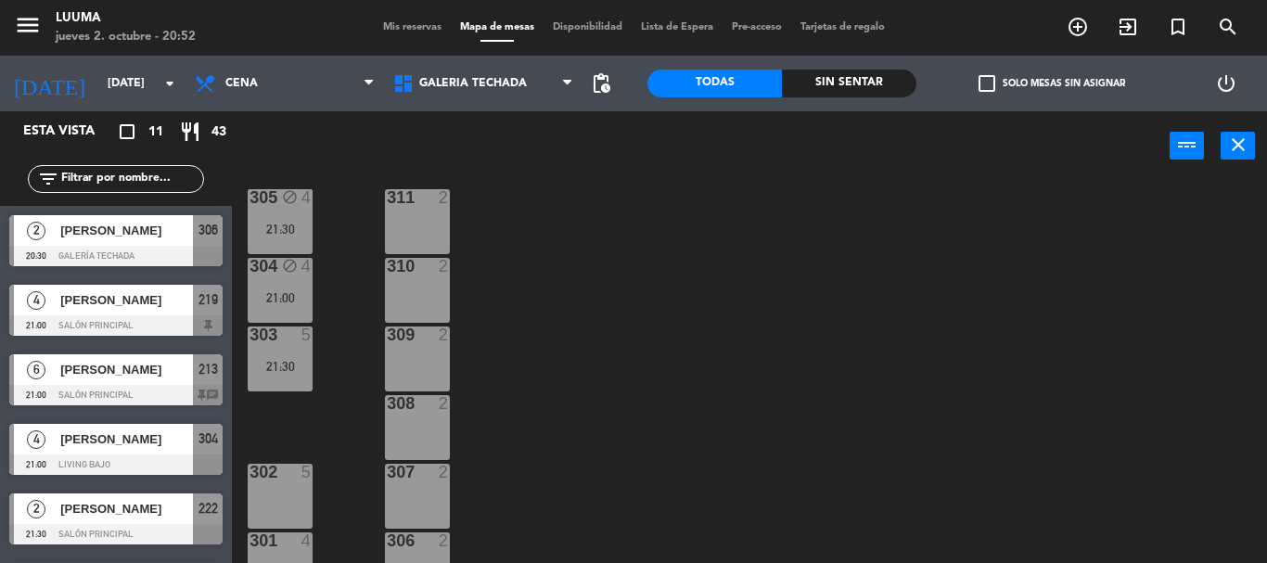
click at [291, 369] on div "21:30" at bounding box center [280, 366] width 65 height 13
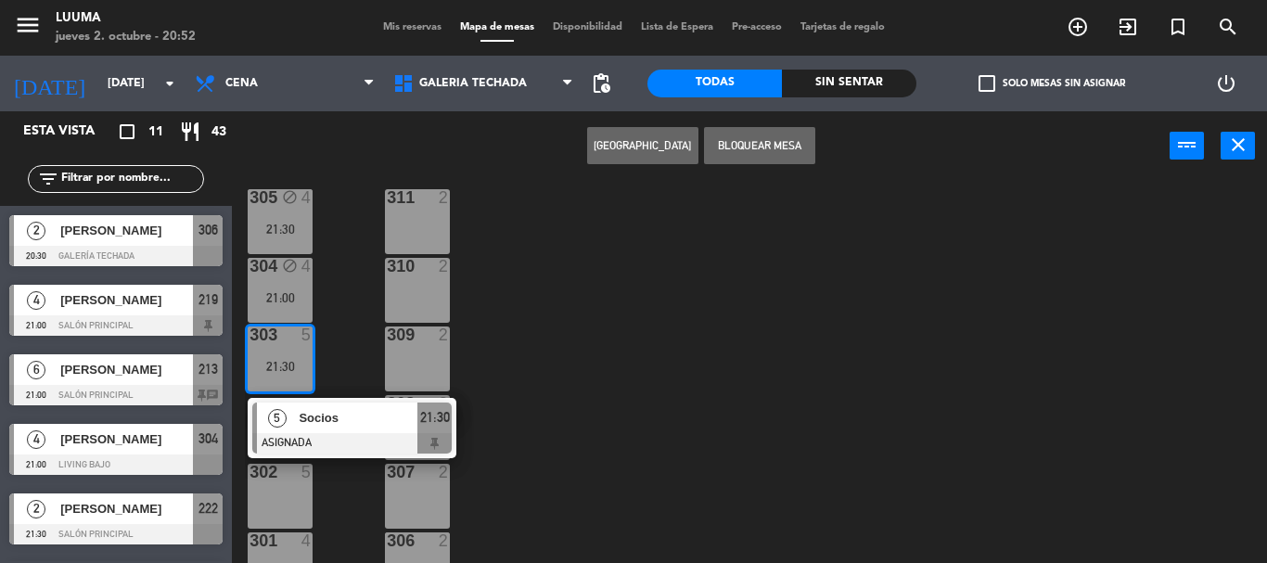
click at [730, 133] on button "Bloquear Mesa" at bounding box center [759, 145] width 111 height 37
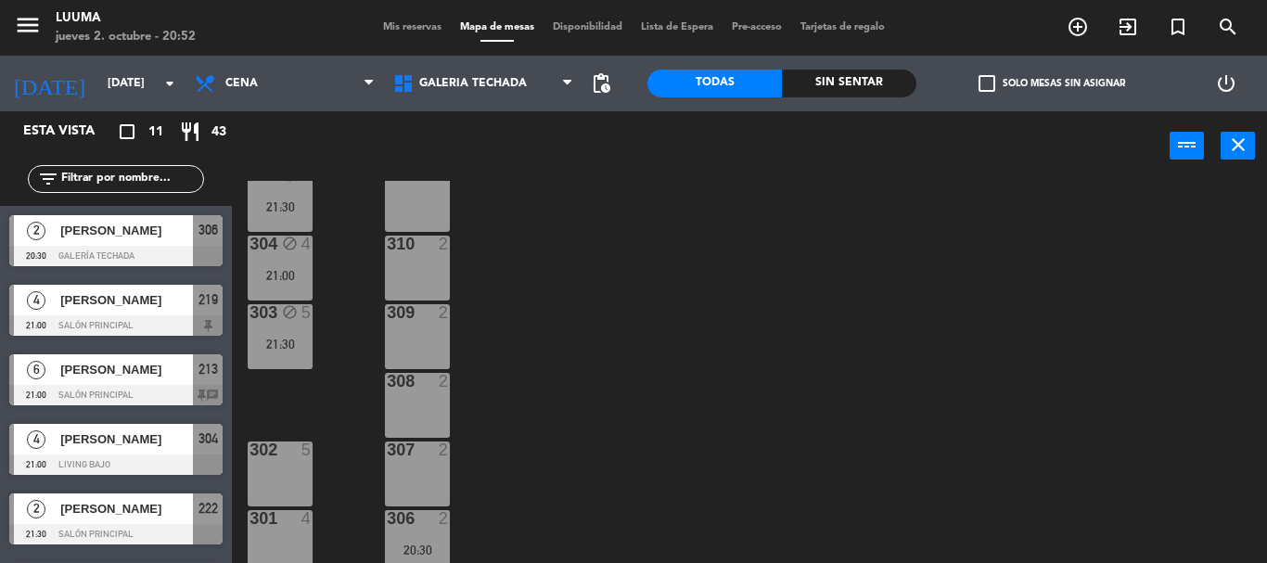
scroll to position [127, 0]
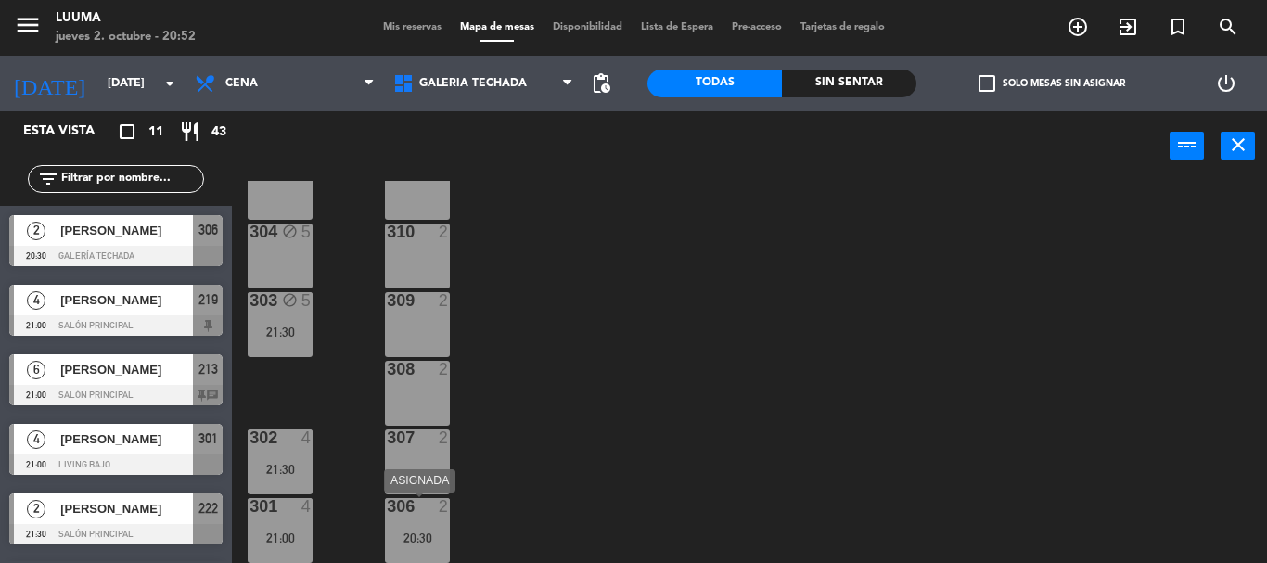
click at [424, 530] on div "20:30" at bounding box center [417, 537] width 65 height 14
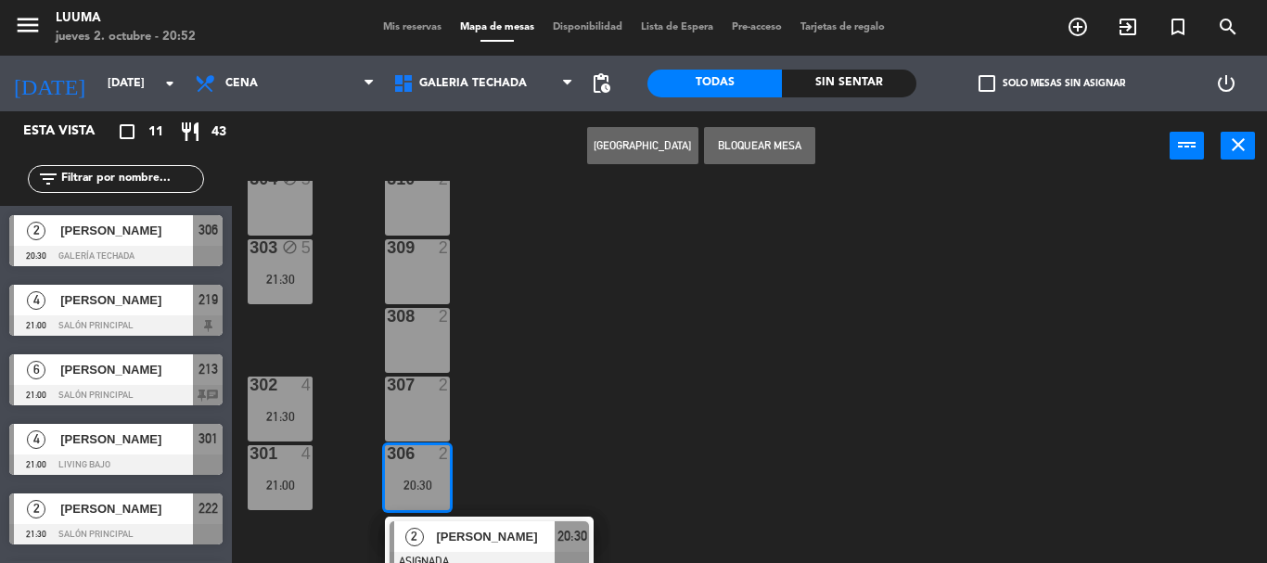
scroll to position [194, 0]
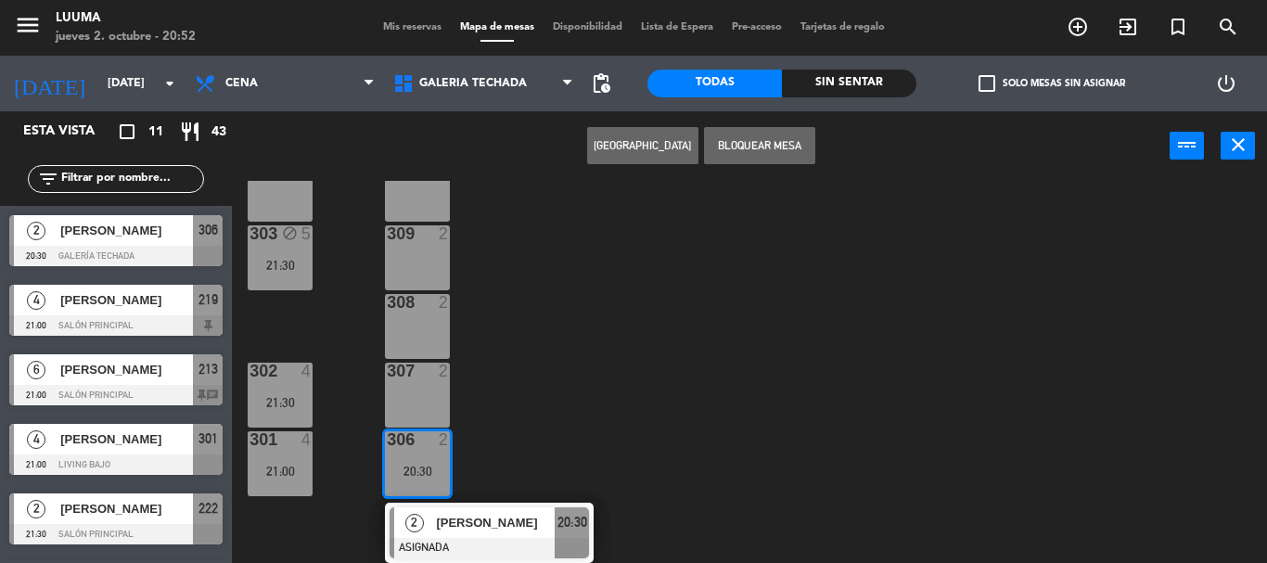
click at [766, 147] on button "Bloquear Mesa" at bounding box center [759, 145] width 111 height 37
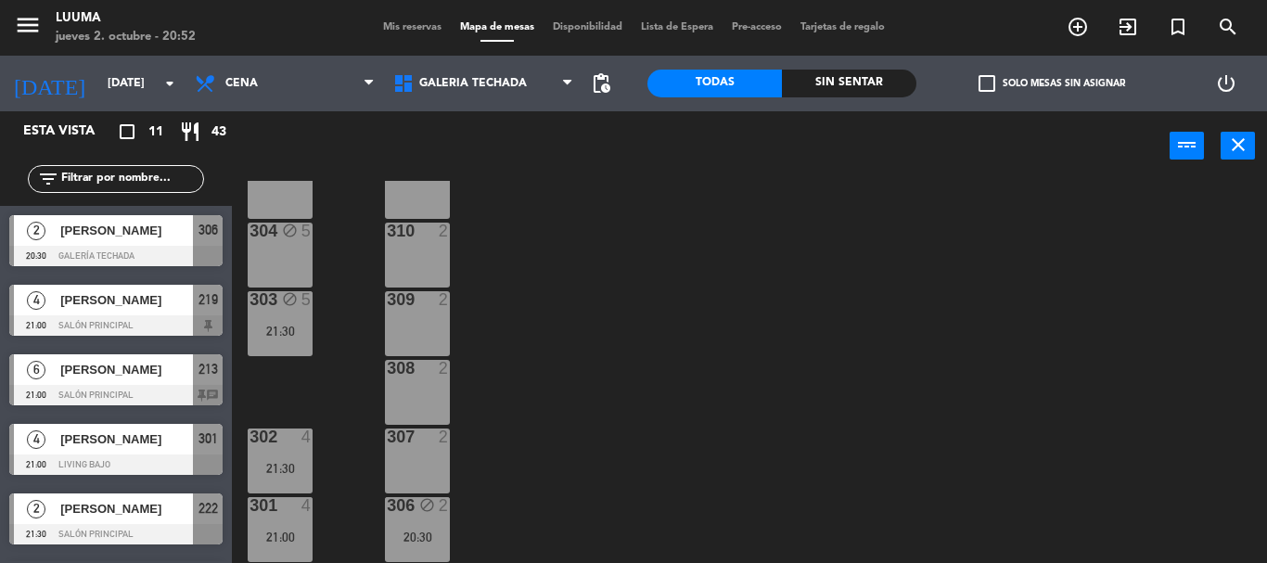
click at [719, 279] on div "305 block 5 311 2 304 block 5 310 2 303 block 5 21:30 309 2 308 2 302 4 21:30 3…" at bounding box center [756, 372] width 1022 height 382
click at [289, 531] on div "21:00" at bounding box center [280, 537] width 65 height 13
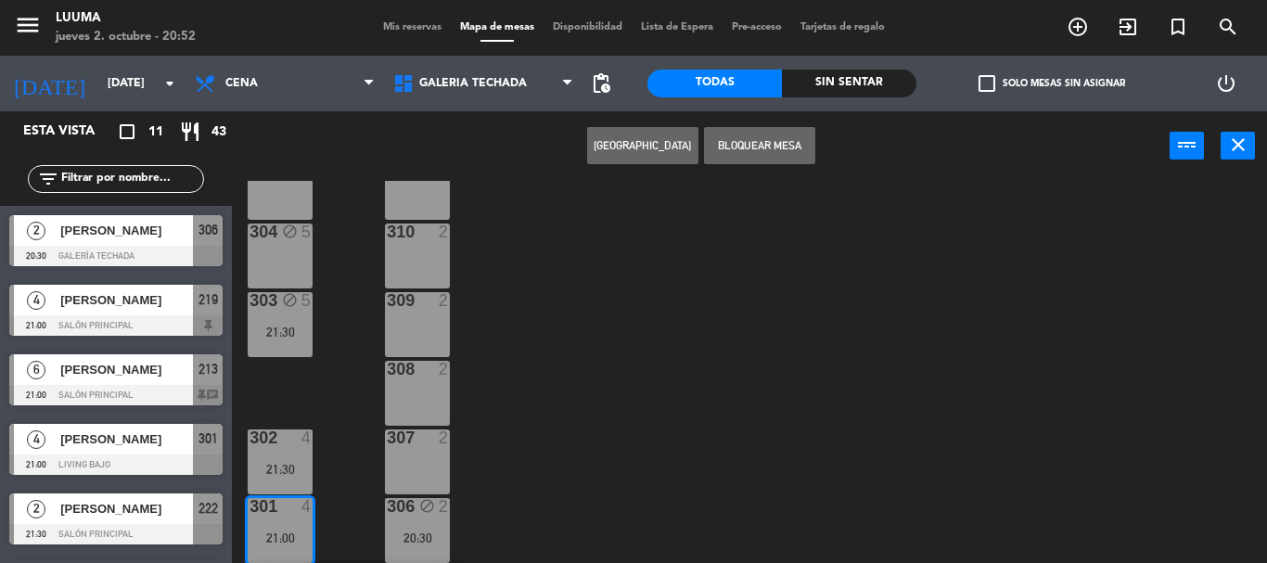
click at [770, 162] on button "Bloquear Mesa" at bounding box center [759, 145] width 111 height 37
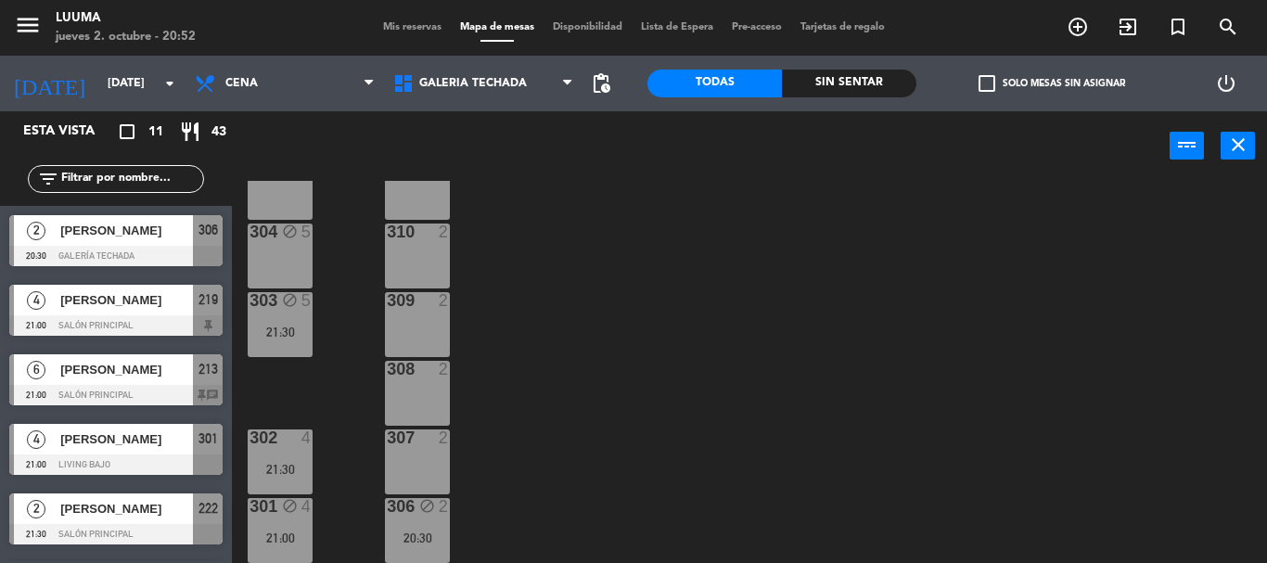
click at [298, 463] on div "21:30" at bounding box center [280, 469] width 65 height 13
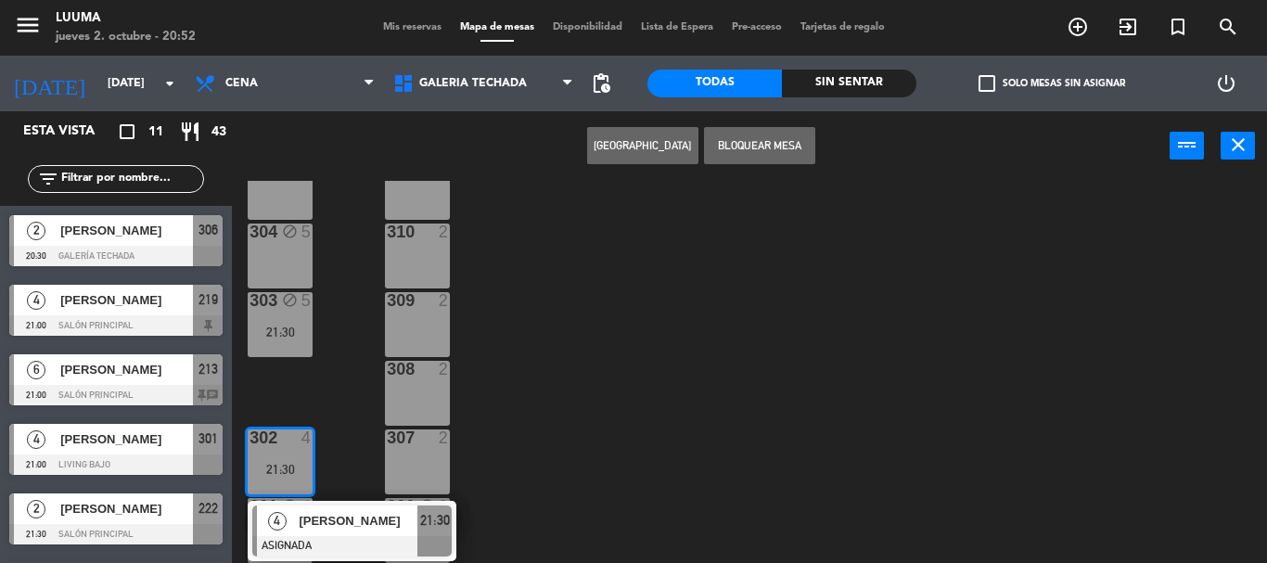
click at [764, 145] on button "Bloquear Mesa" at bounding box center [759, 145] width 111 height 37
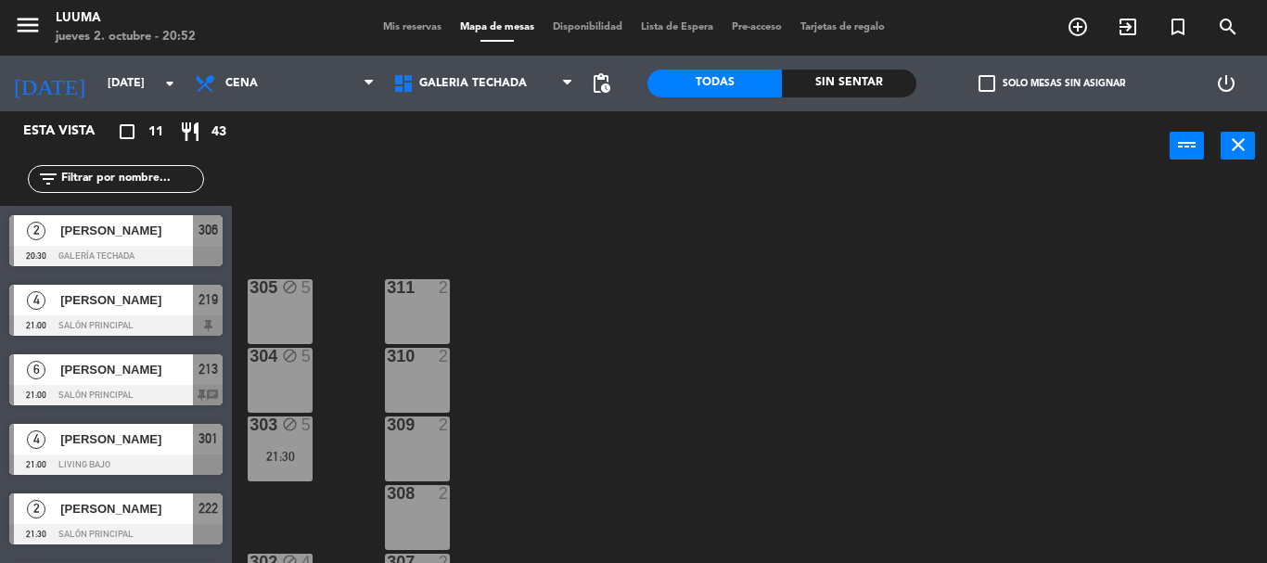
scroll to position [0, 0]
drag, startPoint x: 397, startPoint y: 11, endPoint x: 398, endPoint y: 25, distance: 13.9
click at [397, 12] on div "menu Luuma [DATE] 2. octubre - 20:52 Mis reservas Mapa de mesas Disponibilidad …" at bounding box center [633, 28] width 1267 height 56
click at [398, 27] on span "Mis reservas" at bounding box center [412, 27] width 77 height 10
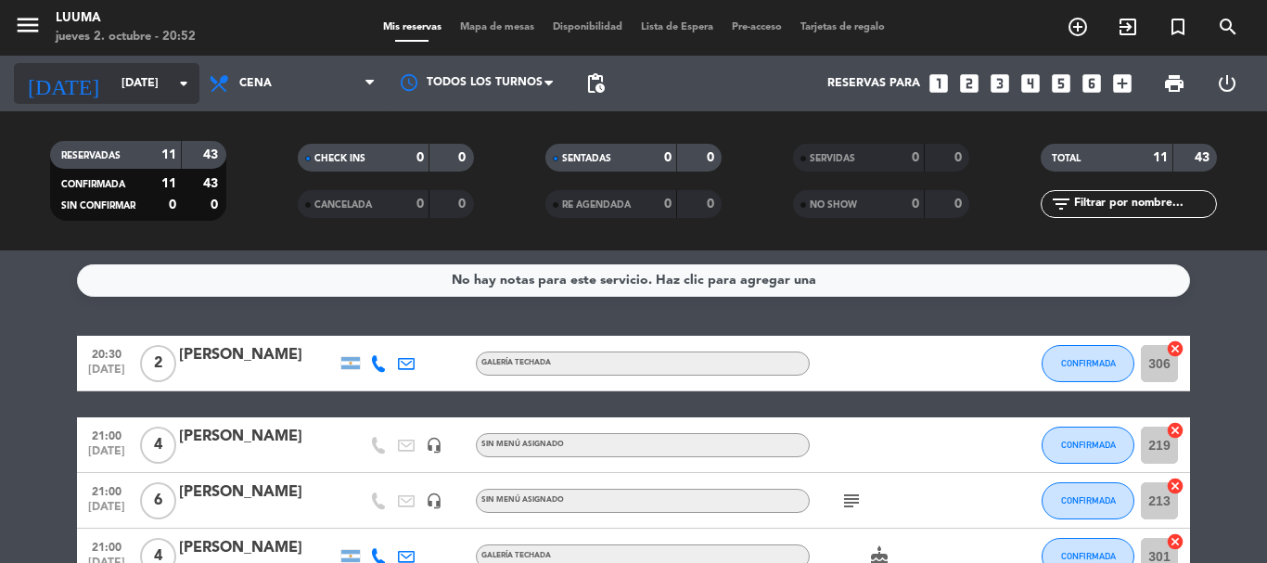
click at [146, 85] on input "[DATE]" at bounding box center [190, 84] width 157 height 32
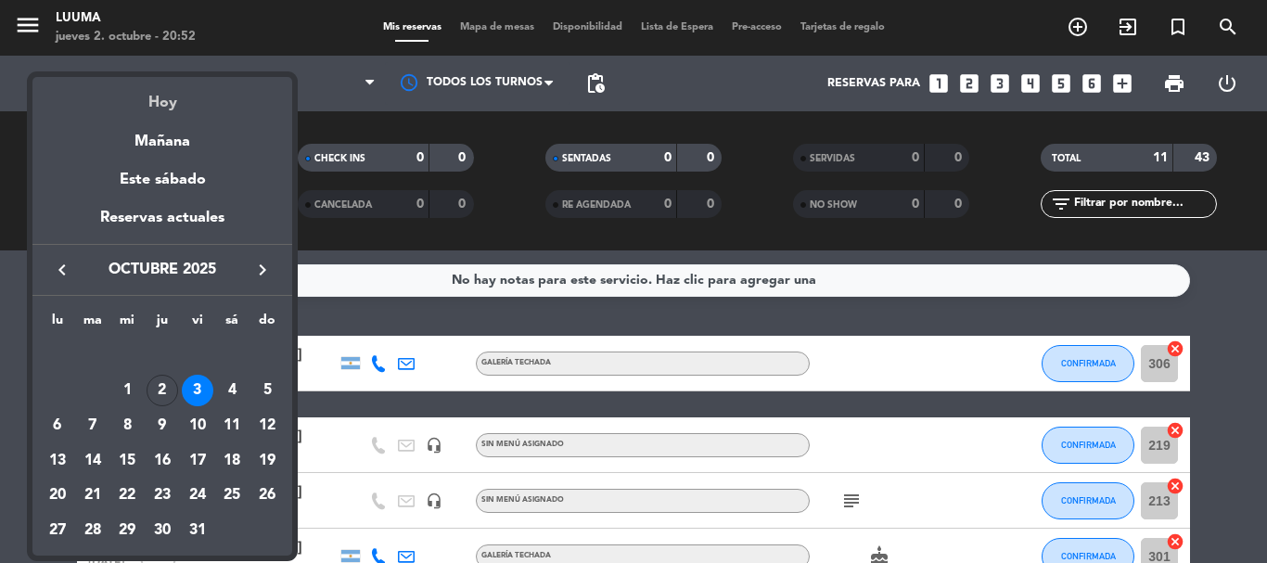
click at [163, 99] on div "Hoy" at bounding box center [162, 96] width 260 height 38
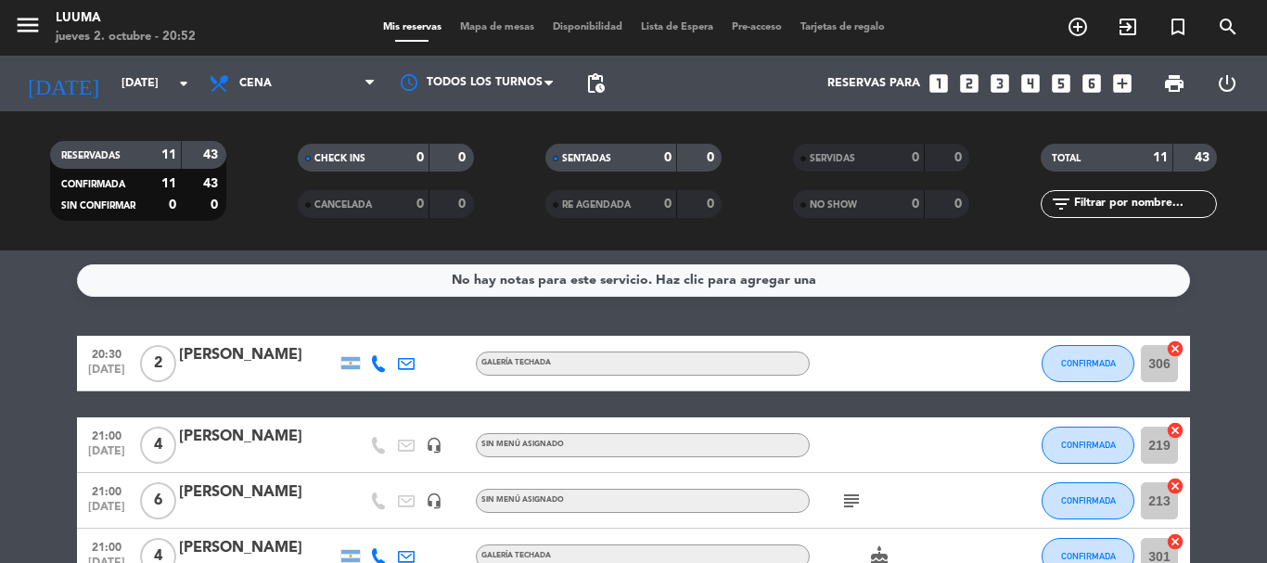
type input "[DEMOGRAPHIC_DATA][DATE]"
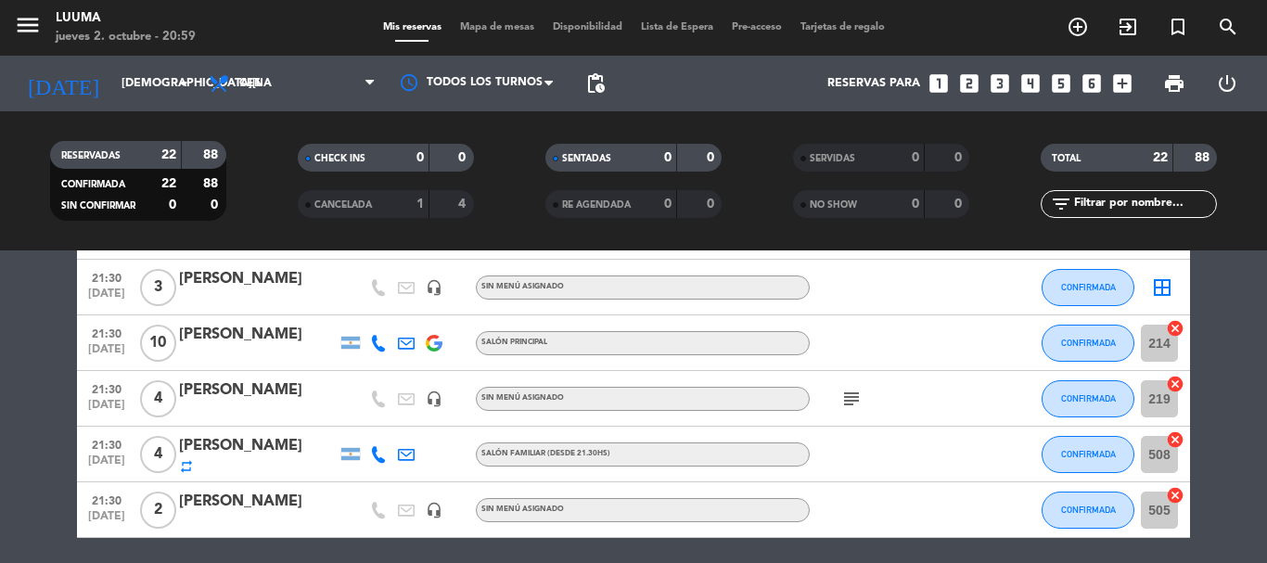
scroll to position [1113, 0]
